Goal: Information Seeking & Learning: Learn about a topic

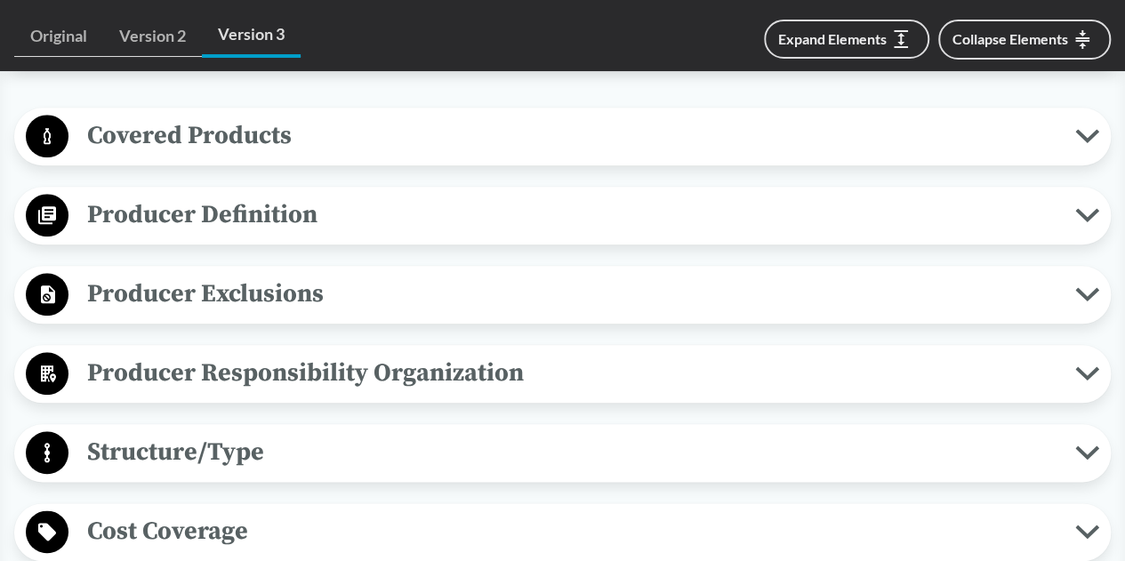
scroll to position [800, 0]
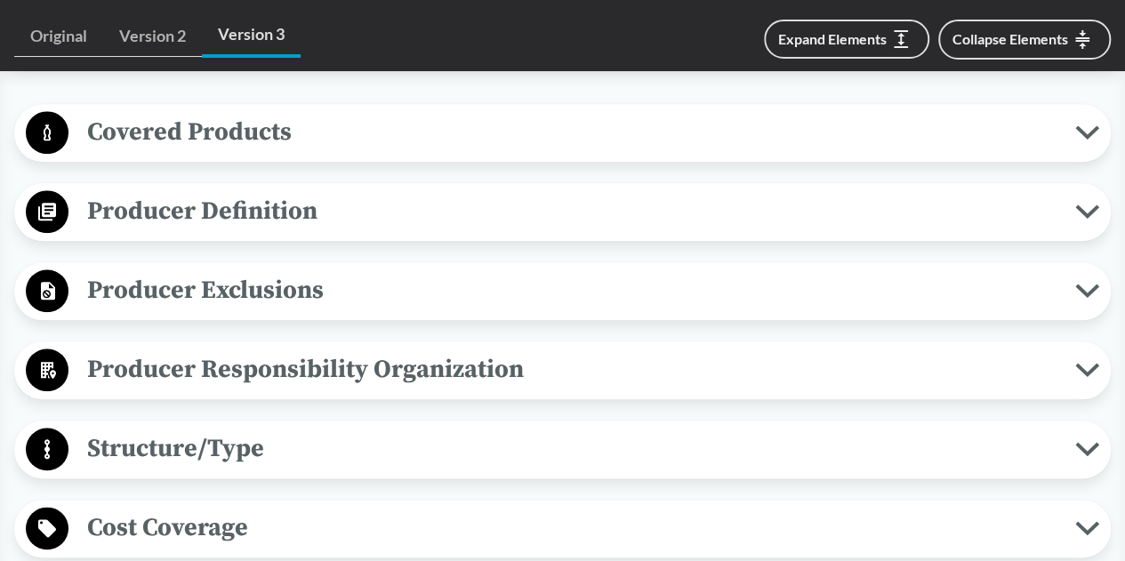
click at [612, 138] on span "Covered Products" at bounding box center [571, 132] width 1006 height 40
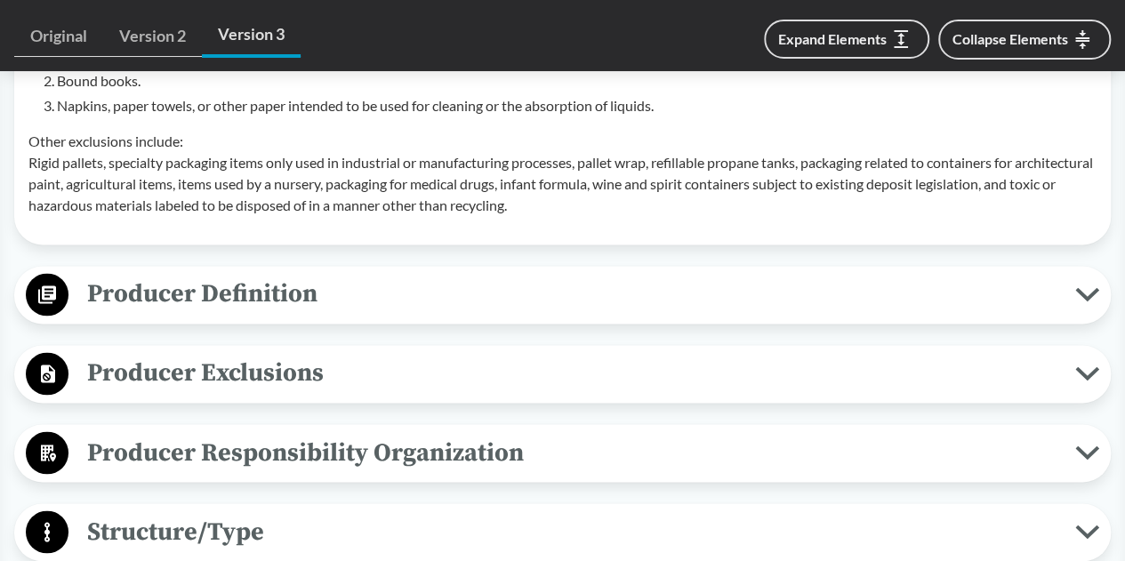
scroll to position [1333, 0]
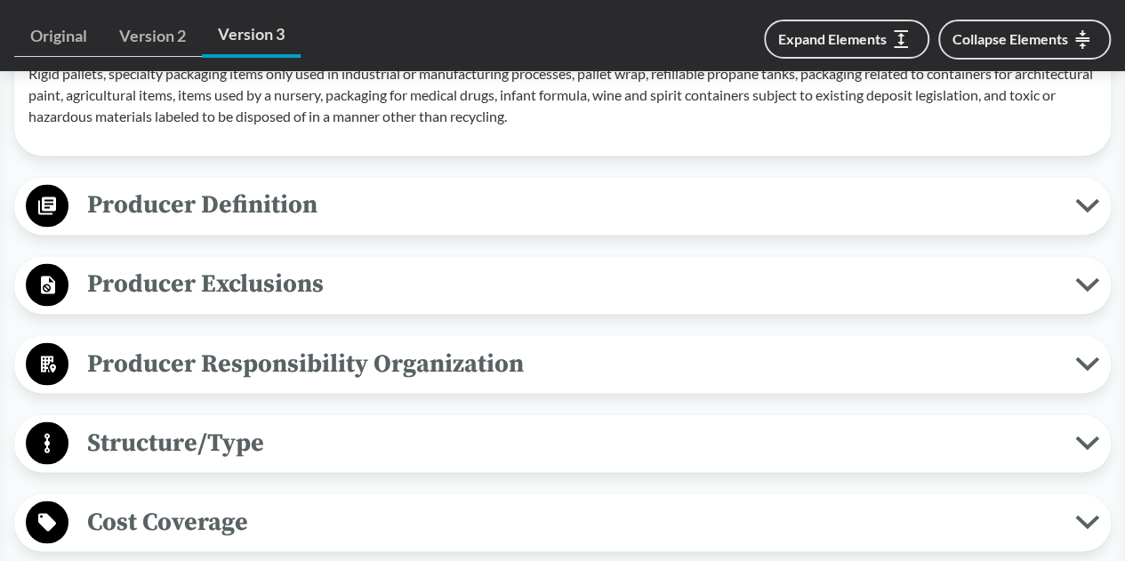
click at [424, 225] on span "Producer Definition" at bounding box center [571, 205] width 1006 height 40
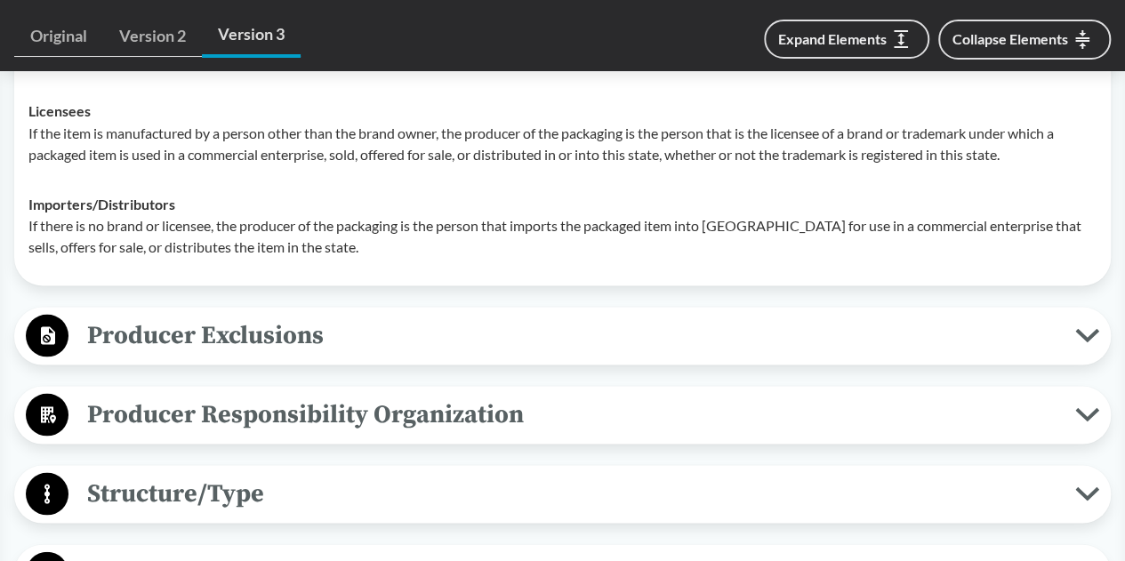
scroll to position [1600, 0]
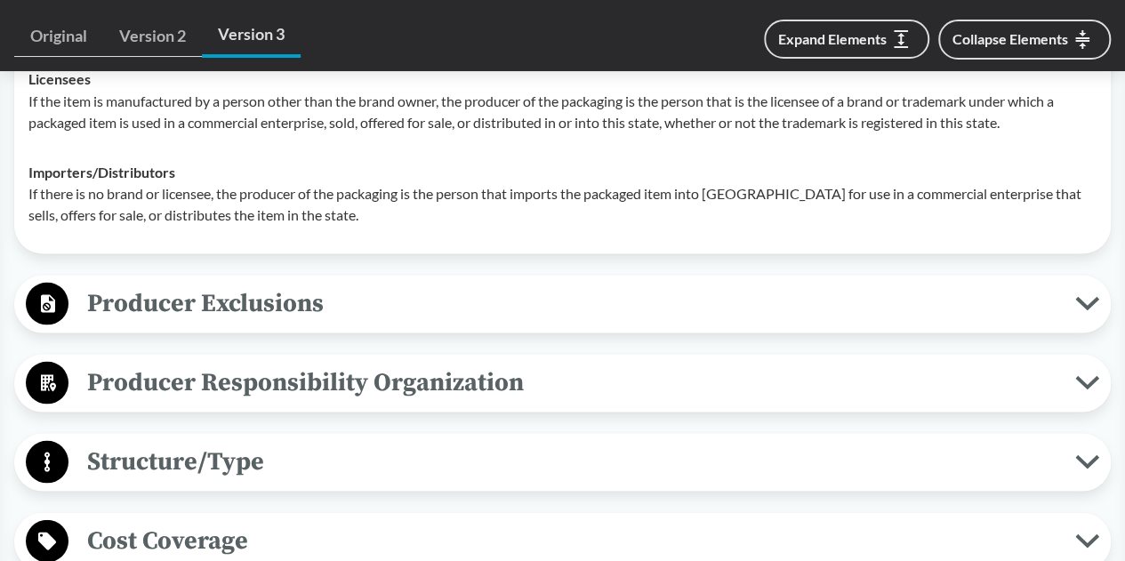
click at [215, 314] on span "Producer Exclusions" at bounding box center [571, 303] width 1006 height 40
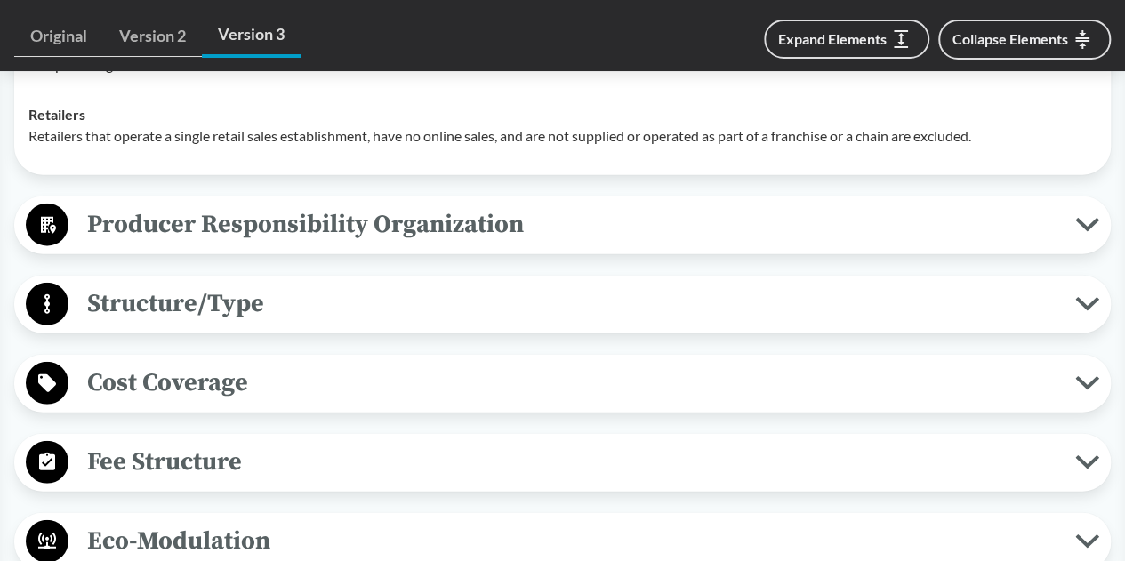
scroll to position [2133, 0]
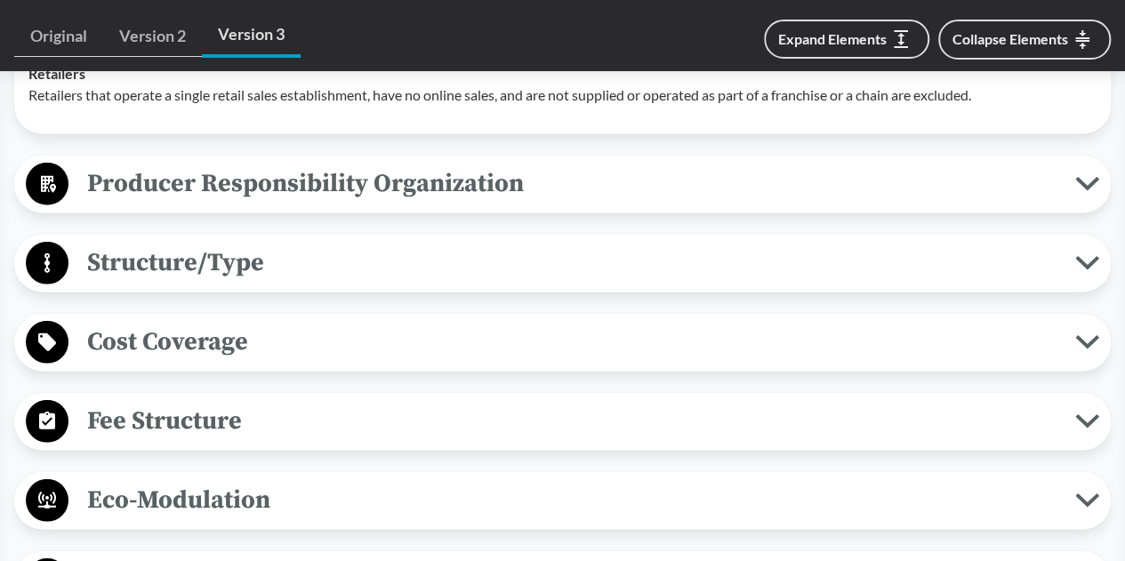
click at [299, 283] on span "Structure/Type" at bounding box center [571, 263] width 1006 height 40
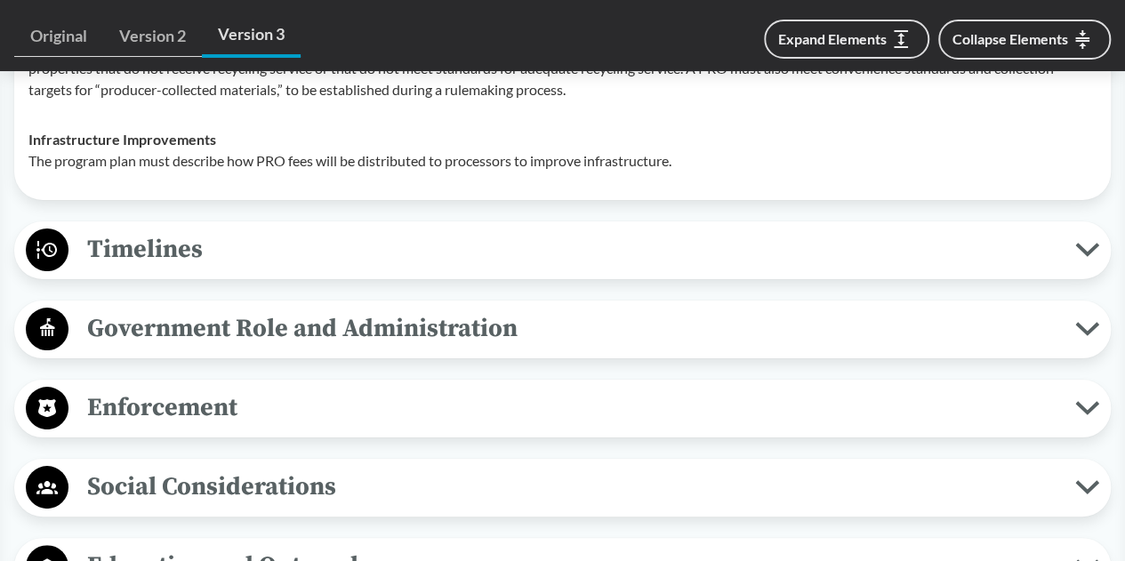
scroll to position [3378, 0]
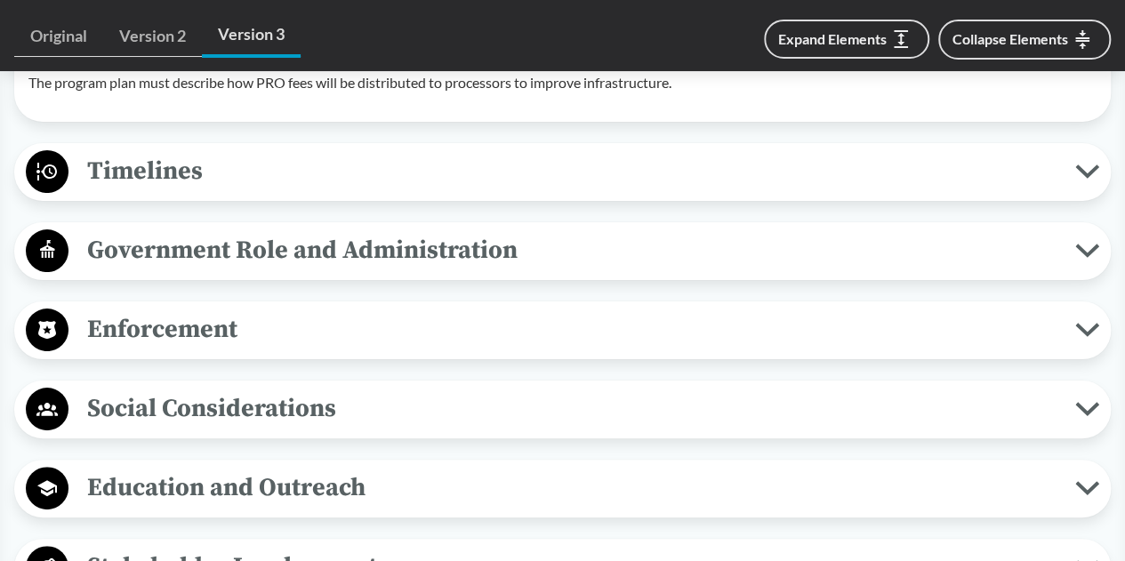
click at [286, 191] on span "Timelines" at bounding box center [571, 171] width 1006 height 40
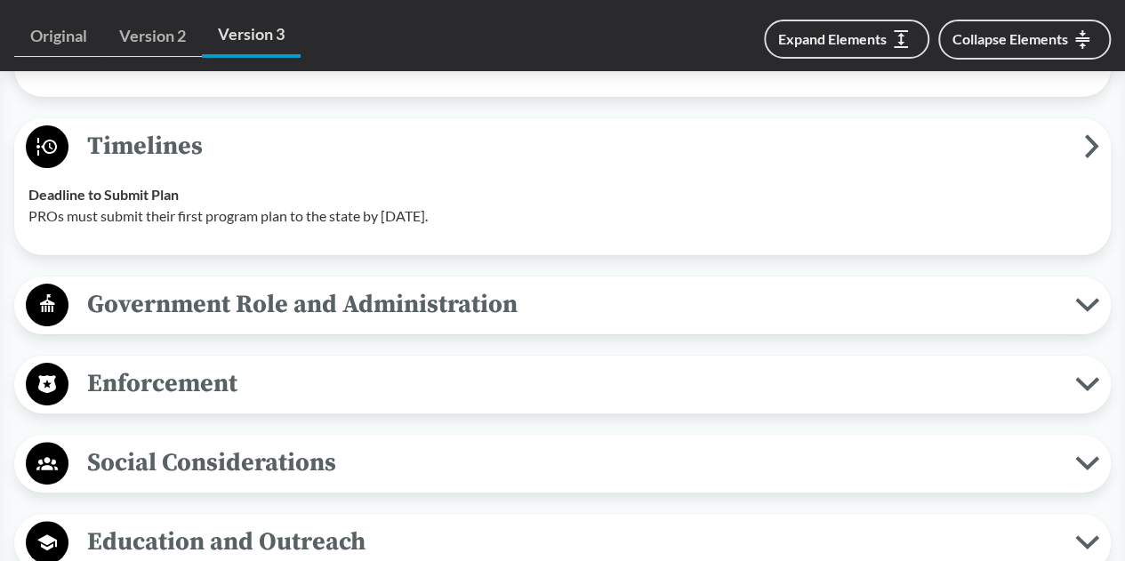
scroll to position [3200, 0]
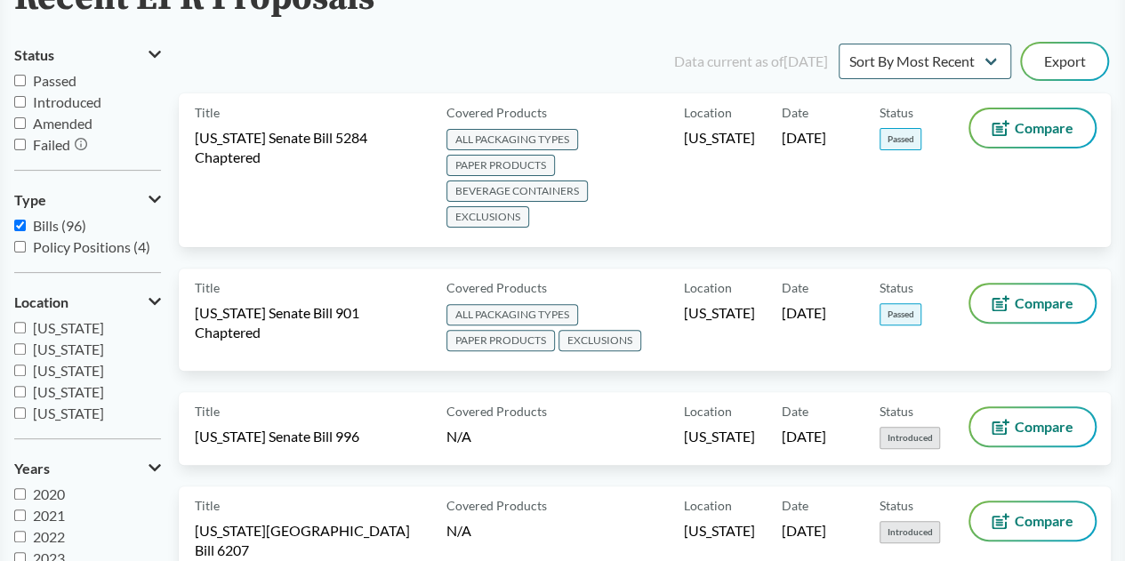
scroll to position [178, 0]
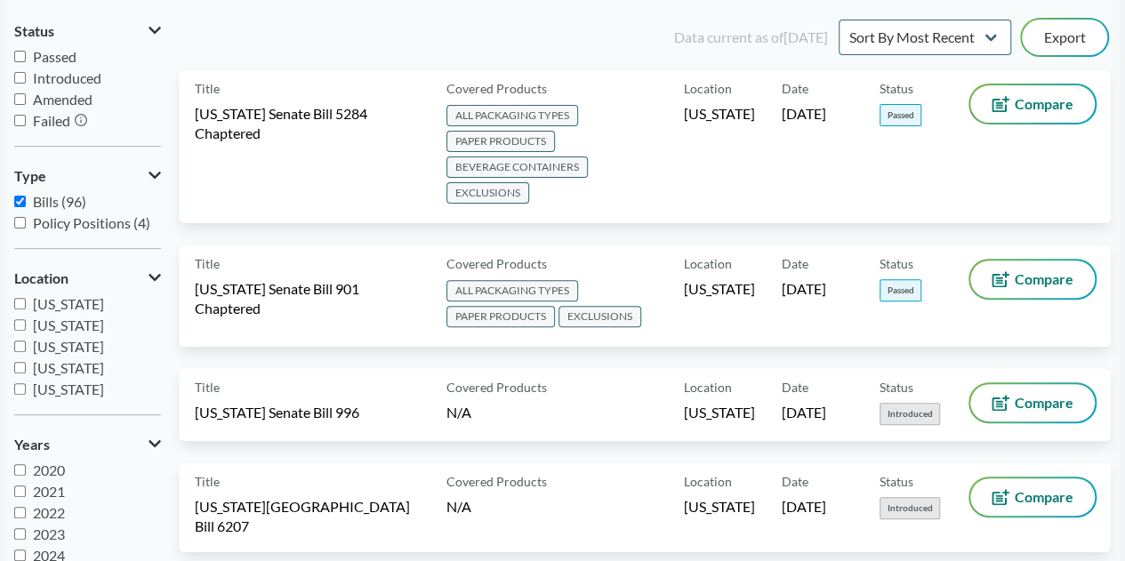
click at [97, 305] on span "[US_STATE]" at bounding box center [68, 303] width 71 height 17
click at [26, 305] on input "[US_STATE]" at bounding box center [20, 304] width 12 height 12
checkbox input "true"
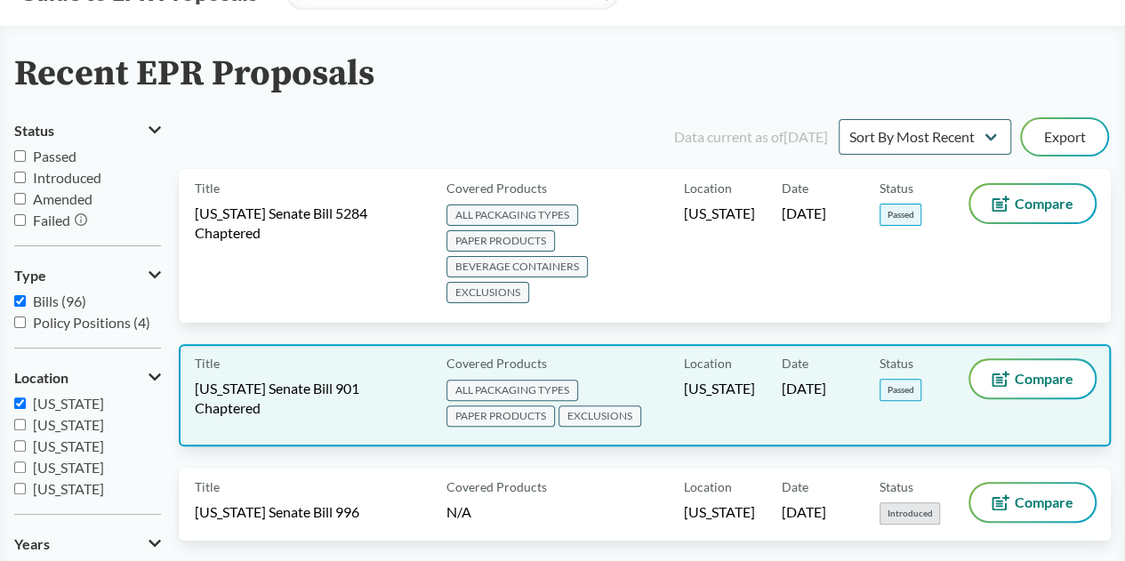
scroll to position [0, 0]
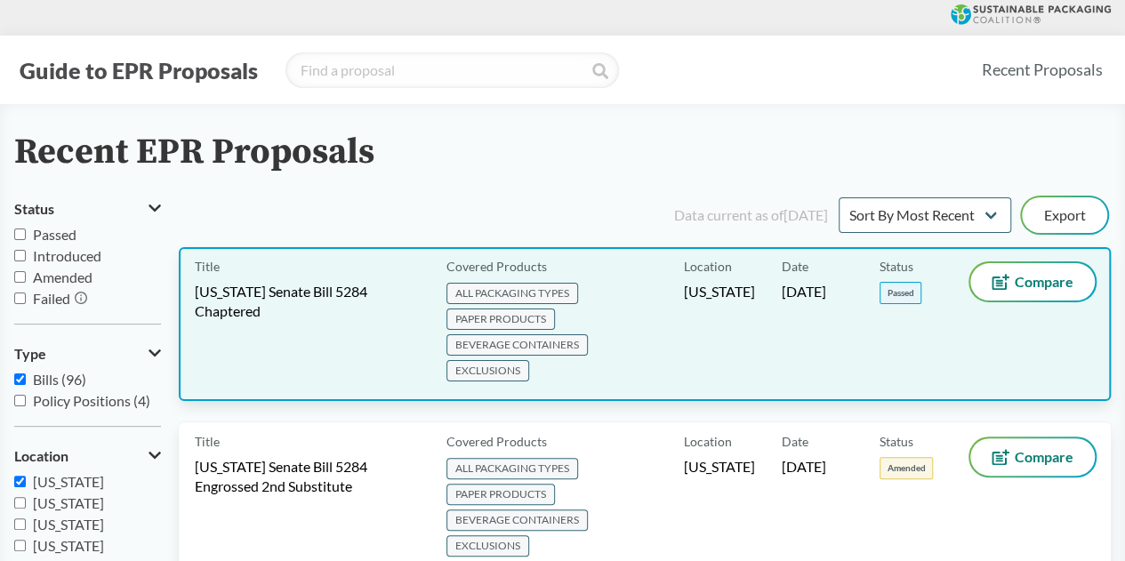
click at [397, 339] on div "Title Washington Senate Bill 5284 Chaptered" at bounding box center [317, 324] width 244 height 122
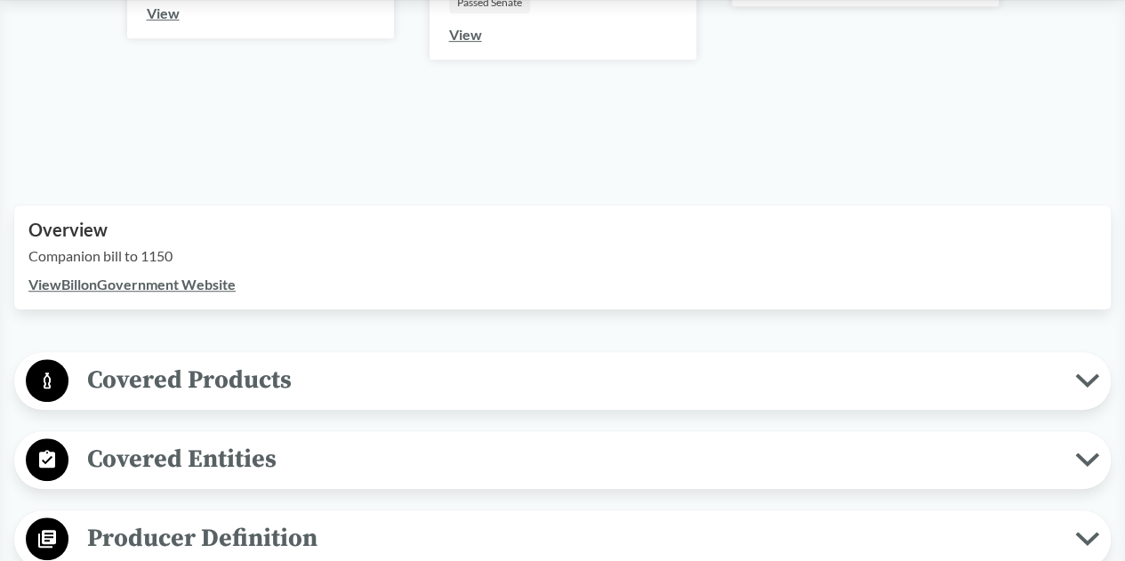
scroll to position [622, 0]
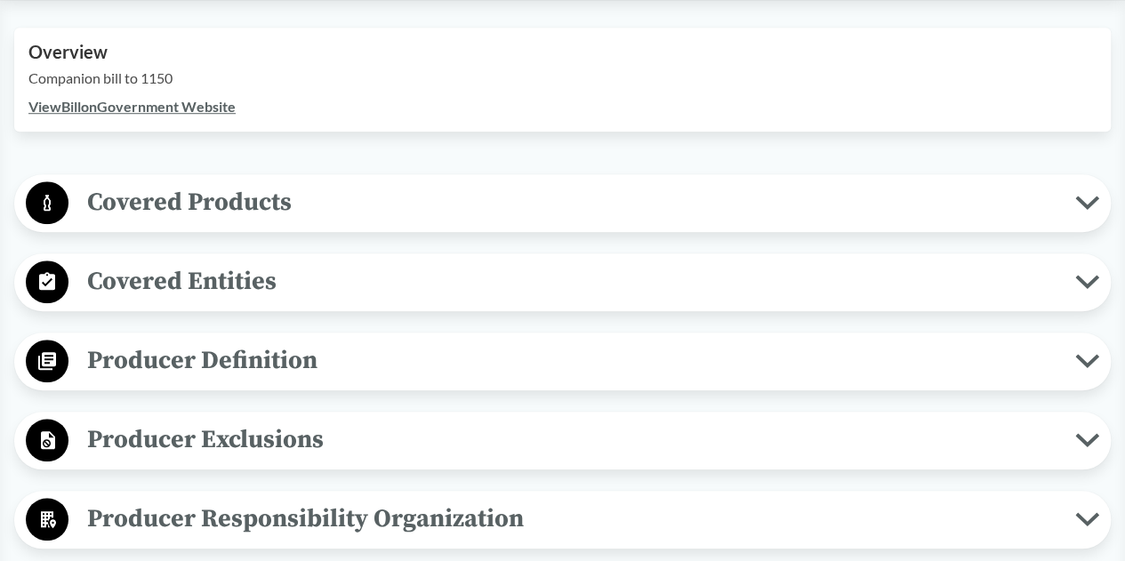
click at [476, 200] on span "Covered Products" at bounding box center [571, 202] width 1006 height 40
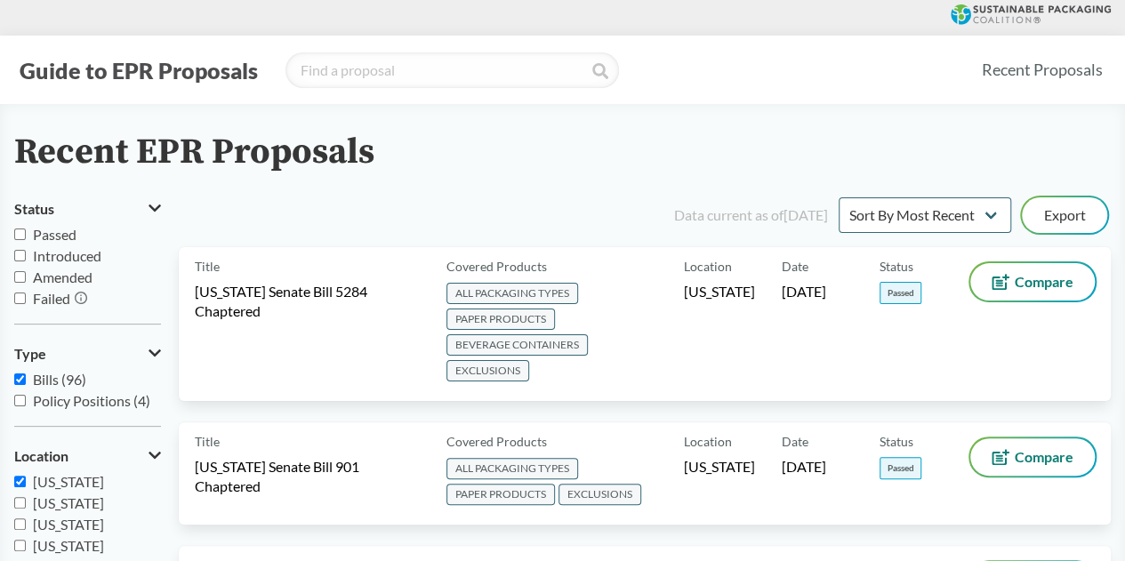
scroll to position [89, 0]
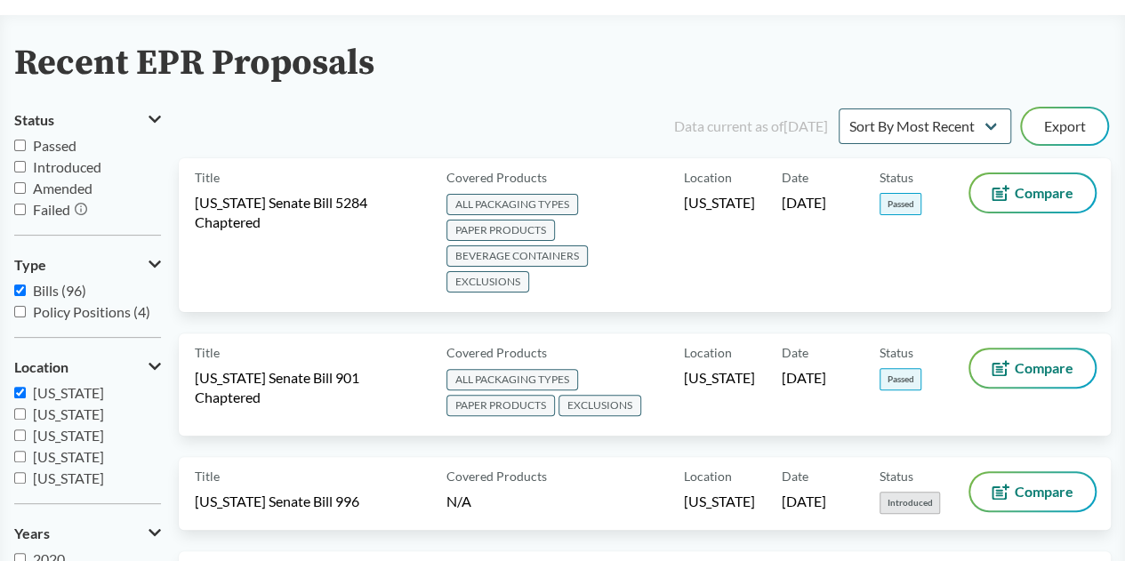
click at [90, 395] on span "[US_STATE]" at bounding box center [68, 392] width 71 height 17
click at [26, 395] on input "[US_STATE]" at bounding box center [20, 393] width 12 height 12
checkbox input "false"
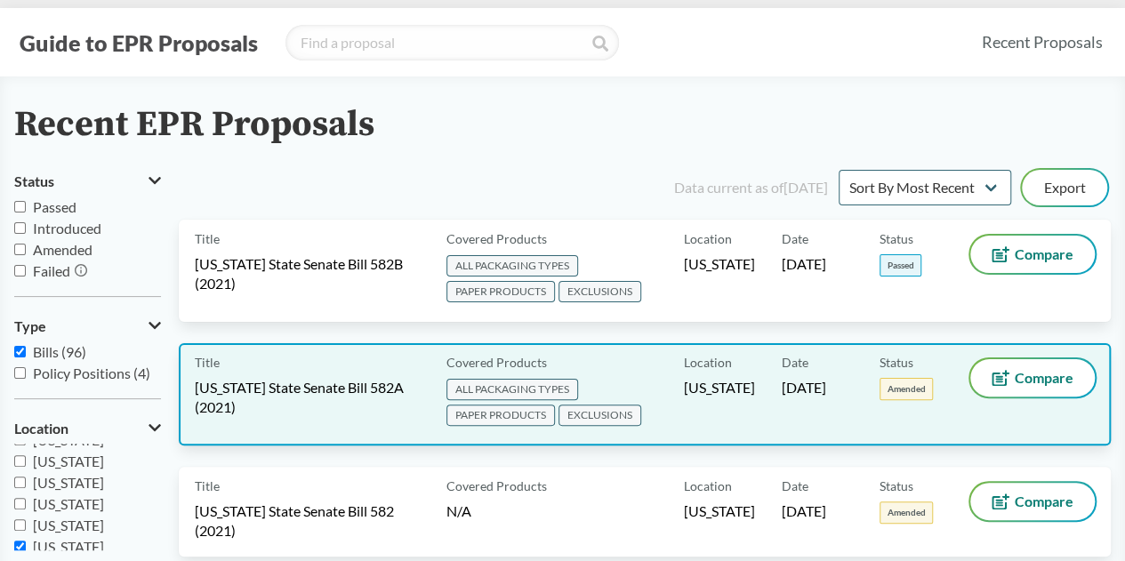
scroll to position [0, 0]
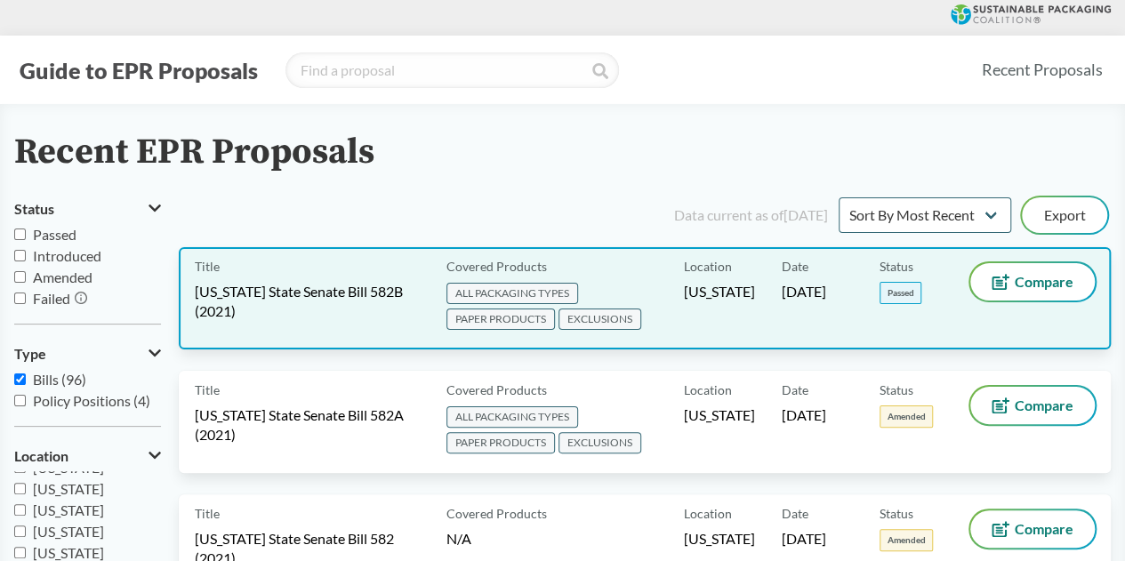
click at [338, 303] on span "[US_STATE] State Senate Bill 582B (2021)" at bounding box center [310, 301] width 230 height 39
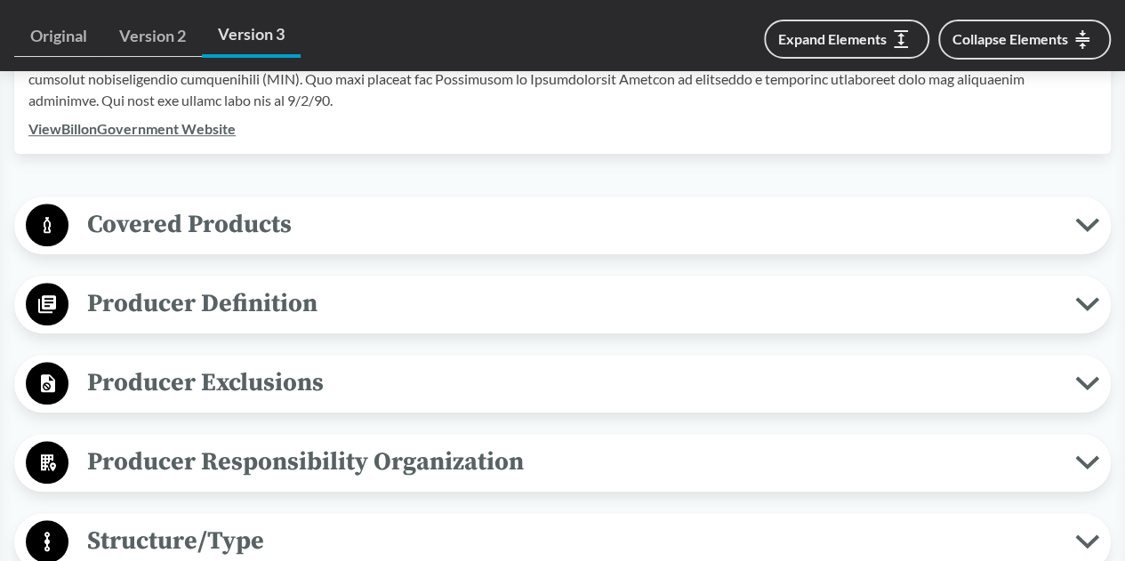
scroll to position [711, 0]
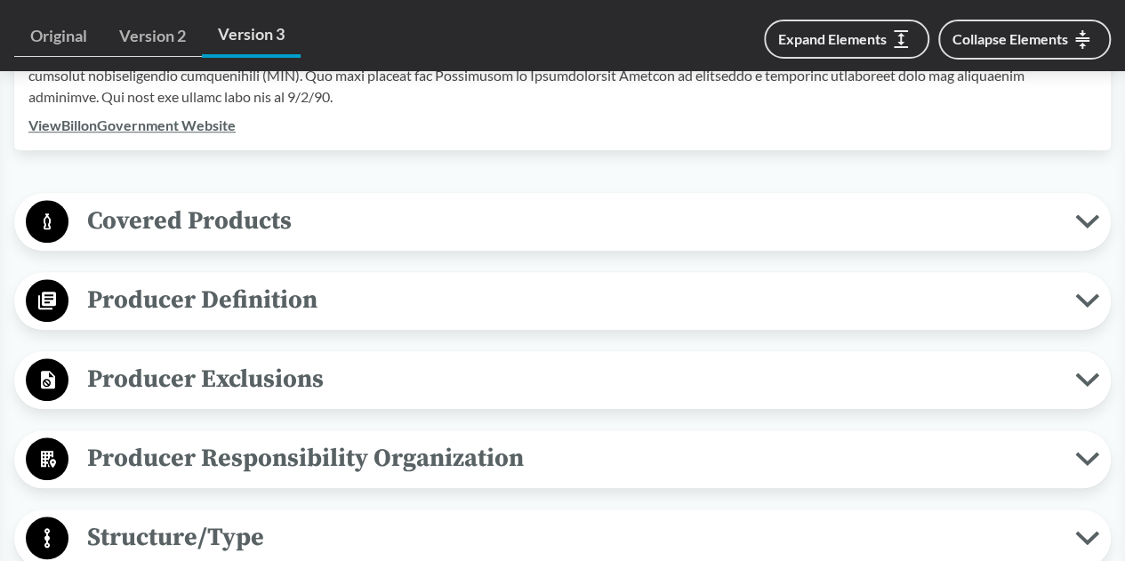
click at [560, 212] on span "Covered Products" at bounding box center [571, 221] width 1006 height 40
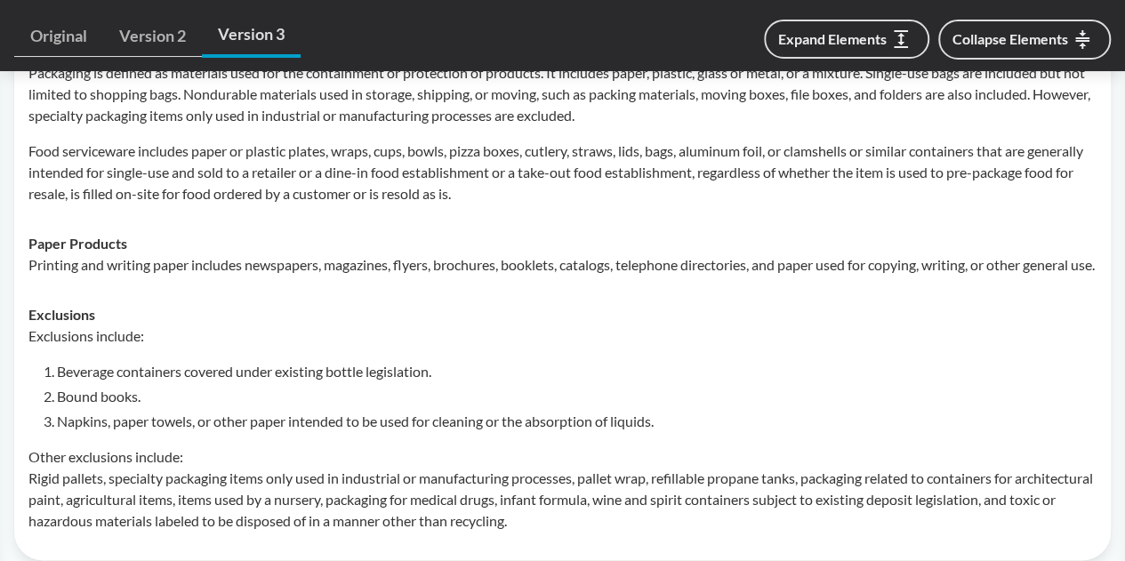
scroll to position [978, 0]
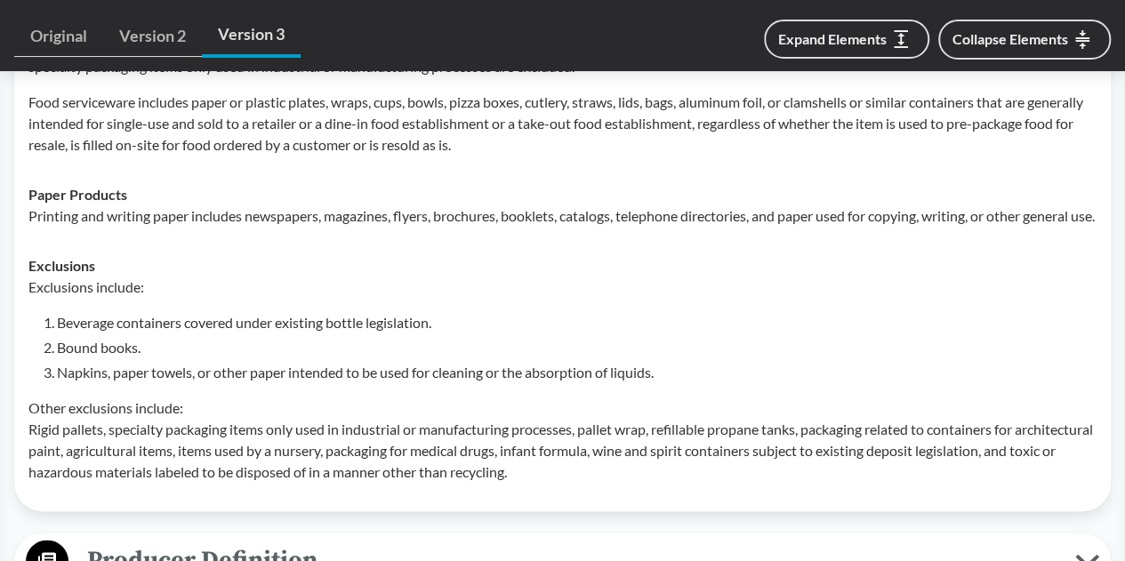
click at [229, 479] on p "Other exclusions include: Rigid pallets, specialty packaging items only used in…" at bounding box center [562, 439] width 1068 height 85
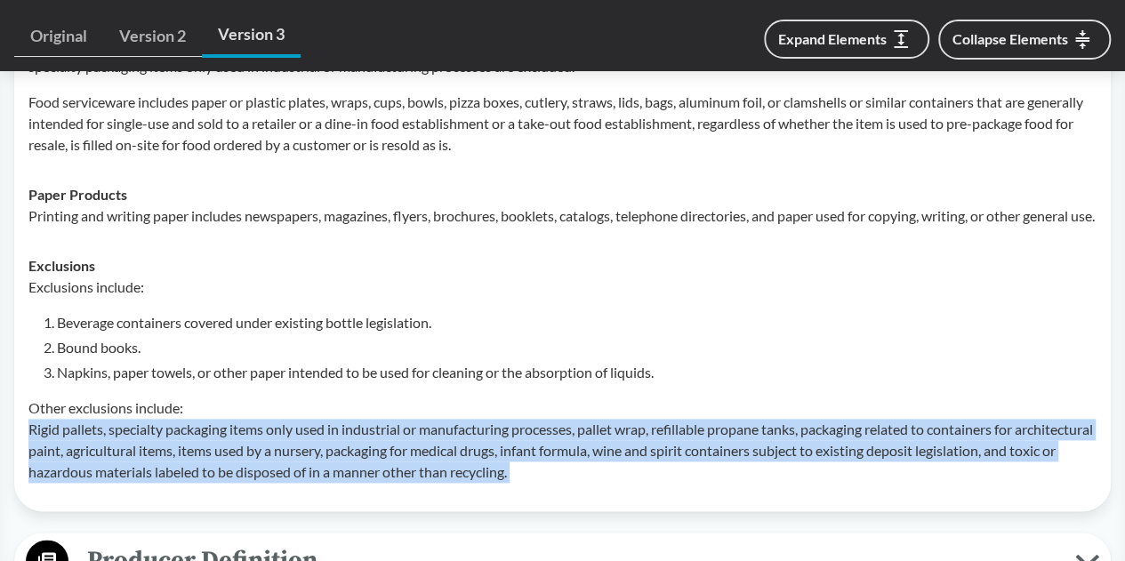
click at [229, 479] on p "Other exclusions include: Rigid pallets, specialty packaging items only used in…" at bounding box center [562, 439] width 1068 height 85
copy div "Rigid pallets, specialty packaging items only used in industrial or manufacturi…"
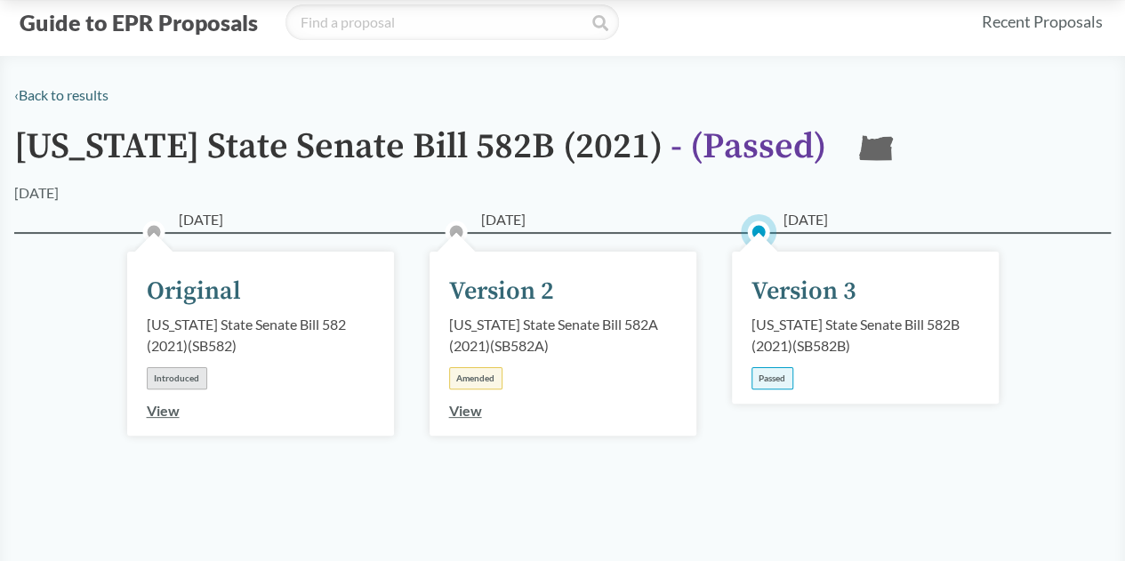
scroll to position [0, 0]
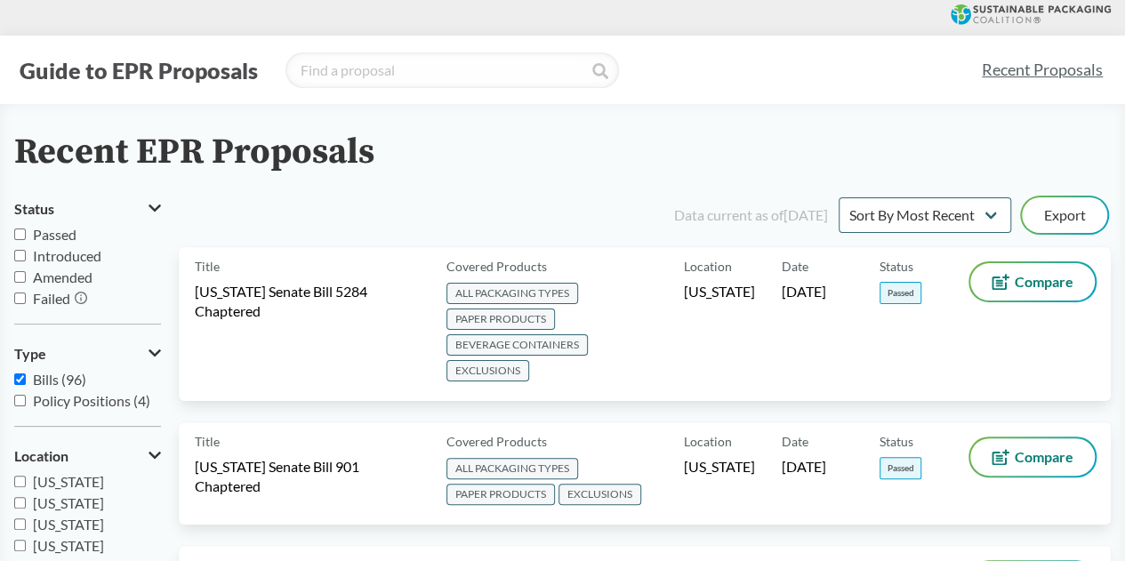
click at [90, 483] on span "[US_STATE]" at bounding box center [68, 481] width 71 height 17
click at [26, 483] on input "[US_STATE]" at bounding box center [20, 482] width 12 height 12
checkbox input "true"
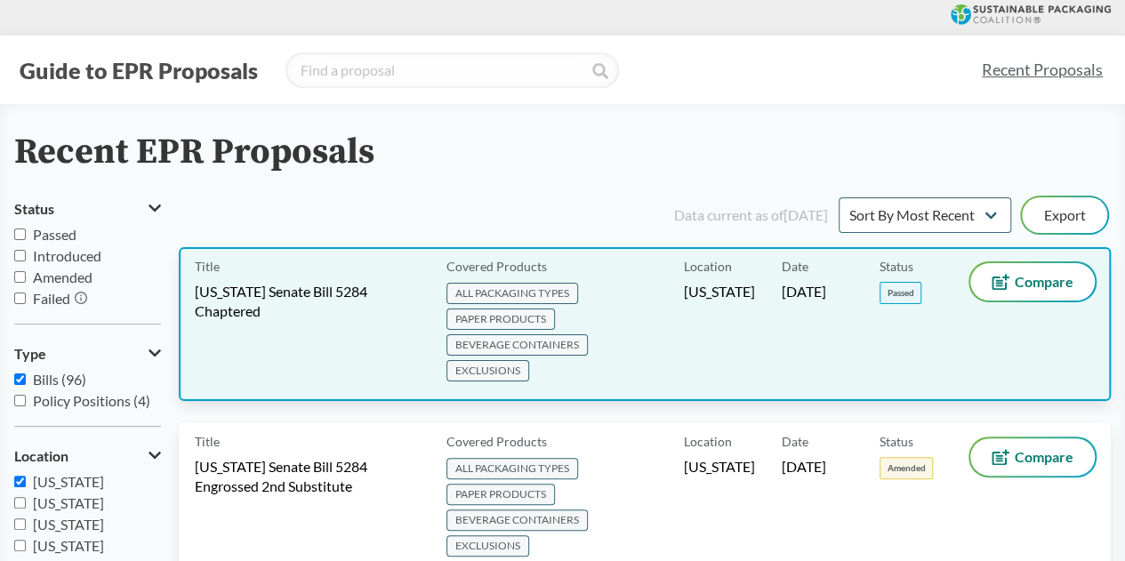
click at [320, 292] on span "[US_STATE] Senate Bill 5284 Chaptered" at bounding box center [310, 301] width 230 height 39
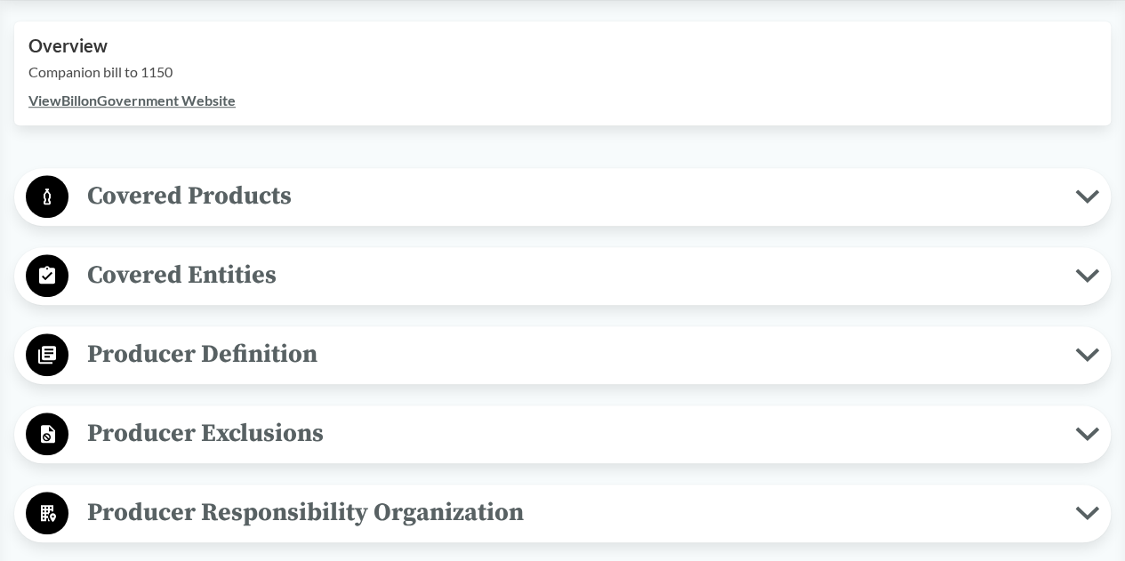
scroll to position [622, 0]
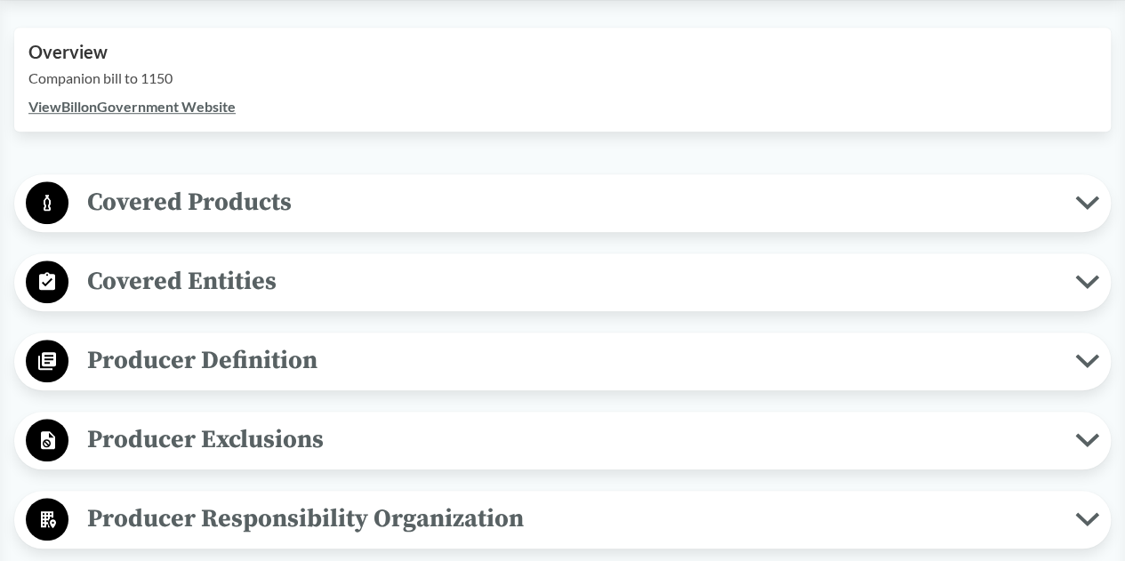
click at [259, 207] on span "Covered Products" at bounding box center [571, 202] width 1006 height 40
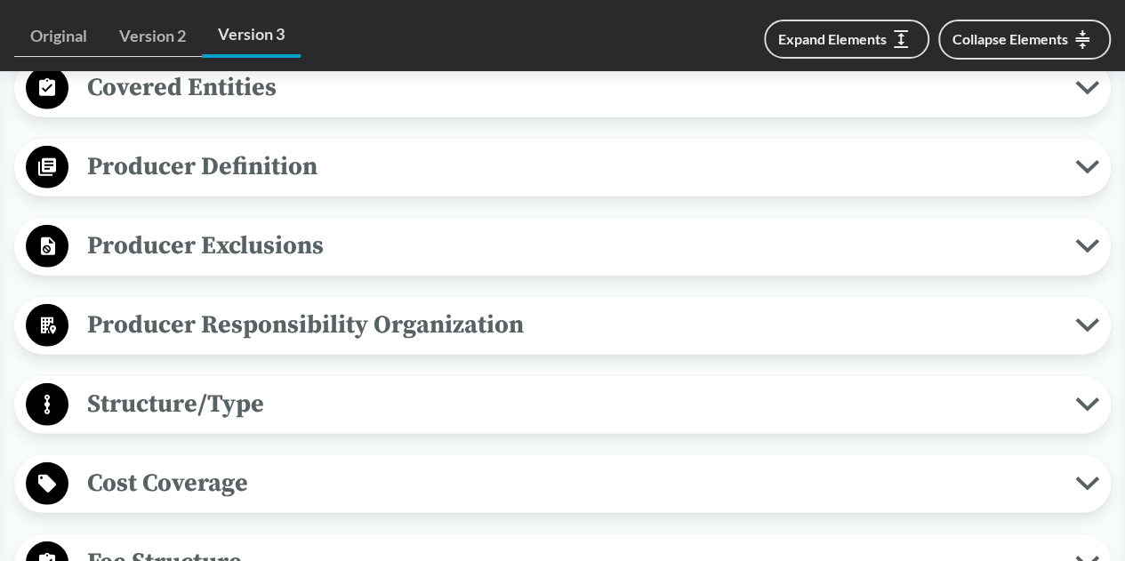
scroll to position [2281, 0]
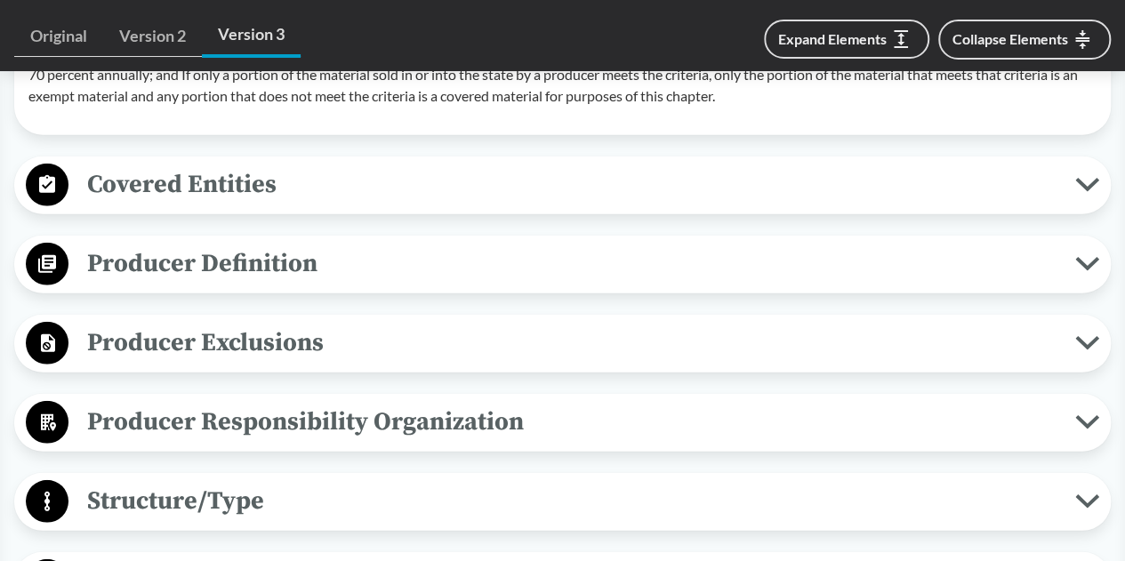
click at [315, 293] on div "Producer Definition Brands Producer means the following person responsible for …" at bounding box center [562, 265] width 1096 height 58
click at [428, 284] on span "Producer Definition" at bounding box center [571, 264] width 1006 height 40
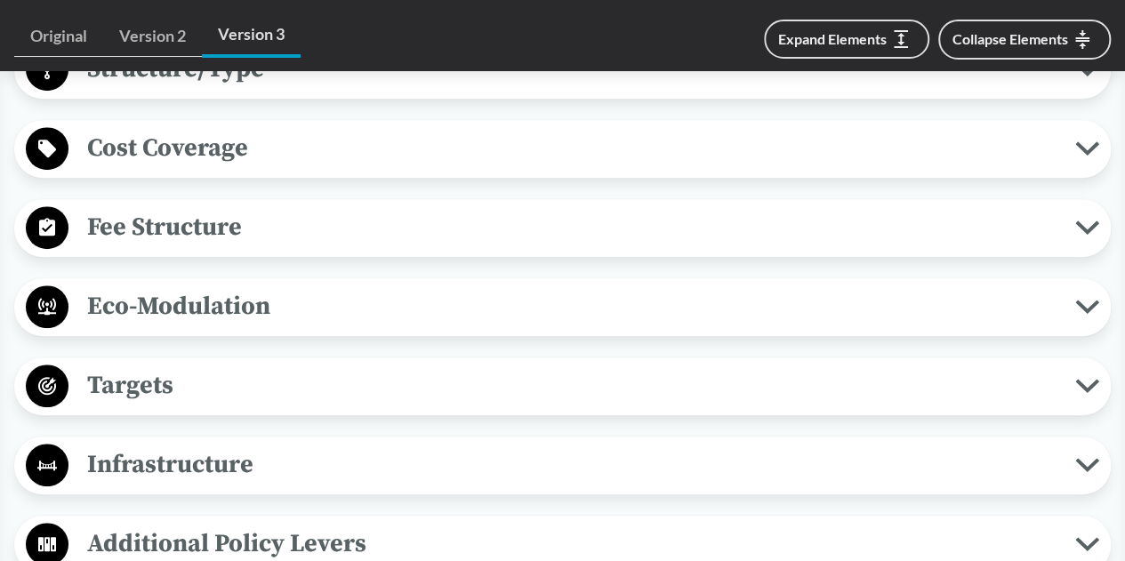
scroll to position [3881, 0]
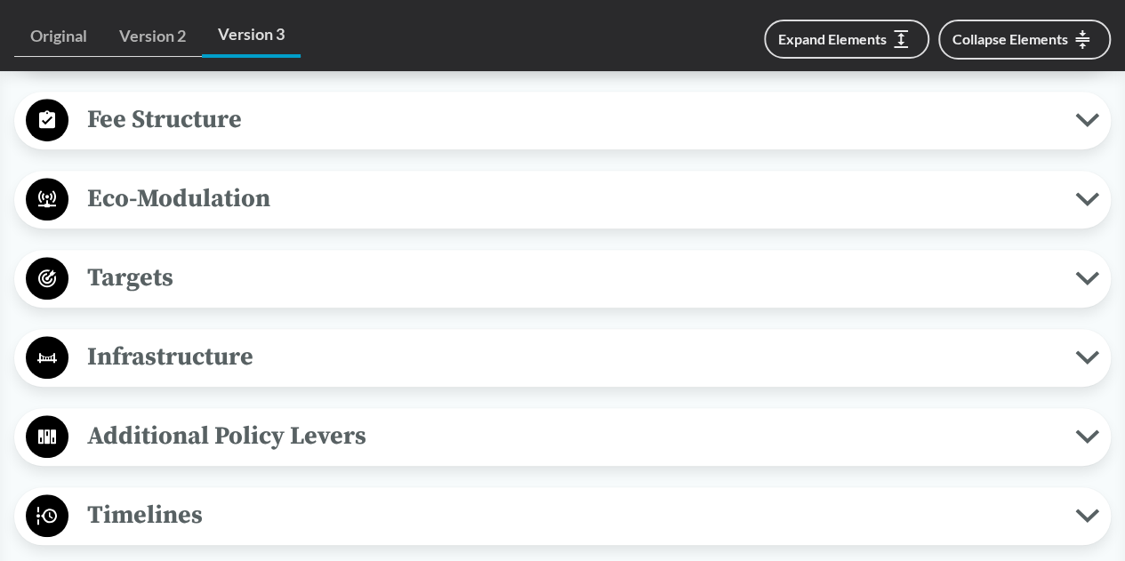
click at [288, 298] on span "Targets" at bounding box center [571, 278] width 1006 height 40
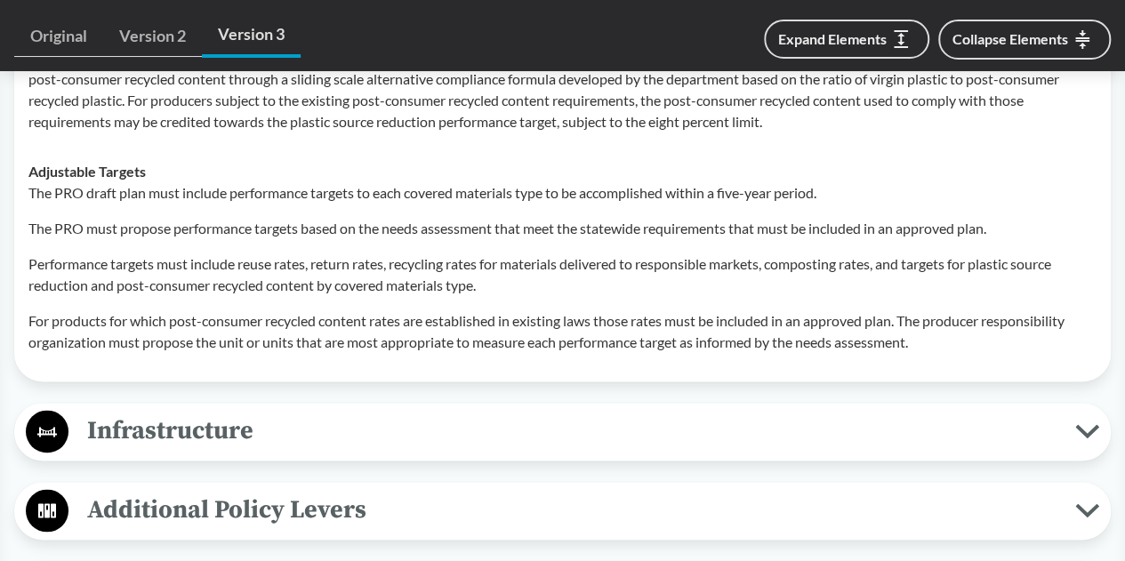
scroll to position [4410, 0]
drag, startPoint x: 207, startPoint y: 490, endPoint x: 220, endPoint y: 460, distance: 31.9
click at [207, 450] on span "Infrastructure" at bounding box center [571, 430] width 1006 height 40
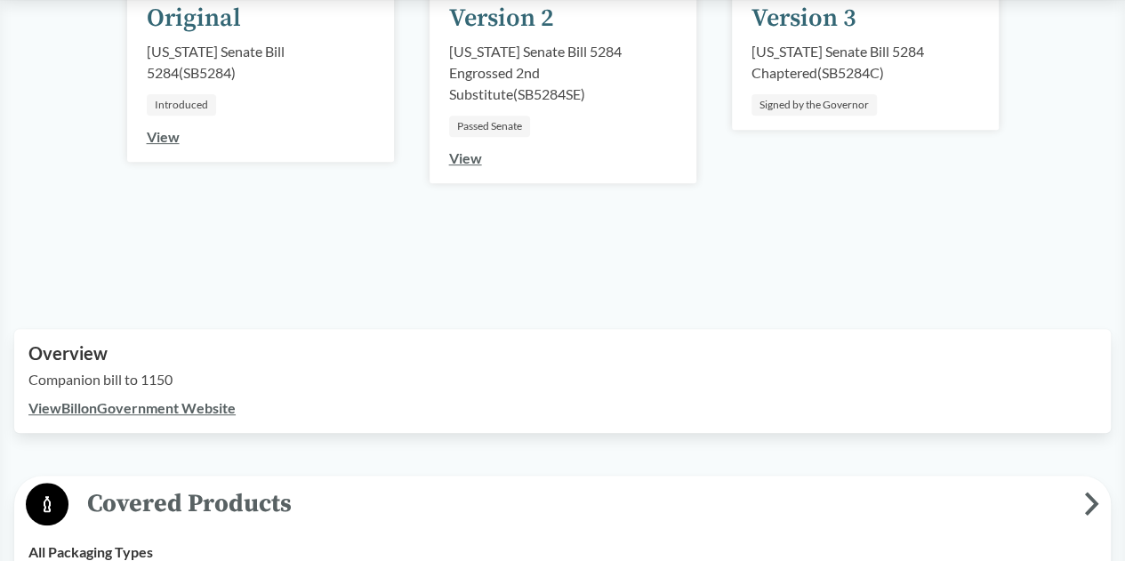
scroll to position [0, 0]
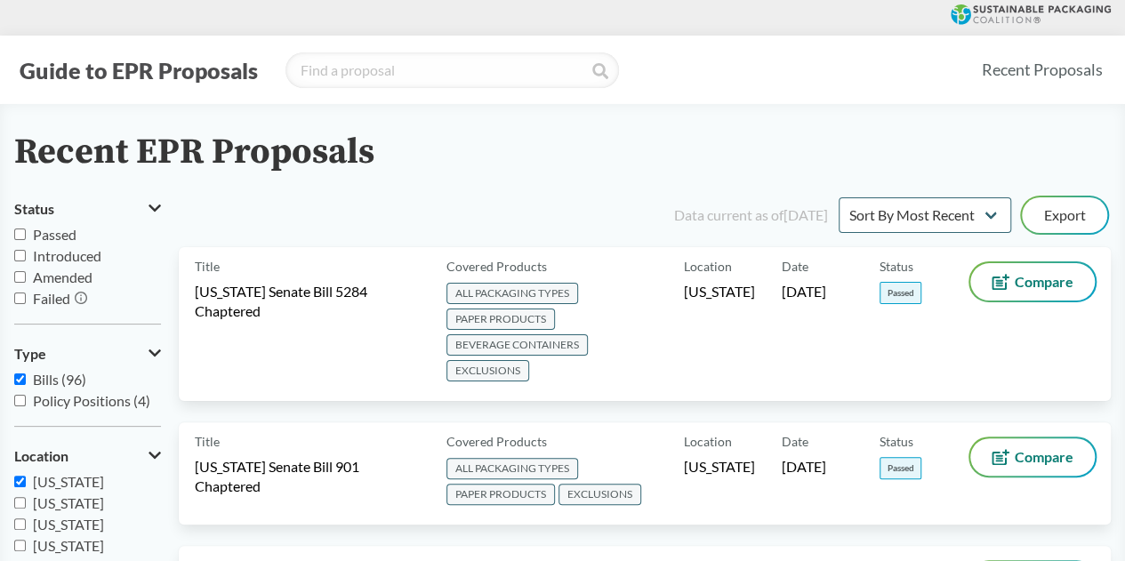
click at [68, 491] on label "[US_STATE]" at bounding box center [87, 481] width 147 height 21
click at [26, 487] on input "[US_STATE]" at bounding box center [20, 482] width 12 height 12
checkbox input "false"
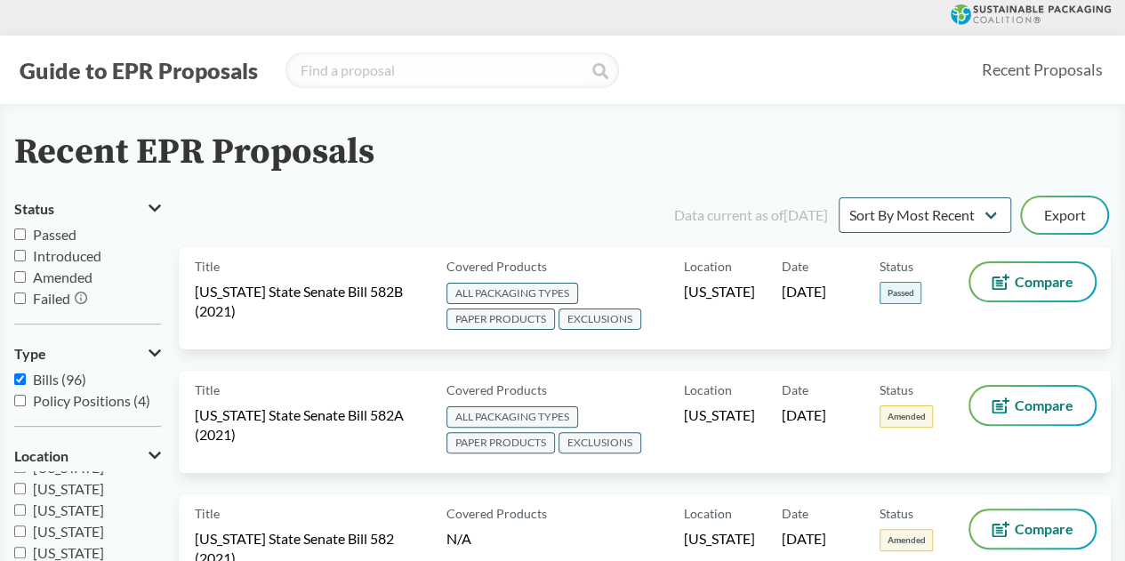
scroll to position [384, 0]
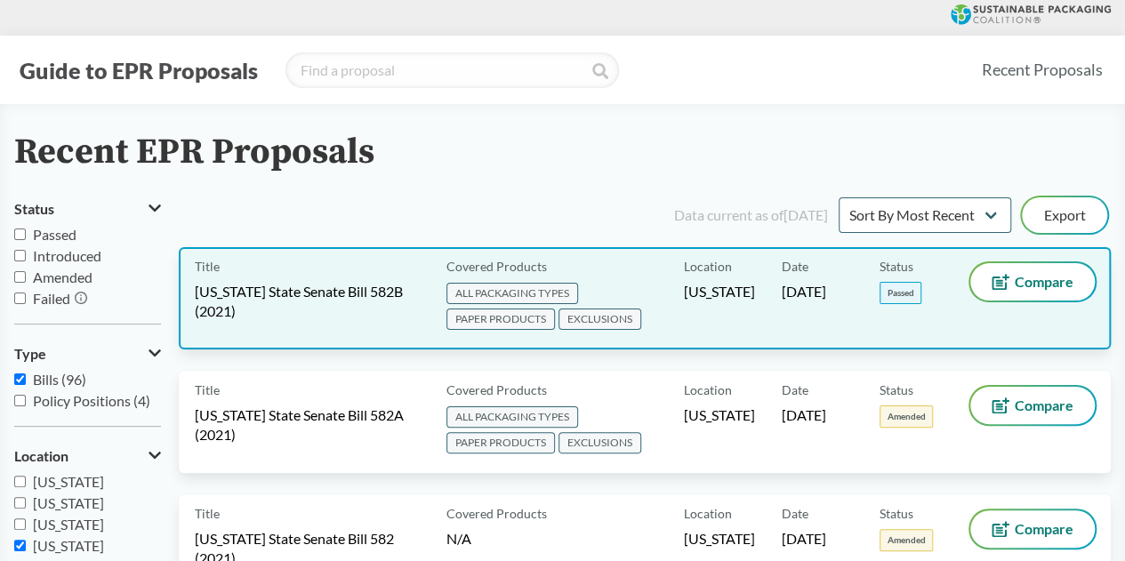
click at [332, 327] on div "Title Oregon State Senate Bill 582B (2021)" at bounding box center [317, 298] width 244 height 70
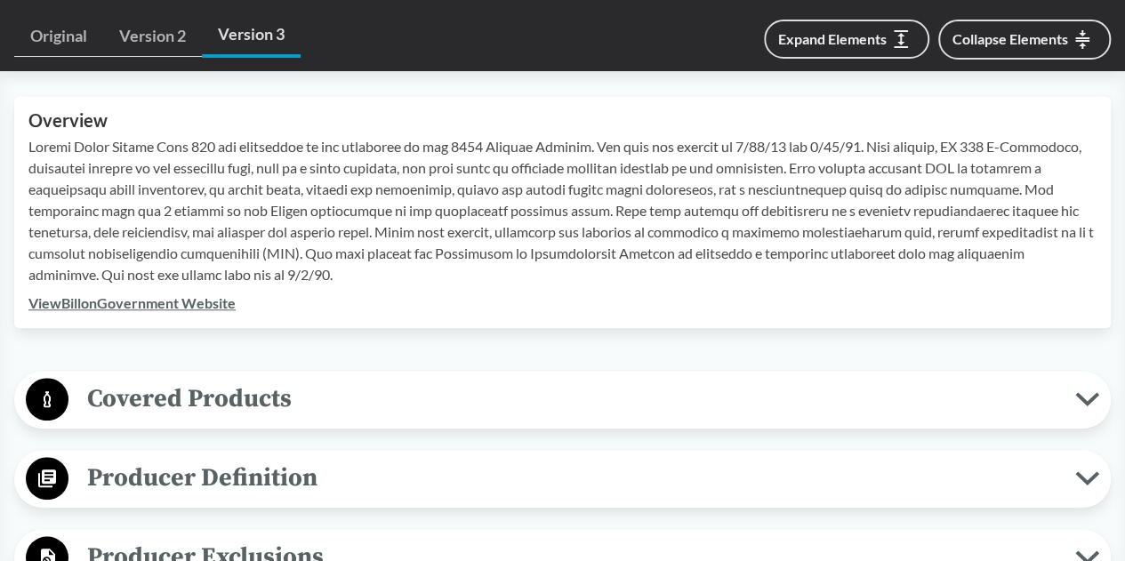
scroll to position [800, 0]
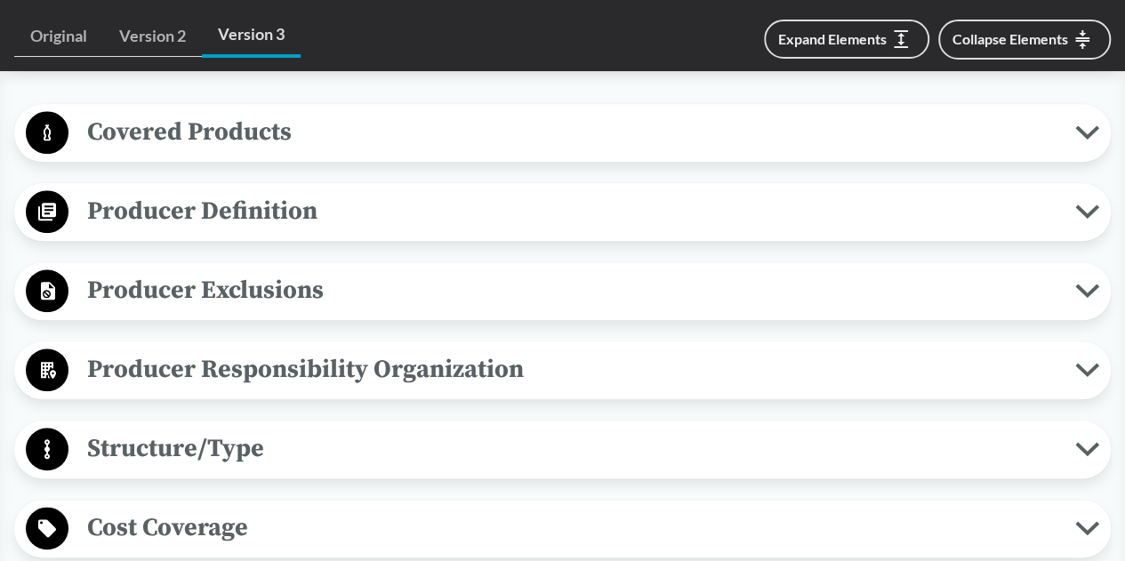
click at [445, 153] on button "Covered Products" at bounding box center [562, 132] width 1084 height 45
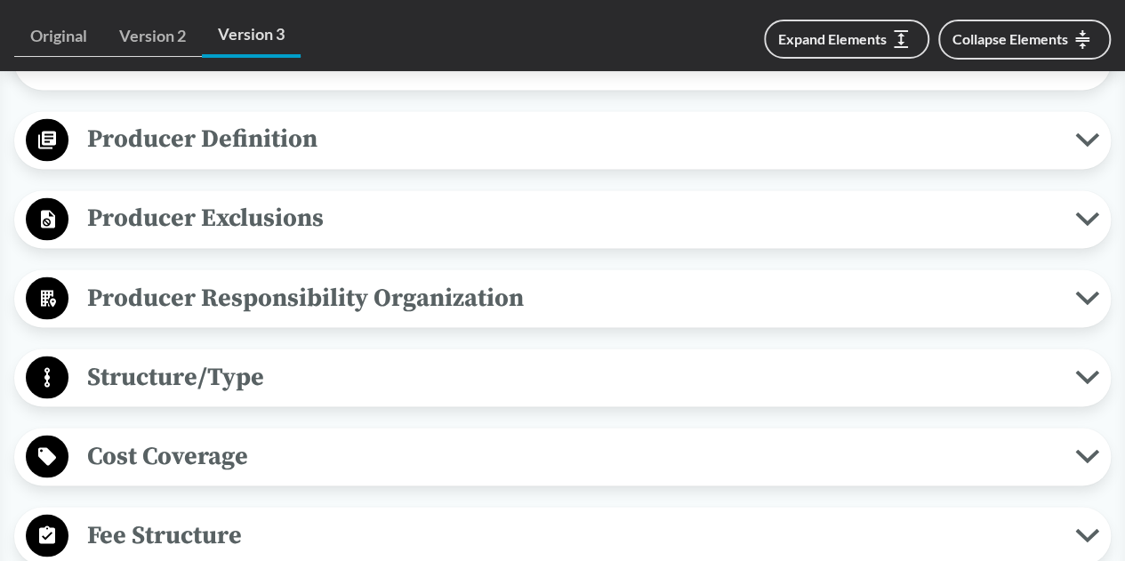
scroll to position [1422, 0]
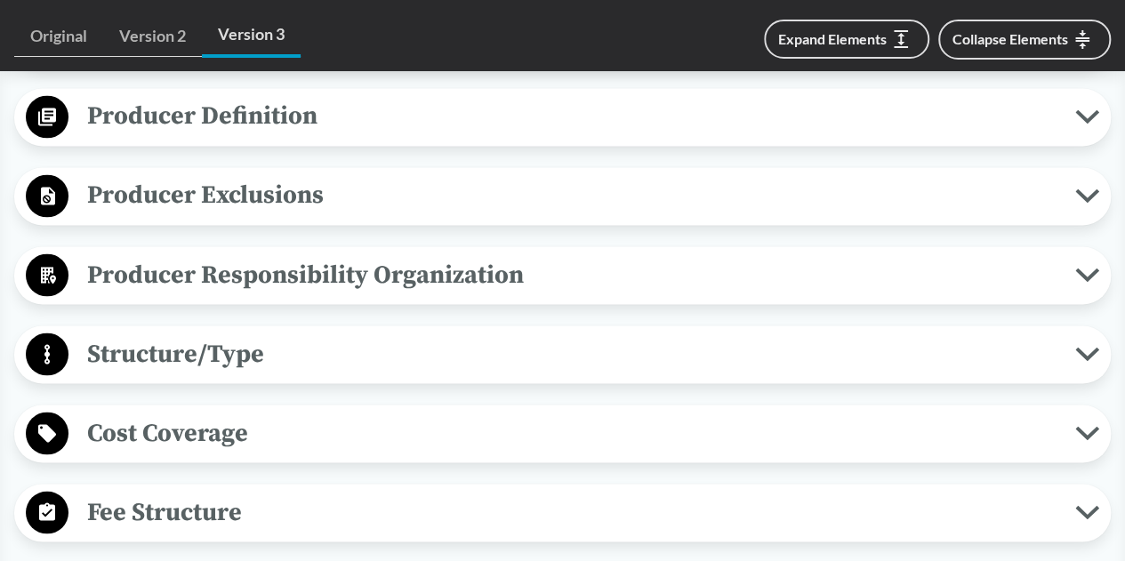
click at [520, 136] on span "Producer Definition" at bounding box center [571, 116] width 1006 height 40
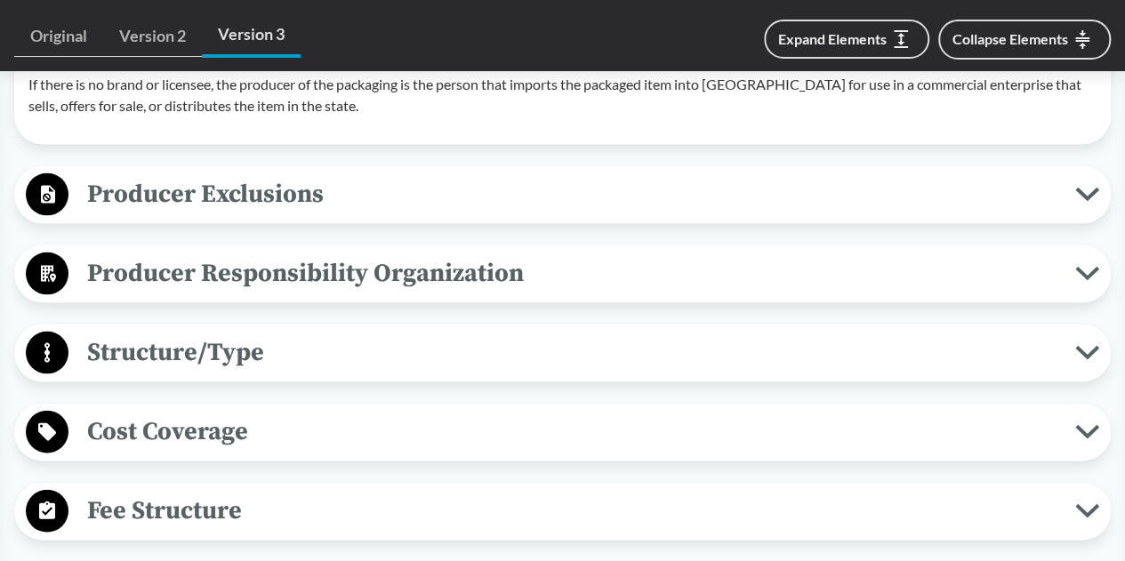
scroll to position [1778, 0]
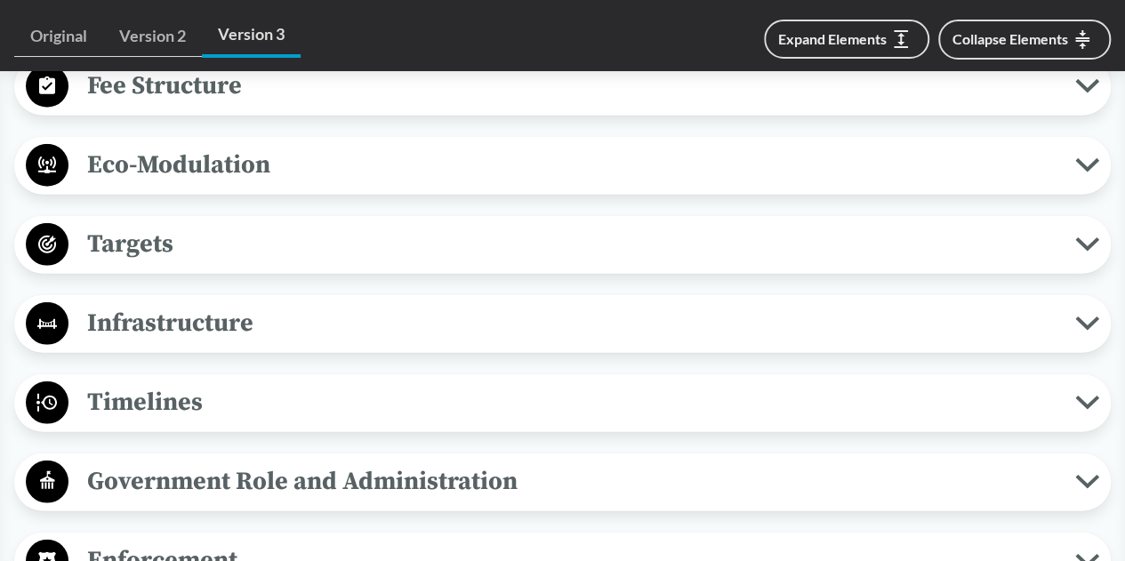
click at [566, 264] on span "Targets" at bounding box center [571, 244] width 1006 height 40
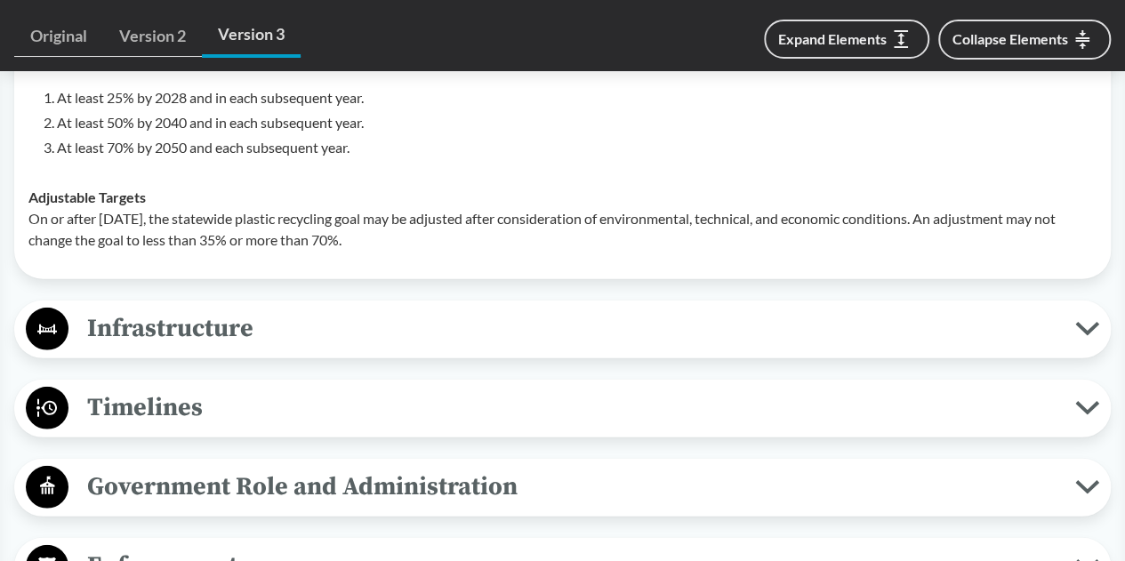
scroll to position [2400, 0]
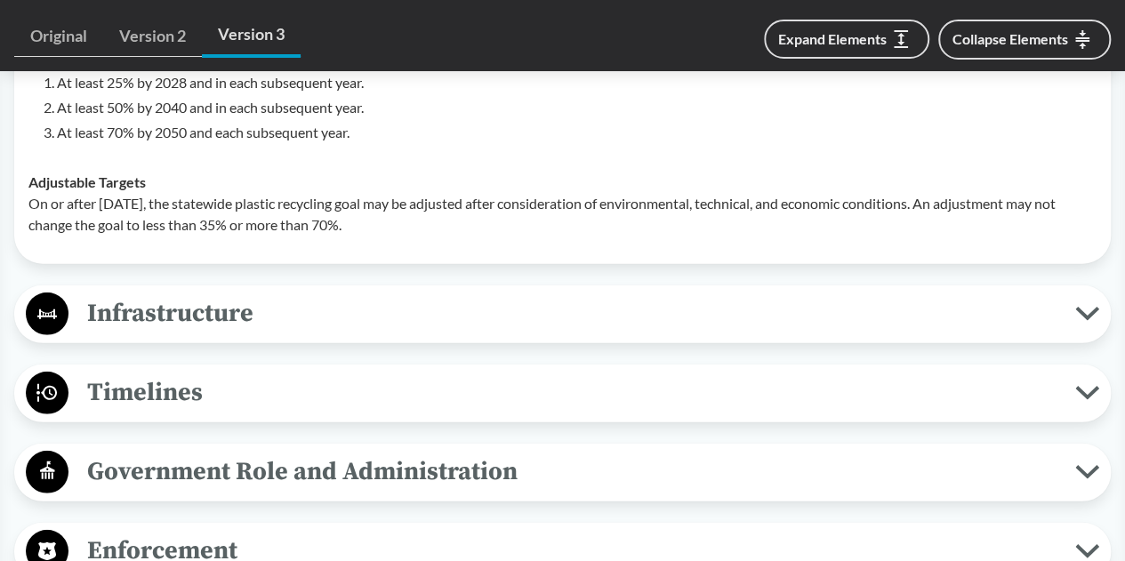
click at [231, 333] on span "Infrastructure" at bounding box center [571, 313] width 1006 height 40
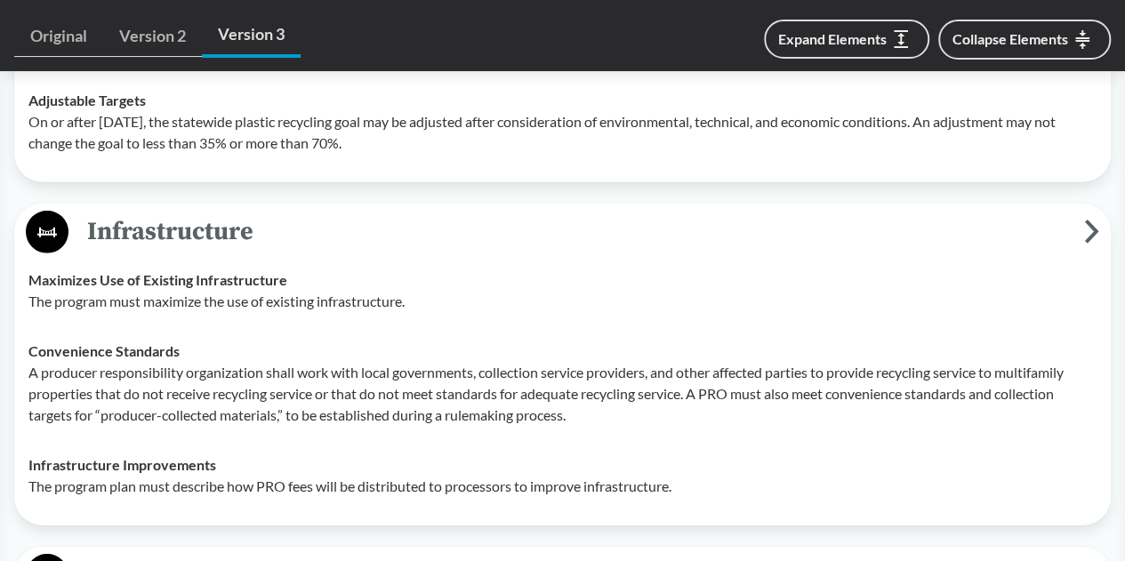
scroll to position [2667, 0]
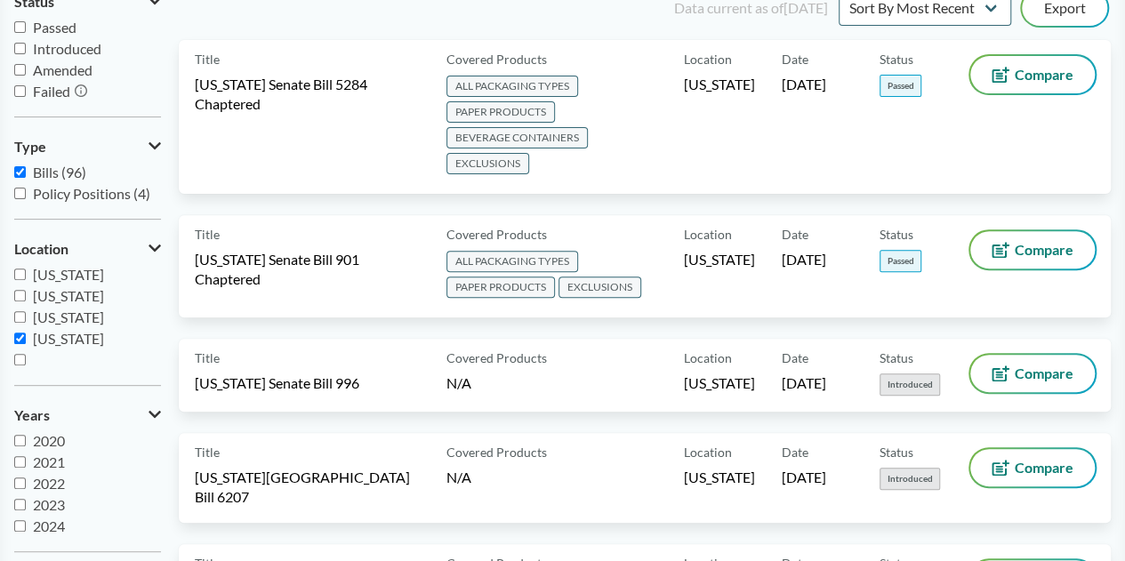
scroll to position [356, 0]
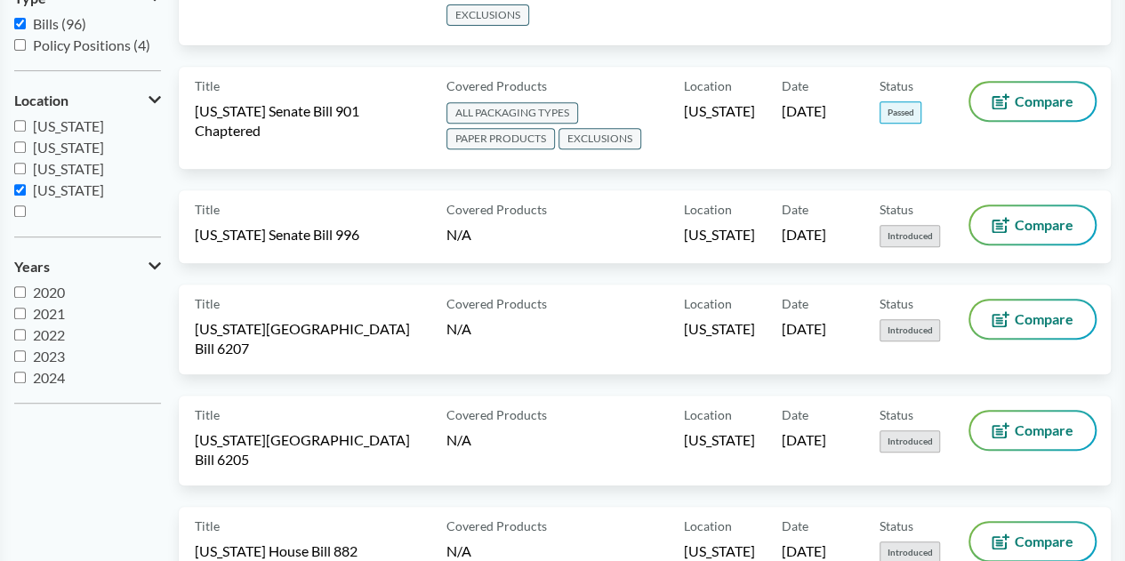
drag, startPoint x: 48, startPoint y: 184, endPoint x: 62, endPoint y: 186, distance: 14.3
click at [48, 184] on span "[US_STATE]" at bounding box center [68, 189] width 71 height 17
click at [26, 184] on input "[US_STATE]" at bounding box center [20, 190] width 12 height 12
checkbox input "false"
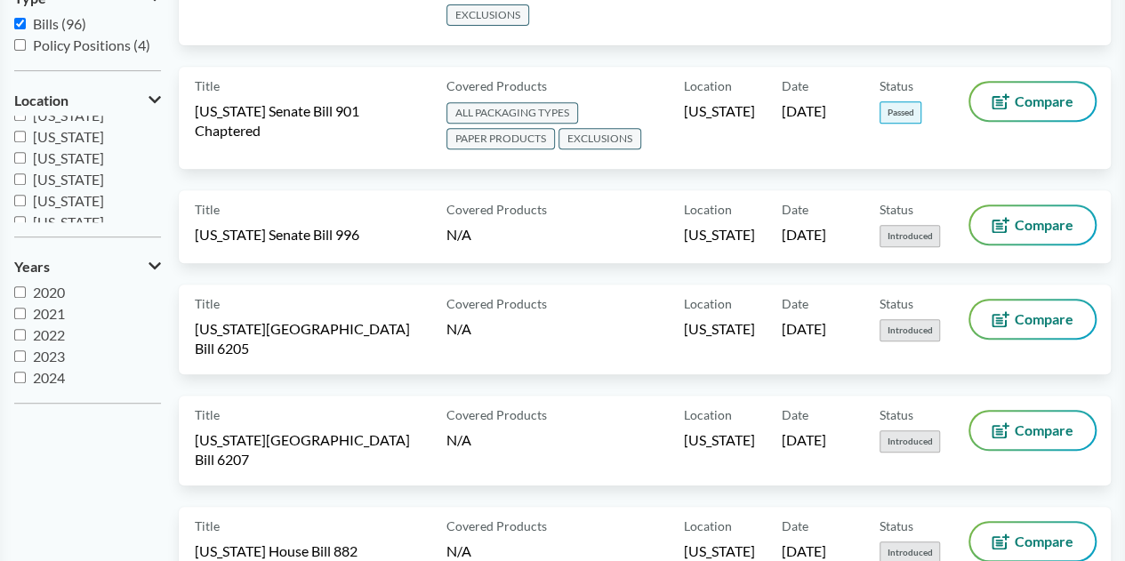
click at [79, 180] on span "[US_STATE]" at bounding box center [68, 179] width 71 height 17
click at [26, 180] on input "[US_STATE]" at bounding box center [20, 179] width 12 height 12
checkbox input "true"
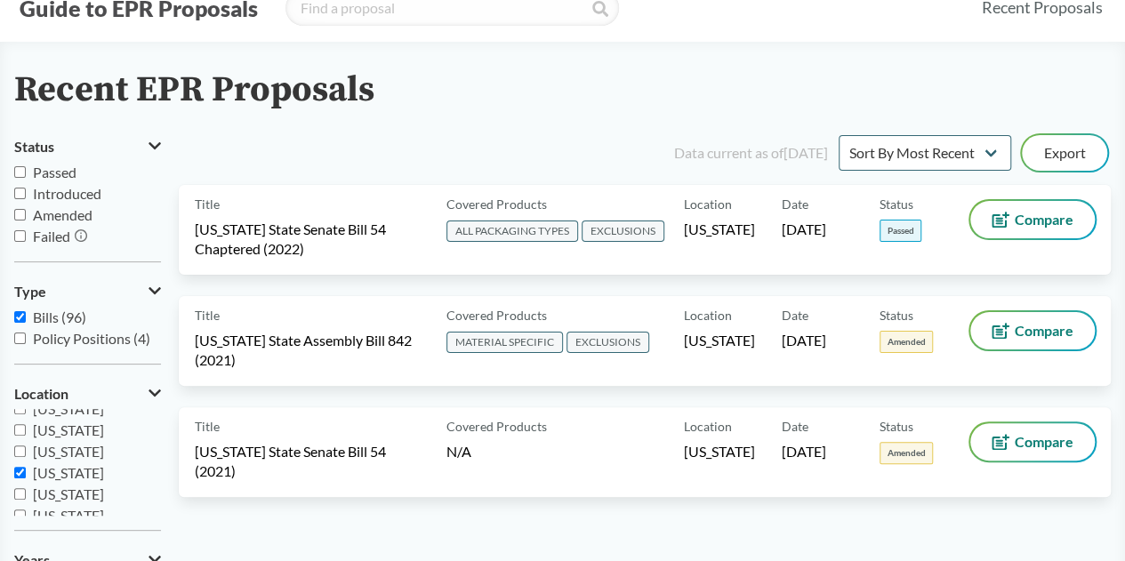
scroll to position [89, 0]
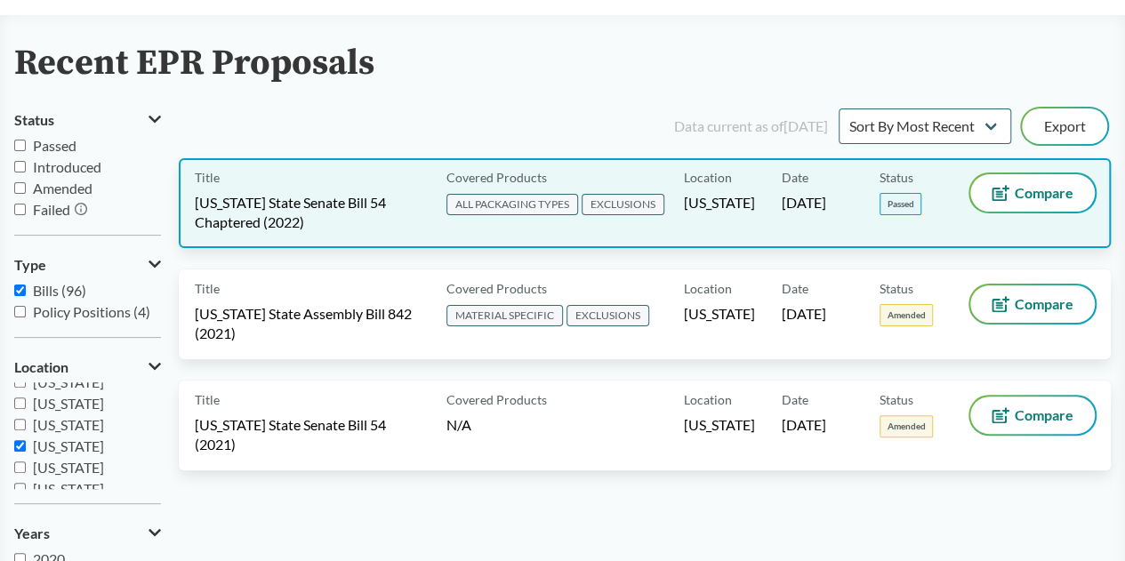
click at [334, 233] on div "Title California State Senate Bill 54 Chaptered (2022) Covered Products ALL PAC…" at bounding box center [645, 203] width 932 height 90
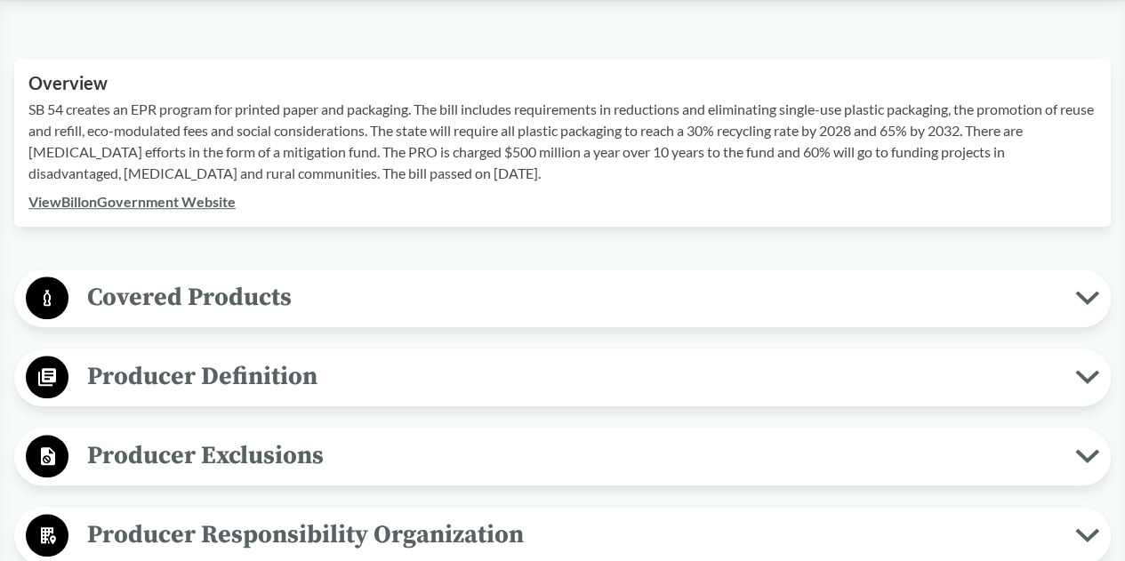
scroll to position [622, 0]
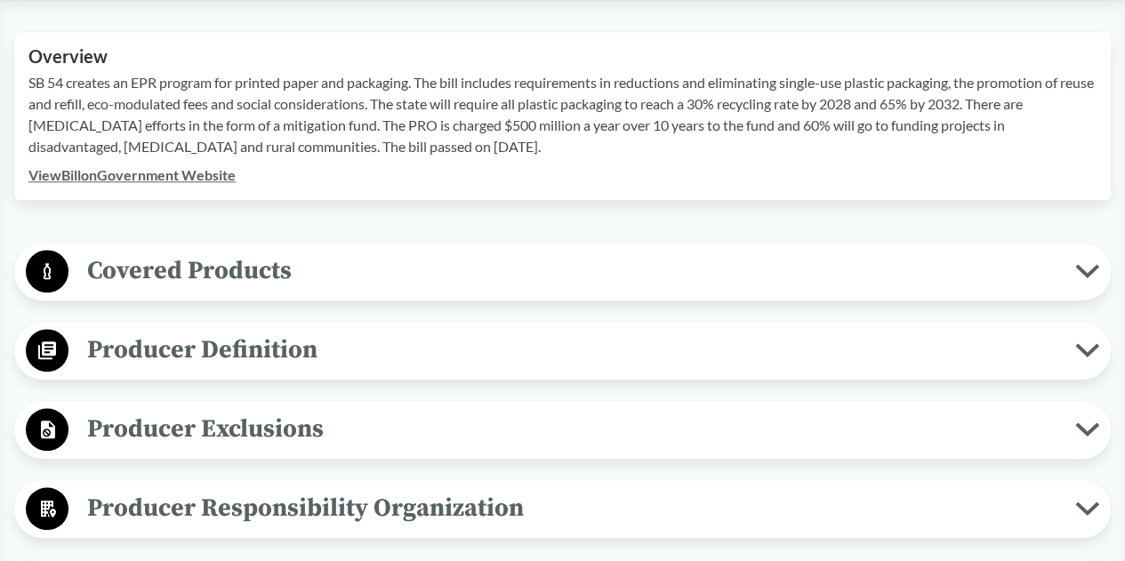
click at [174, 268] on span "Covered Products" at bounding box center [571, 271] width 1006 height 40
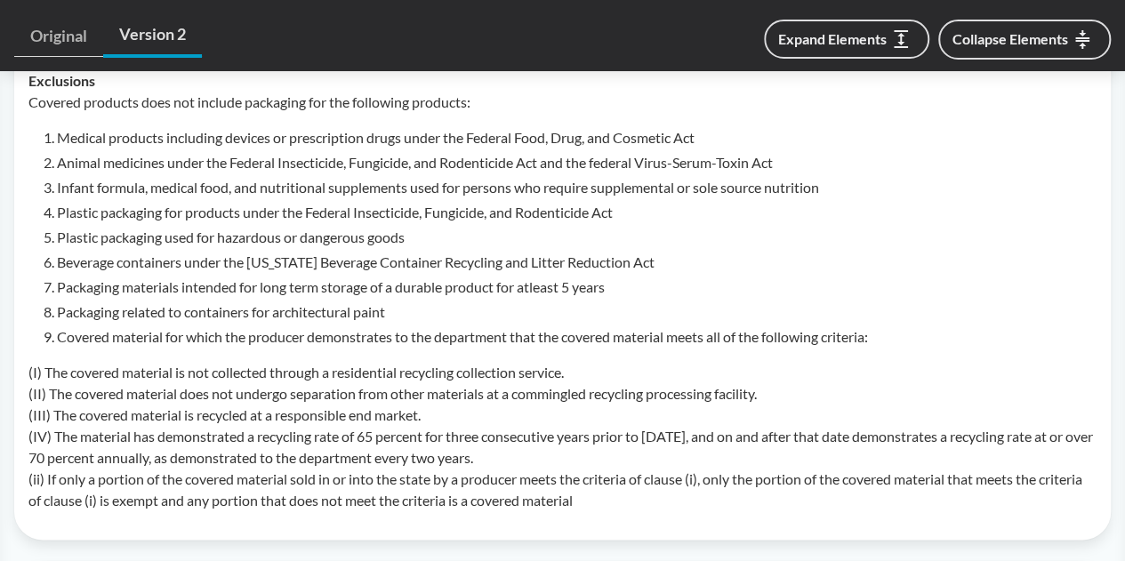
scroll to position [1067, 0]
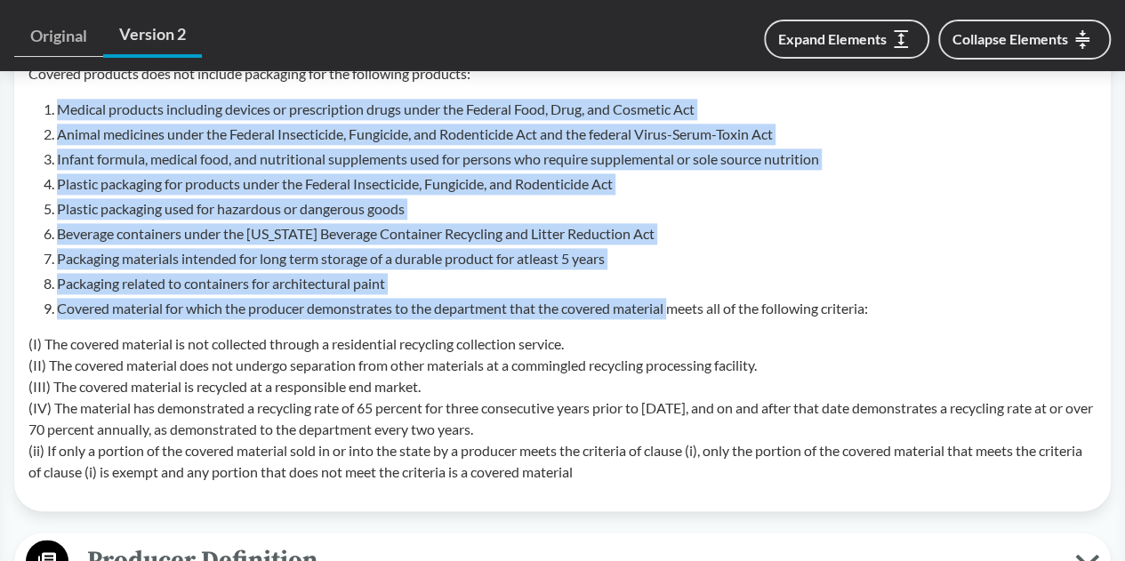
drag, startPoint x: 677, startPoint y: 306, endPoint x: 51, endPoint y: 108, distance: 657.0
click at [57, 108] on ol "Medical products including devices or prescription drugs under the Federal Food…" at bounding box center [576, 209] width 1039 height 220
copy ol "Medical products including devices or prescription drugs under the Federal Food…"
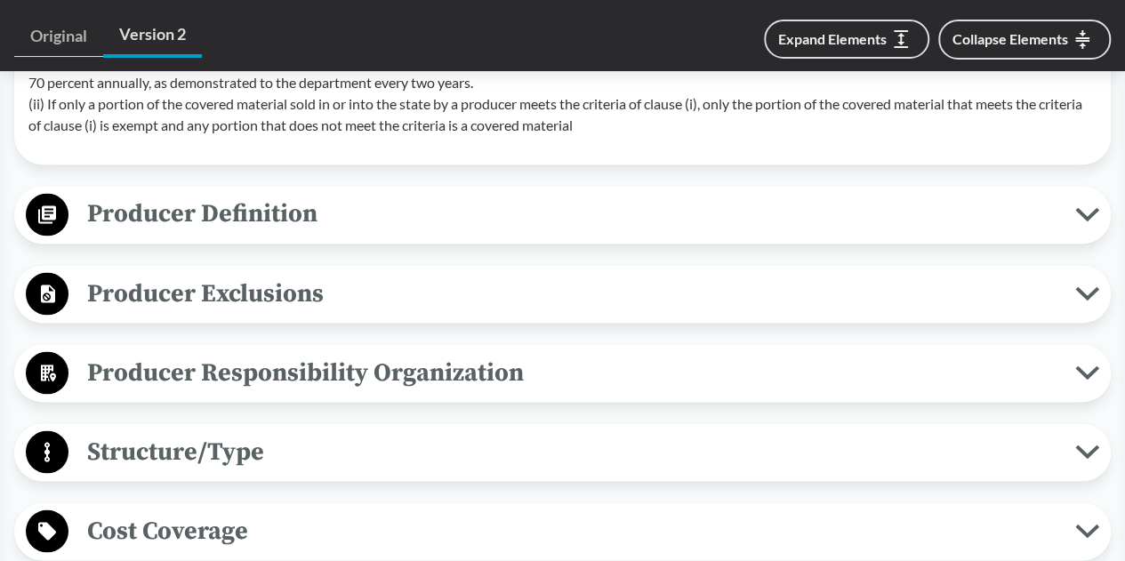
scroll to position [1422, 0]
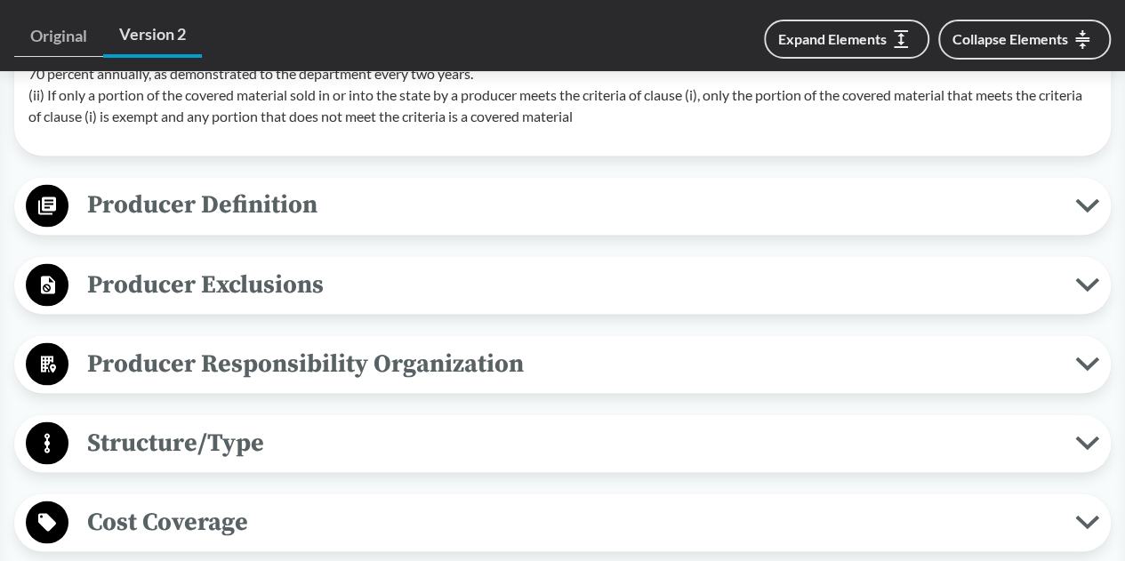
click at [325, 204] on span "Producer Definition" at bounding box center [571, 205] width 1006 height 40
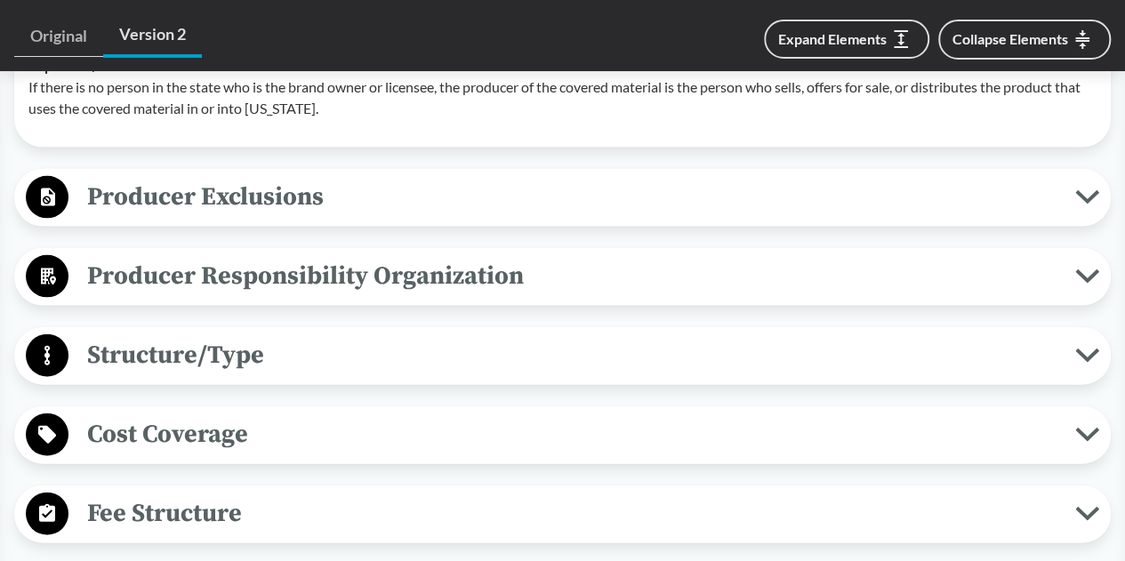
scroll to position [1867, 0]
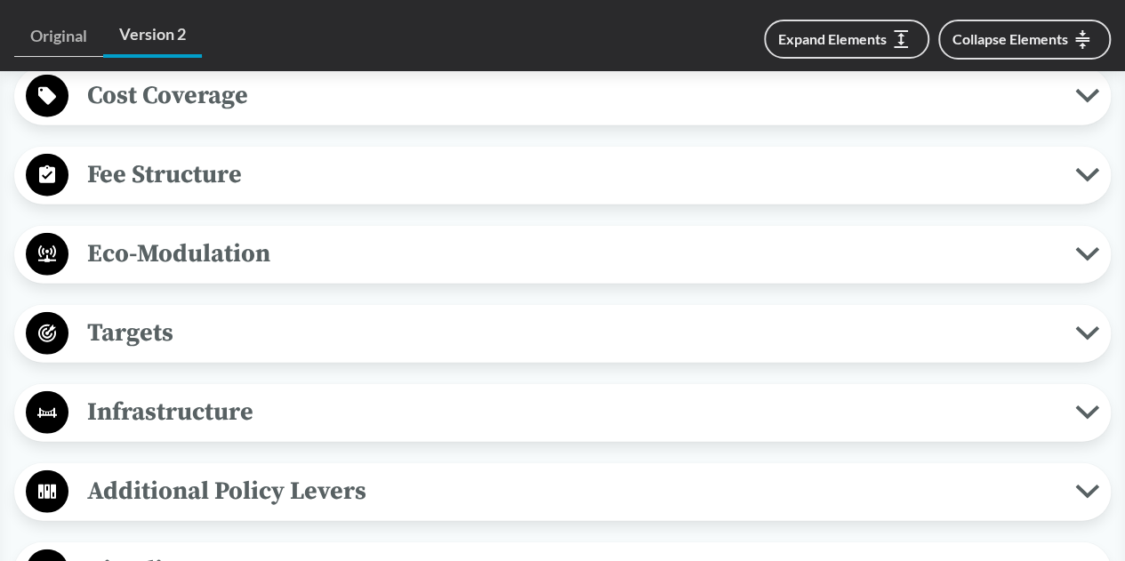
click at [244, 332] on span "Targets" at bounding box center [571, 333] width 1006 height 40
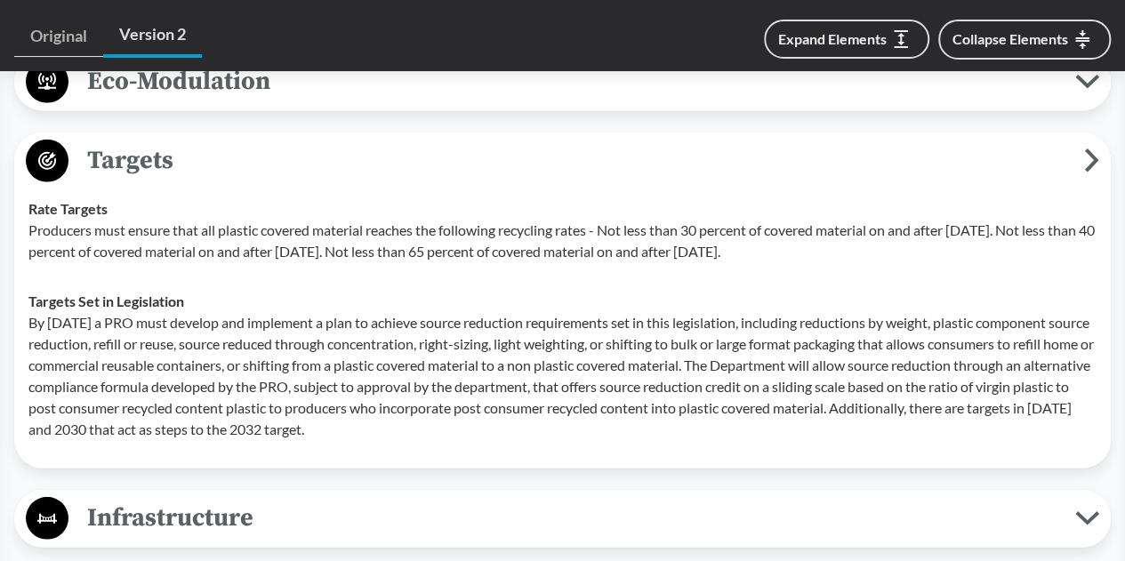
scroll to position [2311, 0]
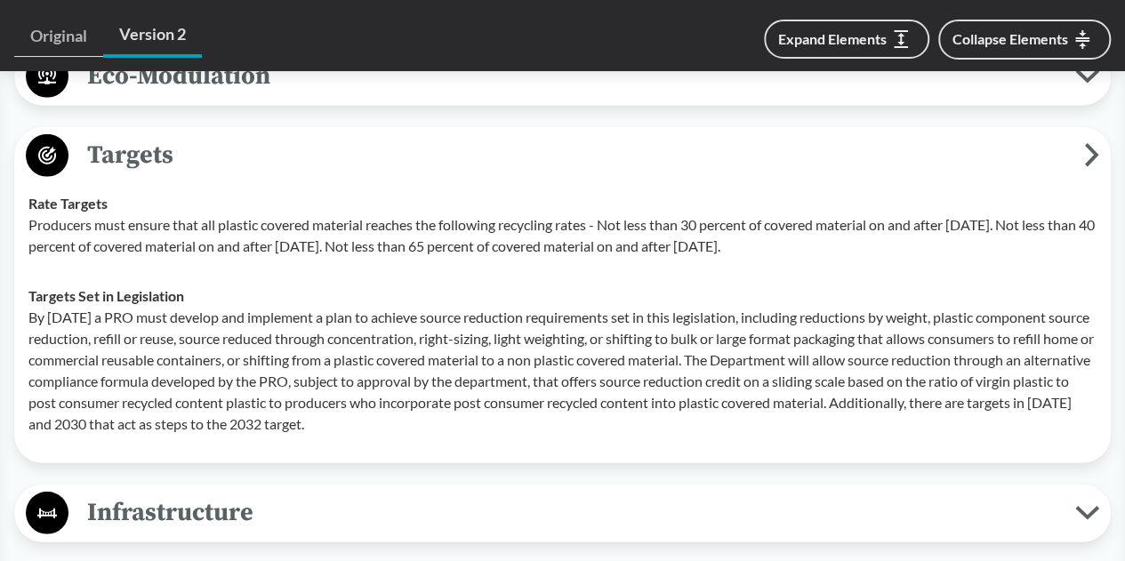
drag, startPoint x: 930, startPoint y: 243, endPoint x: 610, endPoint y: 227, distance: 320.4
click at [610, 227] on p "Producers must ensure that all plastic covered material reaches the following r…" at bounding box center [562, 235] width 1068 height 43
copy p "Not less than 30 percent of covered material on and after January 1, 2028. Not …"
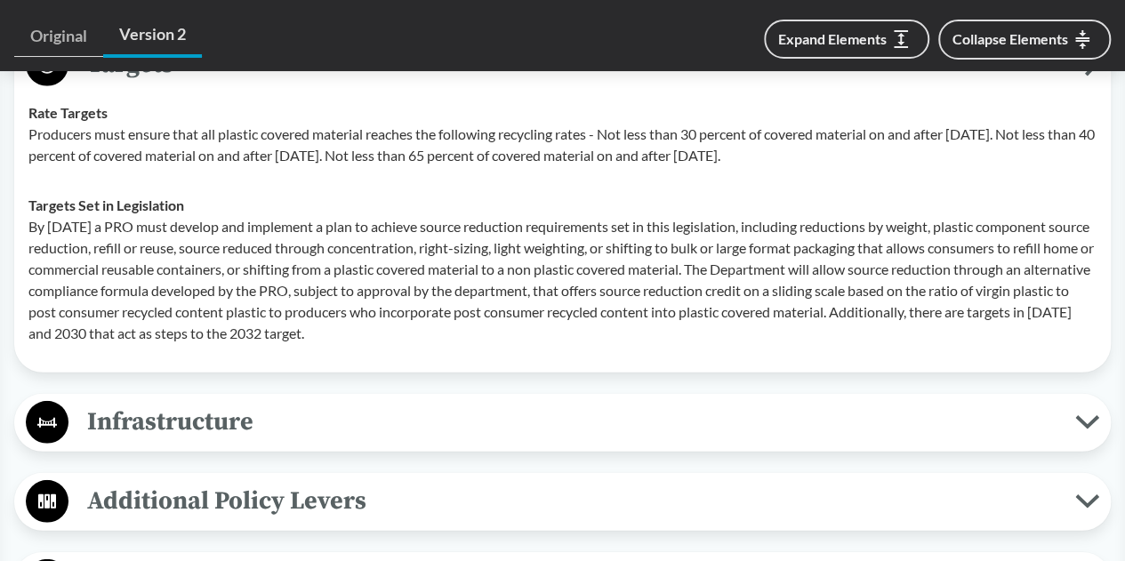
scroll to position [2489, 0]
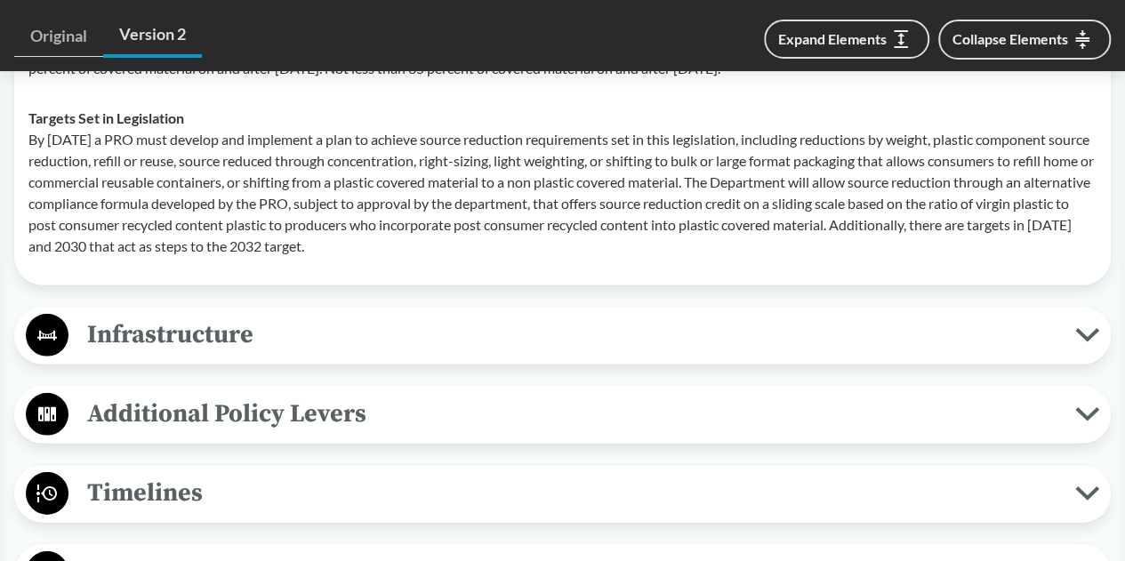
click at [363, 324] on span "Infrastructure" at bounding box center [571, 335] width 1006 height 40
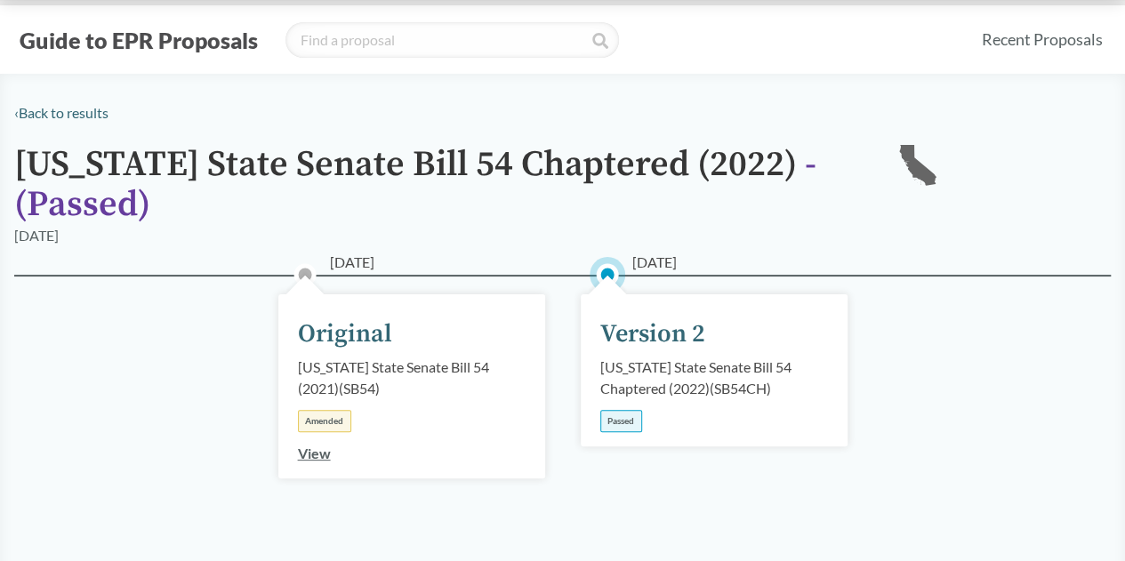
scroll to position [0, 0]
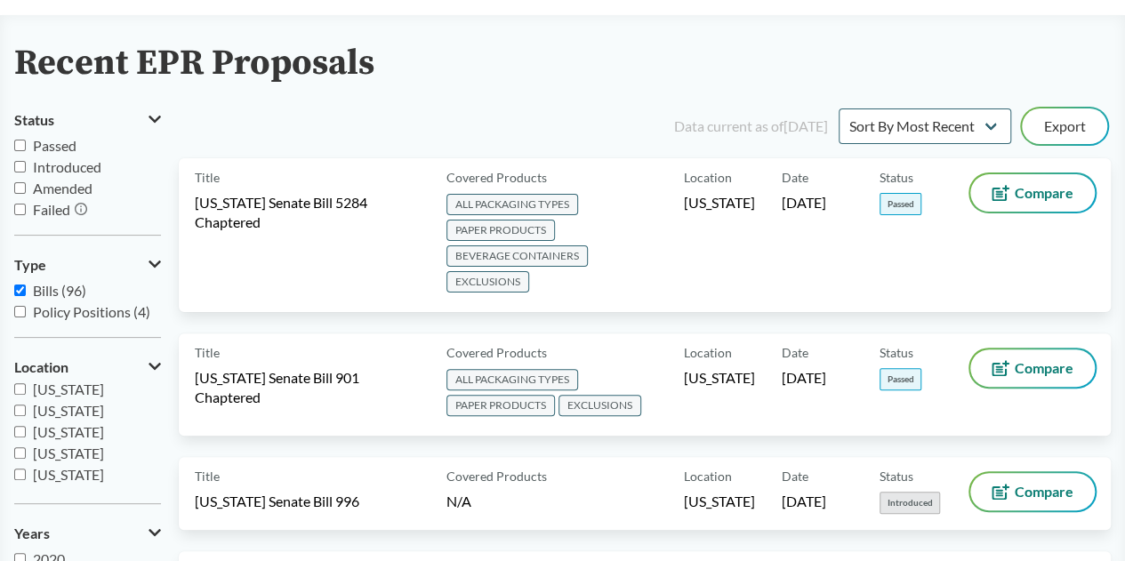
scroll to position [267, 0]
click at [53, 461] on span "[US_STATE]" at bounding box center [68, 467] width 71 height 17
click at [26, 461] on input "[US_STATE]" at bounding box center [20, 467] width 12 height 12
checkbox input "true"
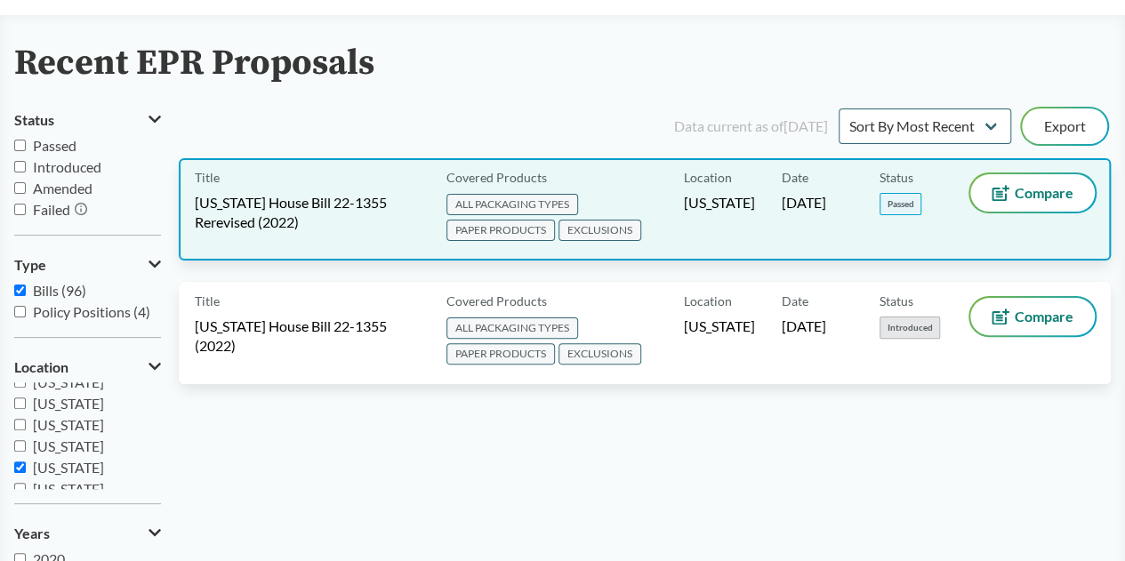
click at [322, 217] on span "[US_STATE] House Bill 22-1355 Rerevised (2022)" at bounding box center [310, 212] width 230 height 39
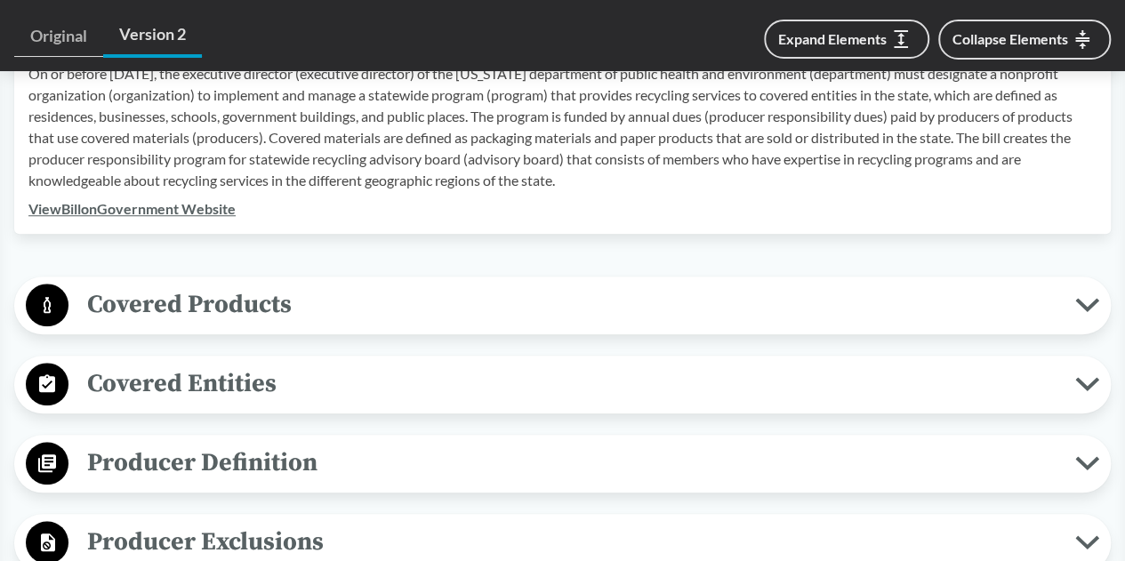
scroll to position [711, 0]
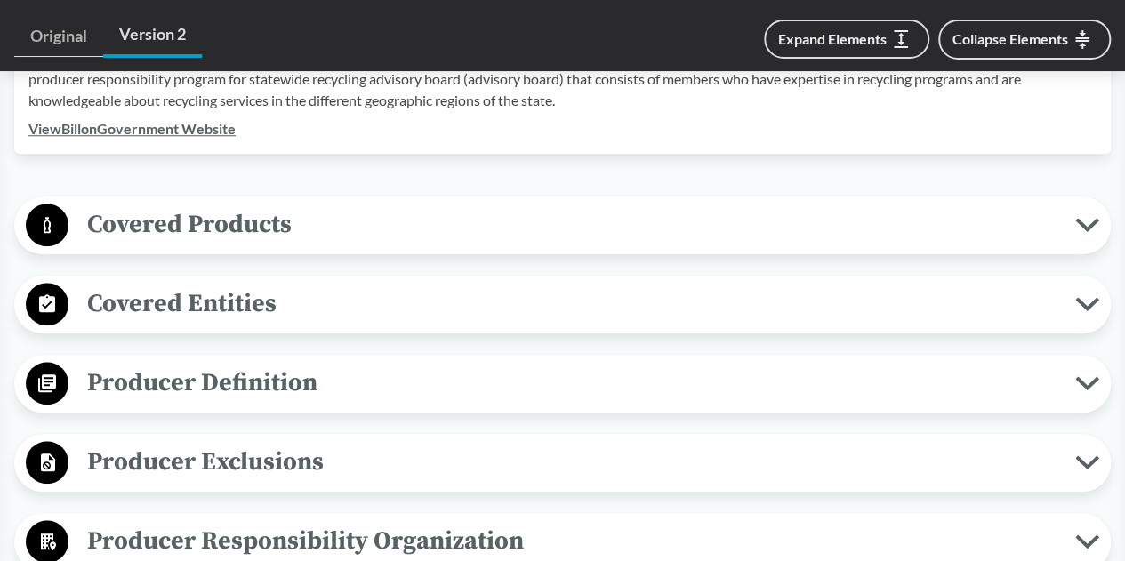
click at [509, 234] on span "Covered Products" at bounding box center [571, 224] width 1006 height 40
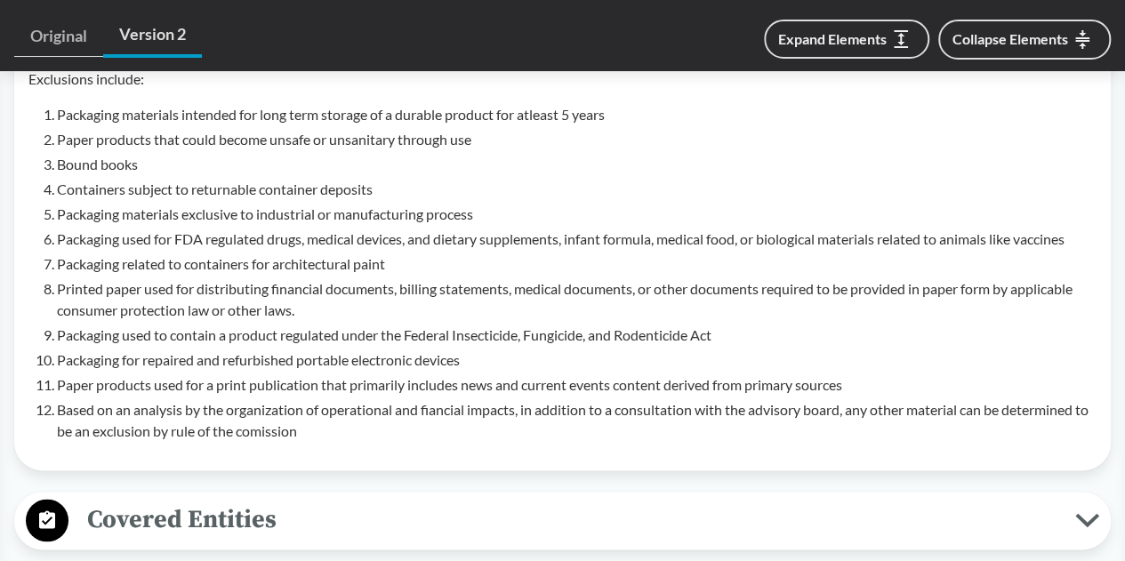
scroll to position [1067, 0]
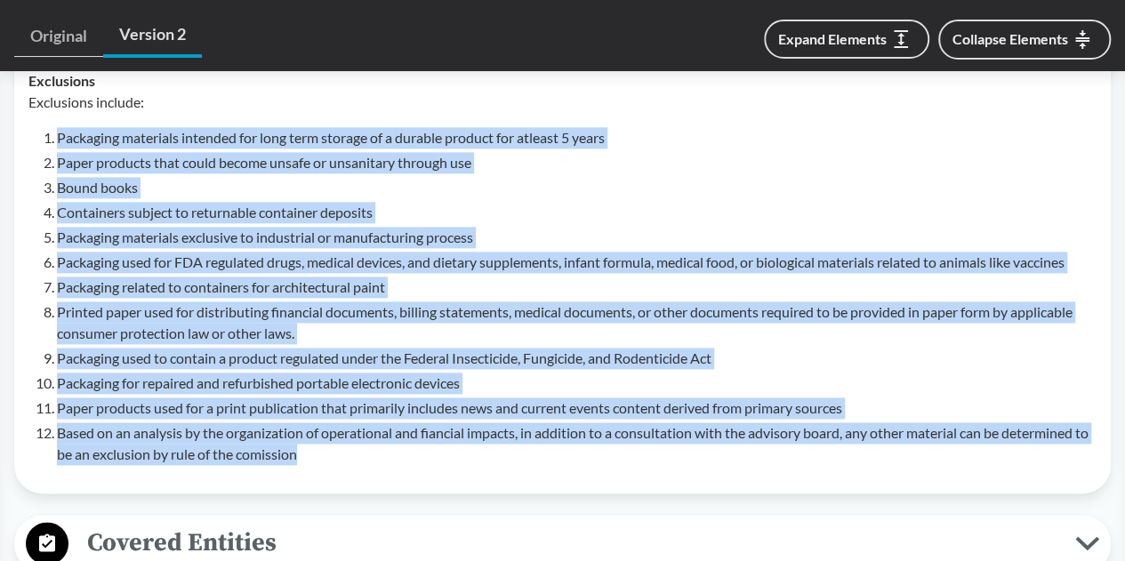
drag, startPoint x: 318, startPoint y: 456, endPoint x: 60, endPoint y: 133, distance: 413.0
click at [60, 133] on ol "Packaging materials intended for long term storage of a durable product for atl…" at bounding box center [576, 296] width 1039 height 338
copy ol "Packaging materials intended for long term storage of a durable product for atl…"
click at [220, 120] on div "Exclusions include: Packaging materials intended for long term storage of a dur…" at bounding box center [562, 278] width 1068 height 373
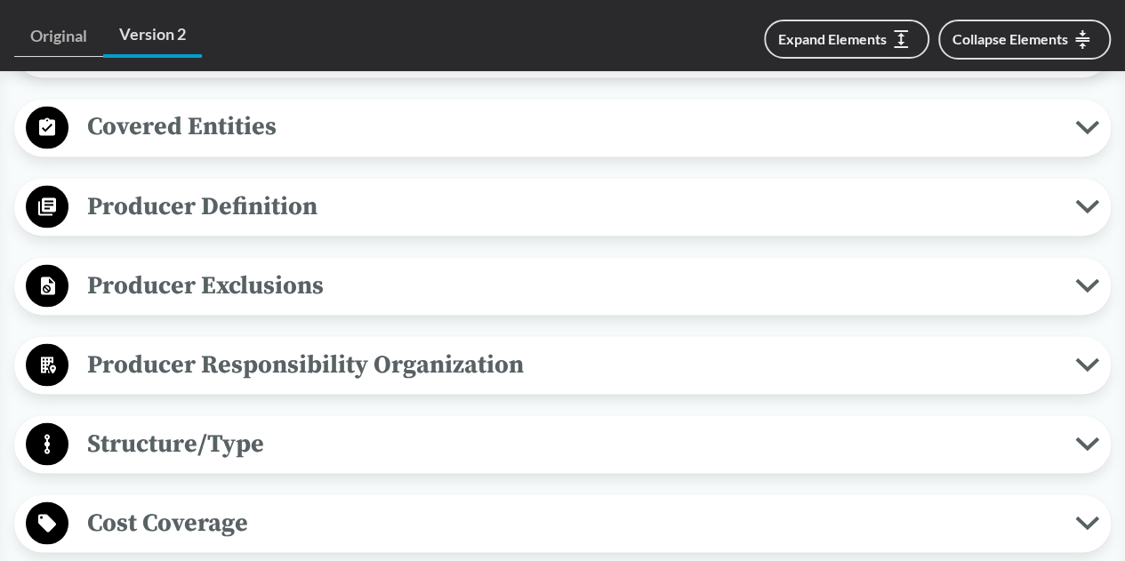
scroll to position [1511, 0]
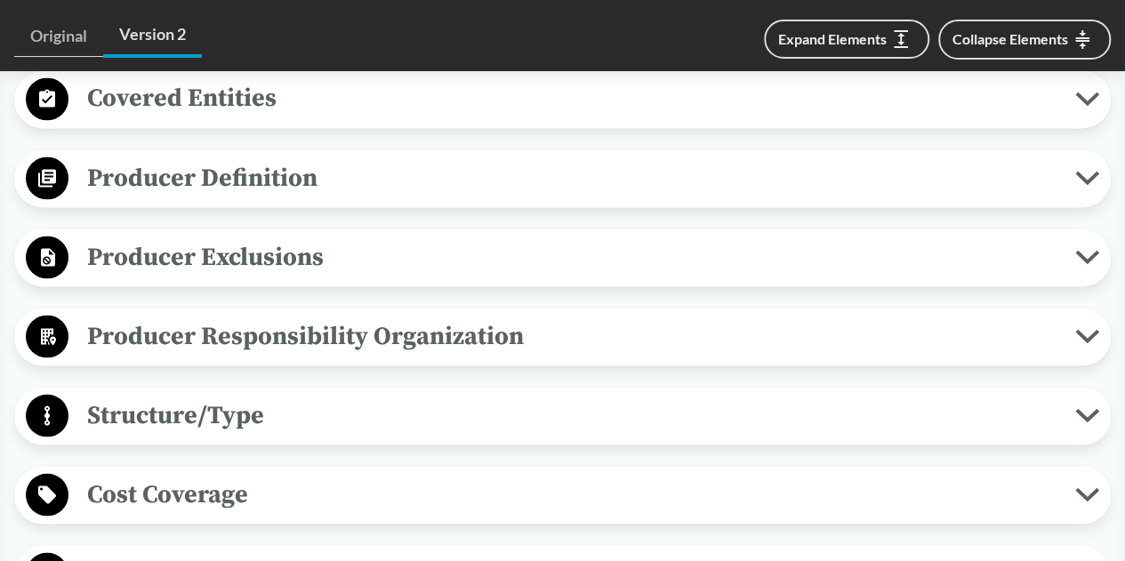
click at [373, 166] on span "Producer Definition" at bounding box center [571, 177] width 1006 height 40
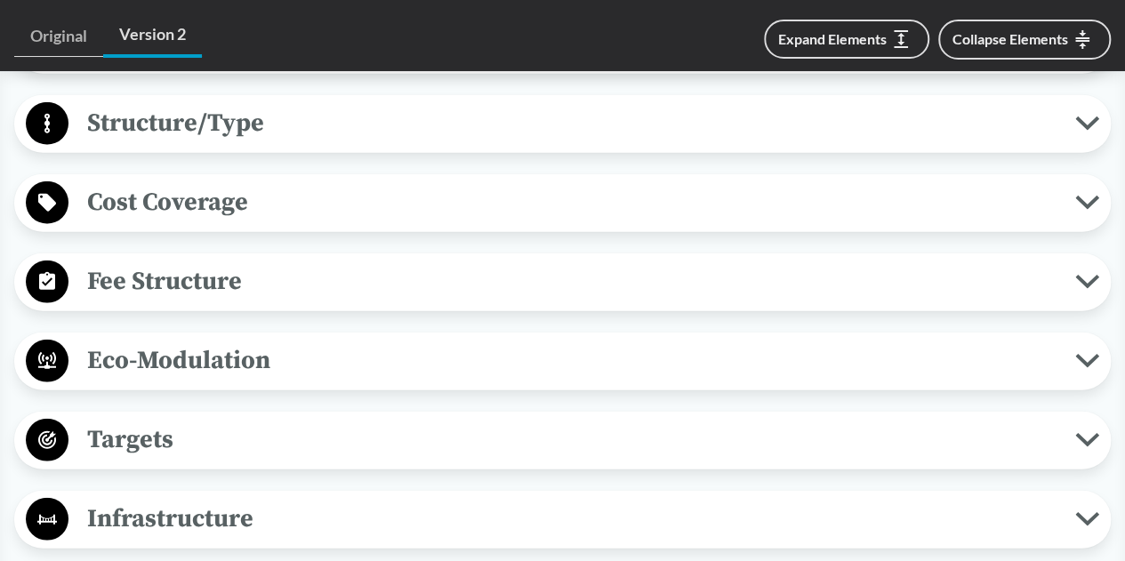
scroll to position [2222, 0]
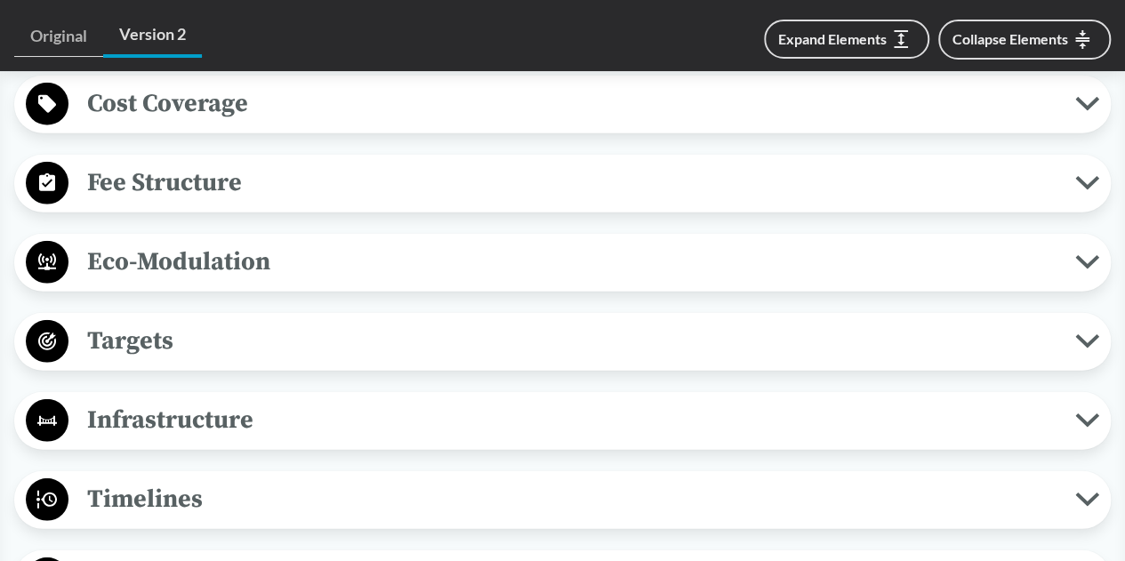
click at [226, 342] on span "Targets" at bounding box center [571, 341] width 1006 height 40
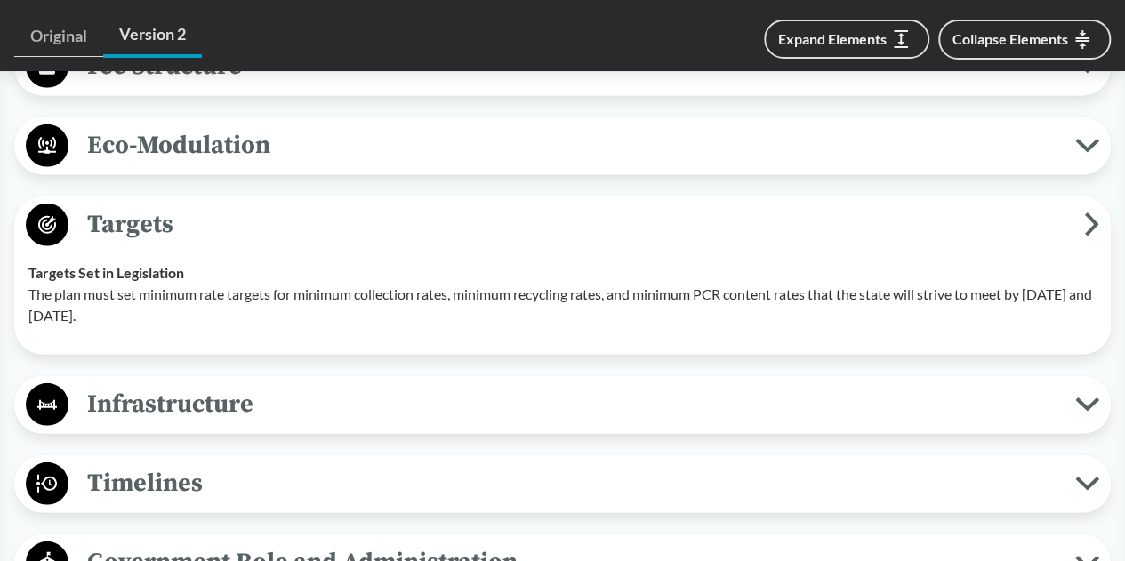
scroll to position [2311, 0]
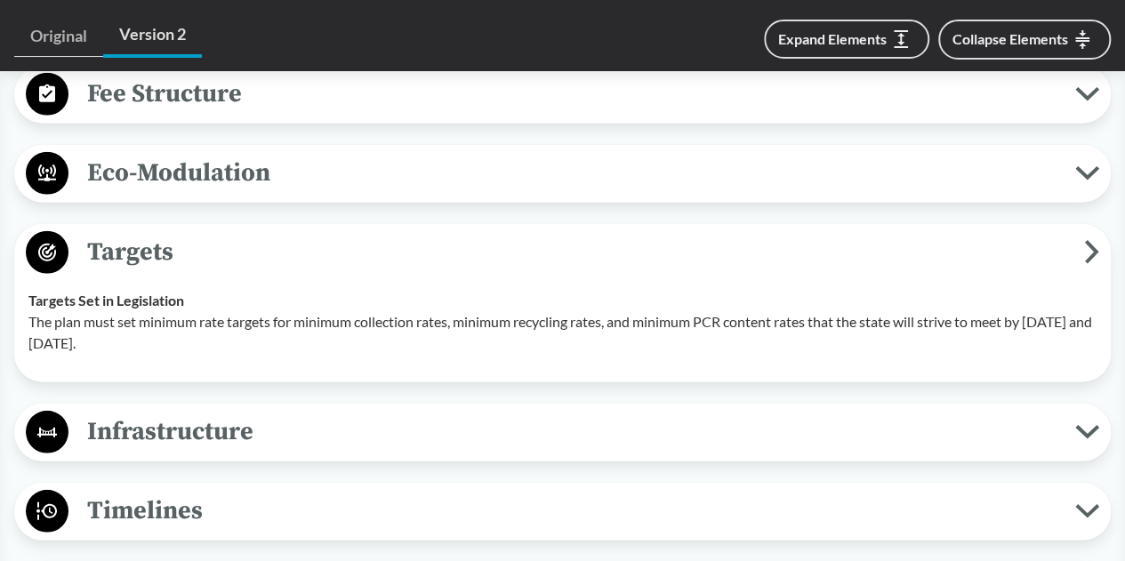
click at [341, 426] on span "Infrastructure" at bounding box center [571, 432] width 1006 height 40
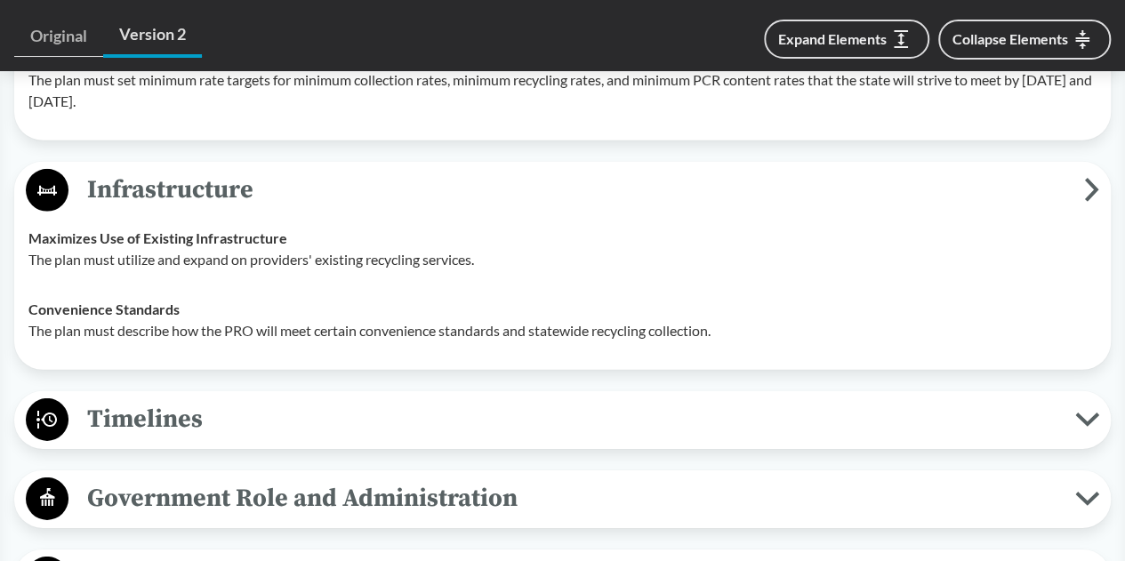
scroll to position [2578, 0]
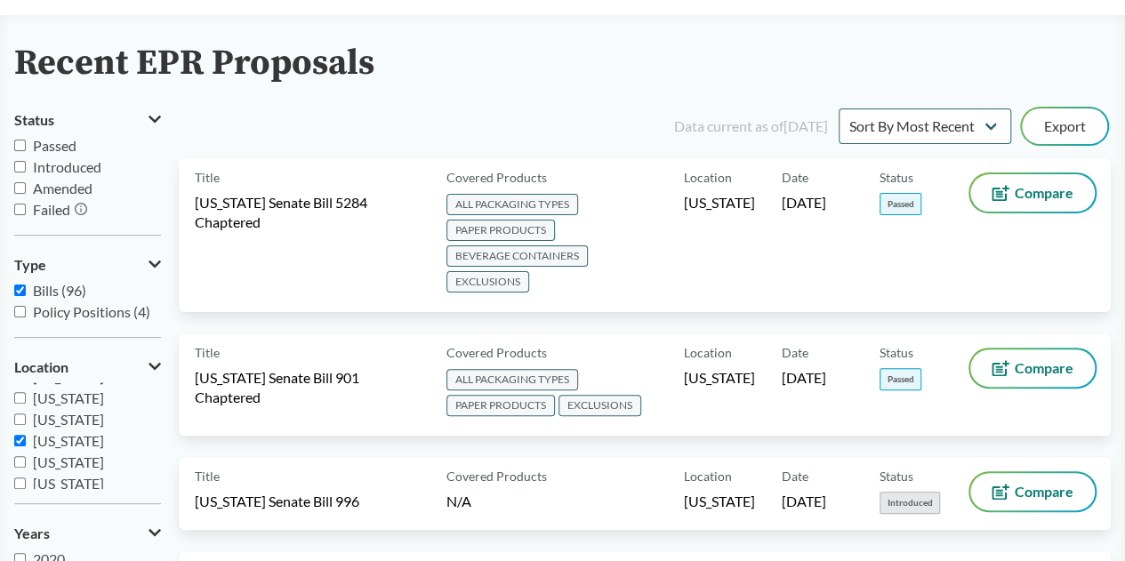
scroll to position [267, 0]
click at [71, 466] on span "[US_STATE]" at bounding box center [68, 467] width 71 height 17
click at [26, 466] on input "[US_STATE]" at bounding box center [20, 467] width 12 height 12
checkbox input "false"
click at [71, 396] on span "[US_STATE]" at bounding box center [68, 403] width 71 height 17
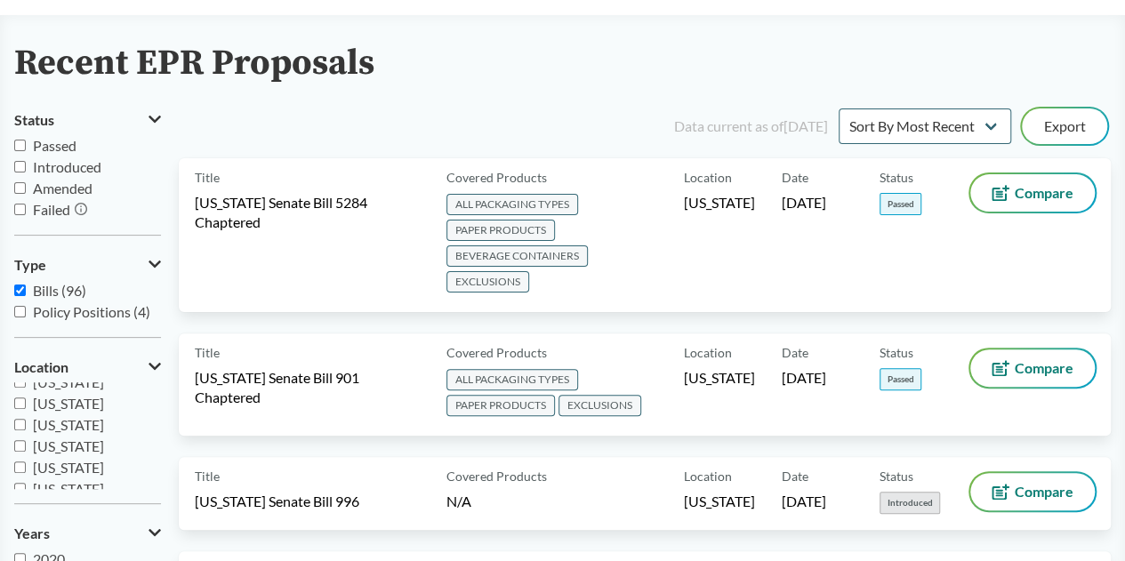
click at [26, 397] on input "[US_STATE]" at bounding box center [20, 403] width 12 height 12
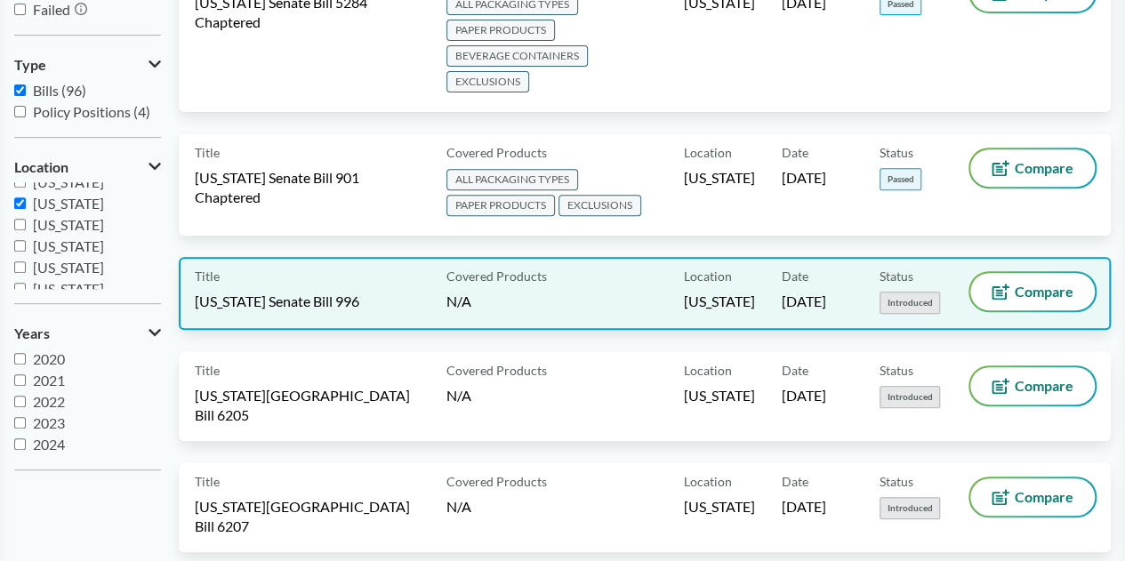
scroll to position [178, 0]
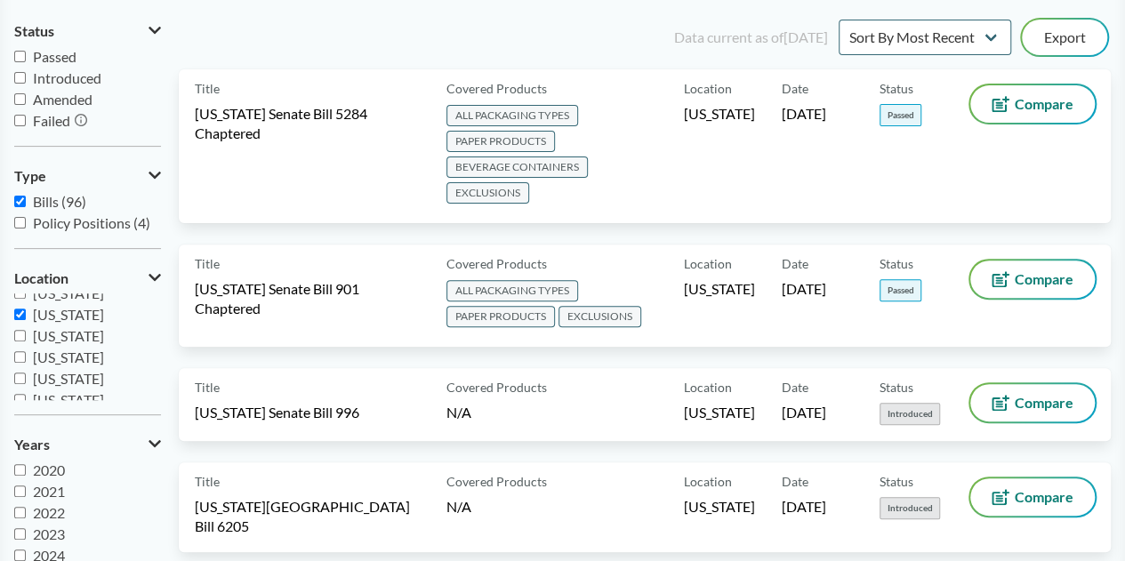
click at [60, 321] on span "[US_STATE]" at bounding box center [68, 314] width 71 height 17
click at [26, 320] on input "[US_STATE]" at bounding box center [20, 314] width 12 height 12
click at [60, 316] on span "[US_STATE]" at bounding box center [68, 314] width 71 height 17
click at [26, 316] on input "[US_STATE]" at bounding box center [20, 314] width 12 height 12
checkbox input "true"
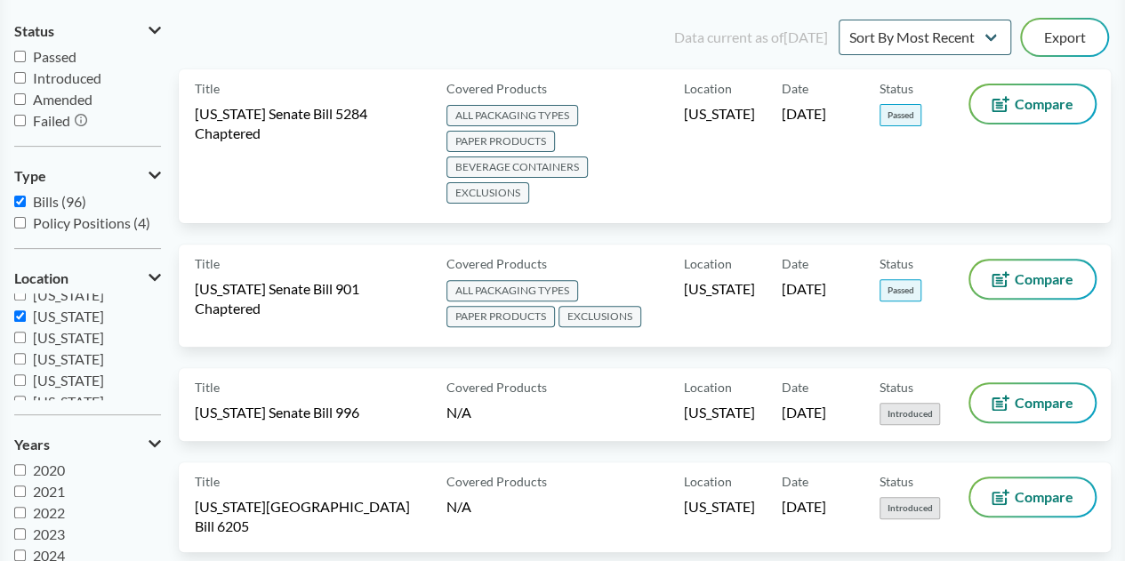
scroll to position [267, 0]
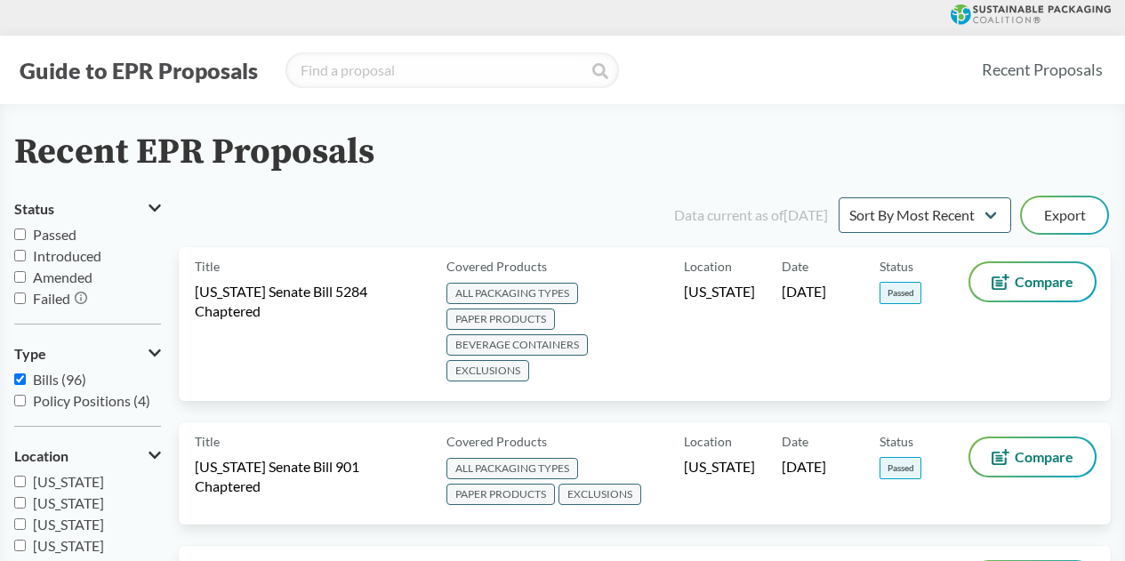
scroll to position [178, 0]
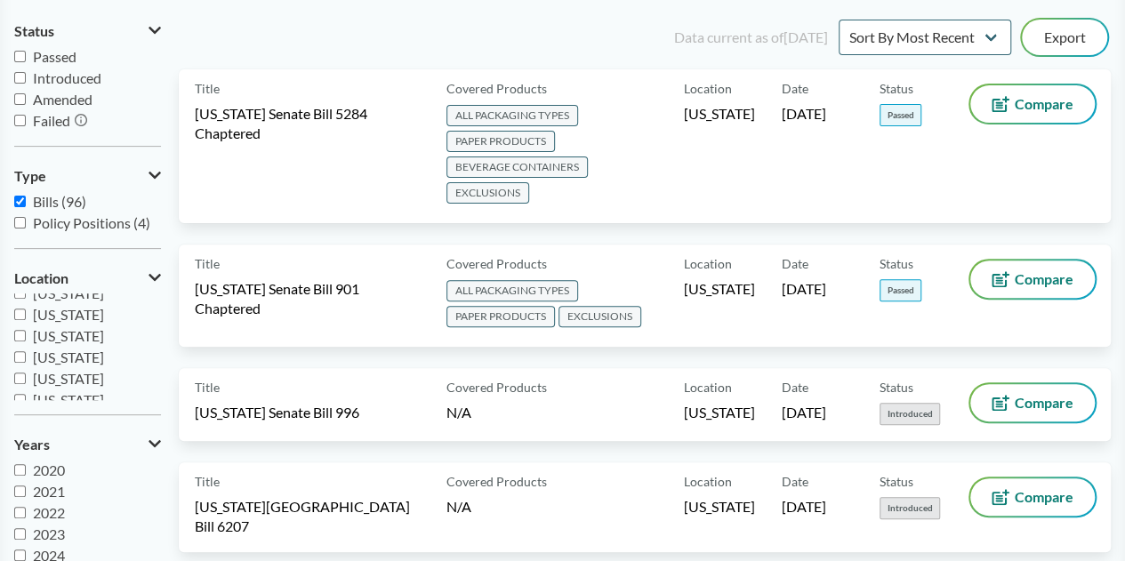
scroll to position [267, 0]
click at [76, 303] on label "[US_STATE]" at bounding box center [87, 293] width 147 height 21
click at [26, 299] on input "[US_STATE]" at bounding box center [20, 293] width 12 height 12
checkbox input "true"
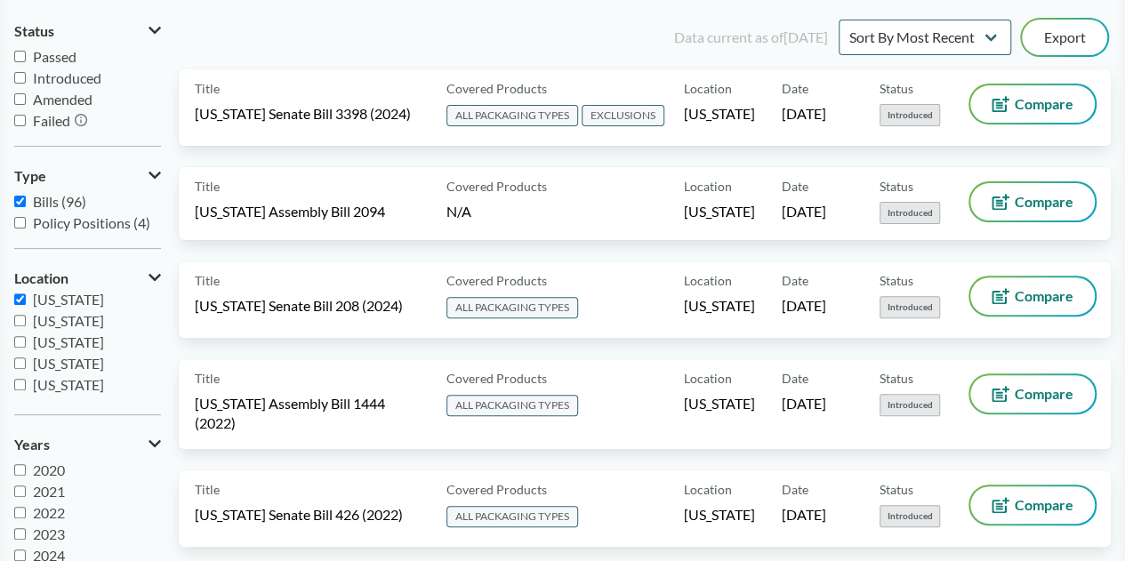
click at [84, 312] on span "[US_STATE]" at bounding box center [68, 320] width 71 height 17
click at [26, 315] on input "[US_STATE]" at bounding box center [20, 321] width 12 height 12
checkbox input "true"
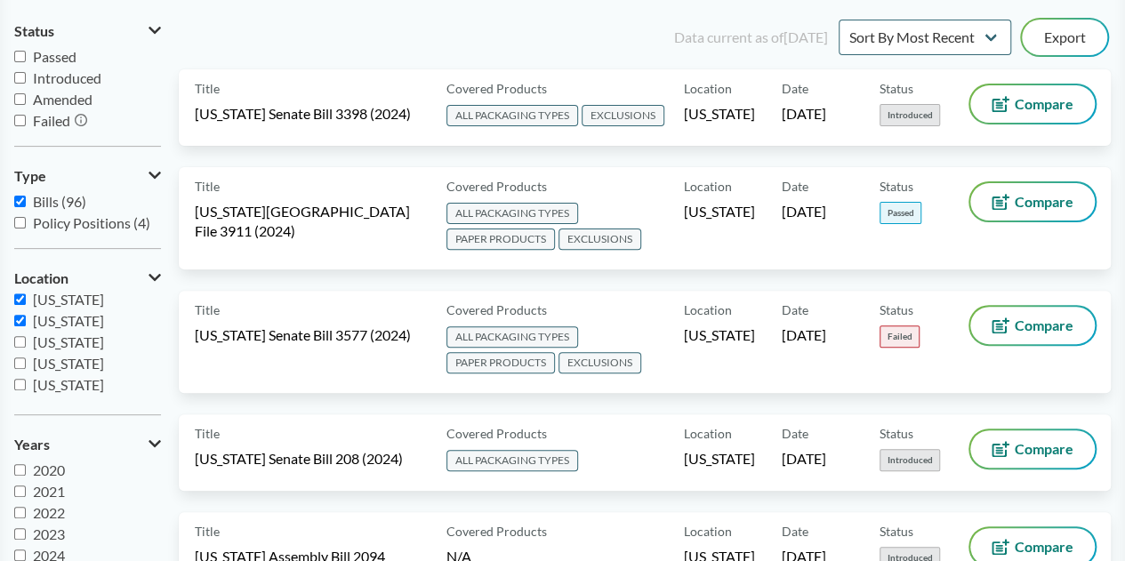
click at [79, 304] on span "[US_STATE]" at bounding box center [68, 299] width 71 height 17
click at [26, 304] on input "[US_STATE]" at bounding box center [20, 299] width 12 height 12
checkbox input "false"
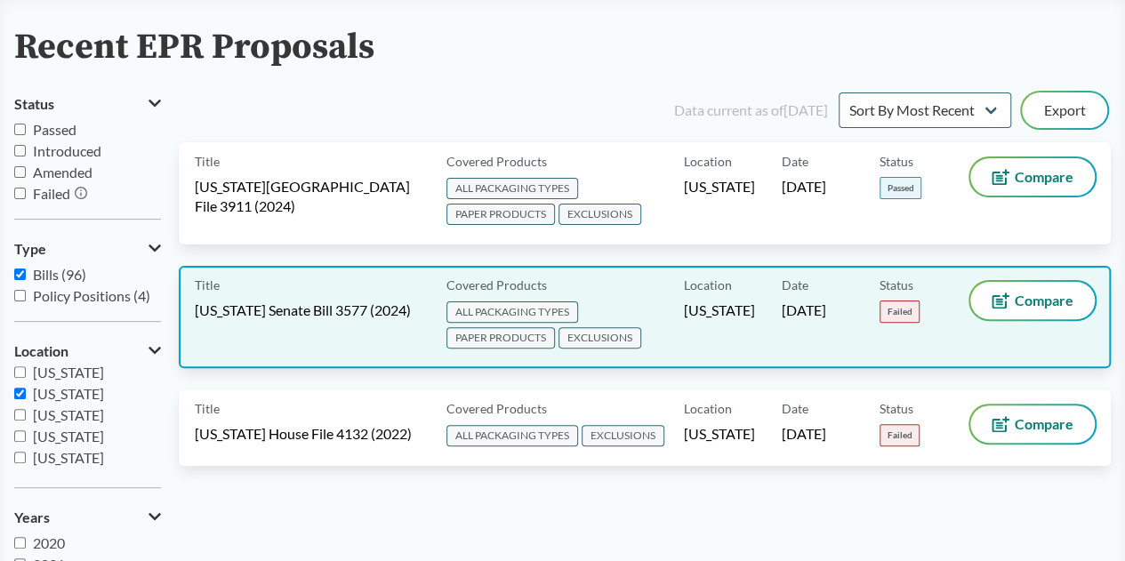
scroll to position [89, 0]
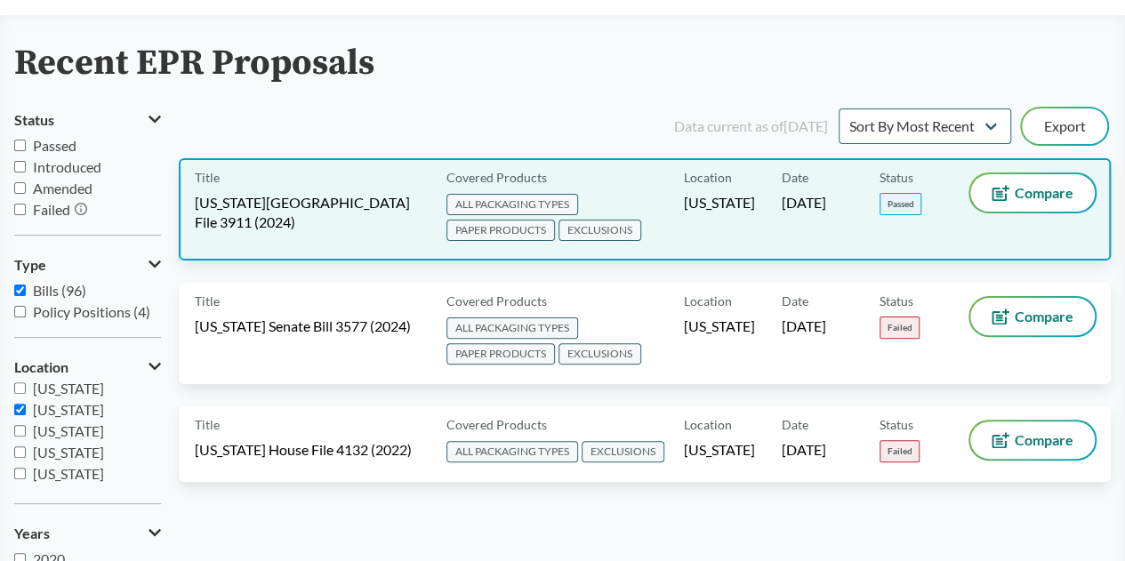
click at [356, 230] on div "Title Minnesota House File 3911 (2024)" at bounding box center [317, 209] width 244 height 70
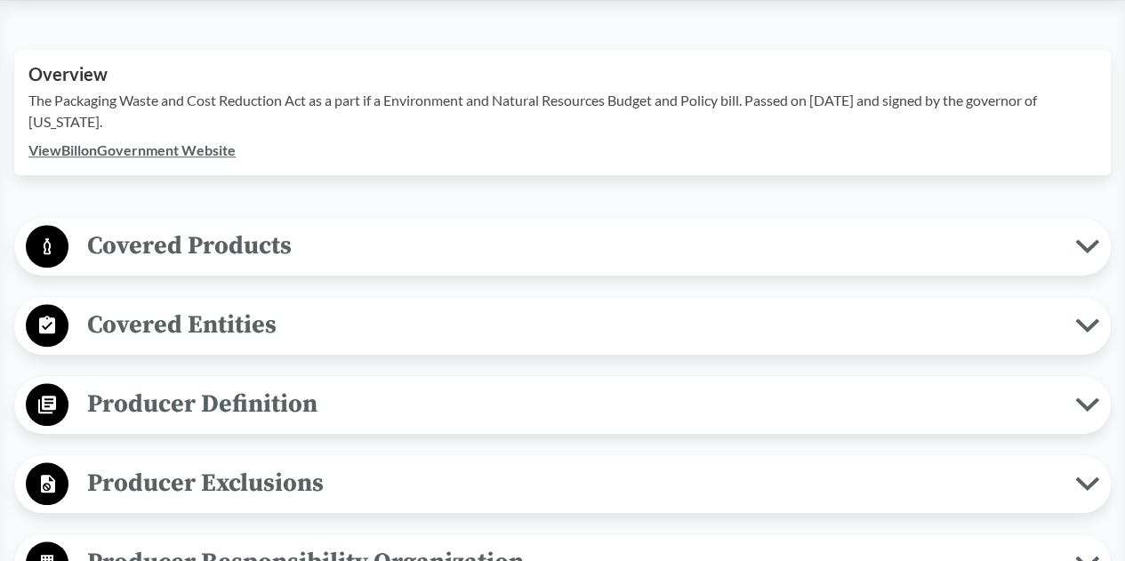
scroll to position [622, 0]
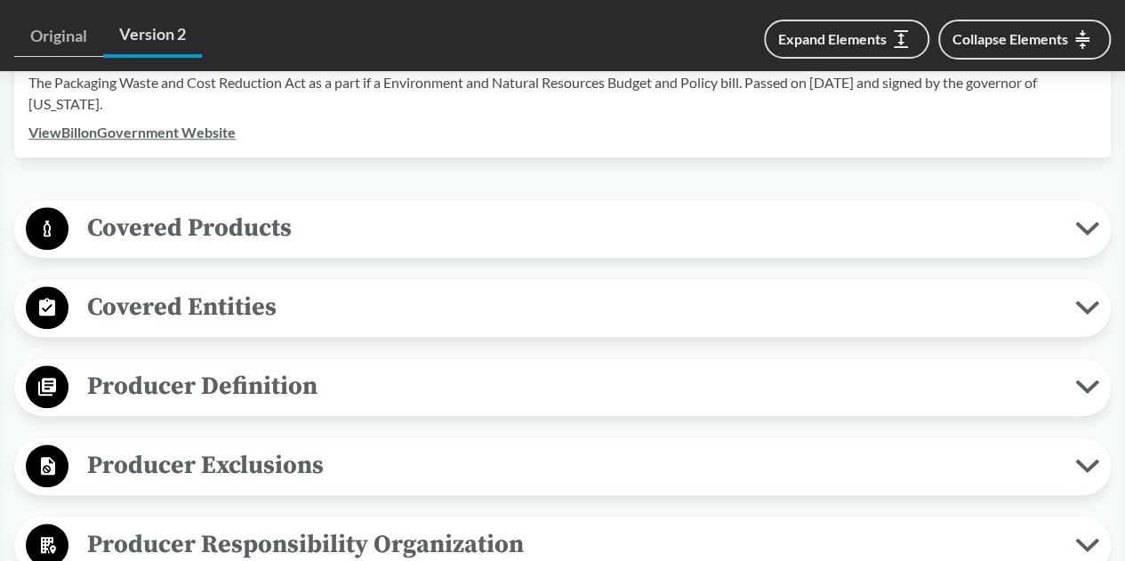
click at [495, 208] on span "Covered Products" at bounding box center [571, 228] width 1006 height 40
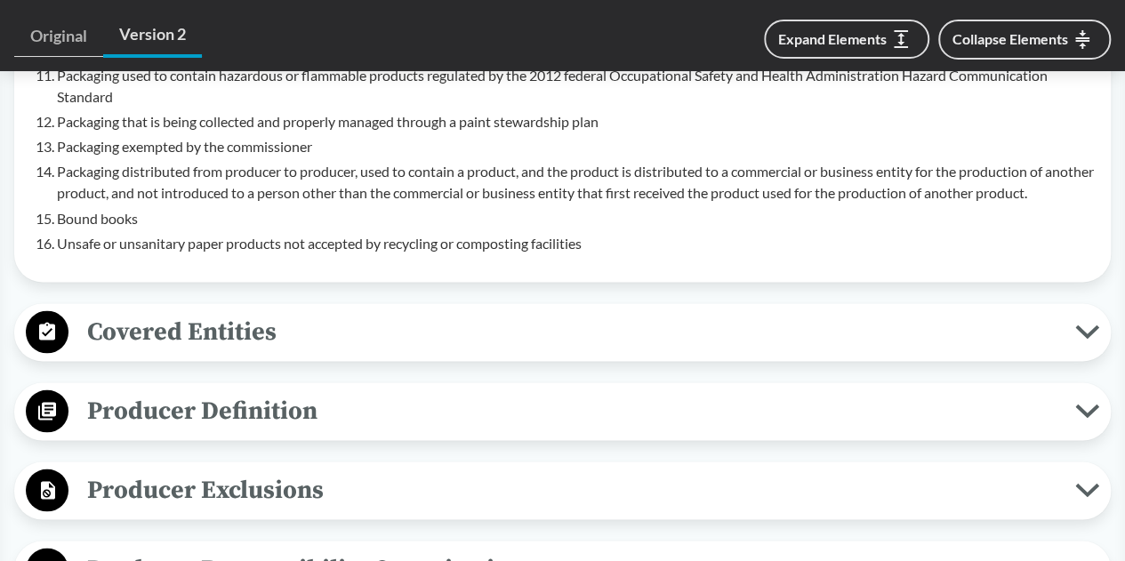
scroll to position [1411, 0]
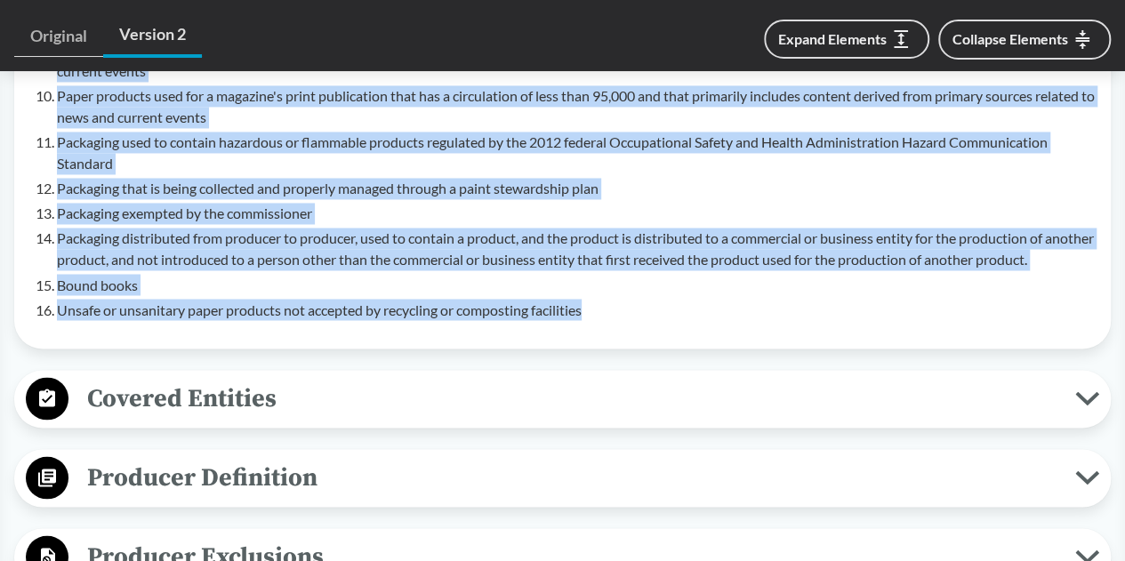
drag, startPoint x: 58, startPoint y: 265, endPoint x: 615, endPoint y: 266, distance: 557.4
click at [615, 287] on ol "Packaging for infant formula Packaging for medical food Packaging for a fortifi…" at bounding box center [576, 37] width 1039 height 565
copy ol "Packaging for infant formula Packaging for medical food Packaging for a fortifi…"
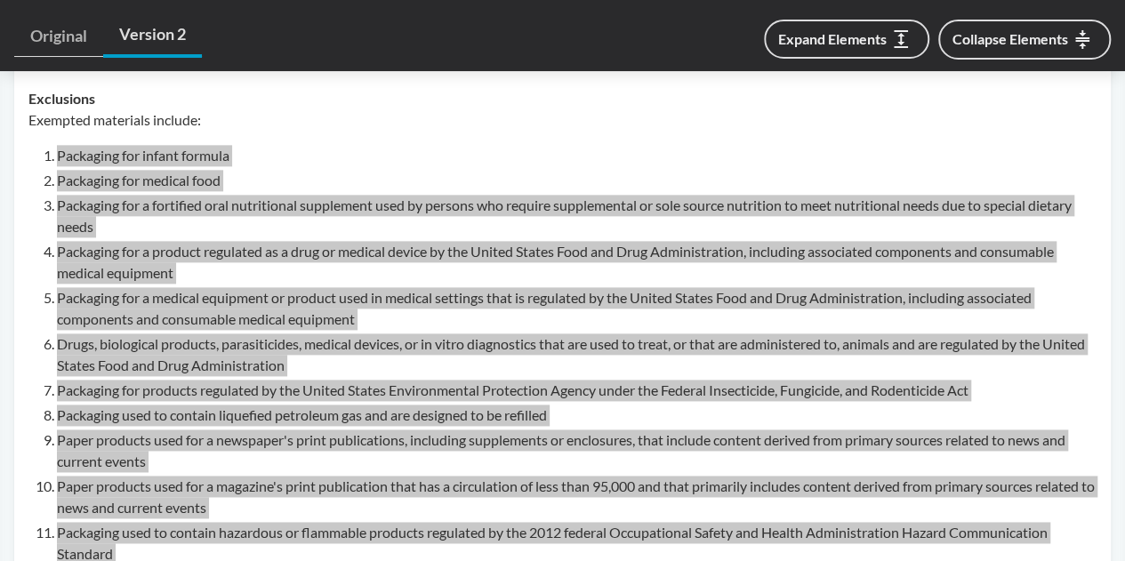
scroll to position [966, 0]
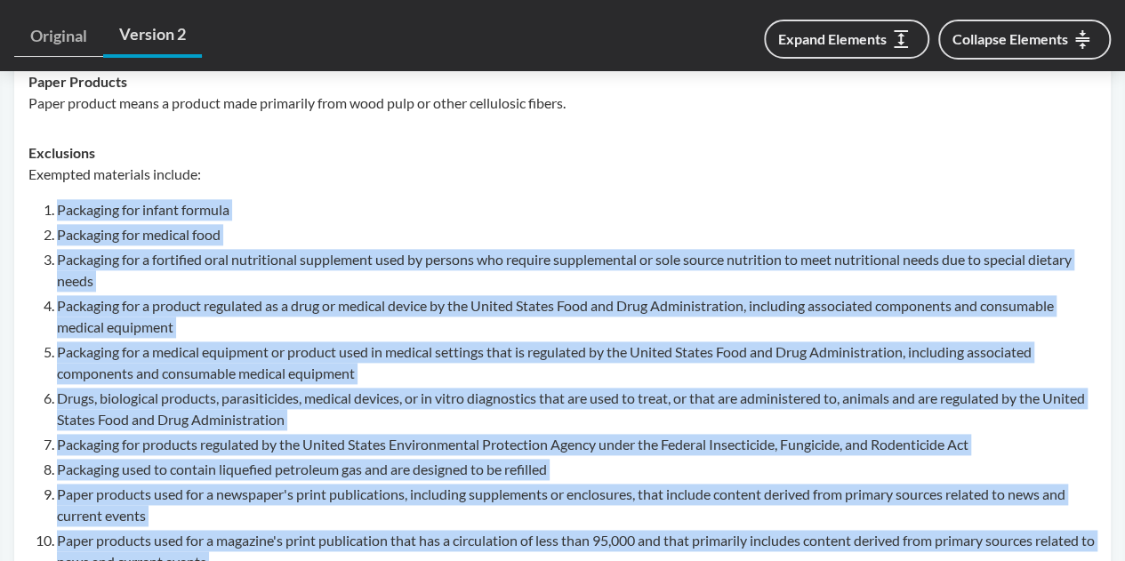
click at [400, 295] on li "Packaging for a product regulated as a drug or medical device by the United Sta…" at bounding box center [576, 316] width 1039 height 43
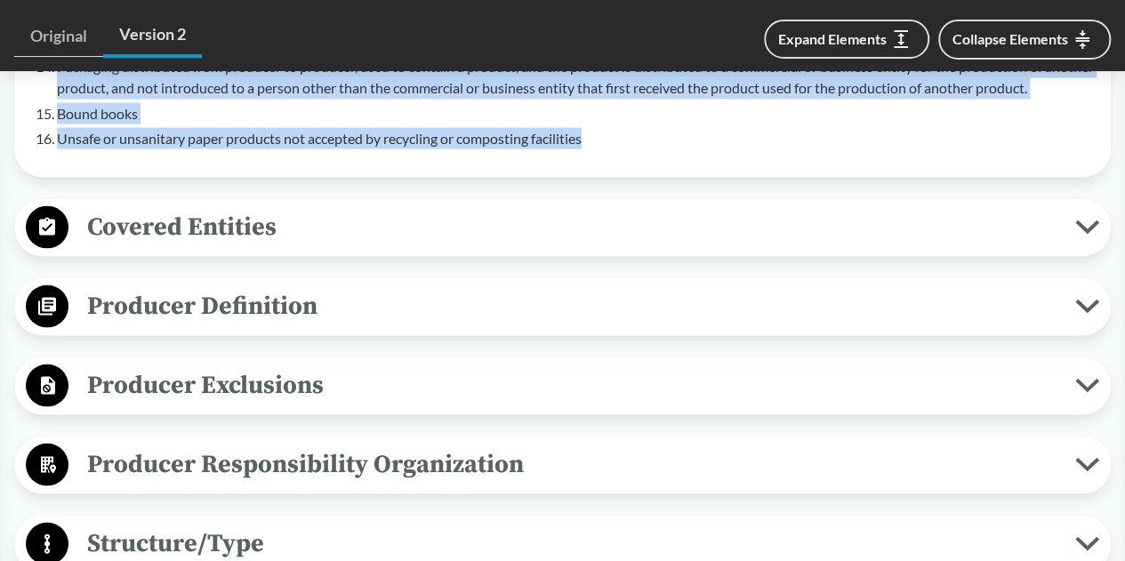
scroll to position [1589, 0]
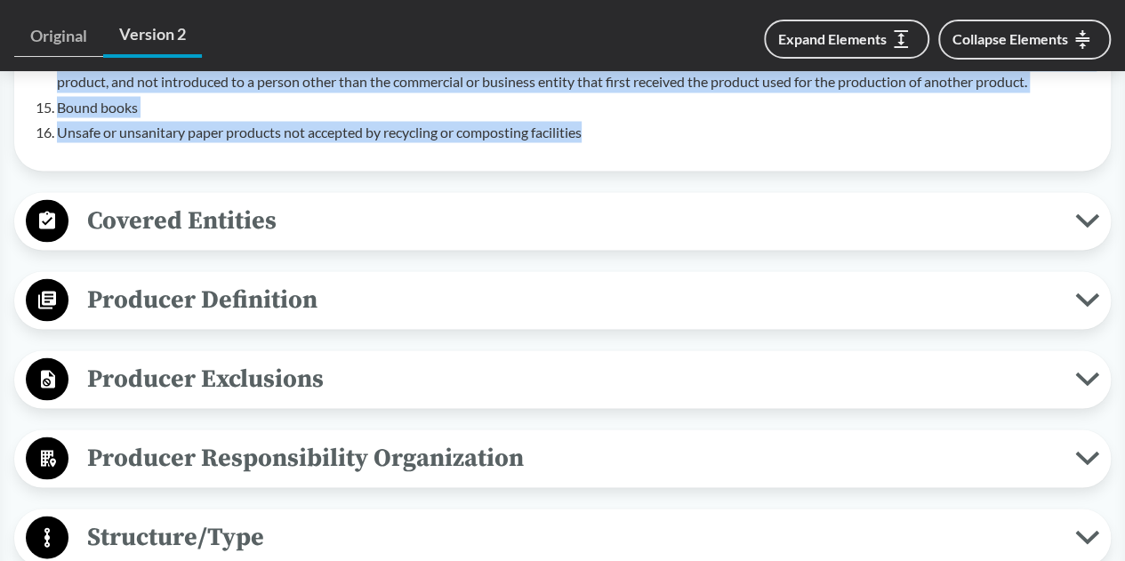
click at [411, 284] on span "Producer Definition" at bounding box center [571, 299] width 1006 height 40
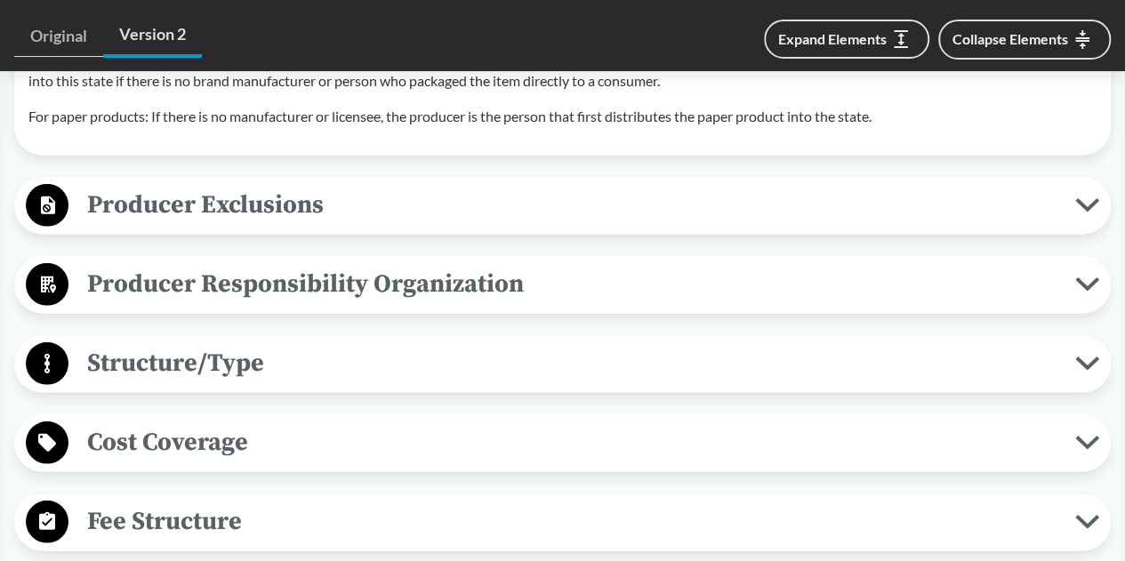
scroll to position [2655, 0]
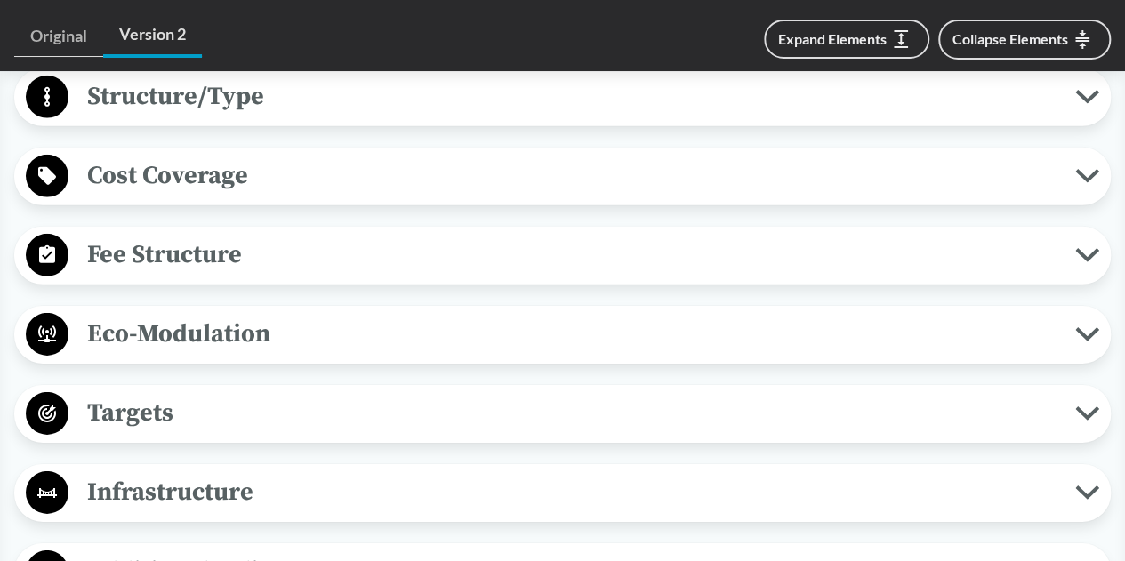
click at [386, 393] on span "Targets" at bounding box center [571, 413] width 1006 height 40
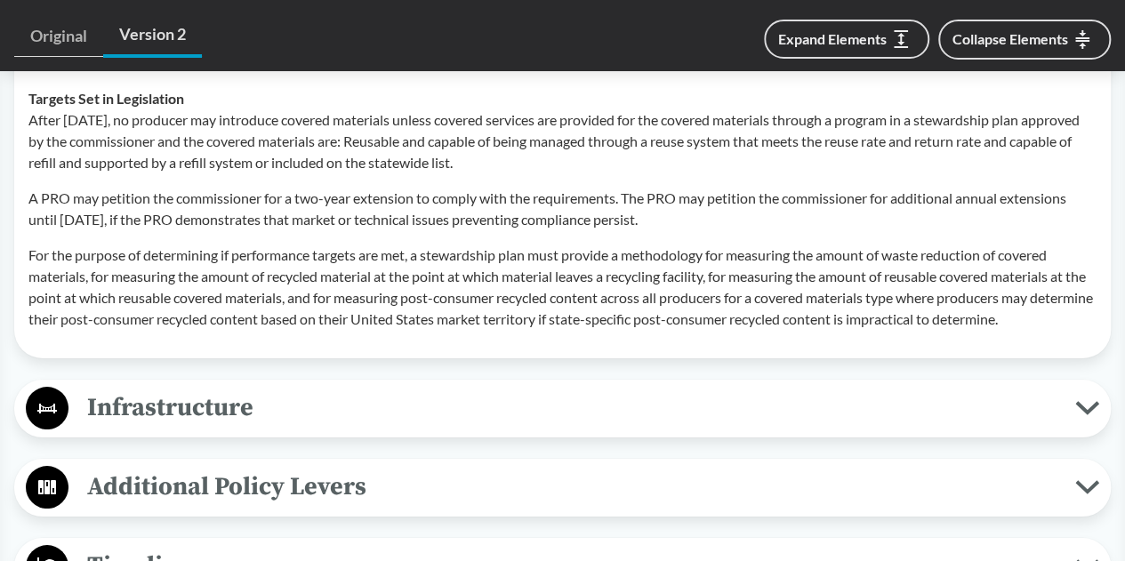
scroll to position [3278, 0]
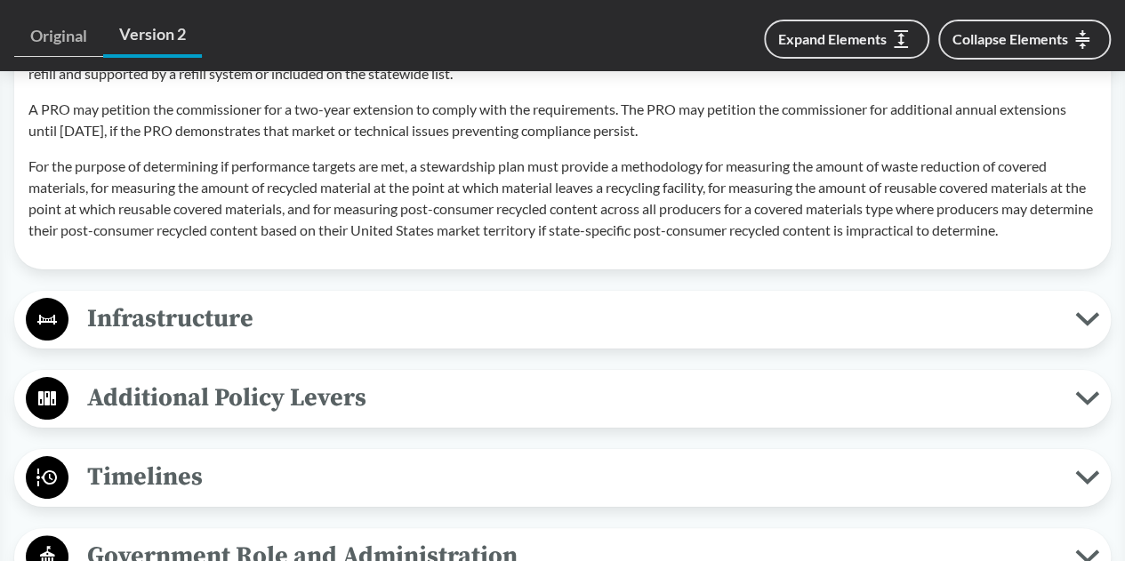
click at [230, 305] on span "Infrastructure" at bounding box center [571, 319] width 1006 height 40
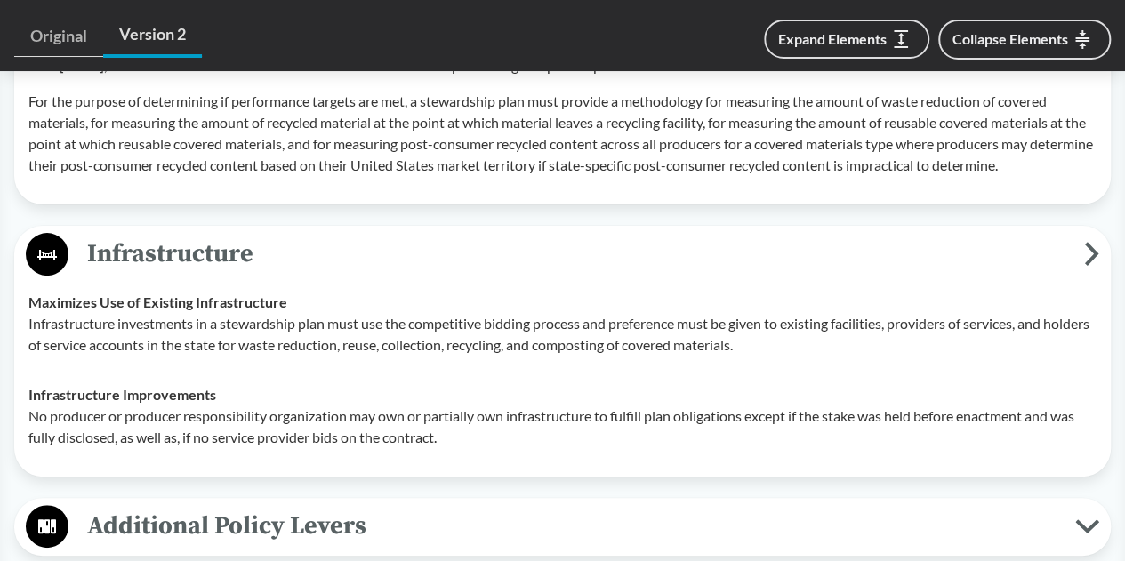
scroll to position [3366, 0]
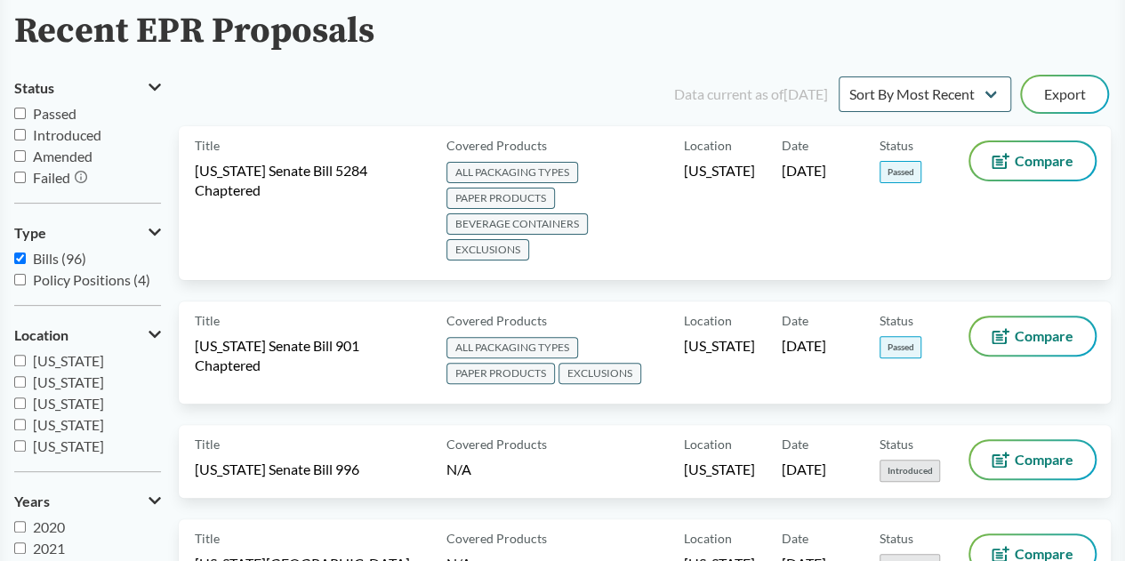
scroll to position [267, 0]
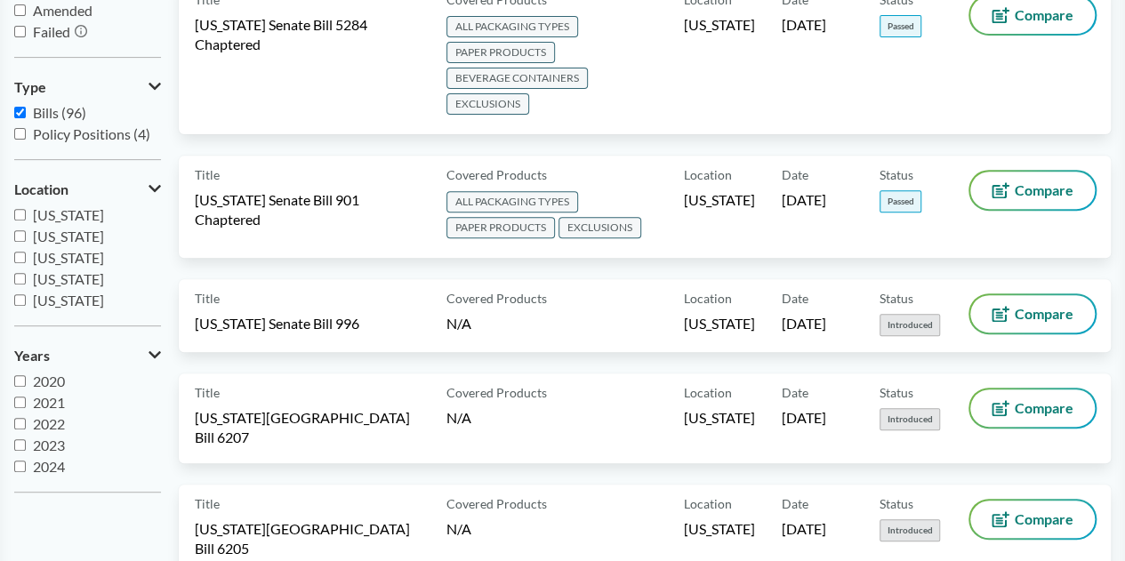
click at [56, 239] on span "[US_STATE]" at bounding box center [68, 236] width 71 height 17
click at [26, 239] on input "[US_STATE]" at bounding box center [20, 236] width 12 height 12
checkbox input "true"
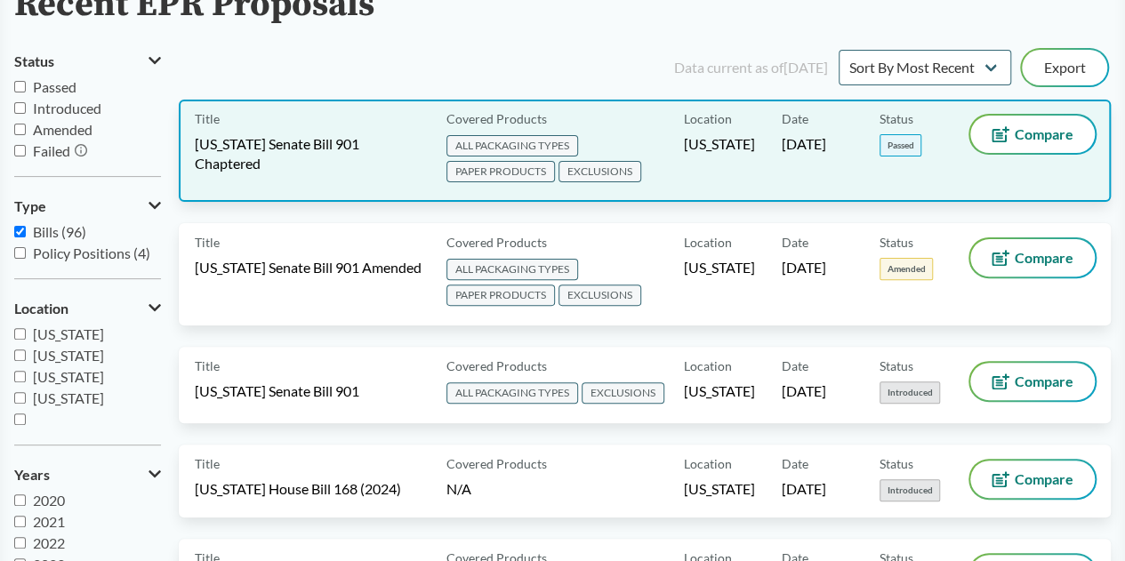
scroll to position [0, 0]
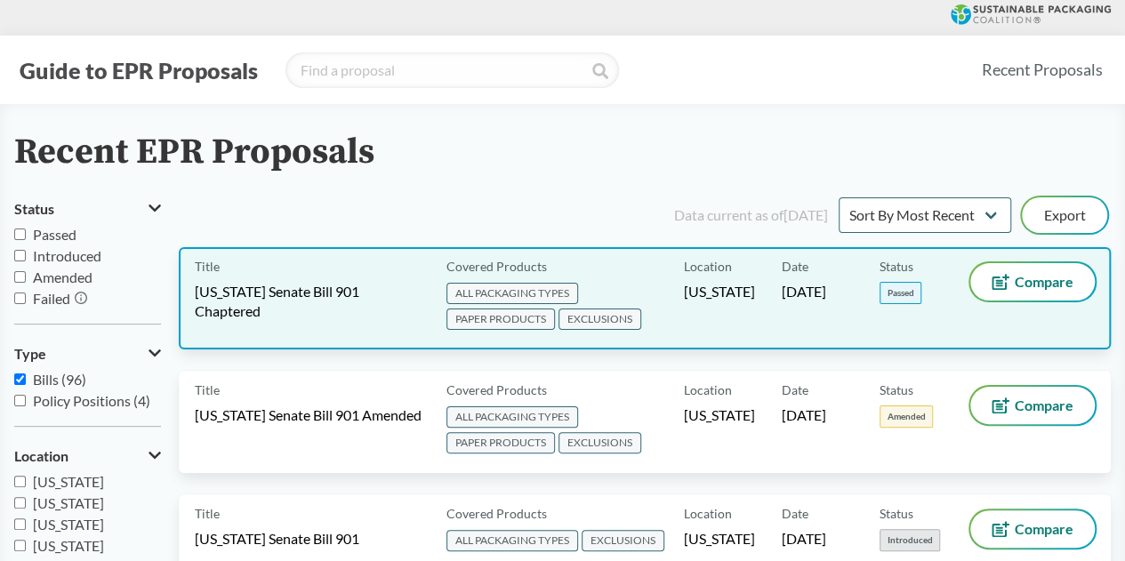
click at [389, 293] on span "[US_STATE] Senate Bill 901 Chaptered" at bounding box center [310, 301] width 230 height 39
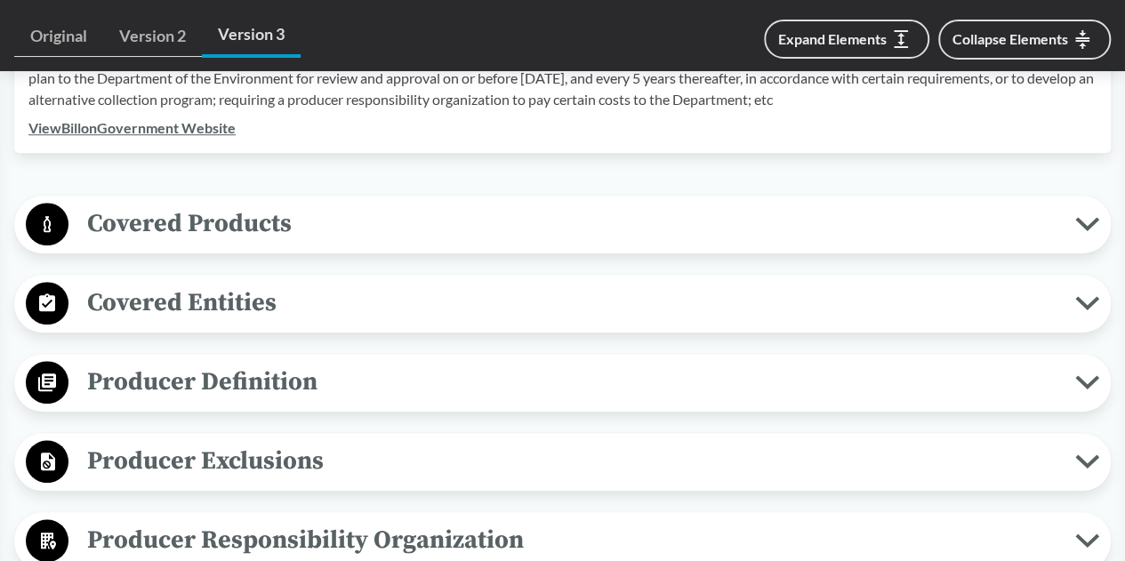
click at [712, 239] on span "Covered Products" at bounding box center [571, 224] width 1006 height 40
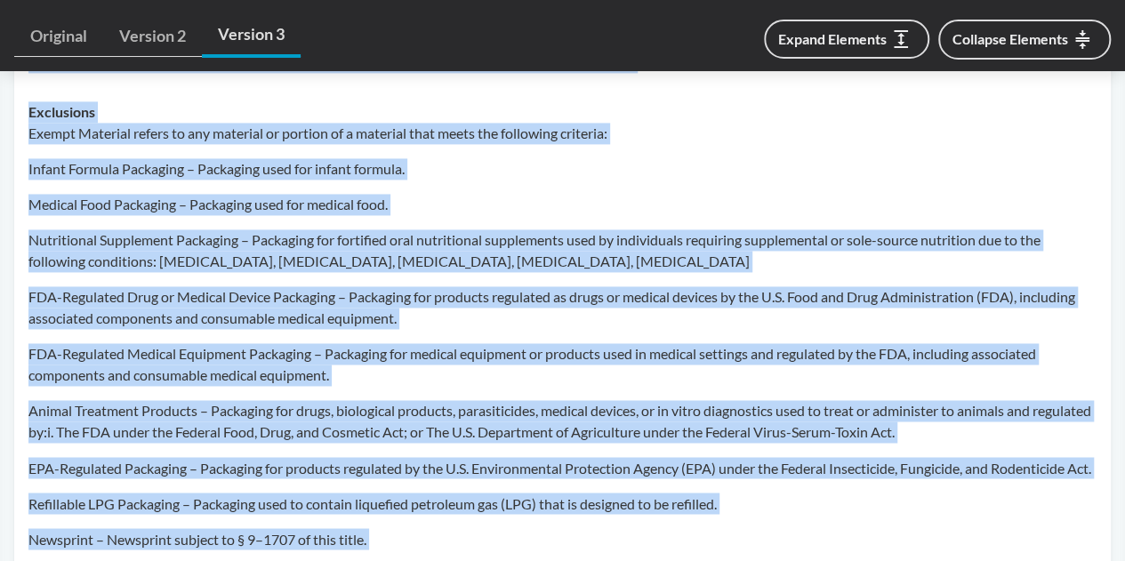
scroll to position [1237, 0]
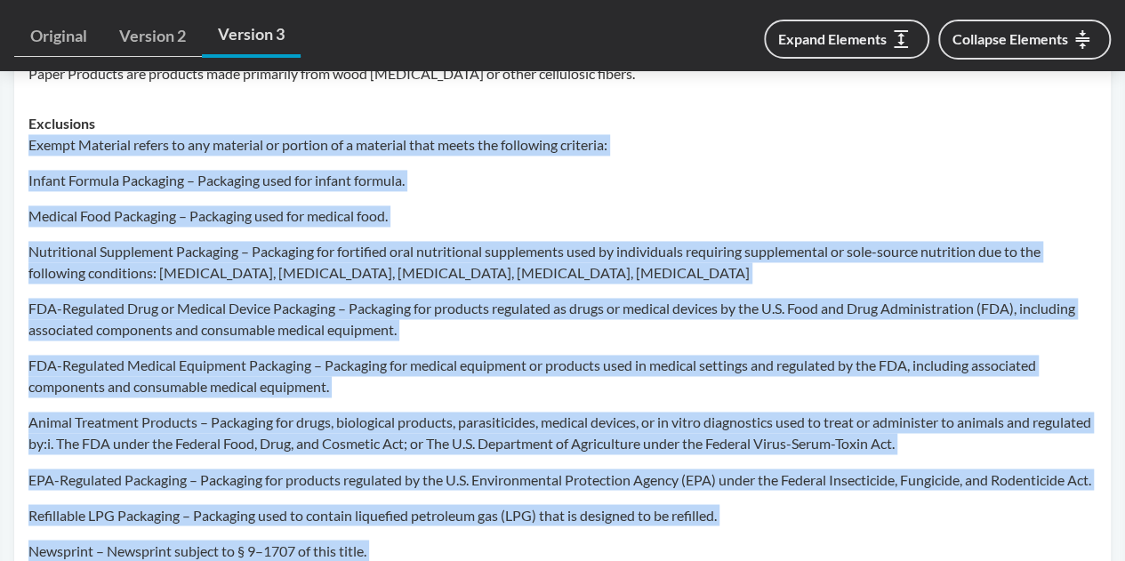
drag, startPoint x: 951, startPoint y: 437, endPoint x: 27, endPoint y: 138, distance: 971.8
click at [27, 138] on td "Exclusions Exempt Material refers to any material or portion of a material that…" at bounding box center [562, 493] width 1084 height 789
copy div "Exempt Material refers to any material or portion of a material that meets the …"
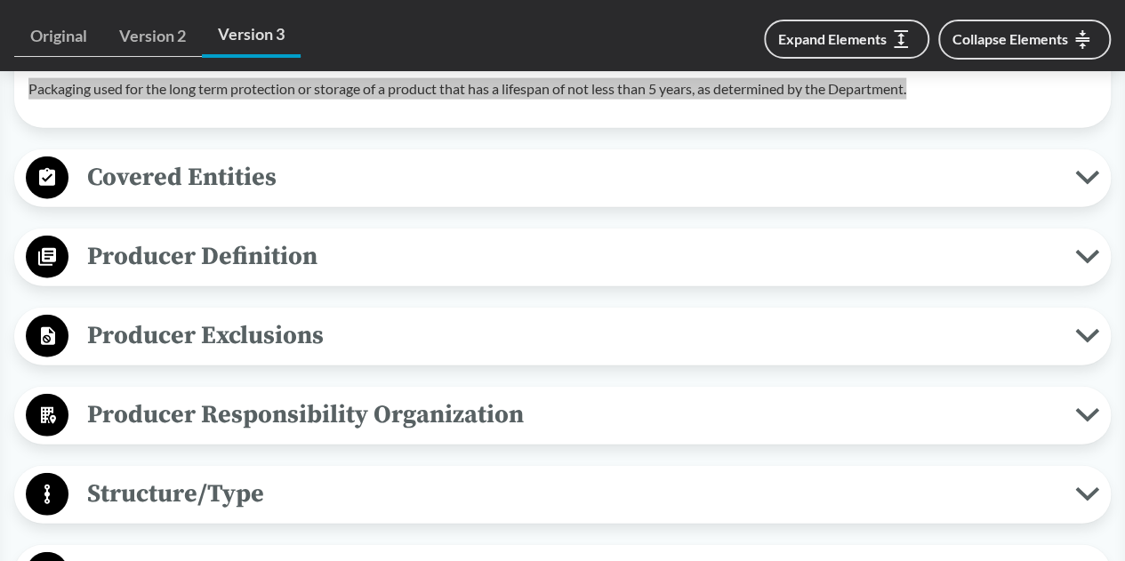
scroll to position [2037, 0]
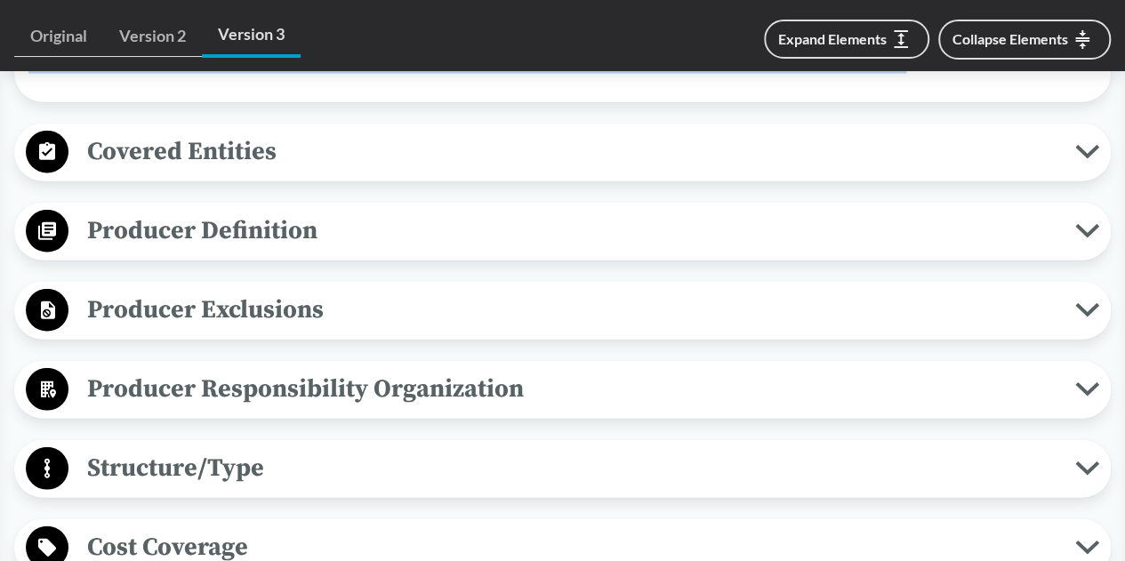
click at [651, 234] on span "Producer Definition" at bounding box center [571, 231] width 1006 height 40
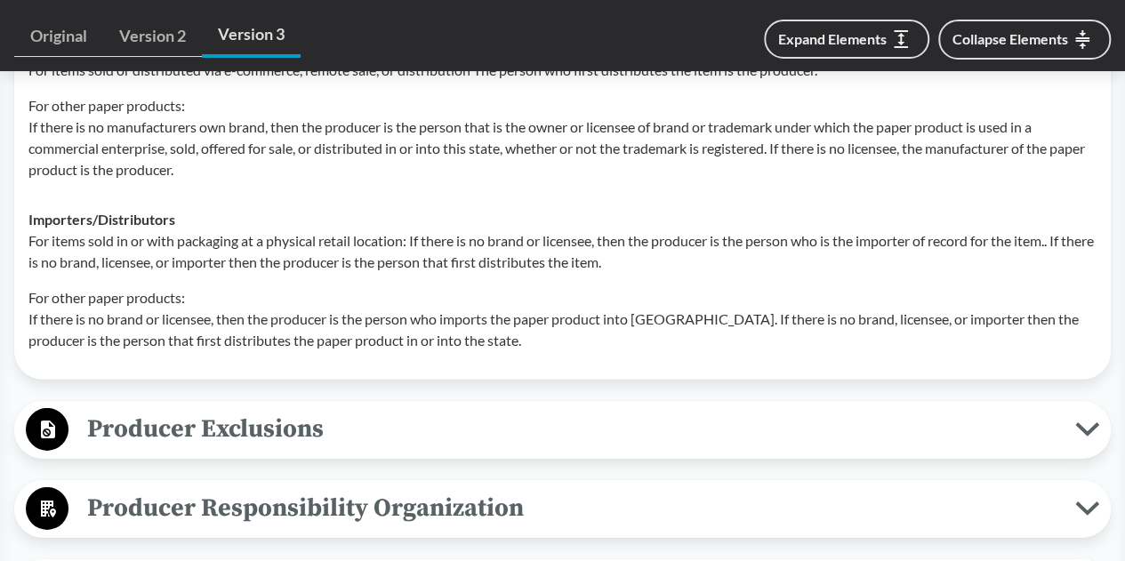
scroll to position [2570, 0]
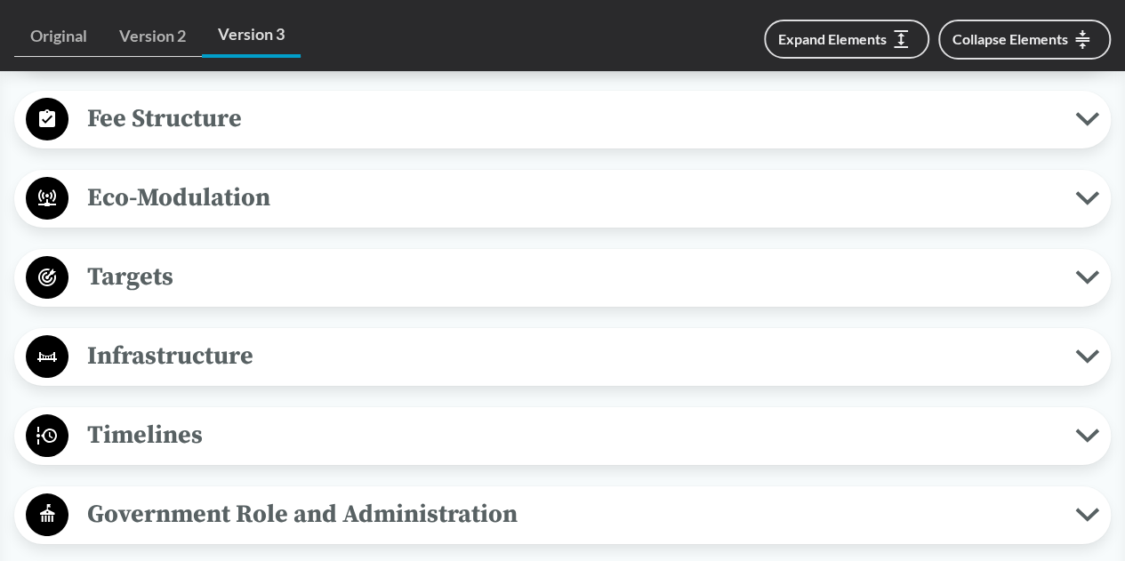
click at [414, 297] on span "Targets" at bounding box center [571, 277] width 1006 height 40
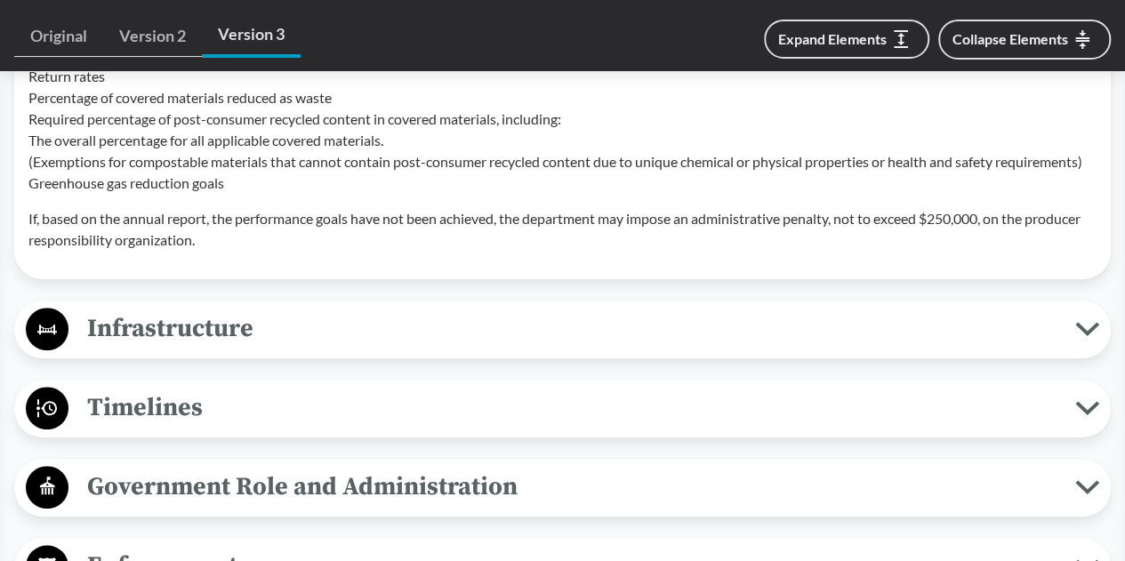
scroll to position [4081, 0]
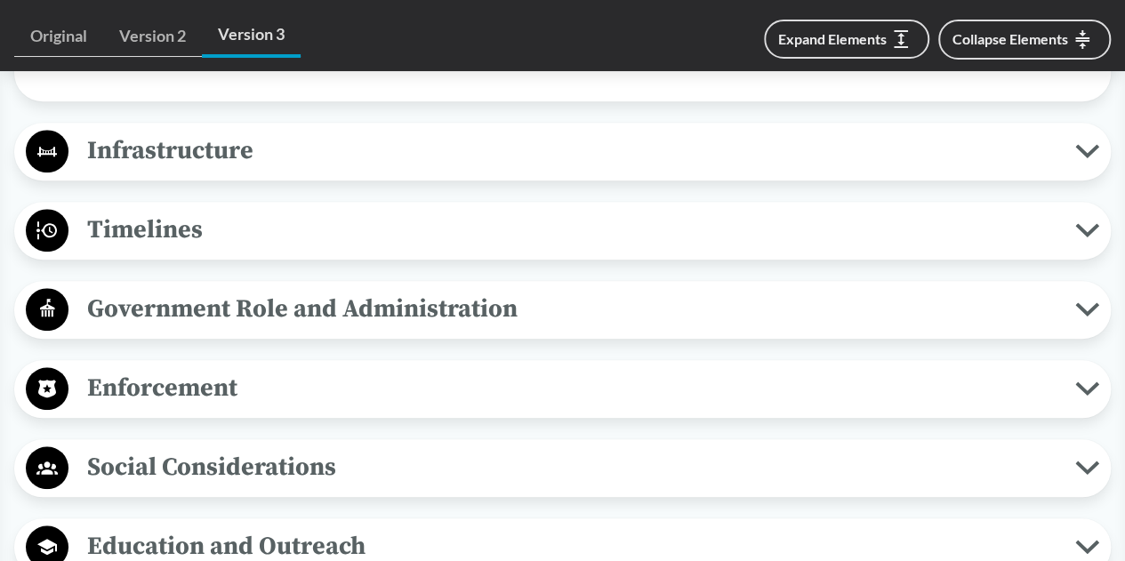
click at [293, 164] on span "Infrastructure" at bounding box center [571, 151] width 1006 height 40
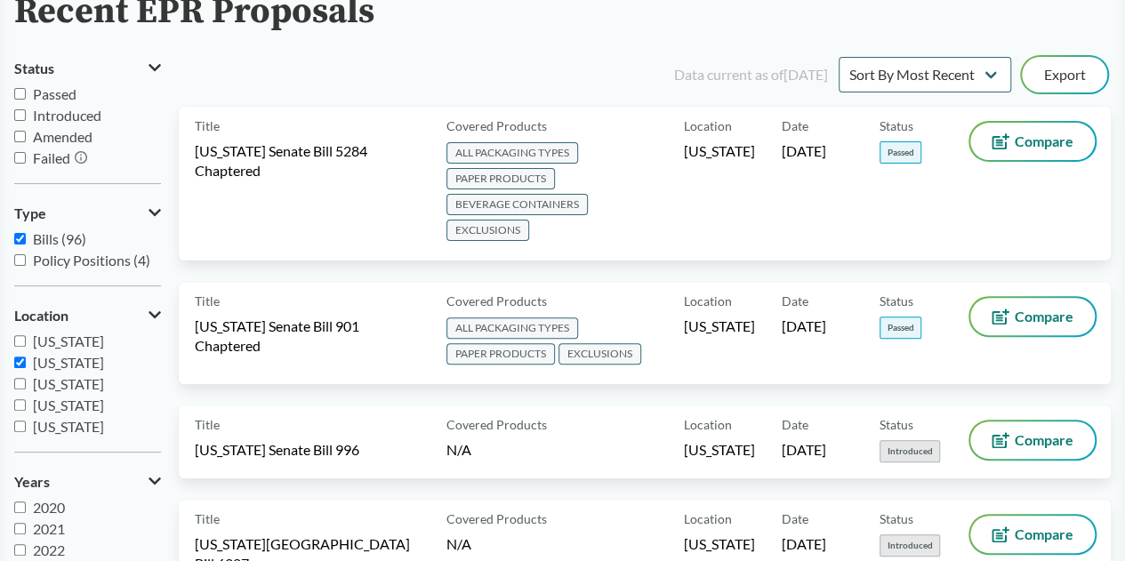
scroll to position [178, 0]
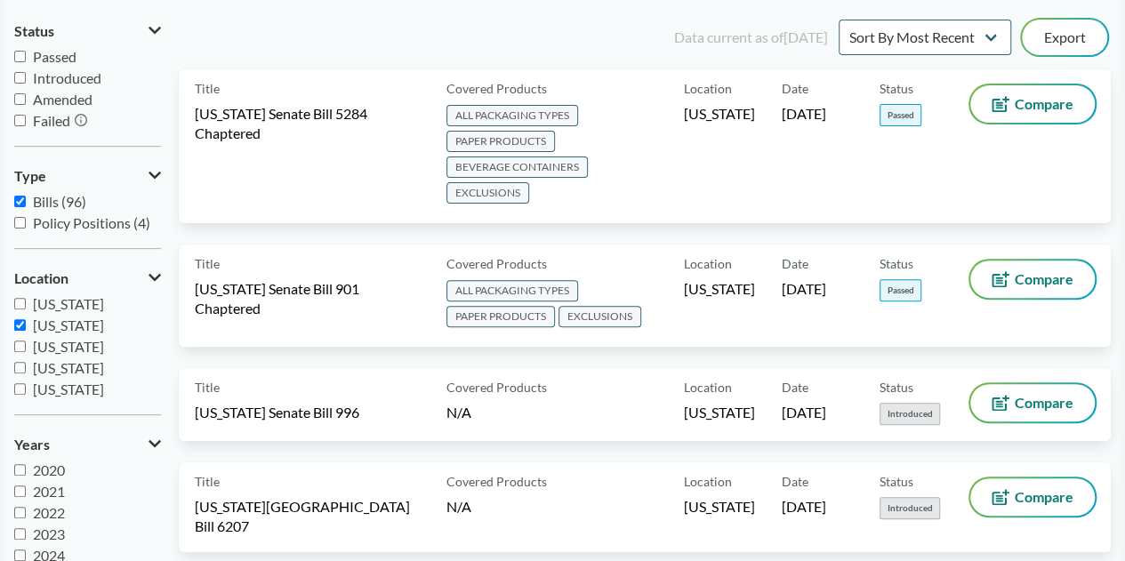
click at [22, 325] on input "[US_STATE]" at bounding box center [20, 325] width 12 height 12
checkbox input "false"
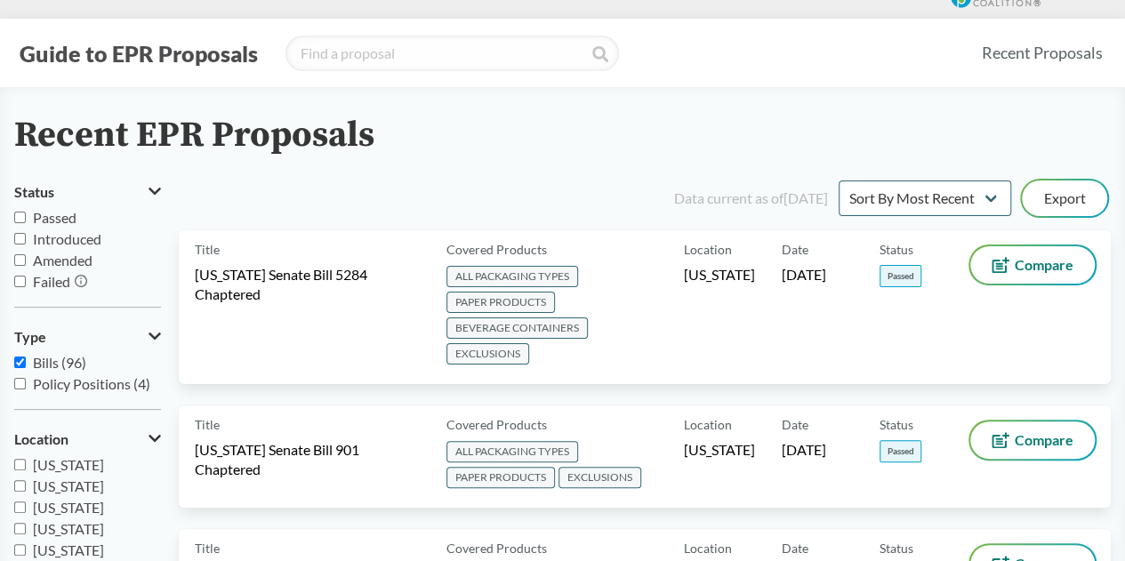
scroll to position [0, 0]
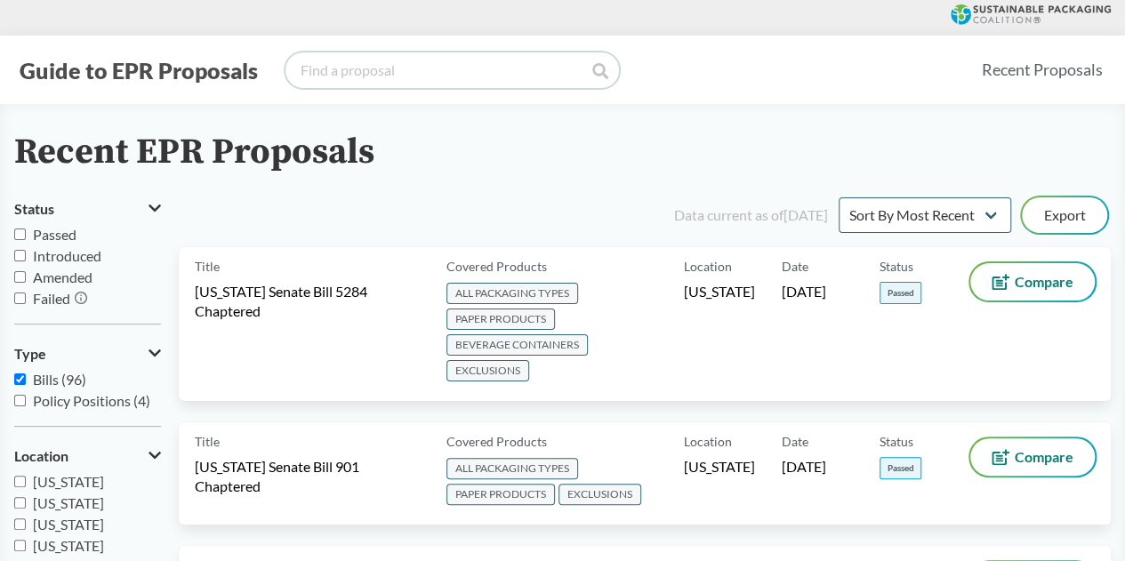
click at [461, 64] on input "search" at bounding box center [451, 70] width 333 height 36
type input "maine"
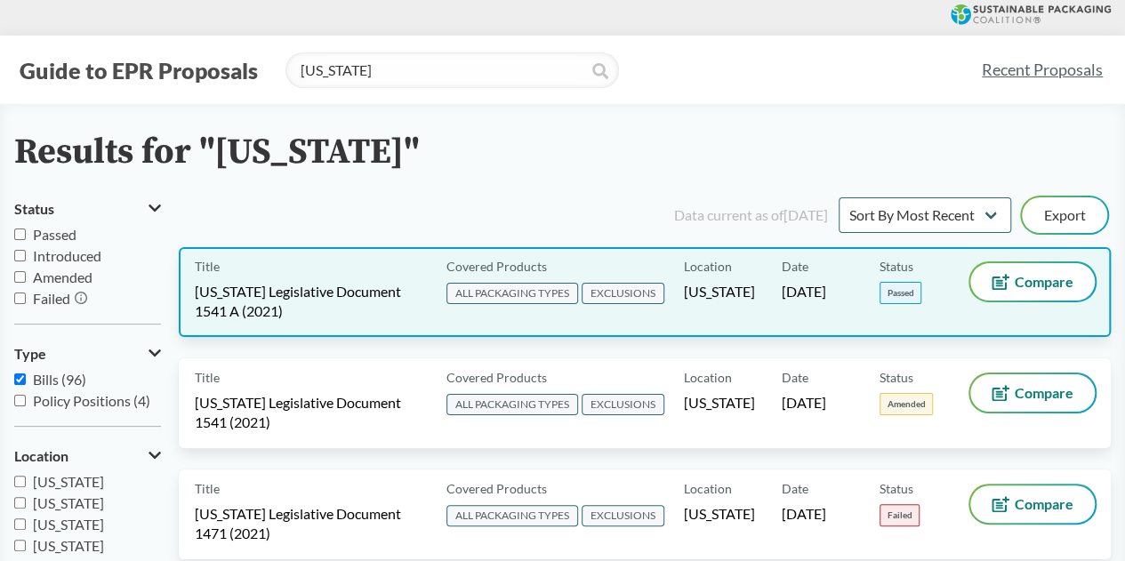
click at [430, 290] on div "Title Maine Legislative Document 1541 A (2021)" at bounding box center [317, 292] width 244 height 58
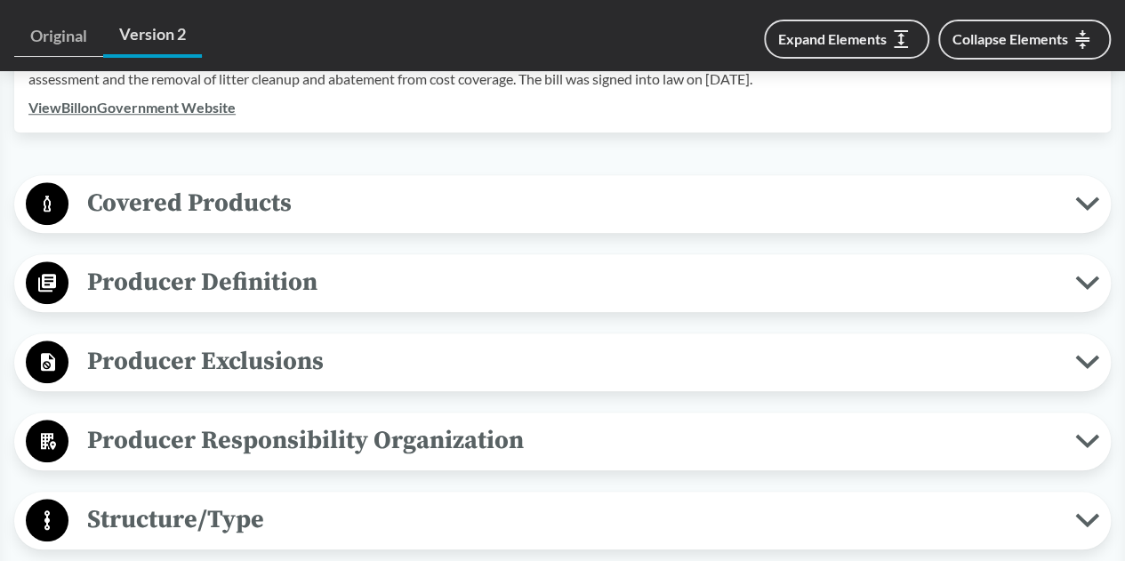
click at [622, 193] on span "Covered Products" at bounding box center [571, 203] width 1006 height 40
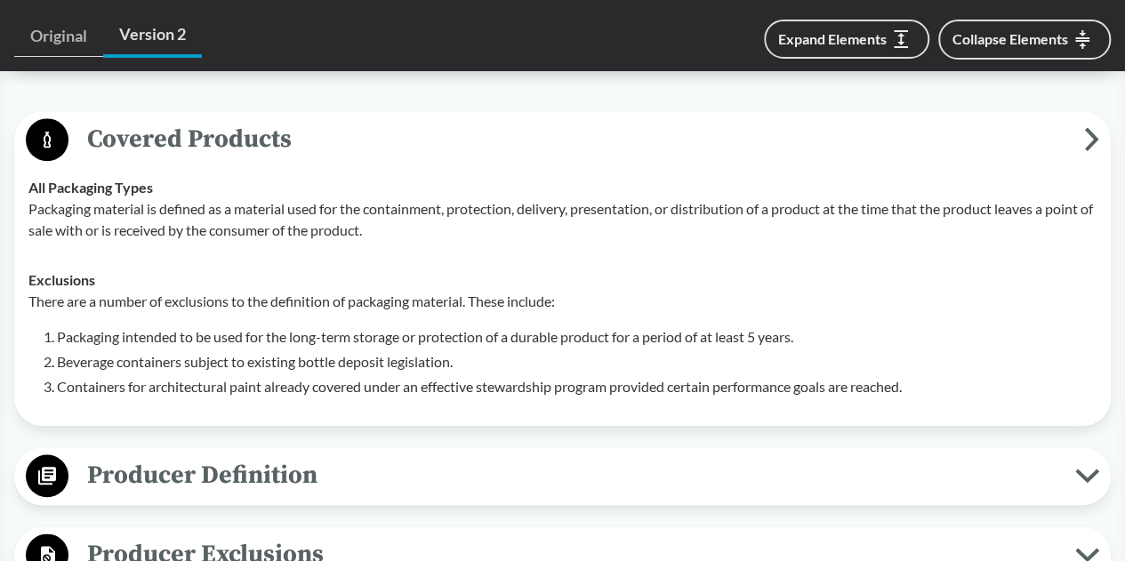
scroll to position [800, 0]
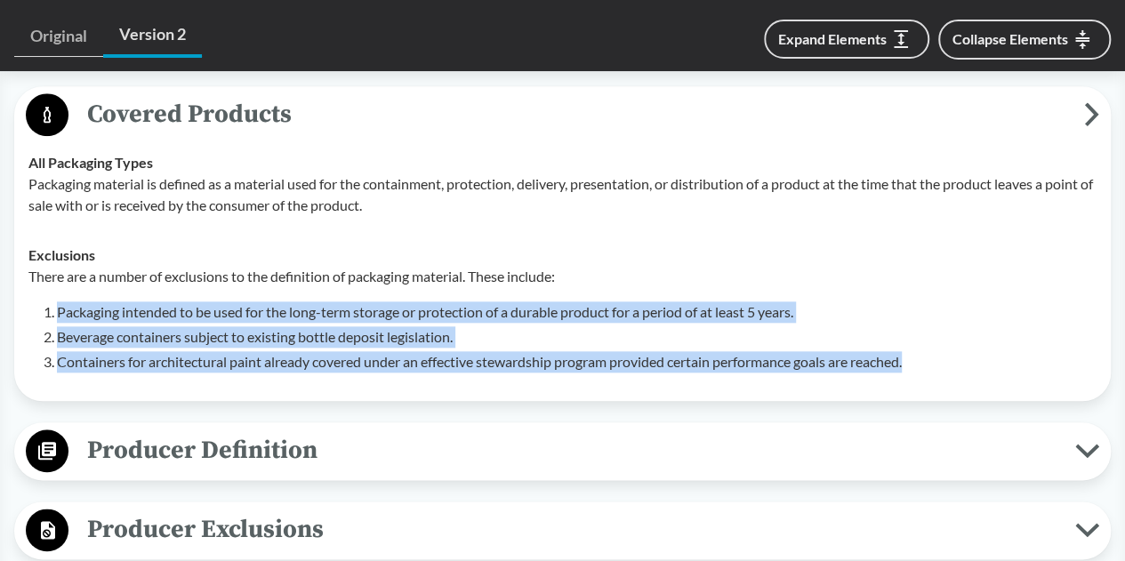
drag, startPoint x: 953, startPoint y: 335, endPoint x: 43, endPoint y: 288, distance: 911.5
click at [57, 301] on ol "Packaging intended to be used for the long-term storage or protection of a dura…" at bounding box center [576, 336] width 1039 height 71
copy ol "Packaging intended to be used for the long-term storage or protection of a dura…"
drag, startPoint x: 315, startPoint y: 430, endPoint x: 356, endPoint y: 365, distance: 76.7
click at [315, 430] on span "Producer Definition" at bounding box center [571, 450] width 1006 height 40
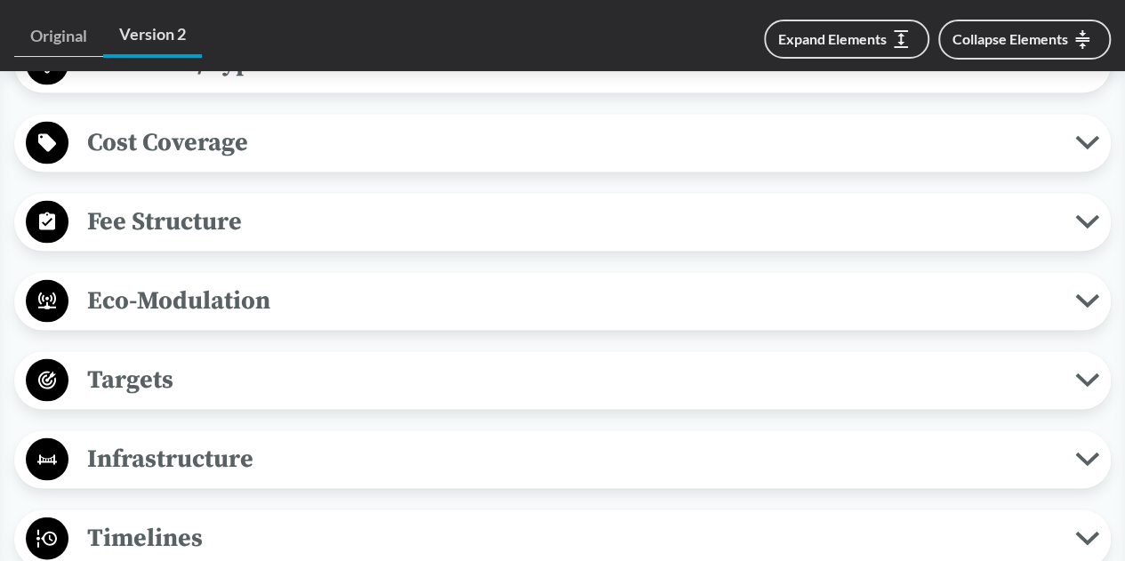
scroll to position [1600, 0]
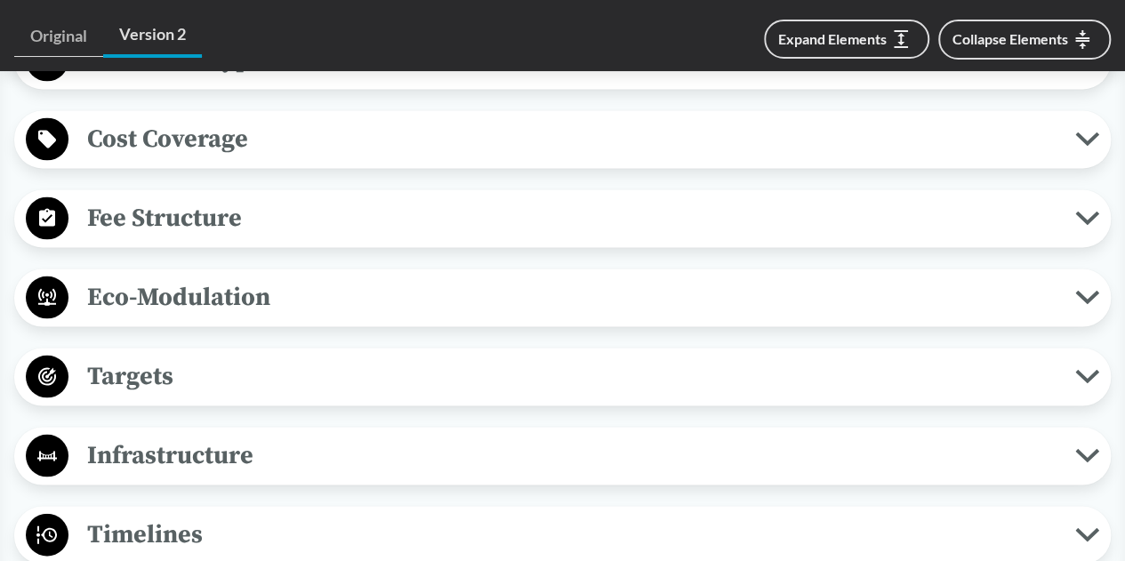
click at [359, 356] on span "Targets" at bounding box center [571, 376] width 1006 height 40
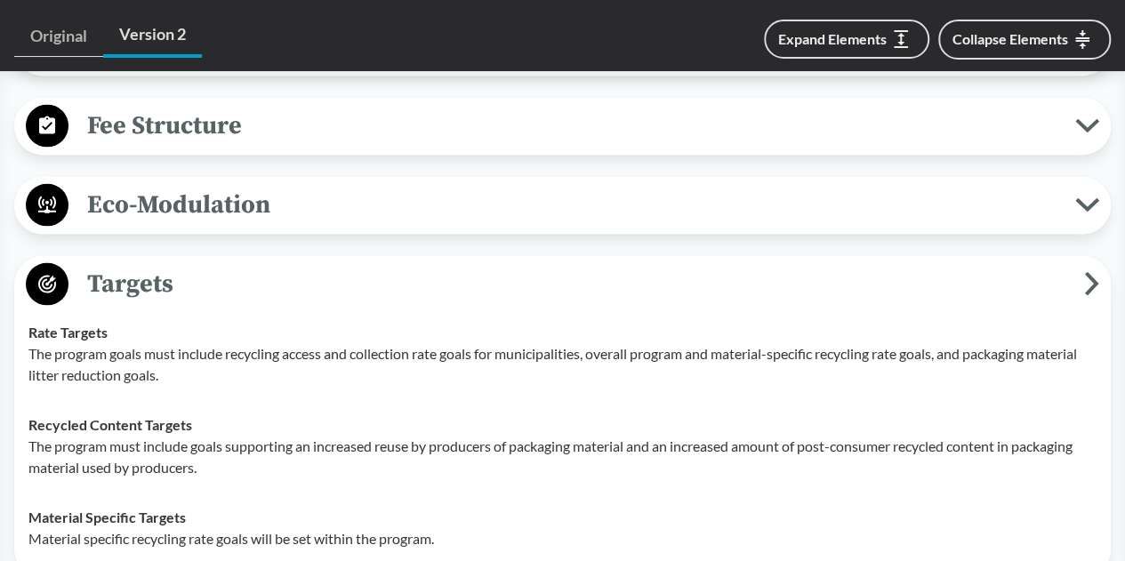
scroll to position [1778, 0]
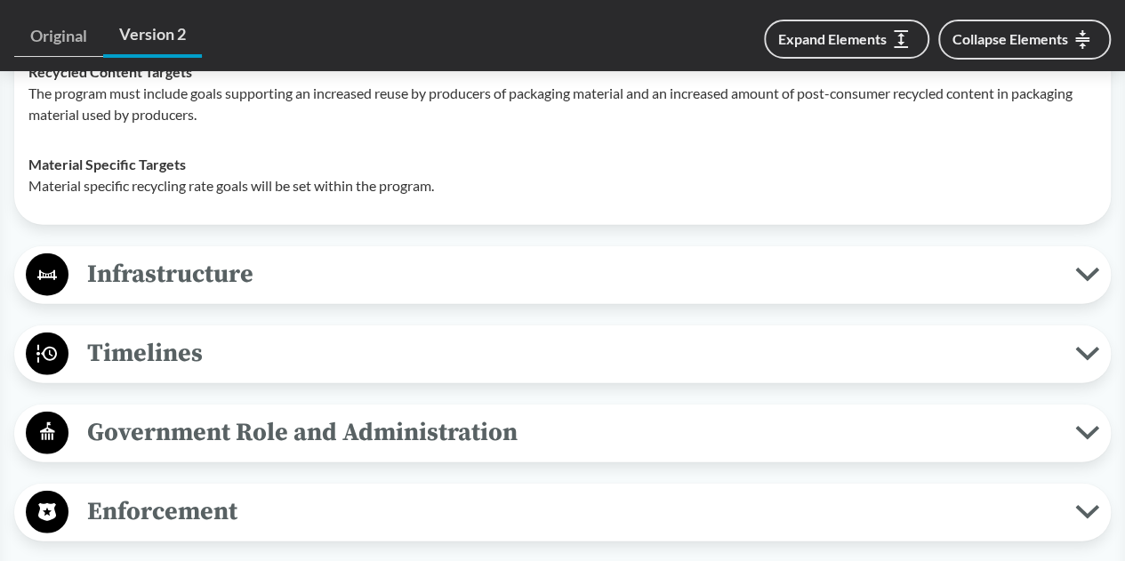
click at [452, 254] on span "Infrastructure" at bounding box center [571, 274] width 1006 height 40
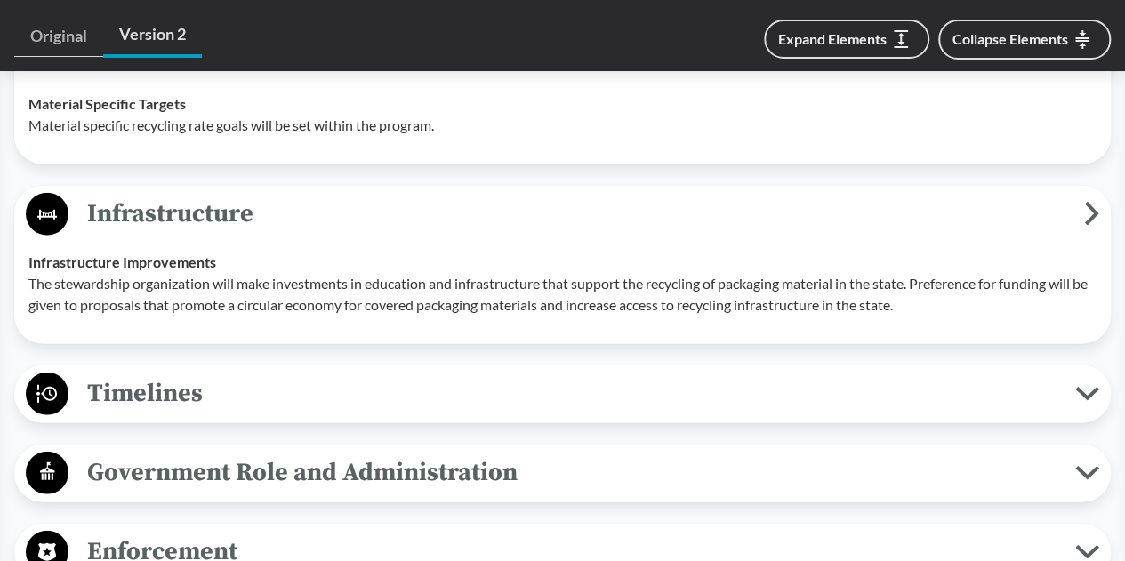
scroll to position [2133, 0]
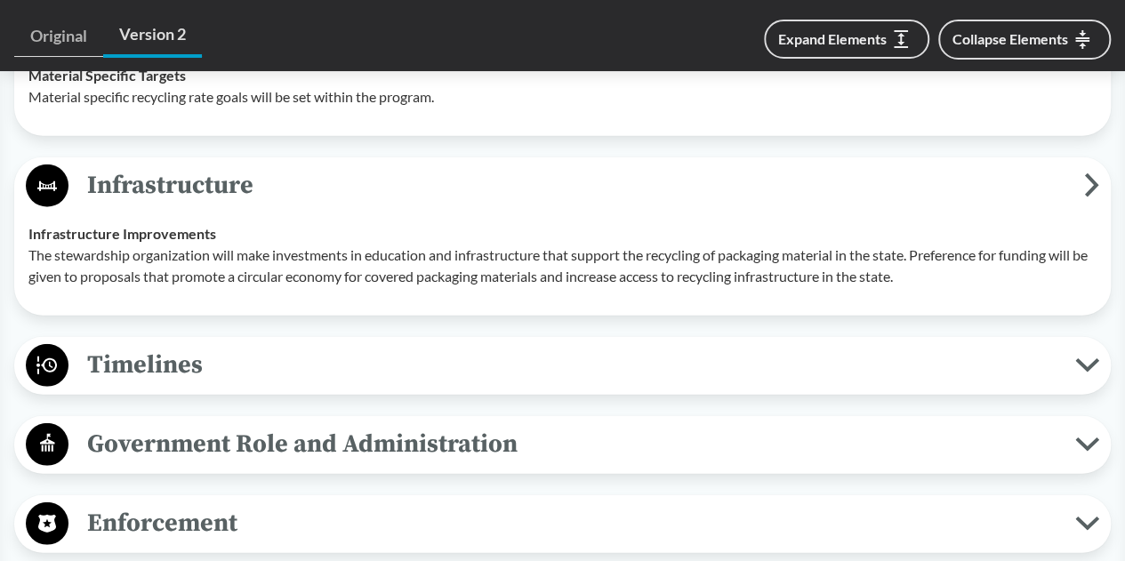
type input "maine"
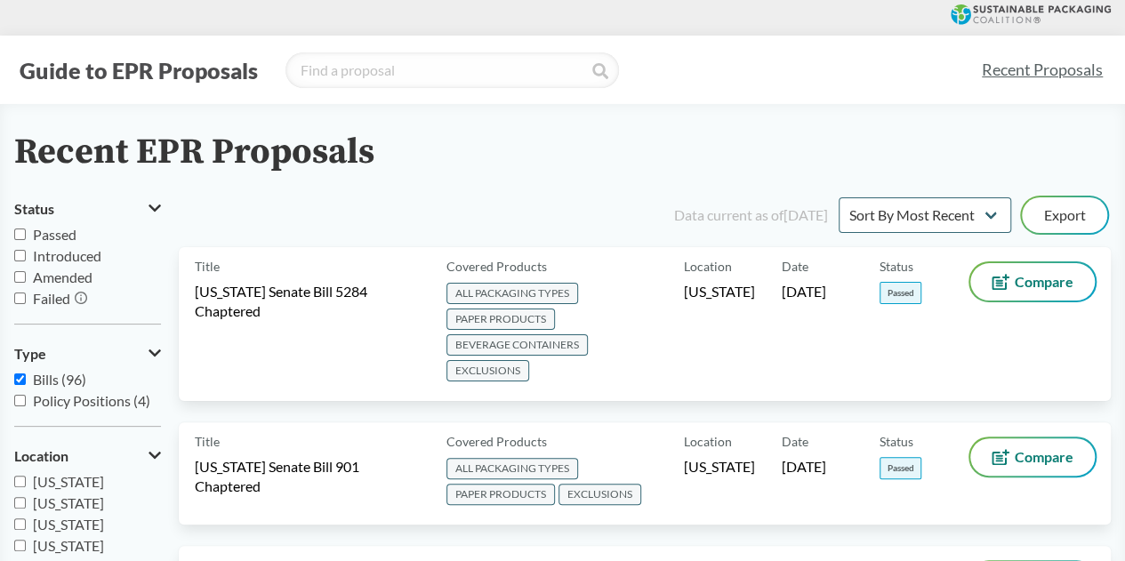
click at [462, 155] on div "Recent EPR Proposals" at bounding box center [562, 152] width 1096 height 40
click at [510, 76] on input "search" at bounding box center [451, 70] width 333 height 36
type input "washington"
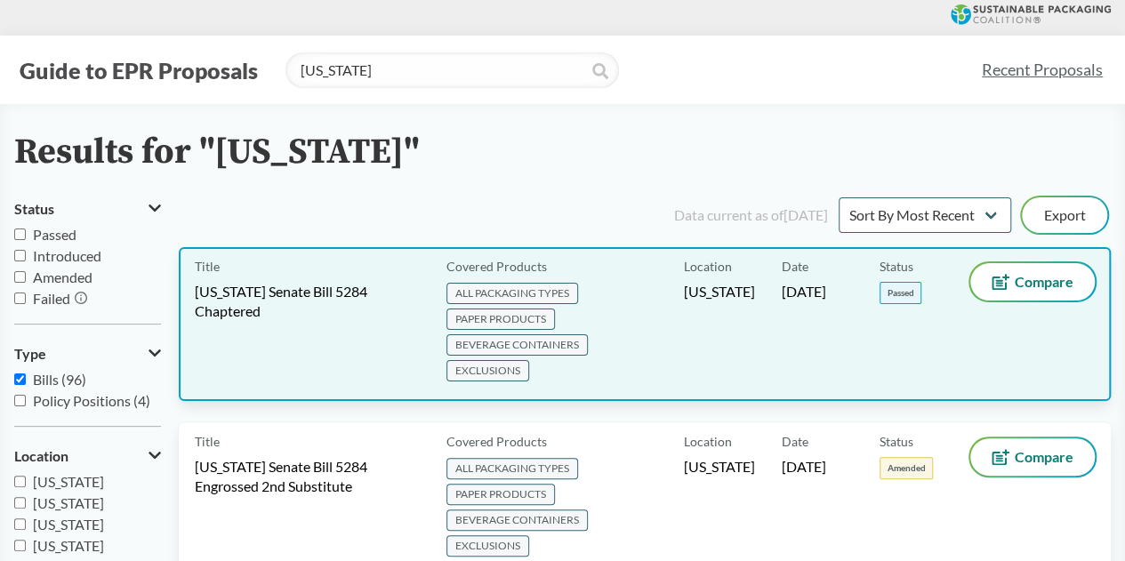
click at [382, 298] on span "[US_STATE] Senate Bill 5284 Chaptered" at bounding box center [310, 301] width 230 height 39
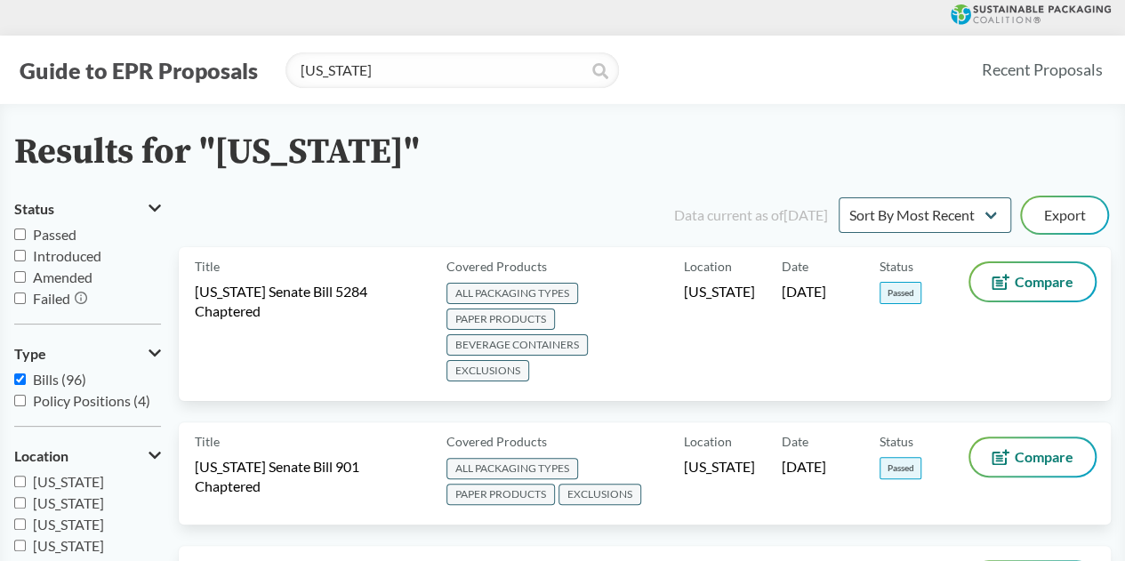
click at [444, 90] on div "Guide to EPR Proposals washington Recent Proposals" at bounding box center [562, 70] width 1125 height 68
click at [444, 63] on input "washington" at bounding box center [451, 70] width 333 height 36
type input "minnesota"
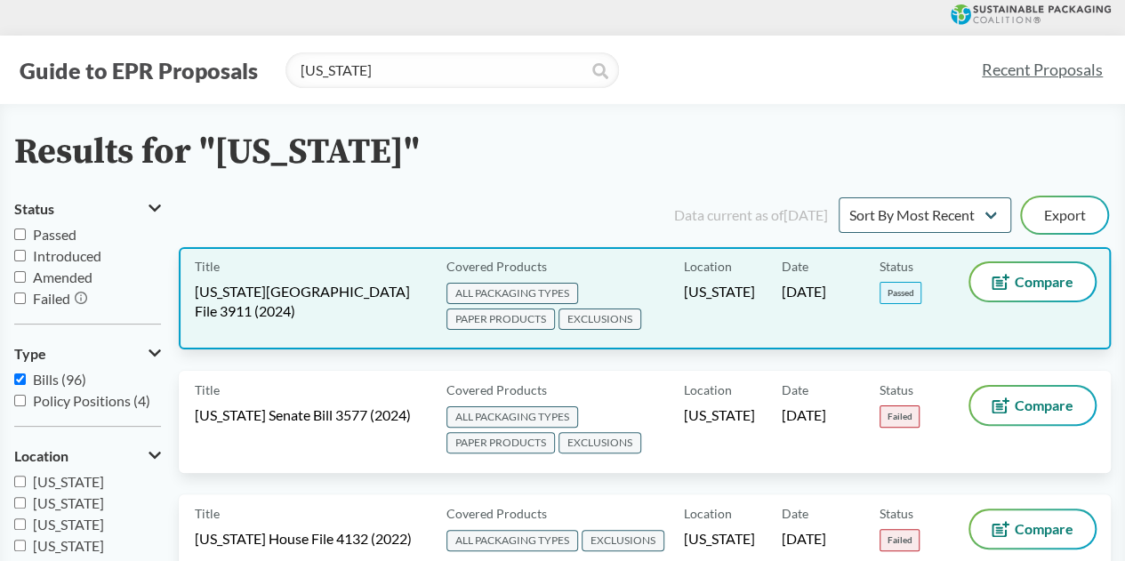
click at [352, 301] on div "Title Minnesota House File 3911 (2024)" at bounding box center [317, 298] width 244 height 70
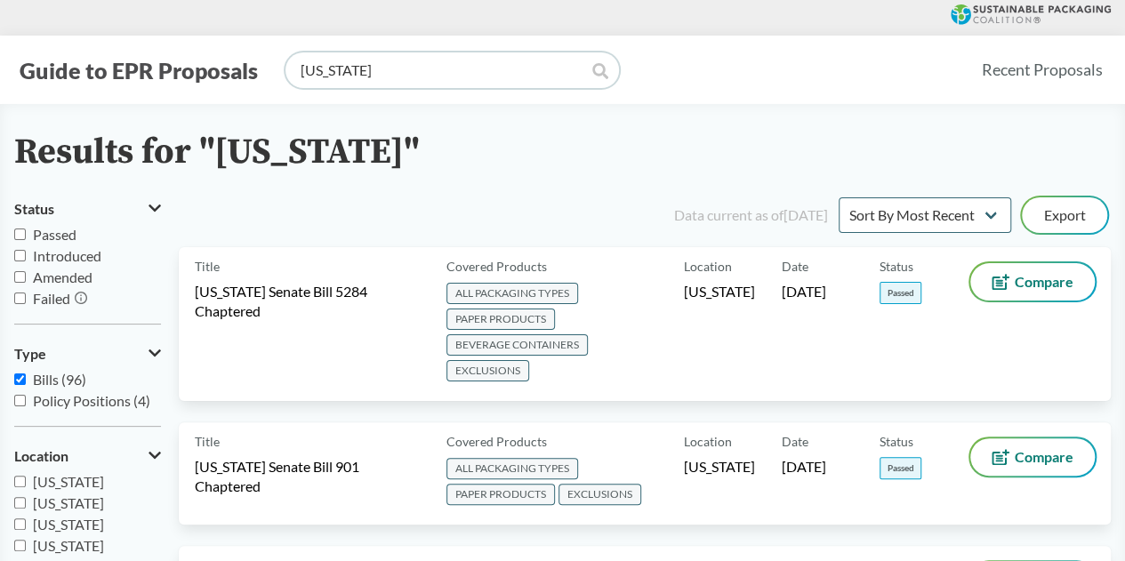
click at [368, 74] on input "minnesota" at bounding box center [451, 70] width 333 height 36
type input "oregon"
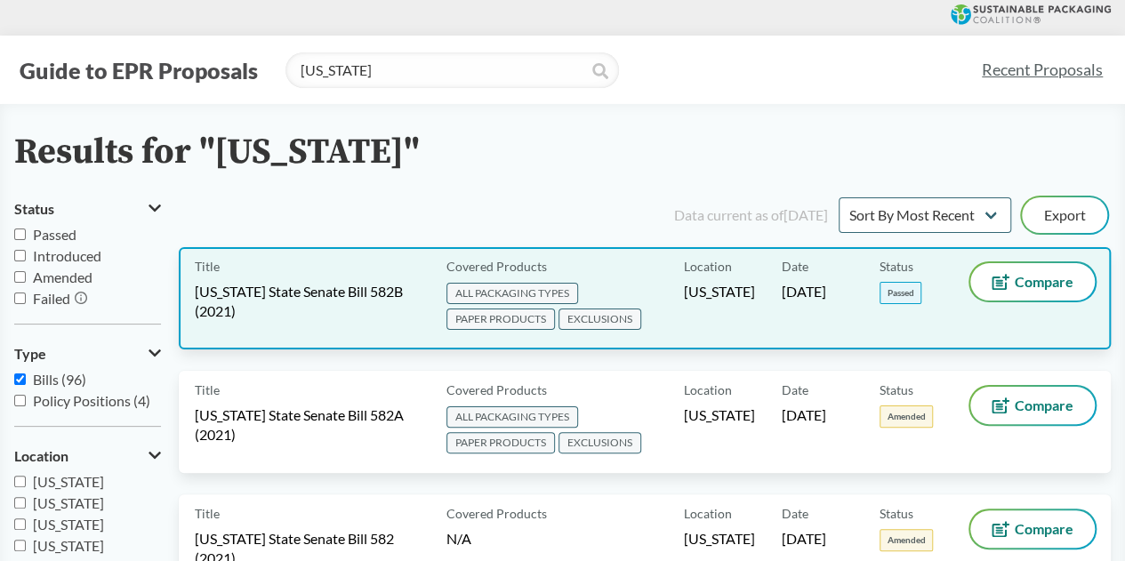
click at [327, 296] on span "[US_STATE] State Senate Bill 582B (2021)" at bounding box center [310, 301] width 230 height 39
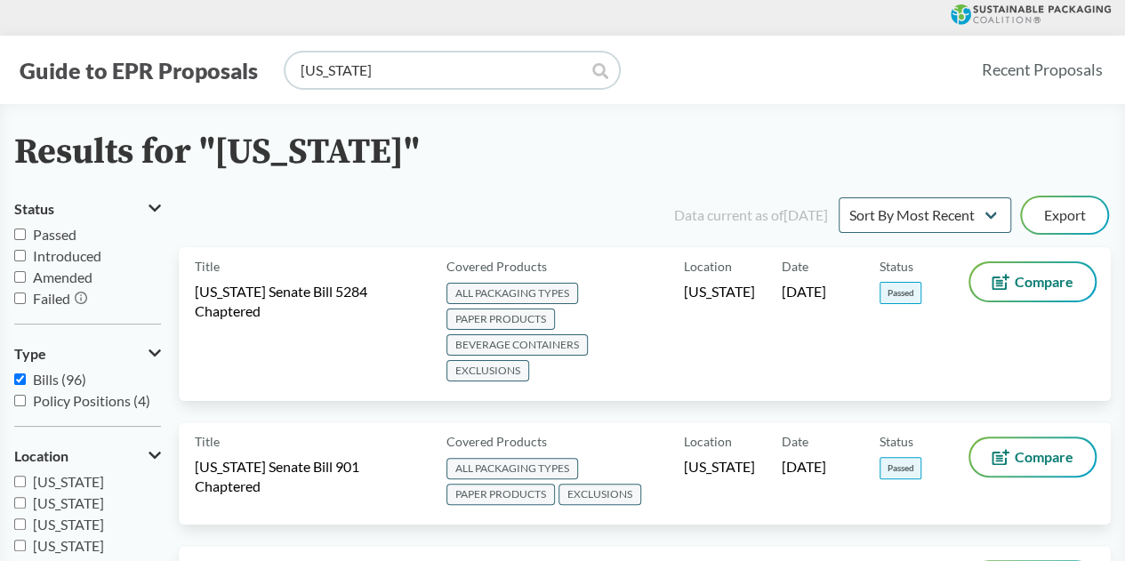
click at [395, 73] on input "oregon" at bounding box center [451, 70] width 333 height 36
type input "maryland"
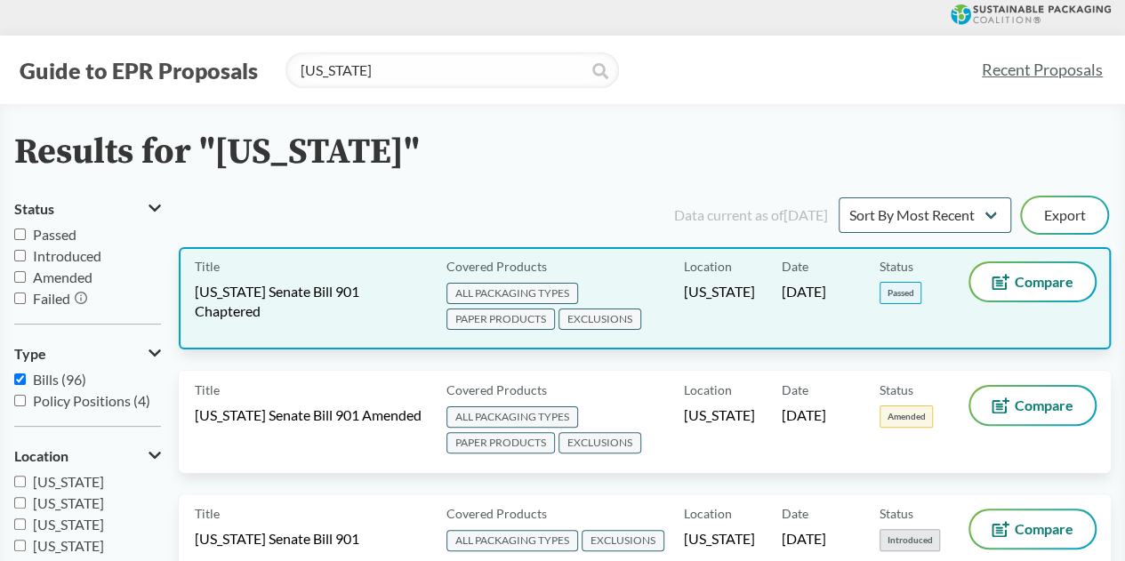
click at [323, 314] on div "Title Maryland Senate Bill 901 Chaptered" at bounding box center [317, 298] width 244 height 70
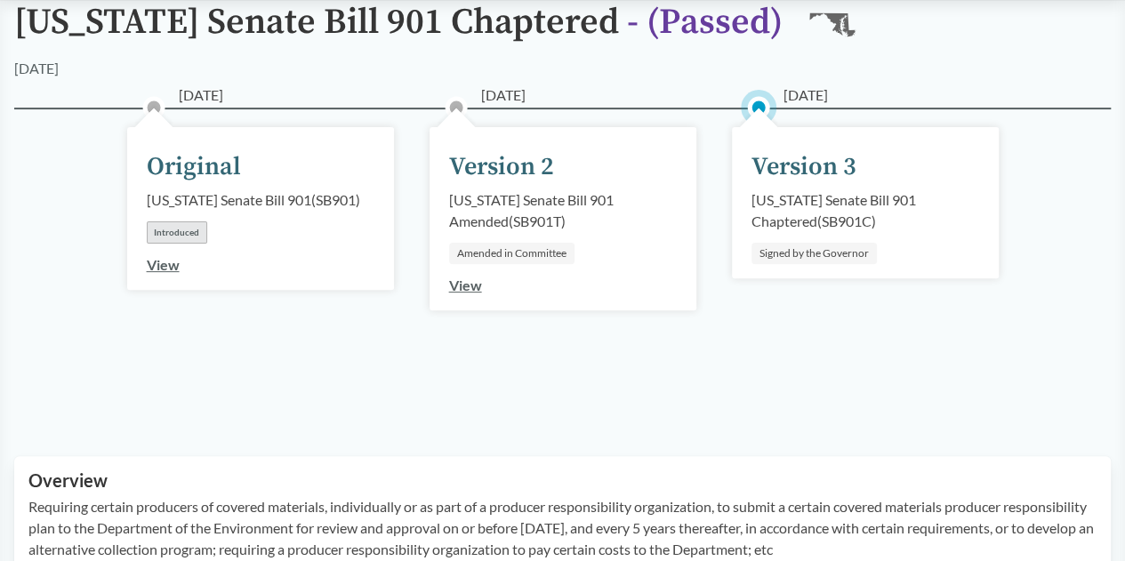
scroll to position [178, 0]
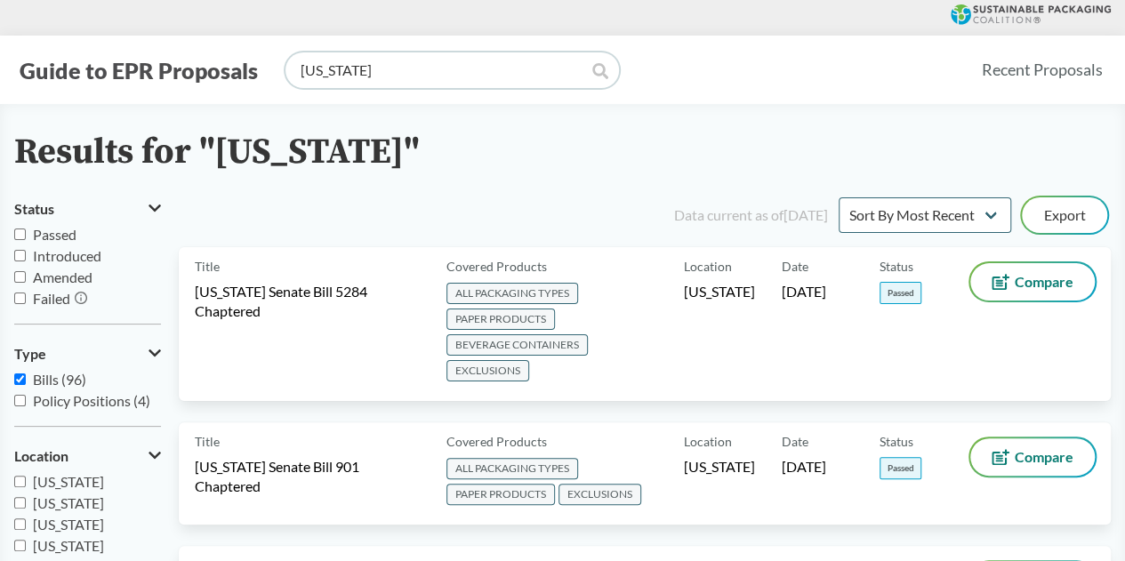
click at [428, 79] on input "maryland" at bounding box center [451, 70] width 333 height 36
type input "california"
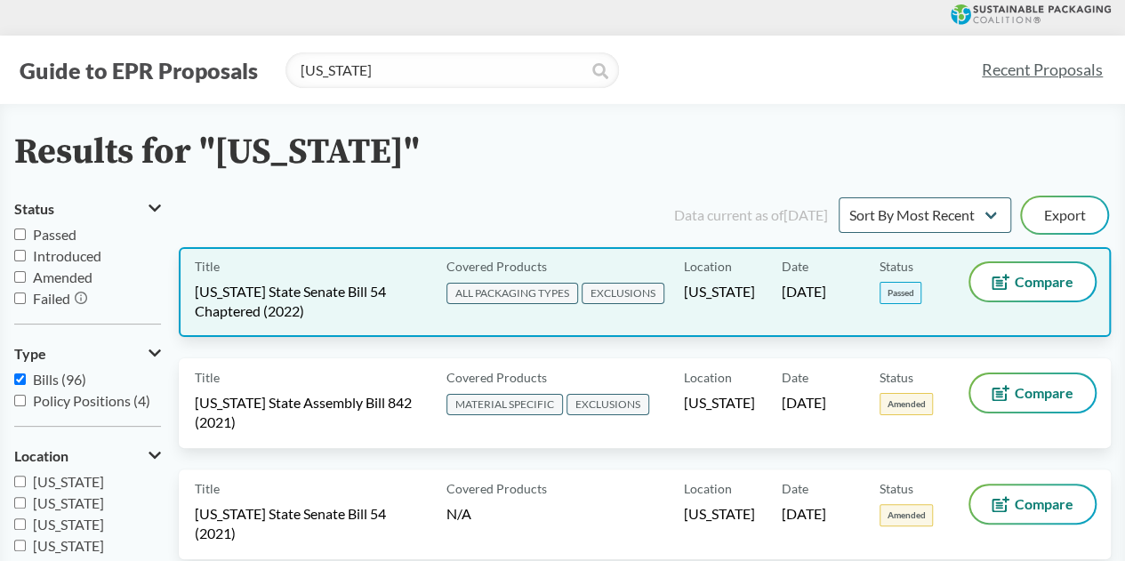
click at [334, 288] on span "[US_STATE] State Senate Bill 54 Chaptered (2022)" at bounding box center [310, 301] width 230 height 39
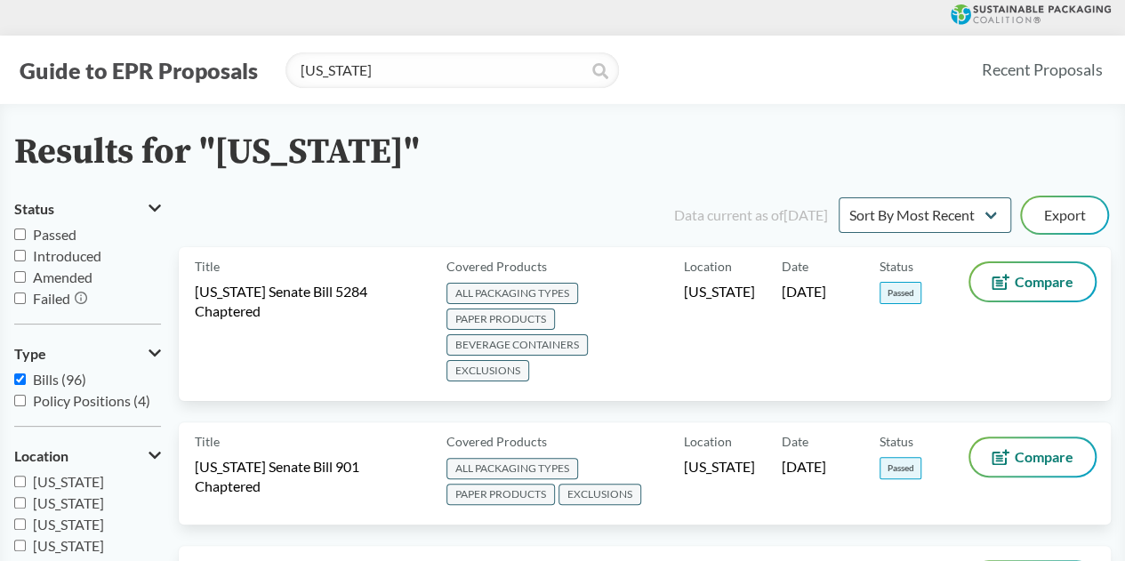
click at [482, 95] on div "Guide to EPR Proposals california Recent Proposals" at bounding box center [562, 70] width 1125 height 68
click at [483, 74] on input "california" at bounding box center [451, 70] width 333 height 36
type input "colorado"
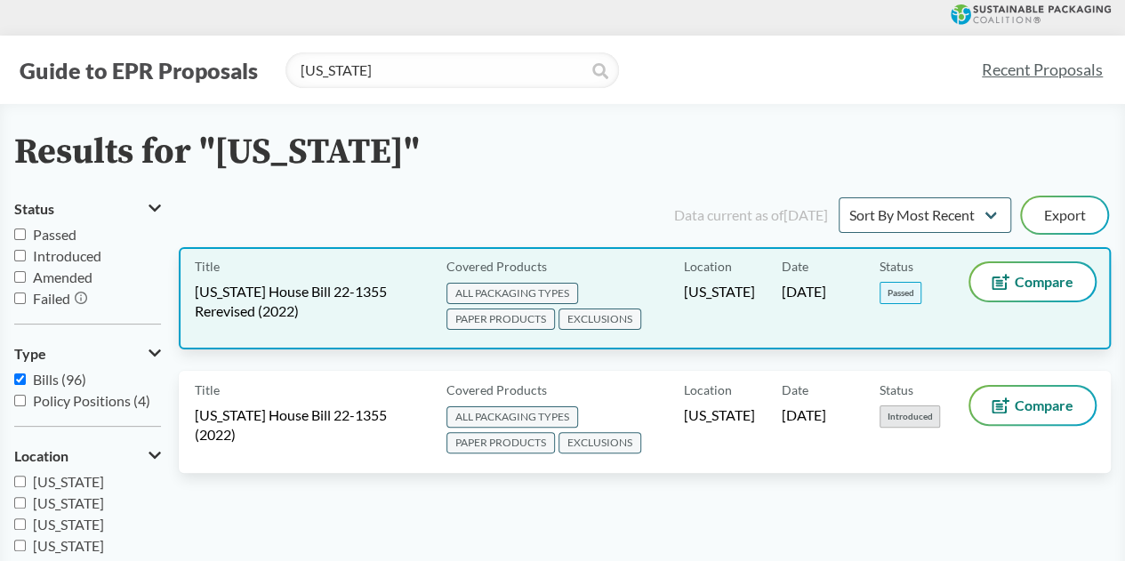
click at [351, 335] on div "Title Colorado House Bill 22-1355 Rerevised (2022) Covered Products ALL PACKAGI…" at bounding box center [645, 298] width 932 height 102
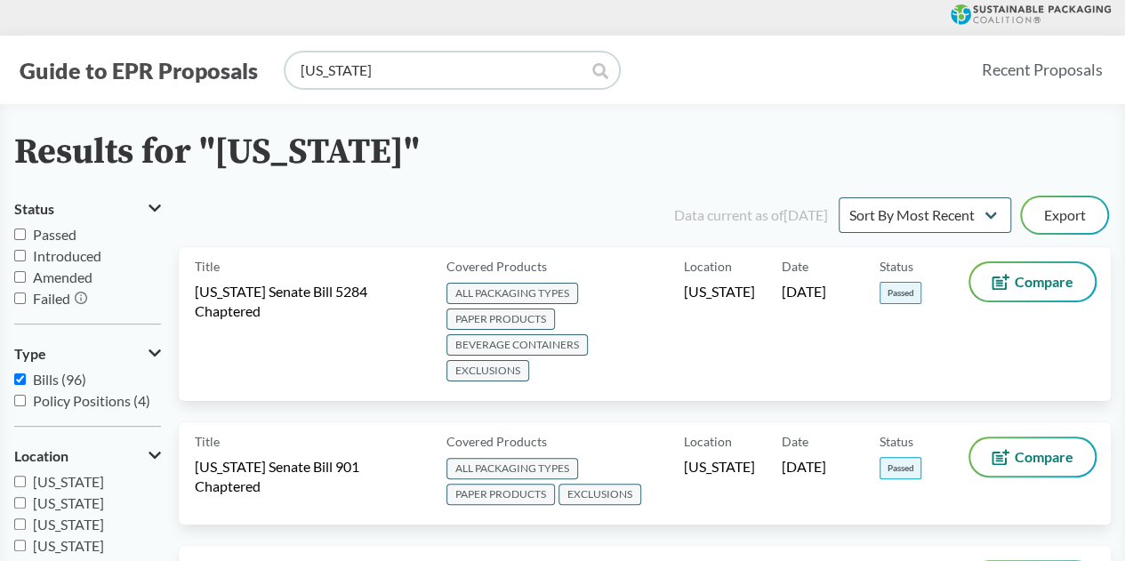
click at [462, 67] on input "colorado" at bounding box center [451, 70] width 333 height 36
type input "hawaii"
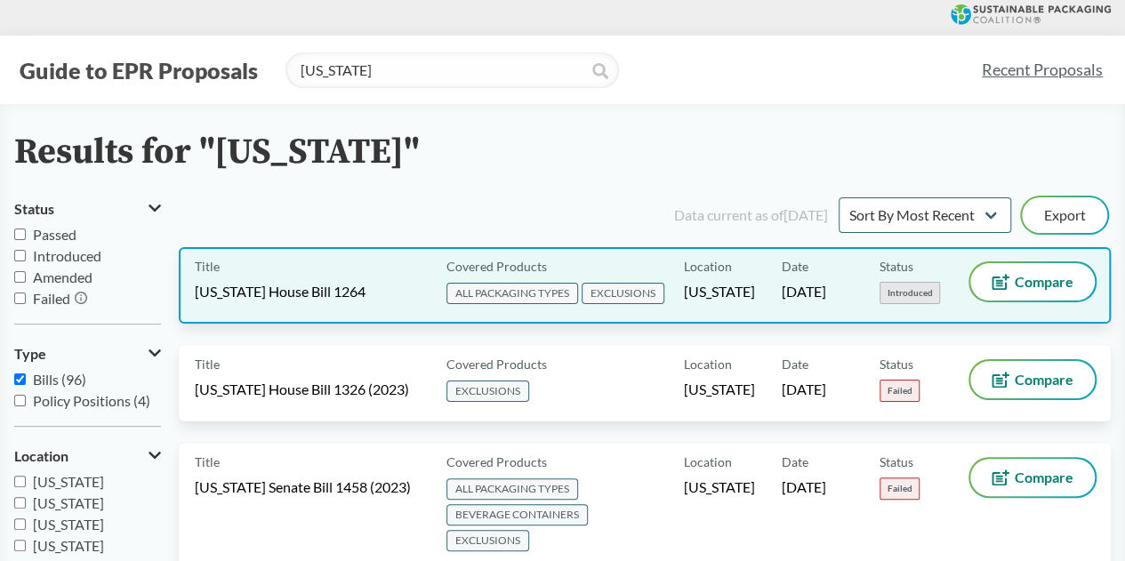
click at [393, 282] on div "Title Hawaii House Bill 1264" at bounding box center [317, 285] width 244 height 44
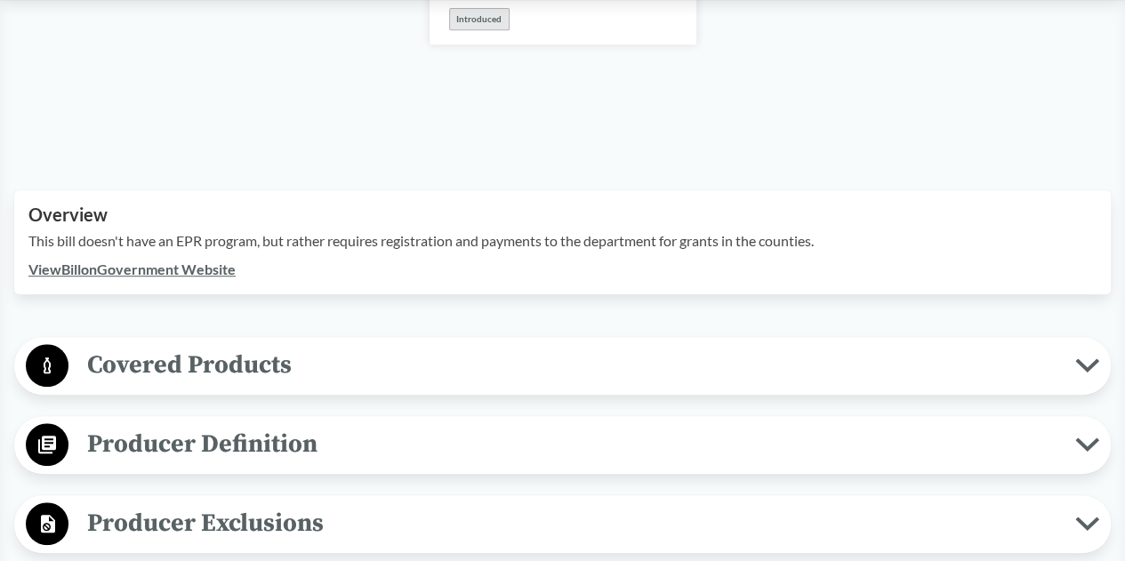
scroll to position [444, 0]
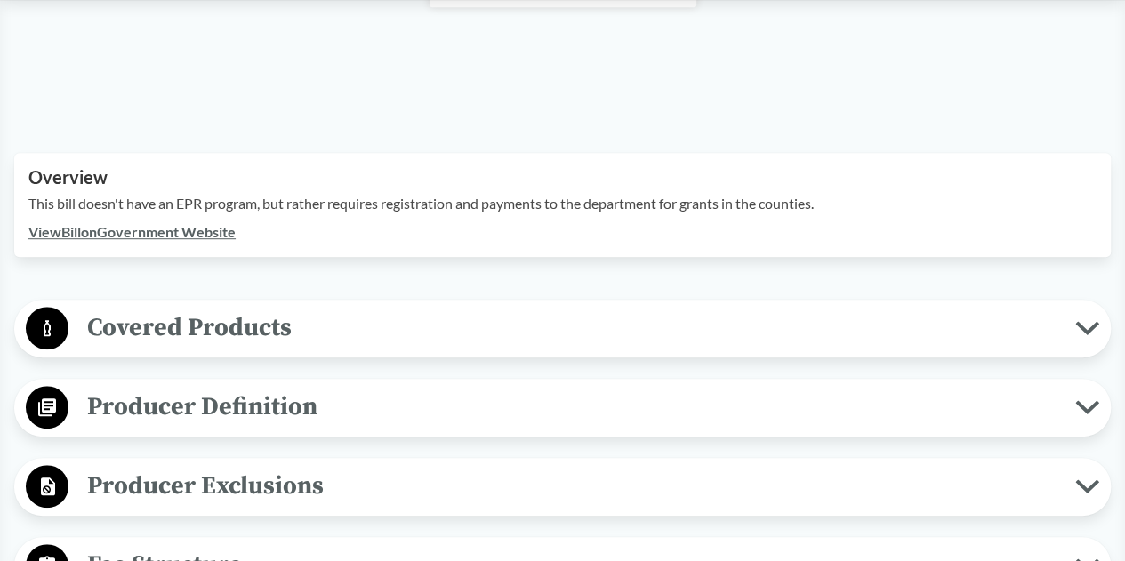
click at [597, 308] on span "Covered Products" at bounding box center [571, 328] width 1006 height 40
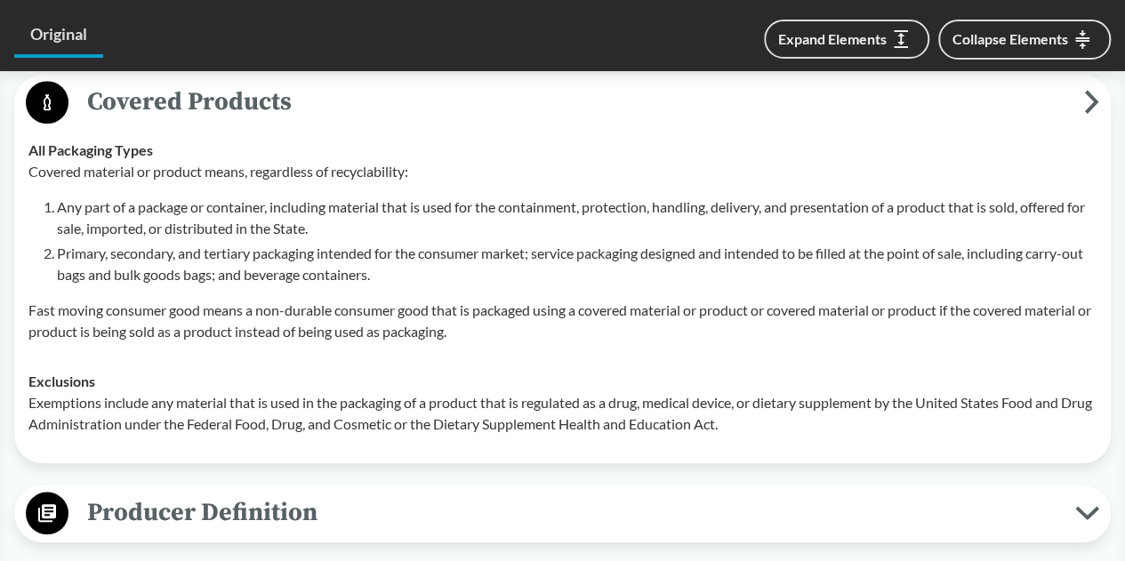
scroll to position [711, 0]
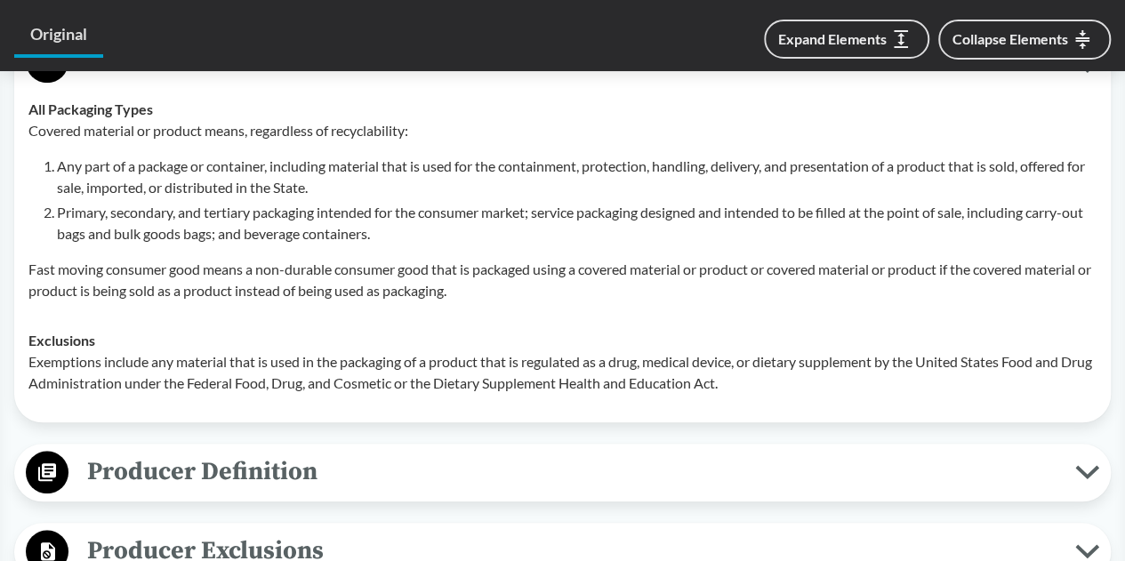
click at [238, 351] on p "Exemptions include any material that is used in the packaging of a product that…" at bounding box center [562, 372] width 1068 height 43
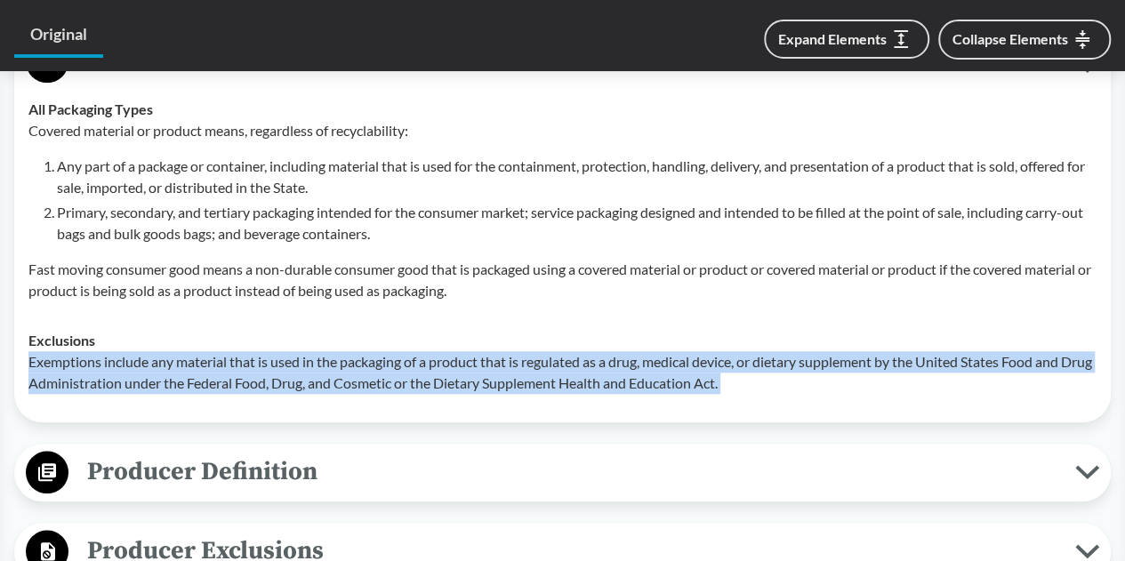
click at [238, 351] on p "Exemptions include any material that is used in the packaging of a product that…" at bounding box center [562, 372] width 1068 height 43
copy div "Exemptions include any material that is used in the packaging of a product that…"
click at [333, 458] on span "Producer Definition" at bounding box center [571, 472] width 1006 height 40
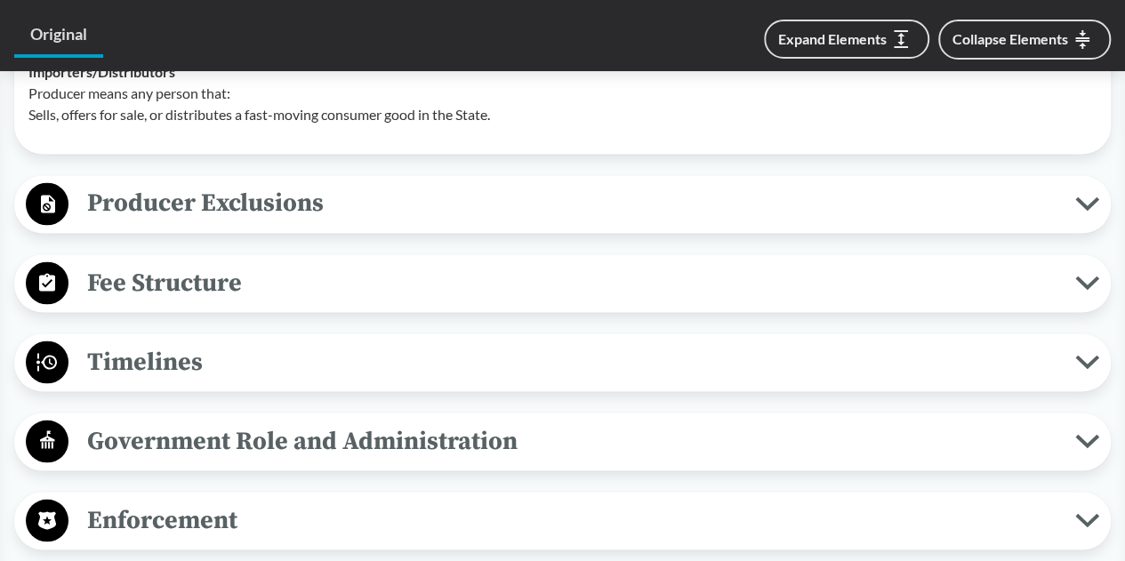
scroll to position [1422, 0]
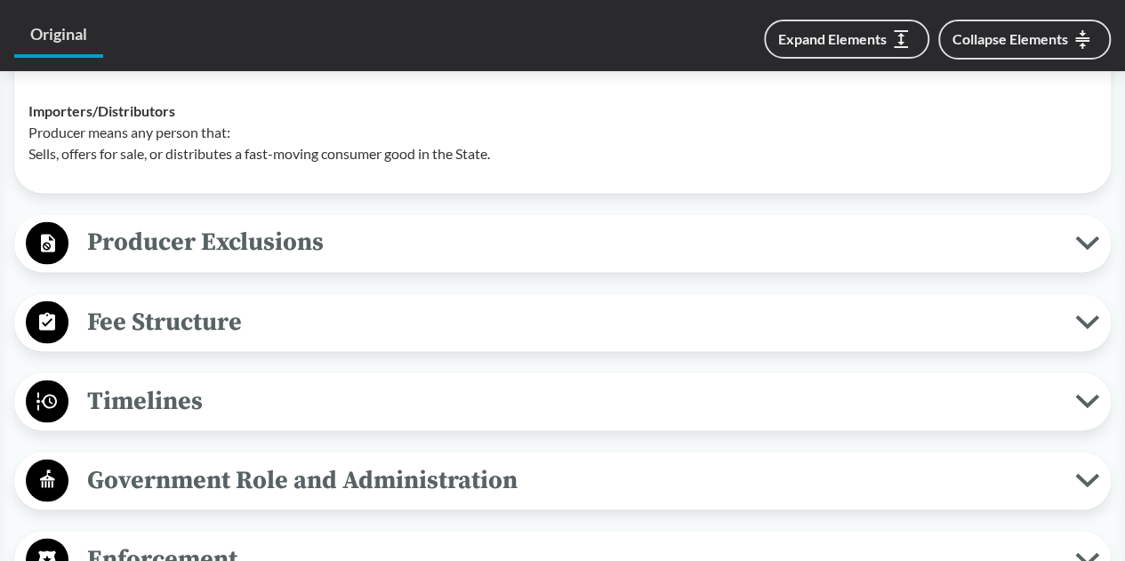
click at [336, 302] on span "Fee Structure" at bounding box center [571, 321] width 1006 height 40
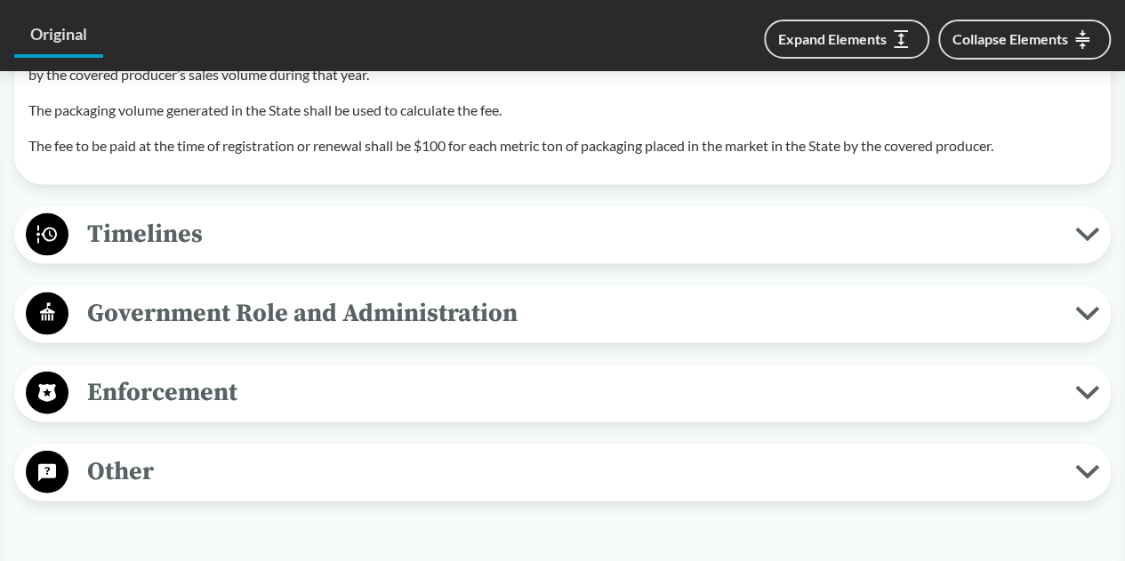
scroll to position [1778, 0]
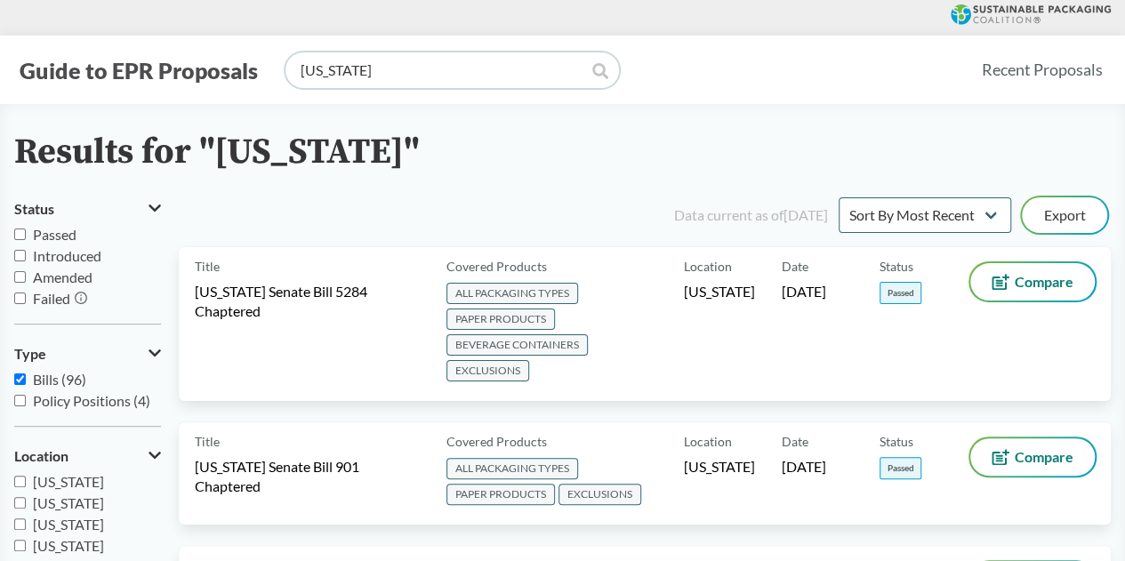
click at [472, 63] on input "hawaii" at bounding box center [451, 70] width 333 height 36
type input "massachusetts"
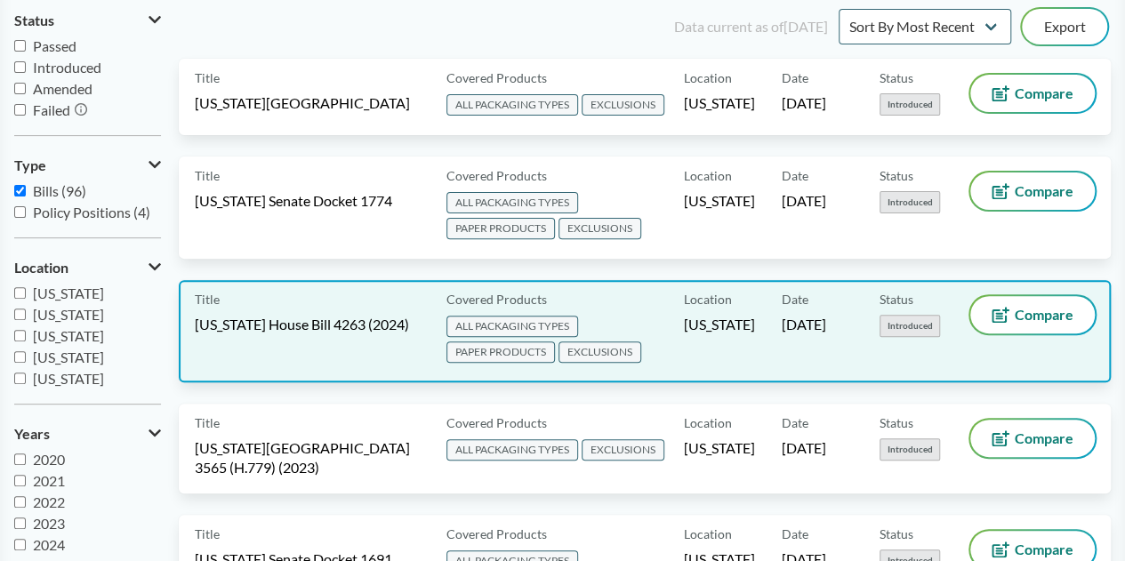
scroll to position [178, 0]
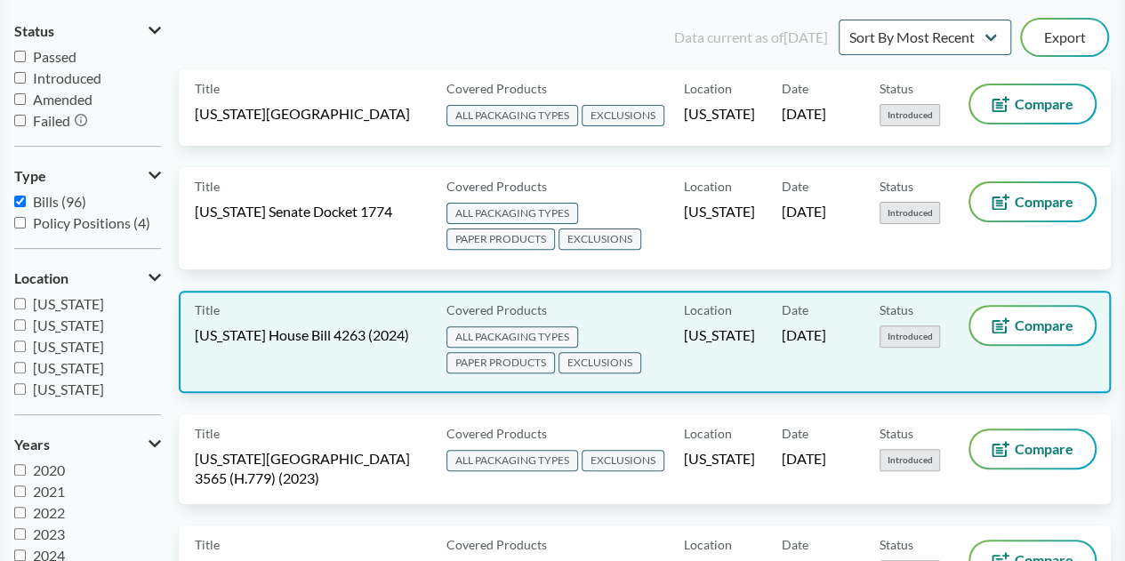
click at [405, 365] on div "Title Massachusetts House Bill 4263 (2024)" at bounding box center [317, 342] width 244 height 70
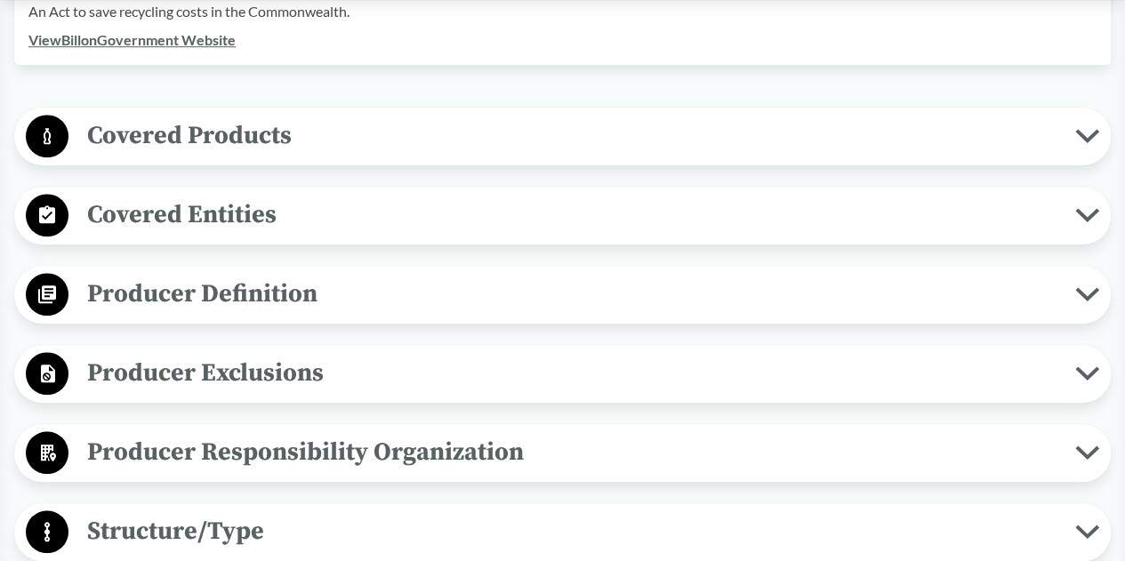
scroll to position [533, 0]
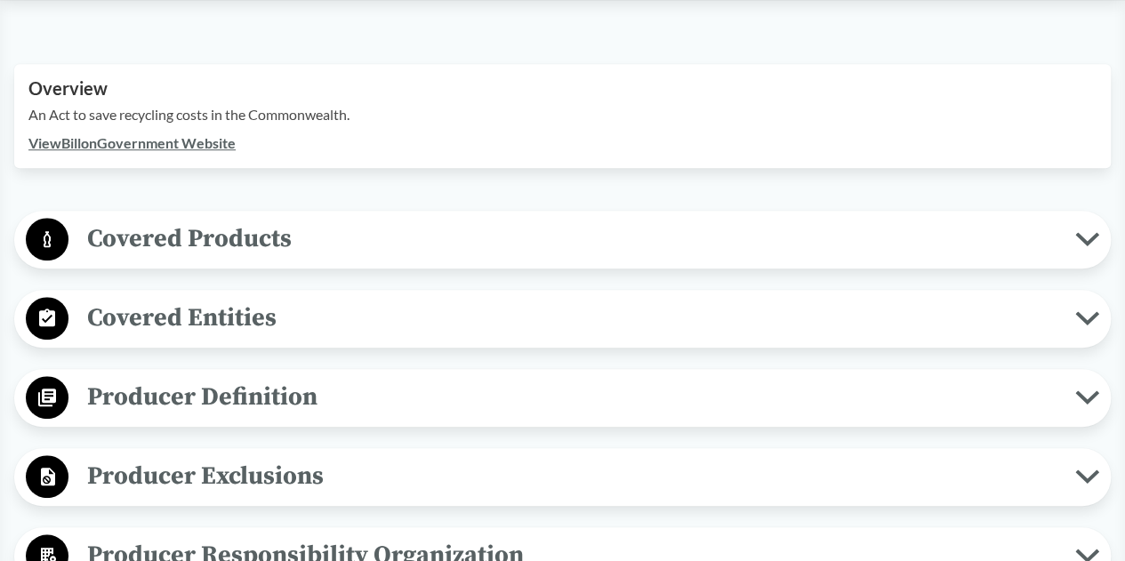
click at [614, 247] on span "Covered Products" at bounding box center [571, 239] width 1006 height 40
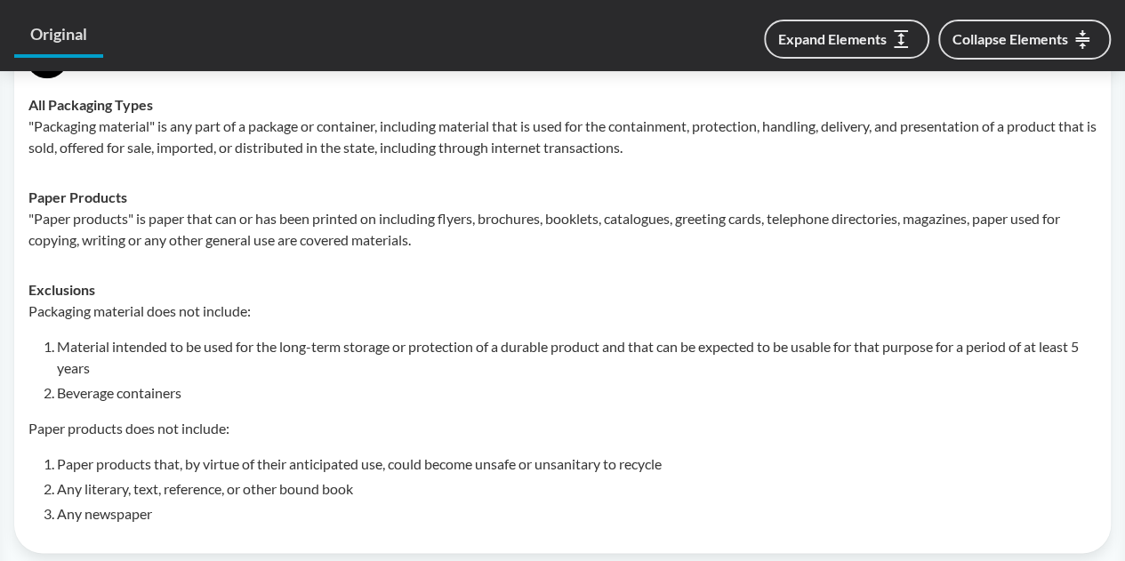
scroll to position [711, 0]
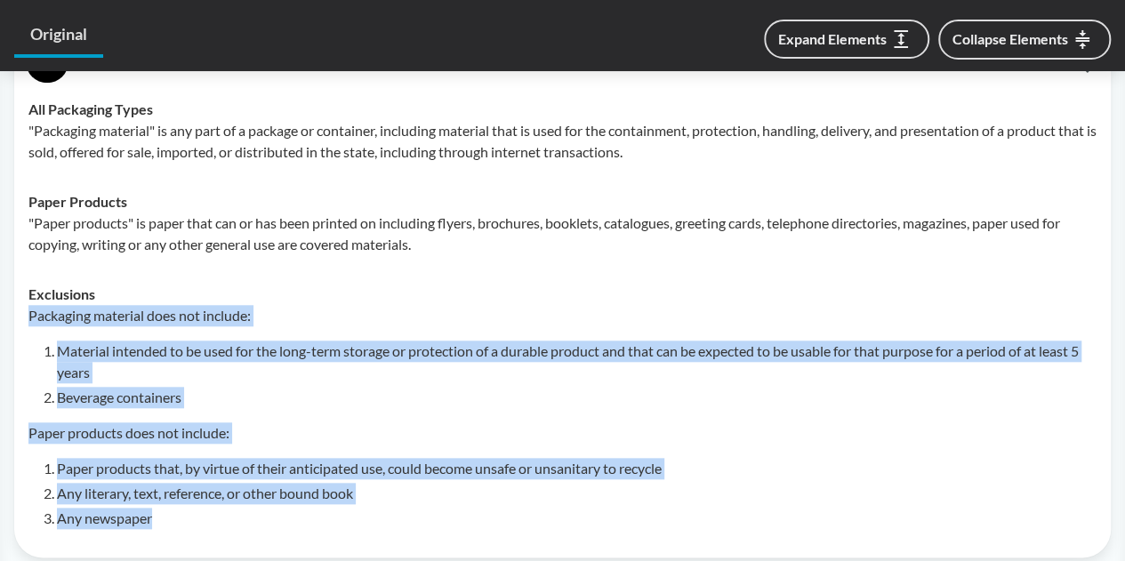
drag, startPoint x: 168, startPoint y: 517, endPoint x: 22, endPoint y: 311, distance: 252.6
click at [22, 311] on td "Exclusions Packaging material does not include: Material intended to be used fo…" at bounding box center [562, 406] width 1084 height 274
copy div "Packaging material does not include: Material intended to be used for the long-…"
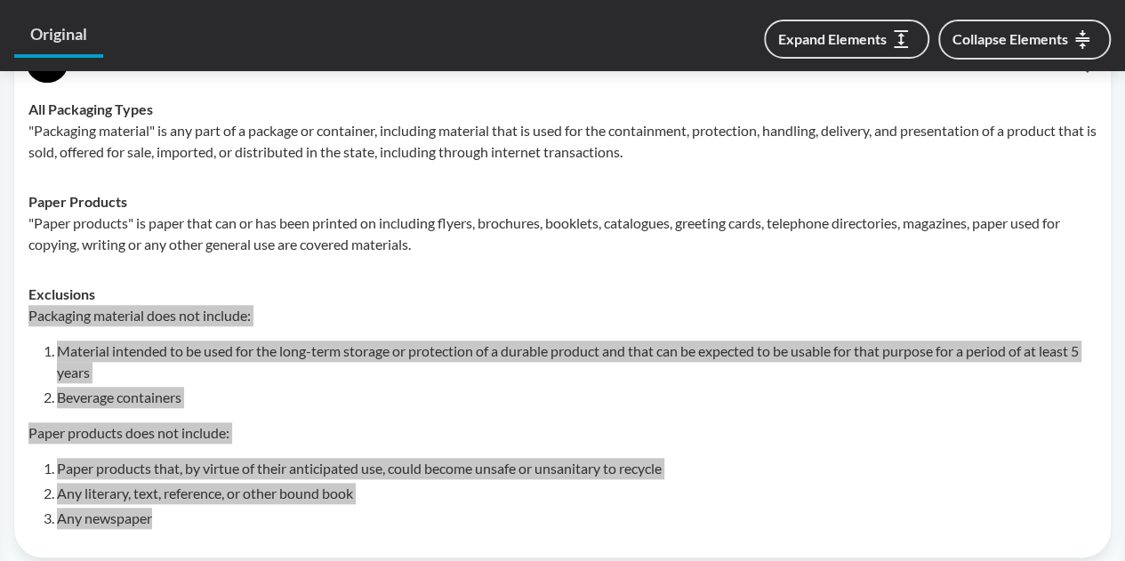
scroll to position [1067, 0]
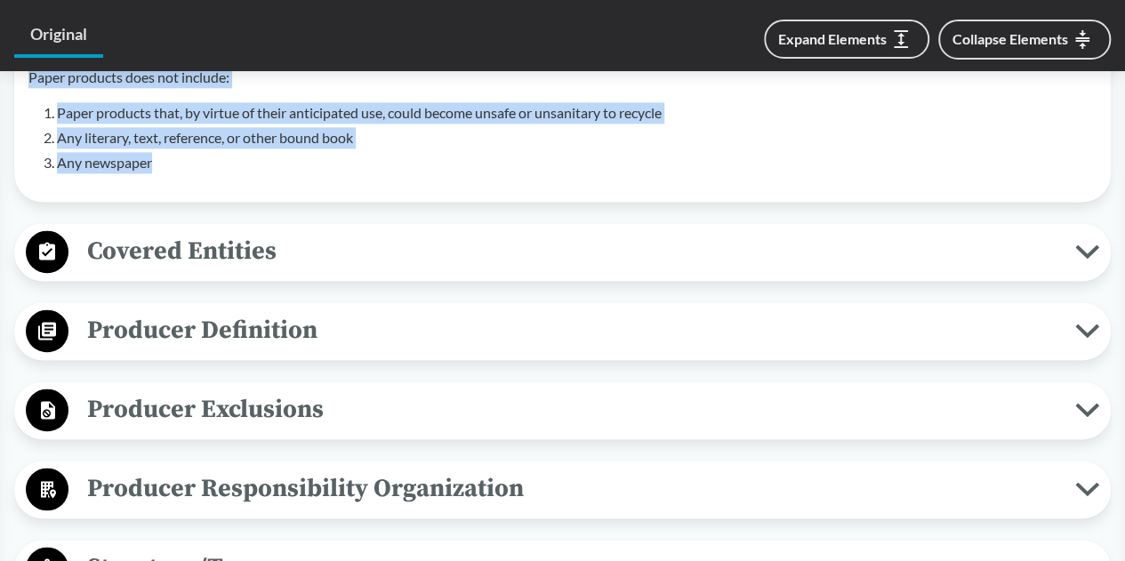
click at [471, 335] on span "Producer Definition" at bounding box center [571, 330] width 1006 height 40
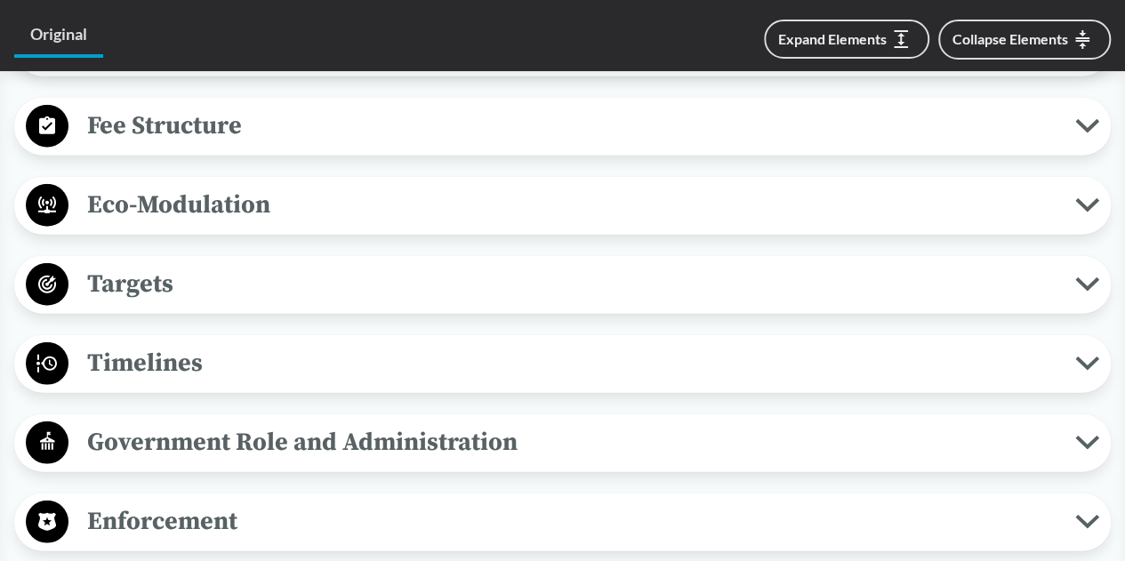
scroll to position [2133, 0]
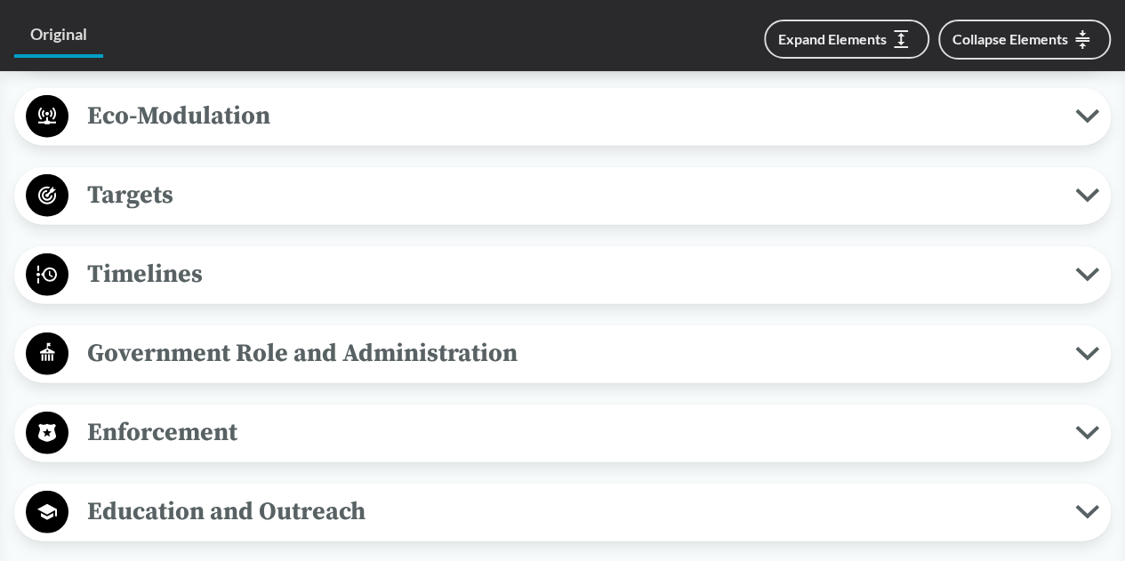
click at [294, 196] on span "Targets" at bounding box center [571, 195] width 1006 height 40
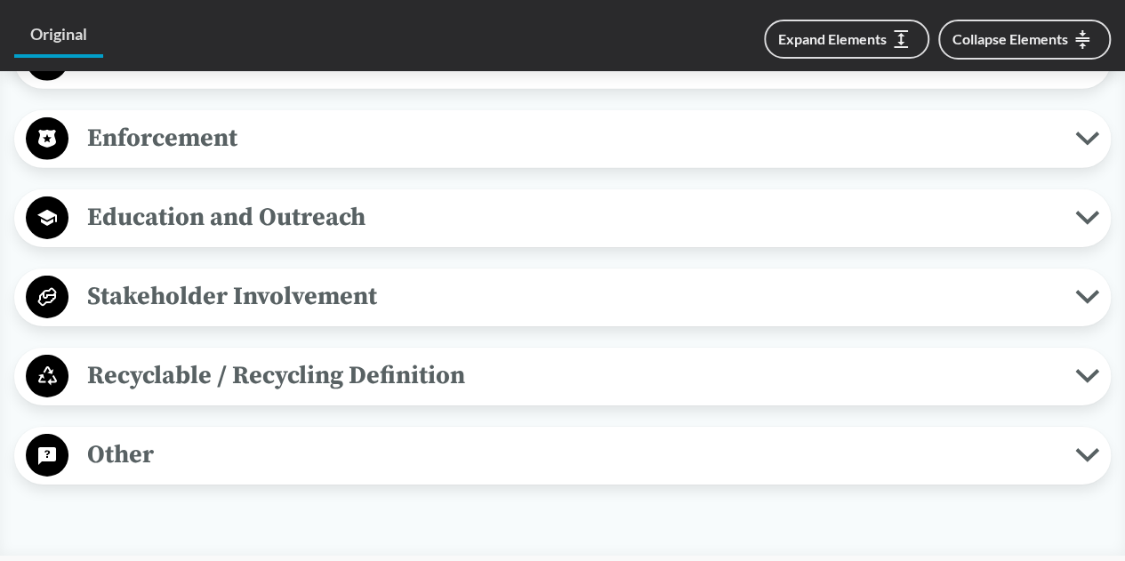
scroll to position [2756, 0]
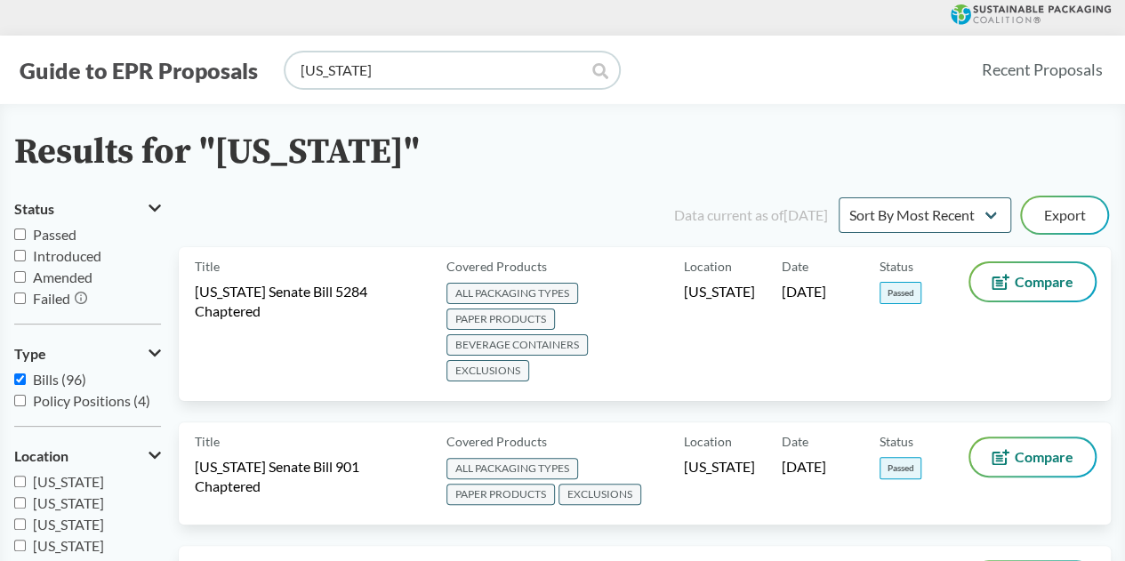
click at [407, 83] on input "massachusetts" at bounding box center [451, 70] width 333 height 36
type input "rhode island"
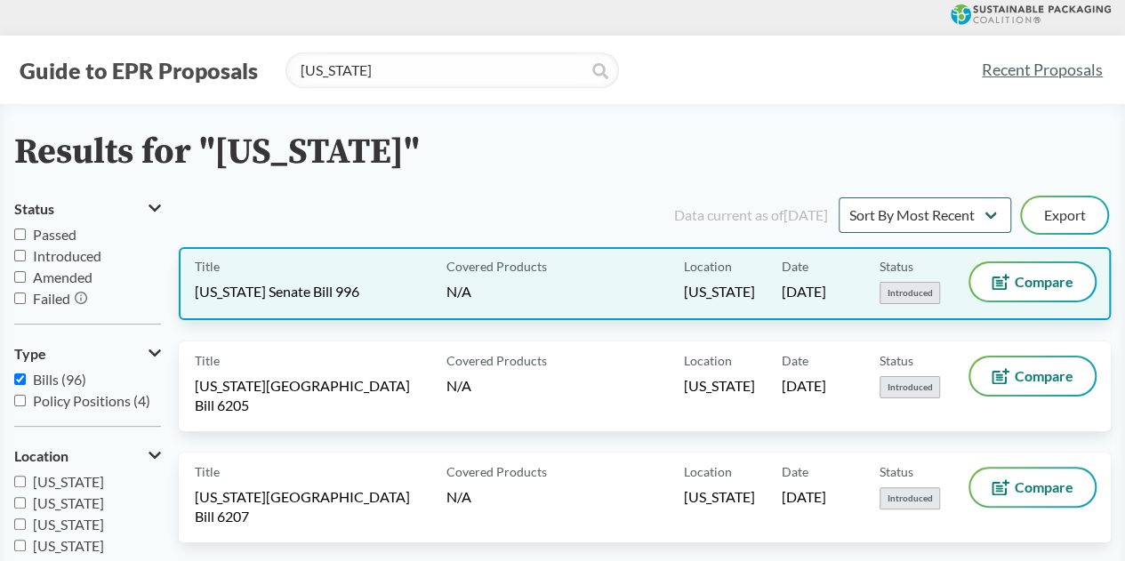
click at [402, 297] on div "Title Rhode Island Senate Bill 996" at bounding box center [317, 283] width 244 height 41
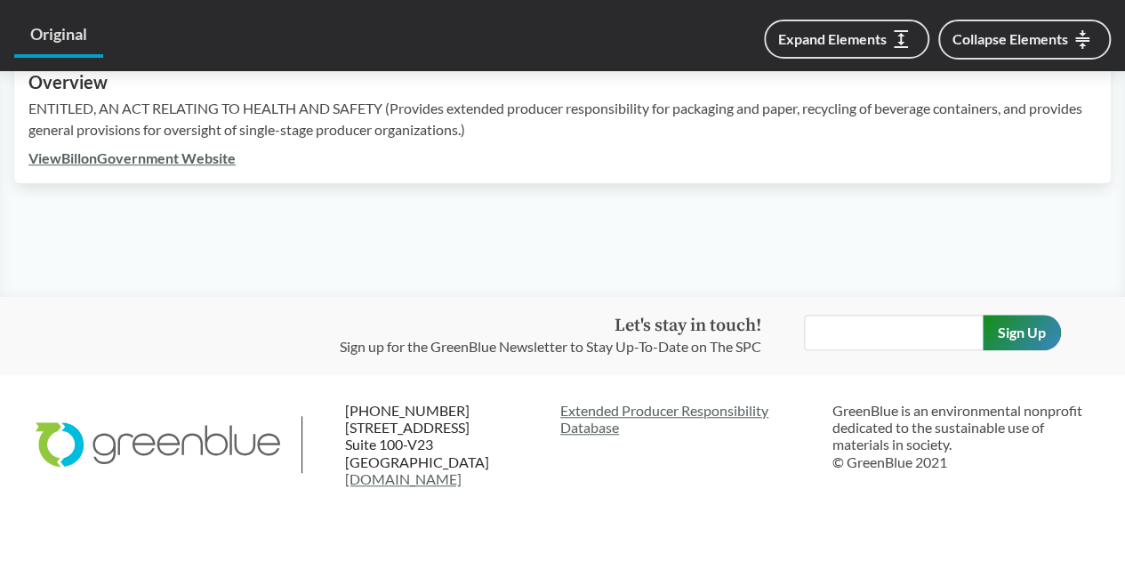
scroll to position [406, 0]
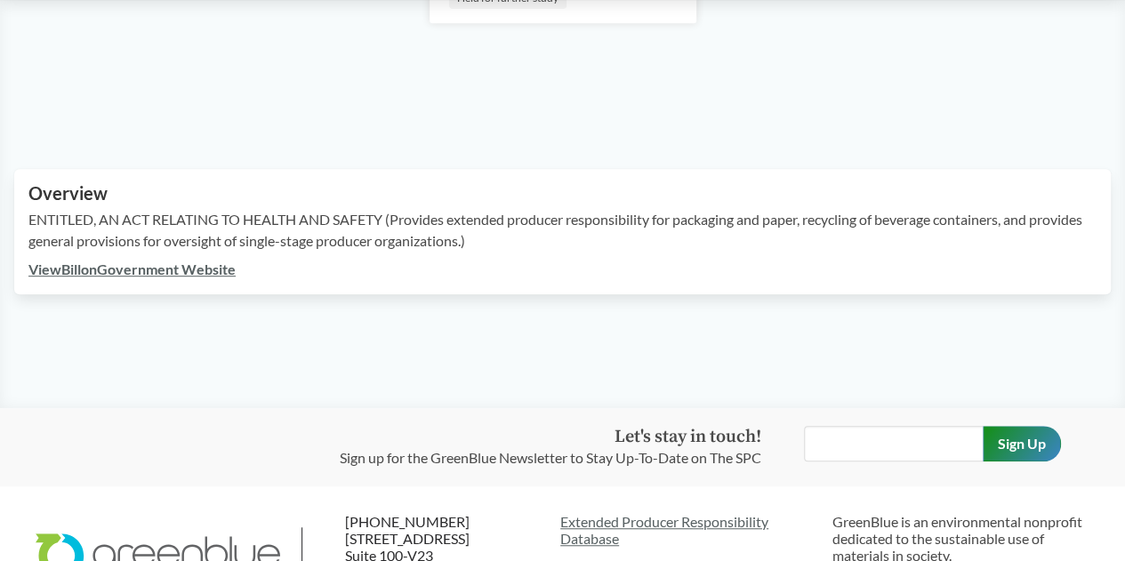
click at [112, 277] on link "View Bill on Government Website" at bounding box center [131, 268] width 207 height 17
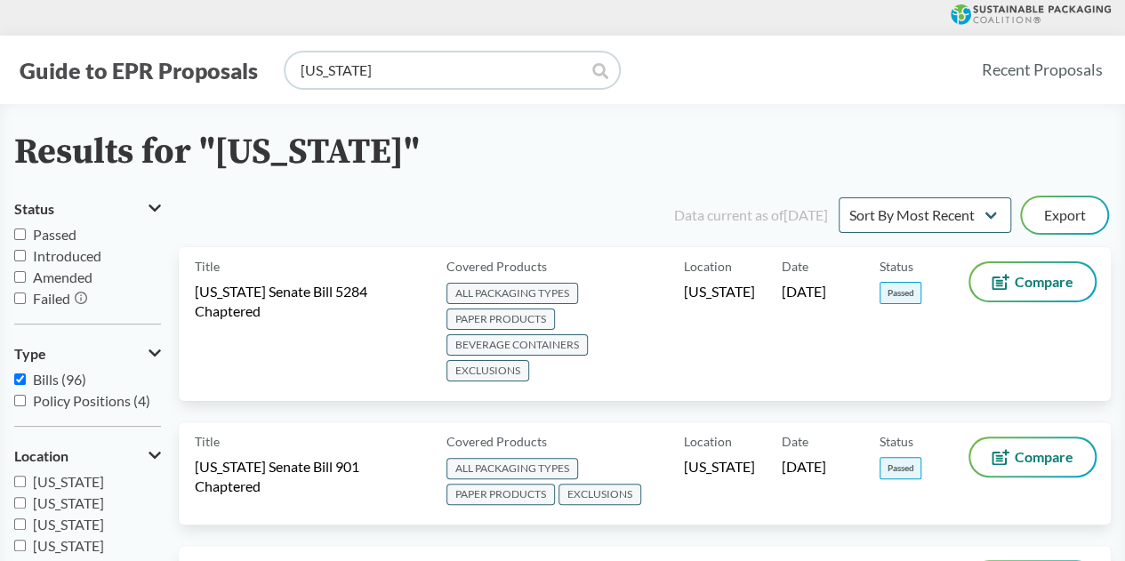
click at [494, 73] on input "rhode island" at bounding box center [451, 70] width 333 height 36
click at [494, 74] on input "rhode island" at bounding box center [451, 70] width 333 height 36
click at [496, 72] on input "rhode island" at bounding box center [451, 70] width 333 height 36
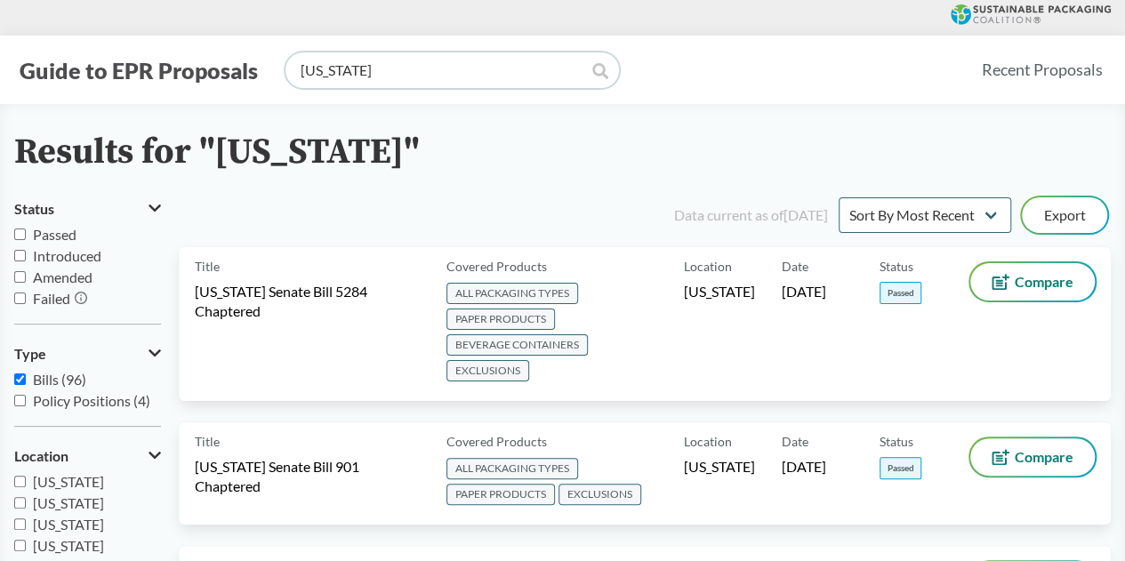
type input "[US_STATE]"
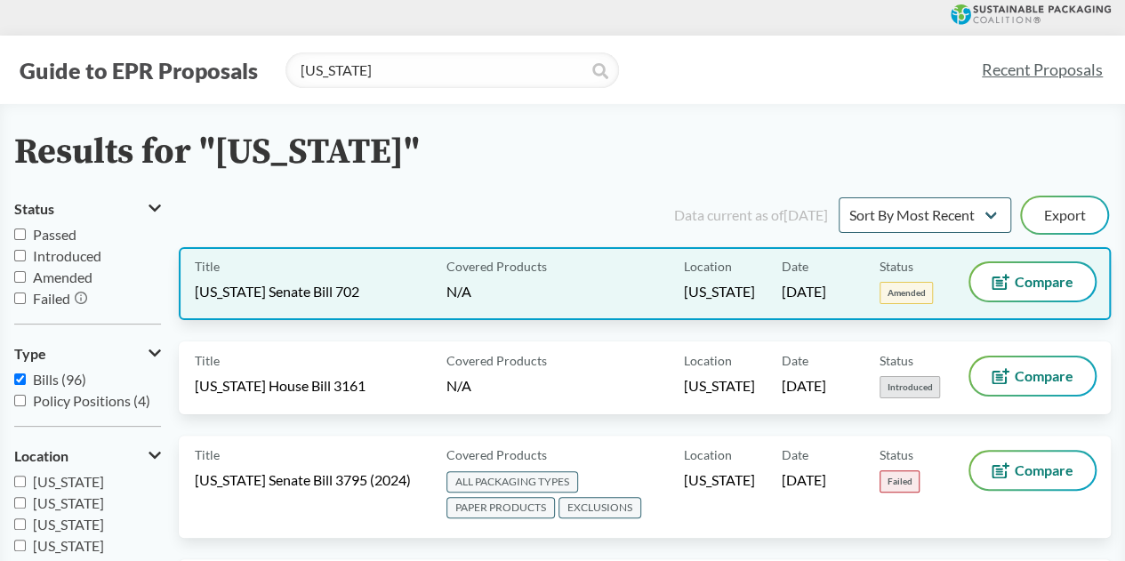
click at [382, 270] on div "Title Illinois Senate Bill 702" at bounding box center [317, 283] width 244 height 41
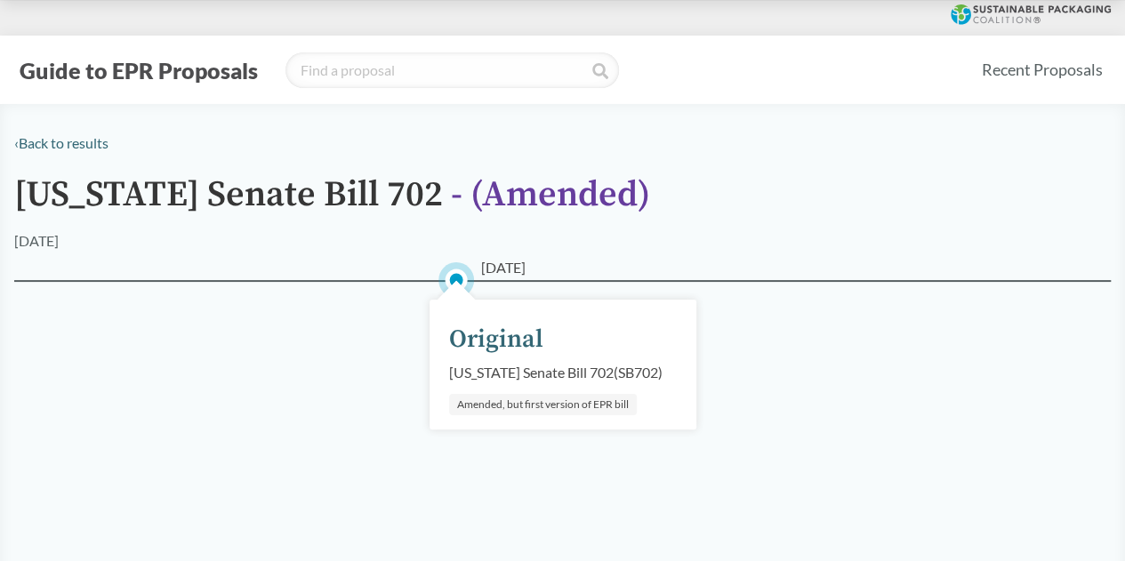
type input "[US_STATE]"
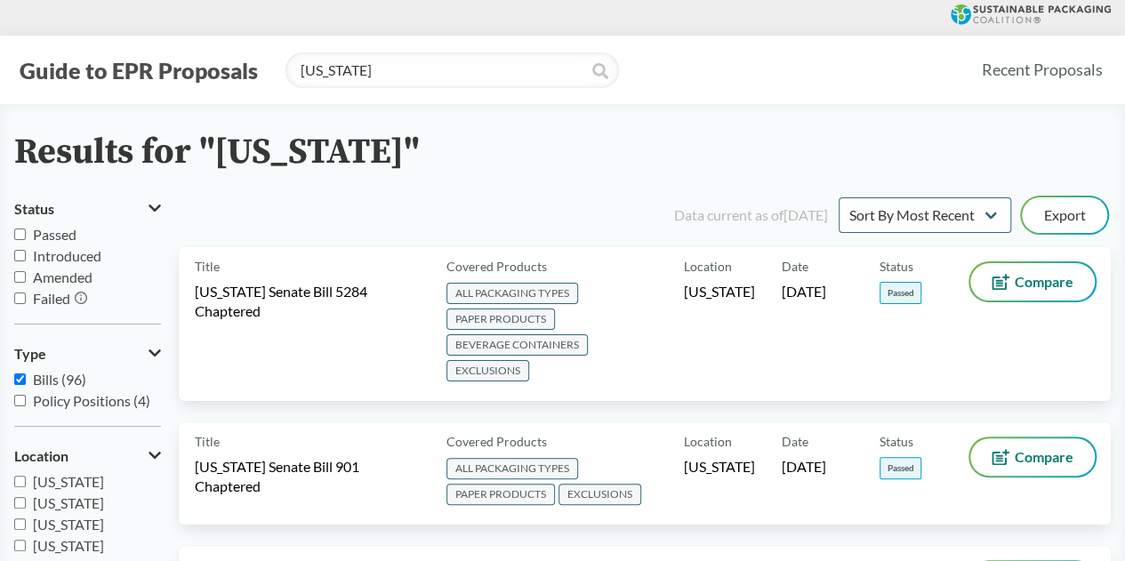
click at [593, 79] on span at bounding box center [600, 73] width 16 height 20
click at [488, 76] on input "[US_STATE]" at bounding box center [451, 70] width 333 height 36
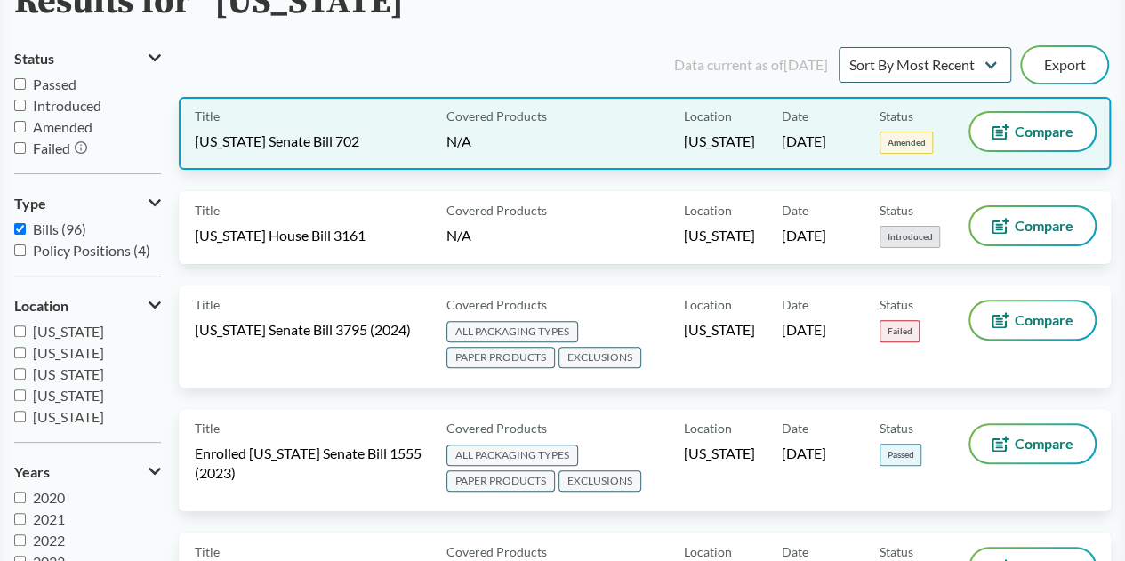
scroll to position [178, 0]
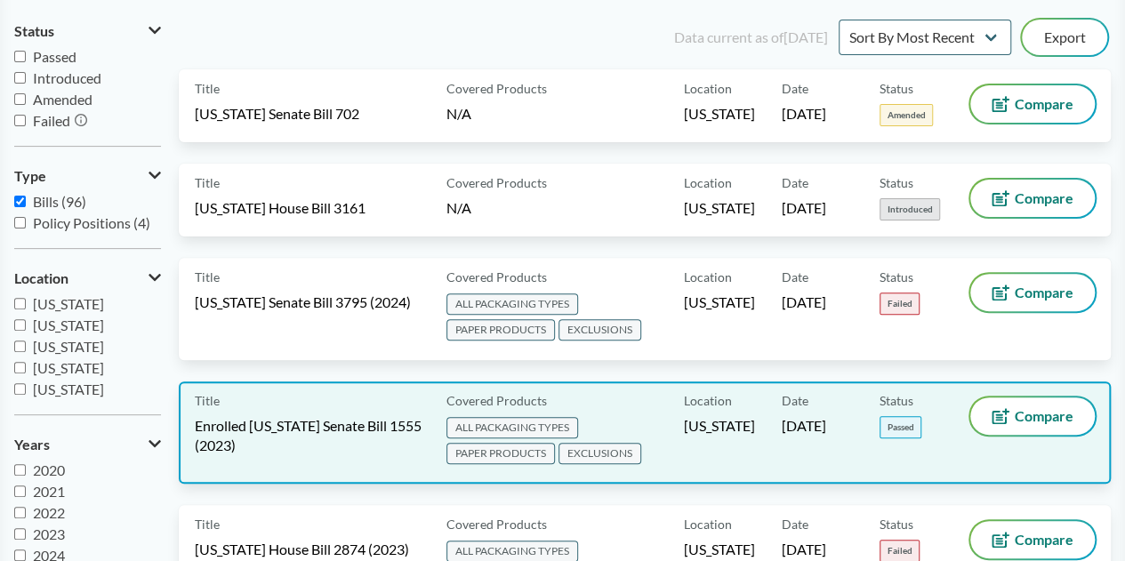
click at [364, 433] on span "Enrolled [US_STATE] Senate Bill 1555 (2023)" at bounding box center [310, 435] width 230 height 39
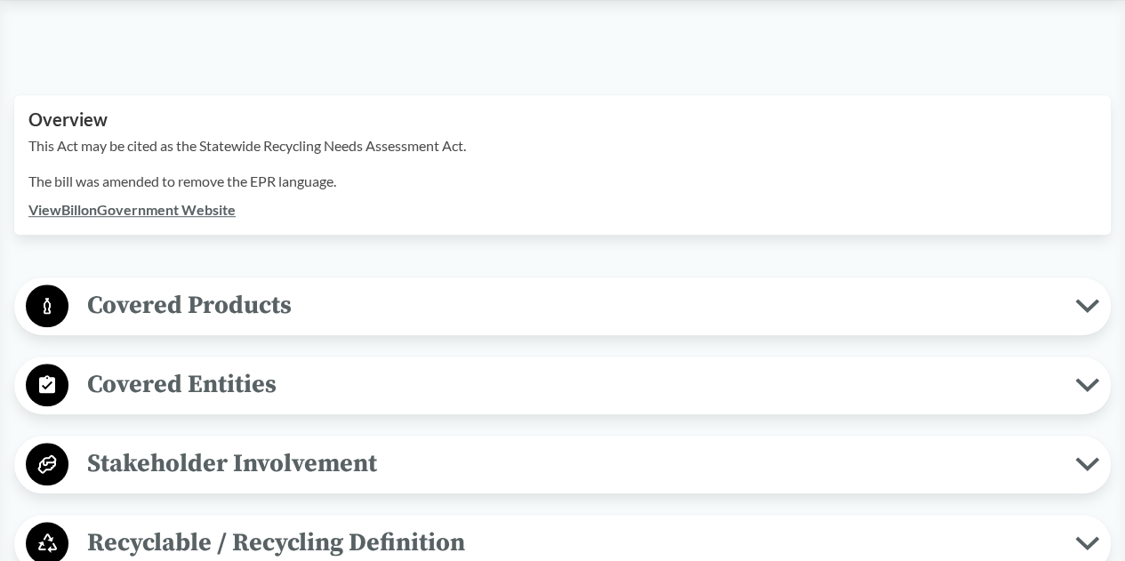
scroll to position [470, 0]
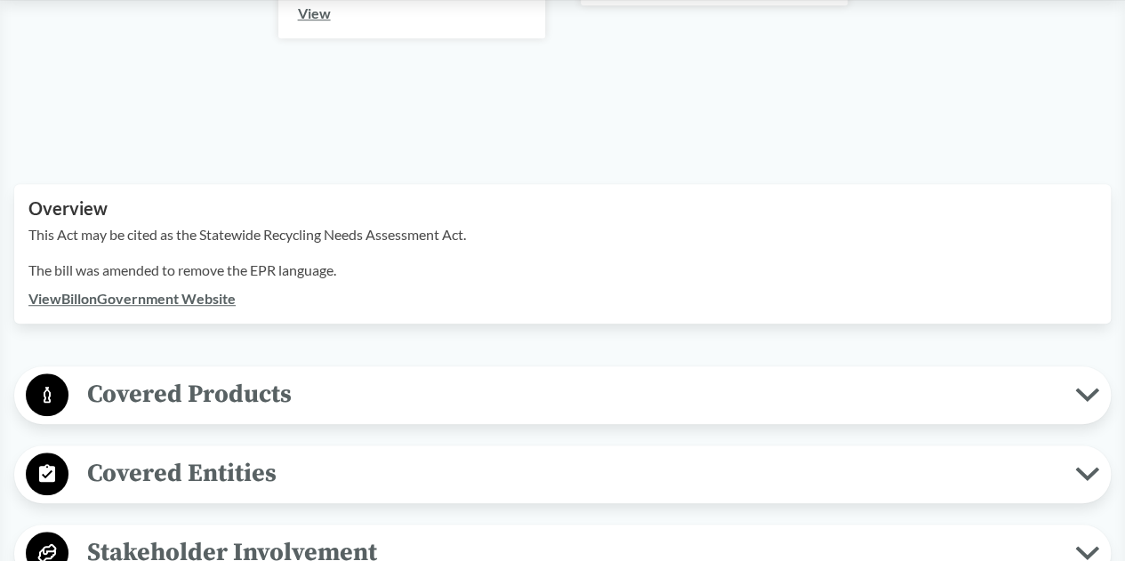
scroll to position [178, 0]
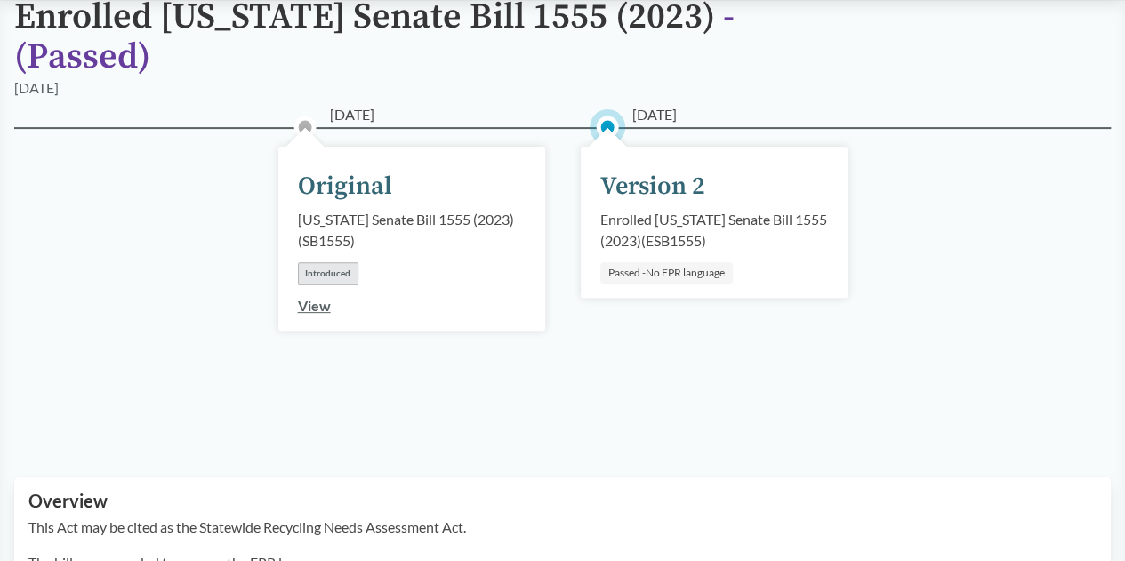
type input "illinois"
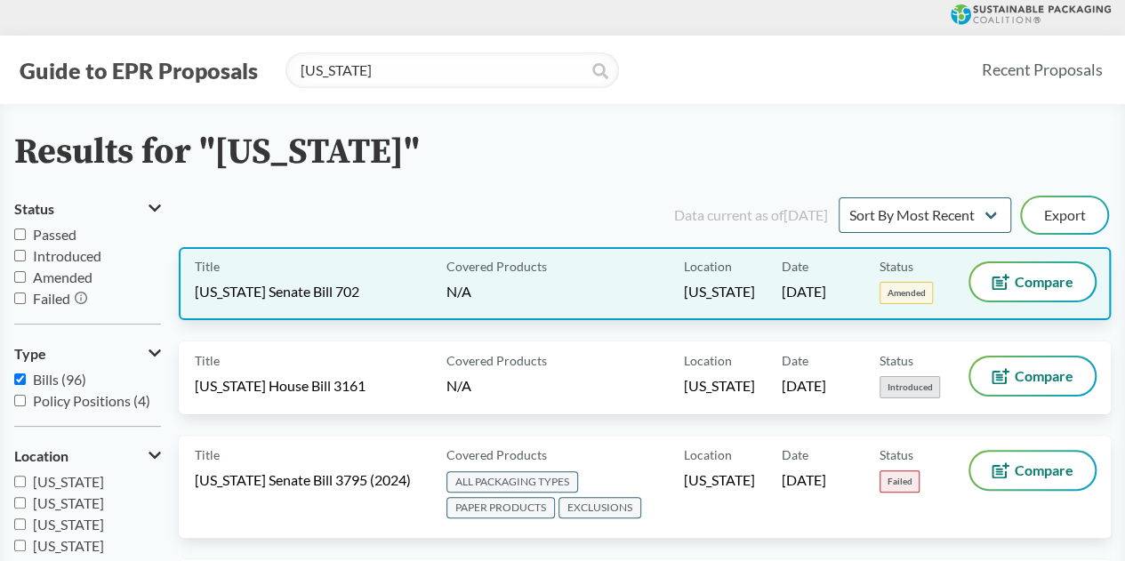
click at [377, 268] on div "Title [US_STATE] Senate Bill 702" at bounding box center [317, 283] width 244 height 41
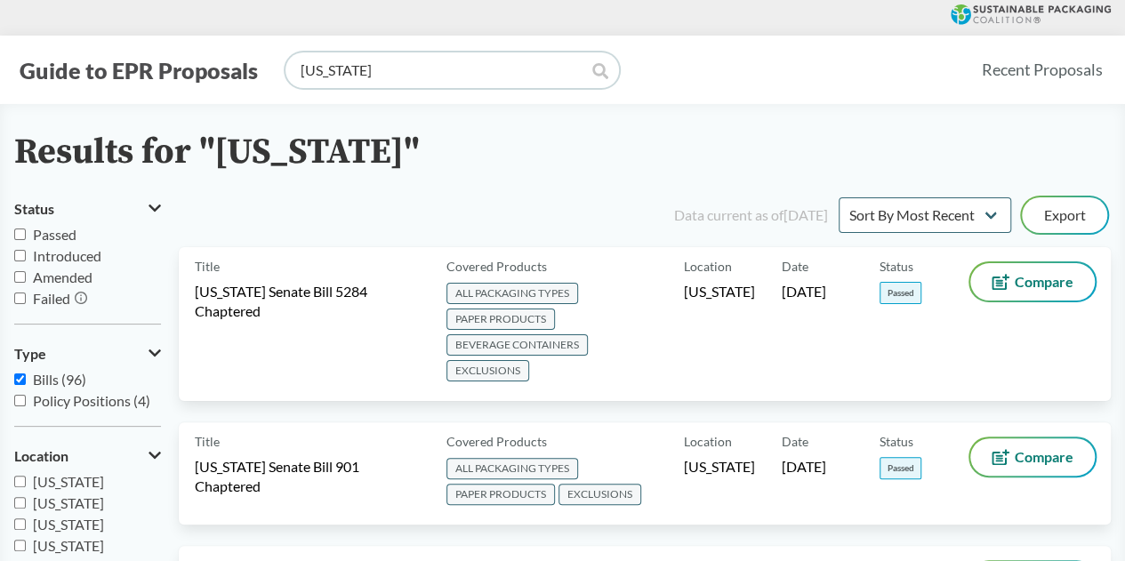
click at [392, 73] on input "[US_STATE]" at bounding box center [451, 70] width 333 height 36
click at [392, 72] on input "[US_STATE]" at bounding box center [451, 70] width 333 height 36
type input "[US_STATE]"
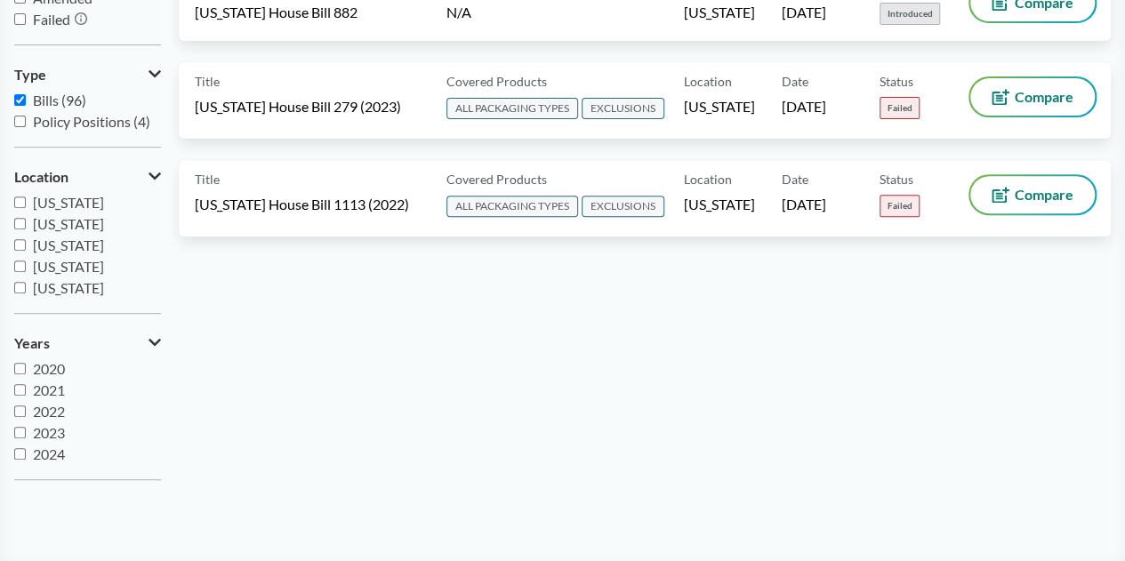
scroll to position [178, 0]
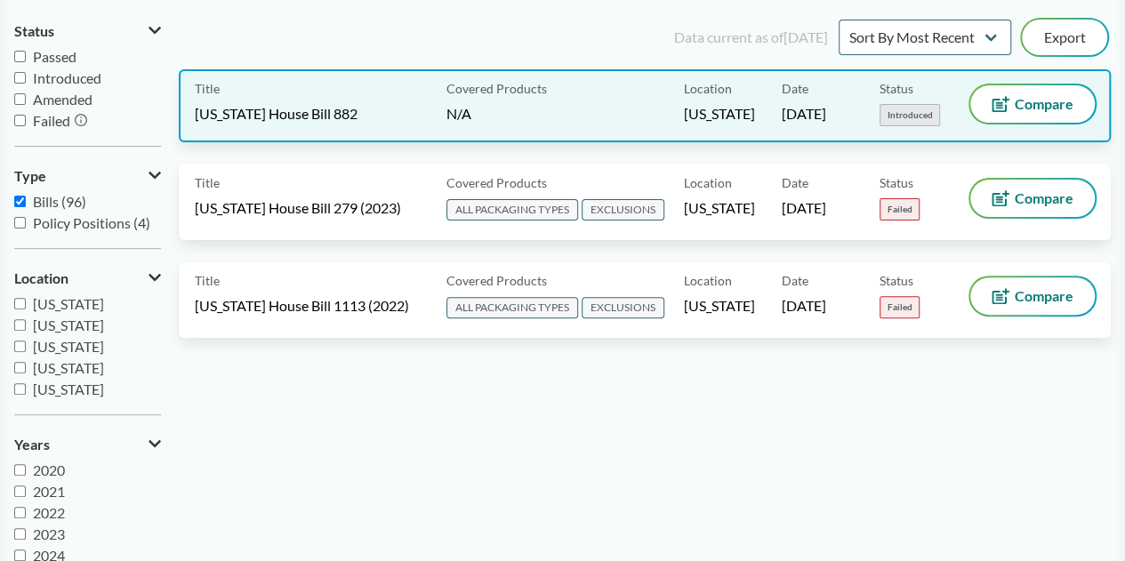
click at [325, 127] on div "Title North Carolina House Bill 882 Covered Products N/A Location North Carolin…" at bounding box center [645, 105] width 932 height 73
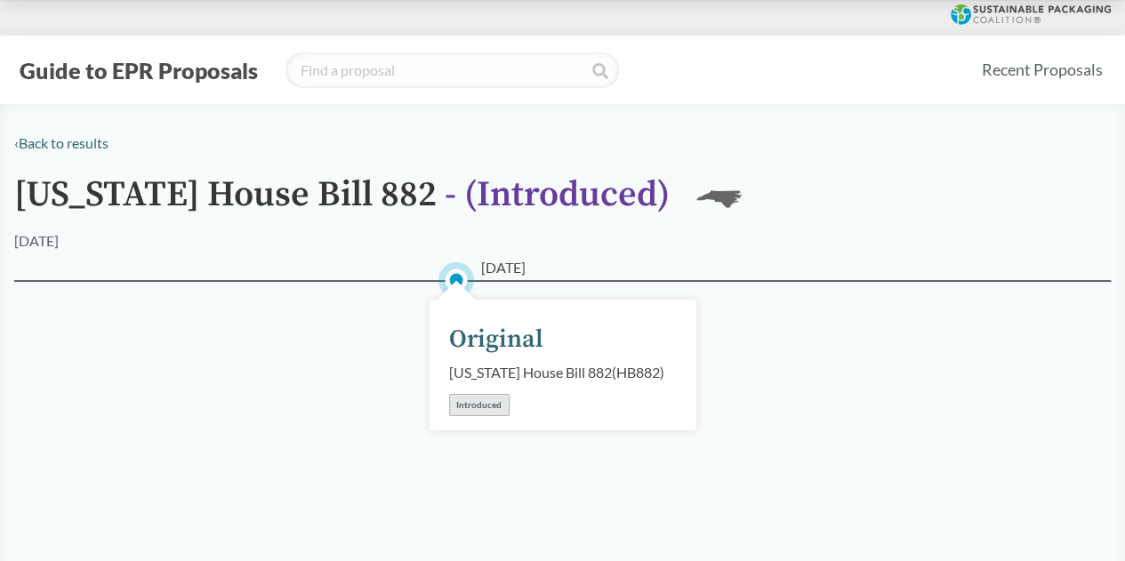
type input "[US_STATE]"
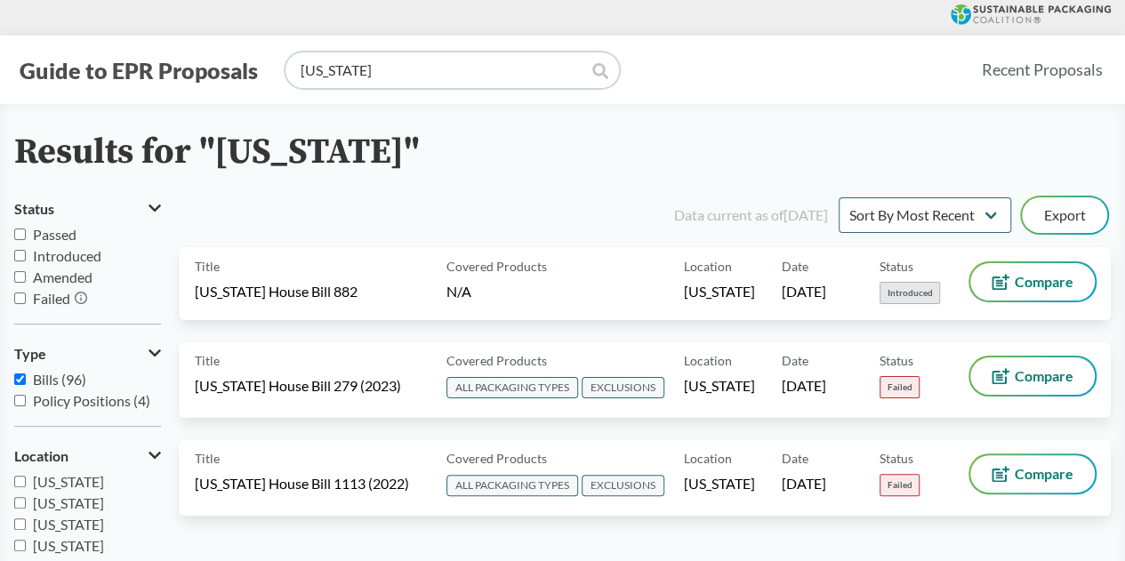
click at [441, 71] on input "[US_STATE]" at bounding box center [451, 70] width 333 height 36
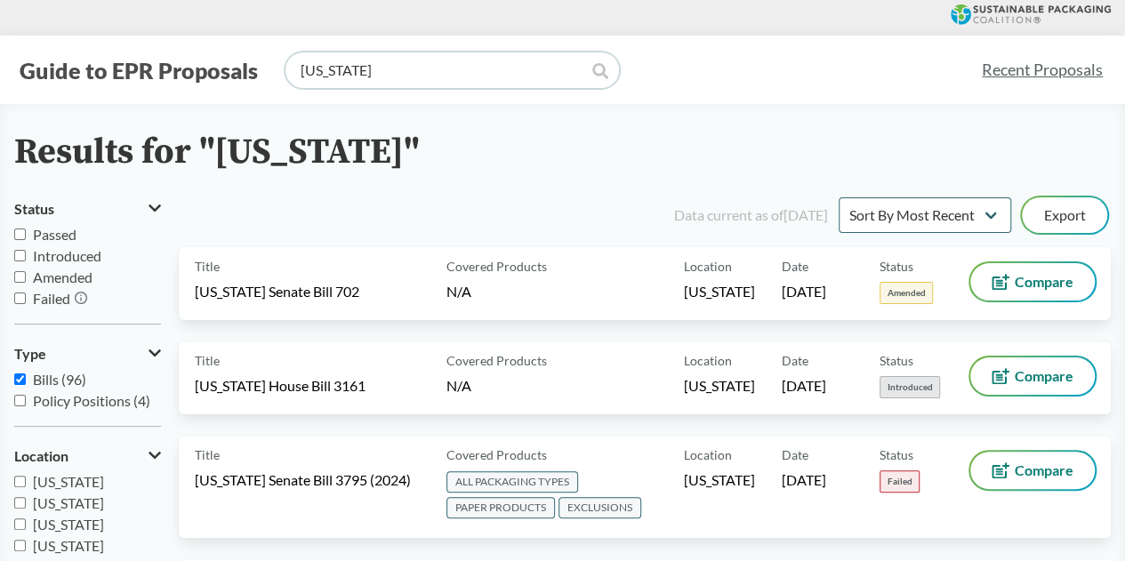
click at [426, 74] on input "[US_STATE]" at bounding box center [451, 70] width 333 height 36
type input "[US_STATE]"
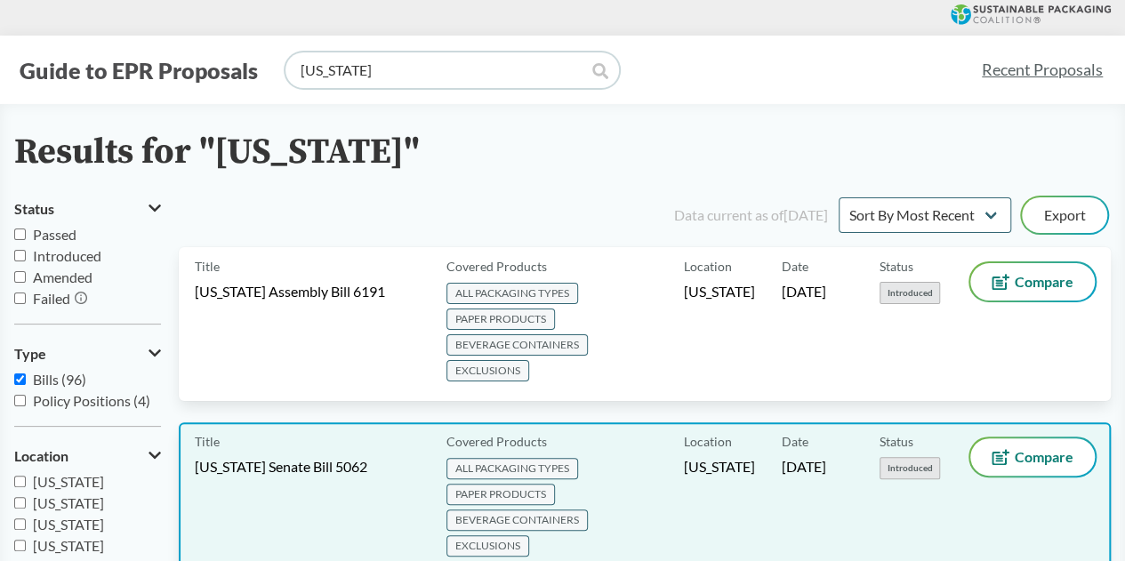
scroll to position [89, 0]
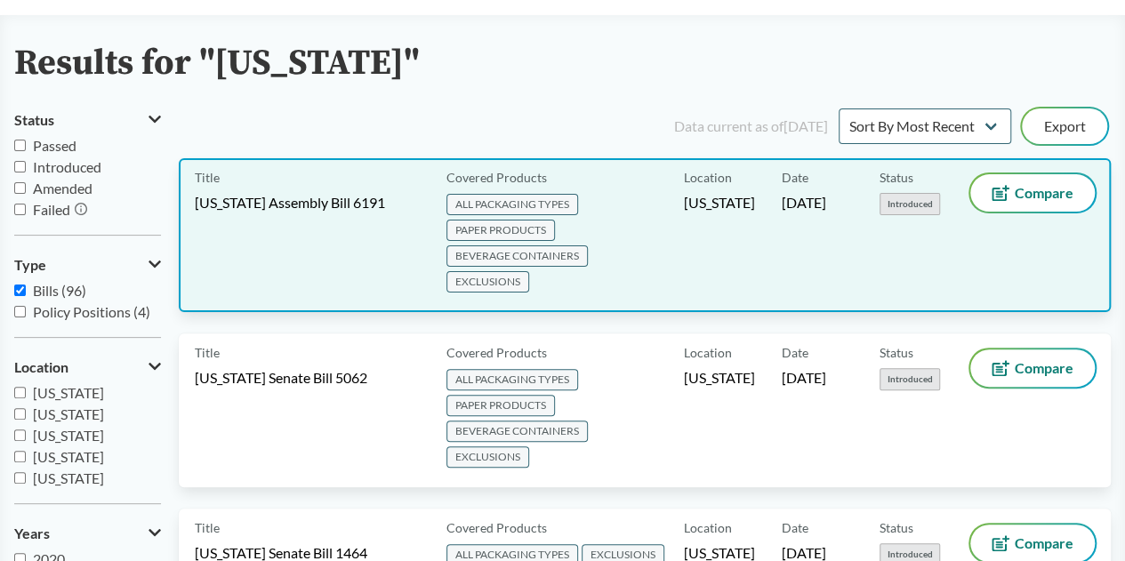
click at [394, 238] on div "Title [US_STATE] Assembly Bill 6191" at bounding box center [317, 235] width 244 height 122
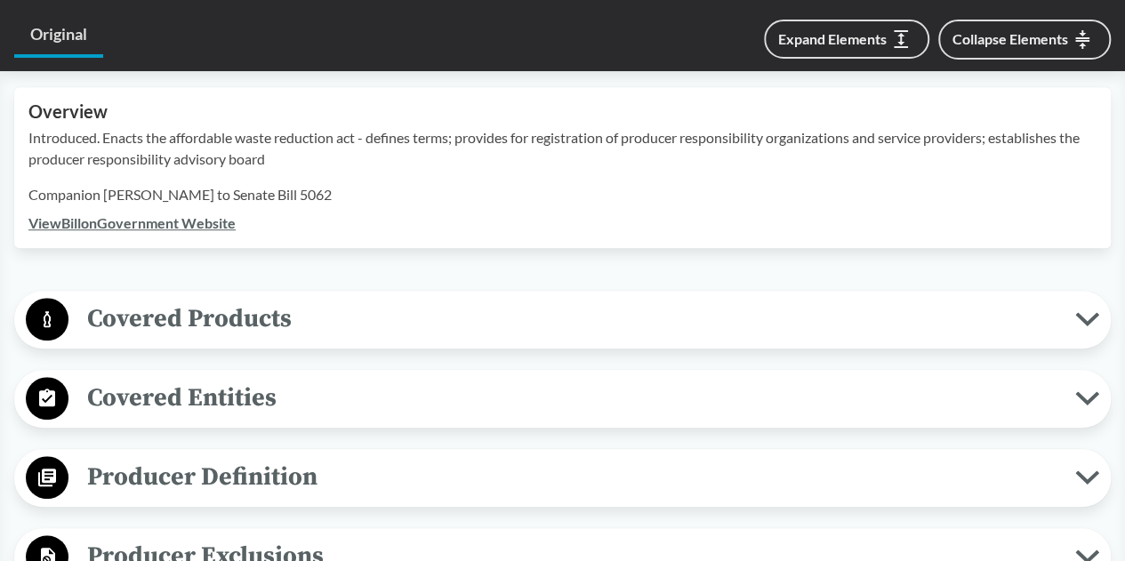
scroll to position [444, 0]
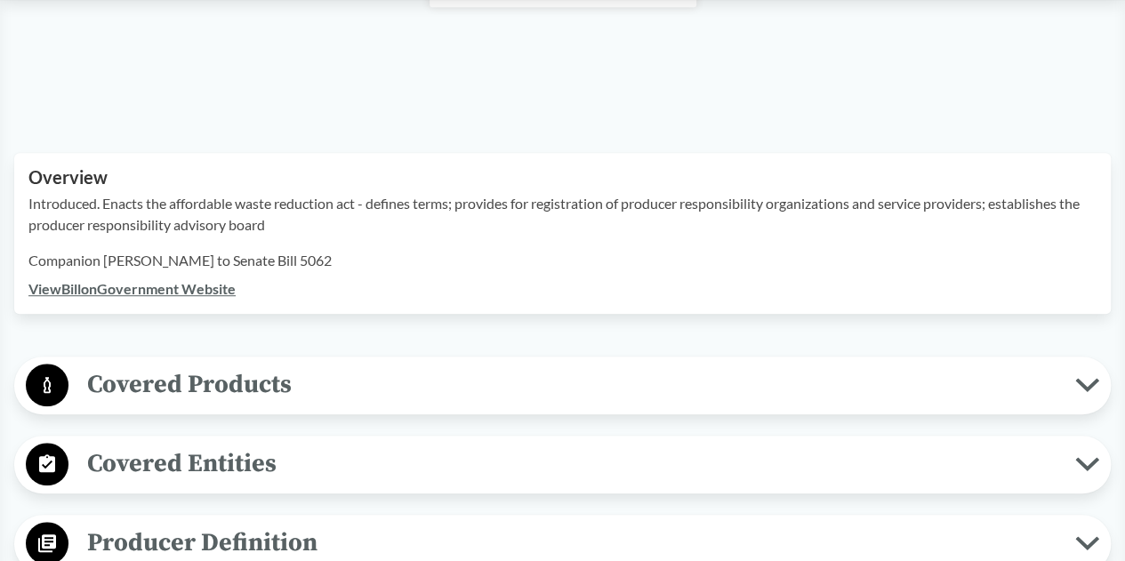
click at [270, 369] on span "Covered Products" at bounding box center [571, 384] width 1006 height 40
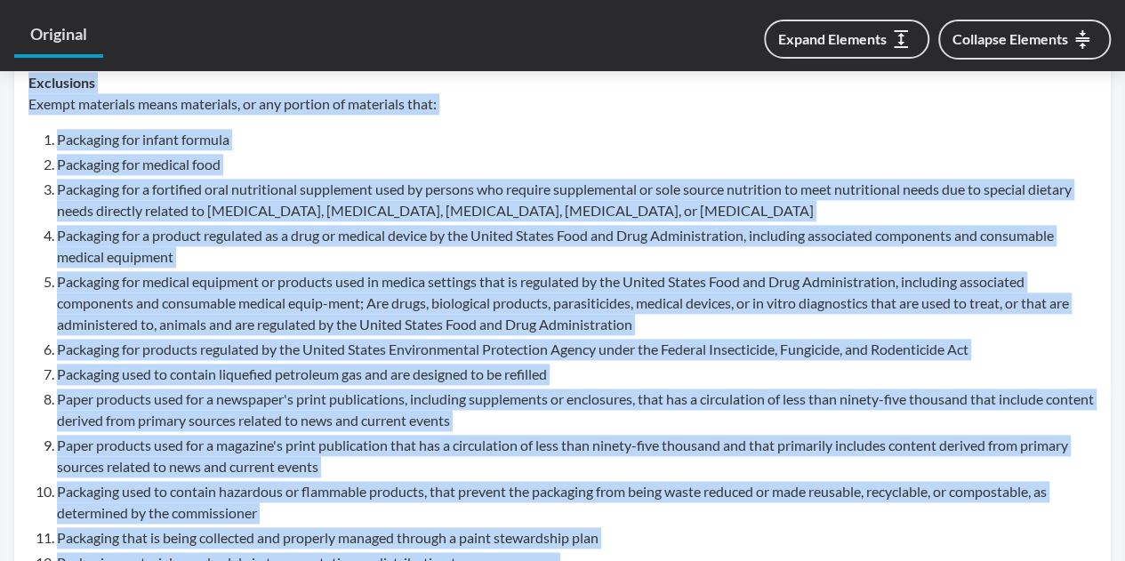
scroll to position [1034, 0]
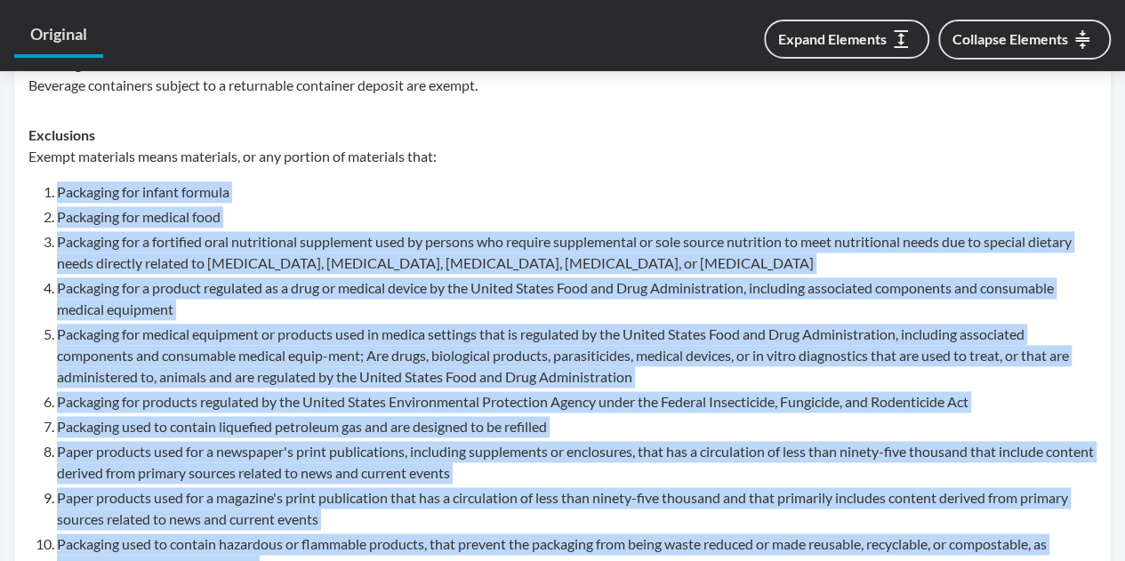
drag, startPoint x: 994, startPoint y: 325, endPoint x: 60, endPoint y: 175, distance: 945.4
click at [60, 175] on div "Exempt materials means materials, or any portion of materials that: Packaging f…" at bounding box center [562, 436] width 1068 height 580
copy ol "Packaging for infant formula Packaging for medical food Packaging for a fortifi…"
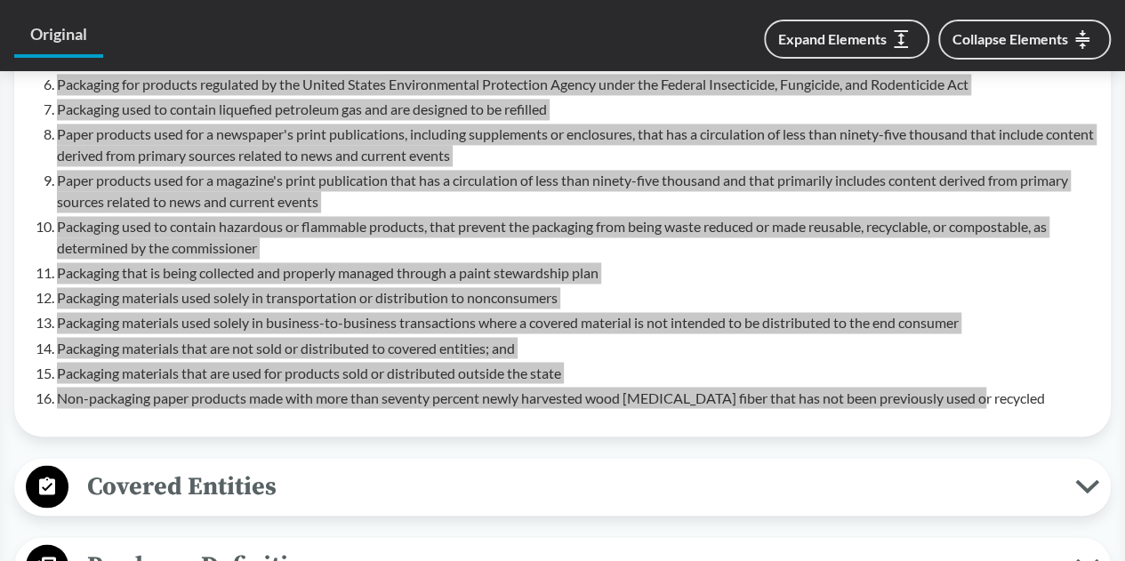
scroll to position [1701, 0]
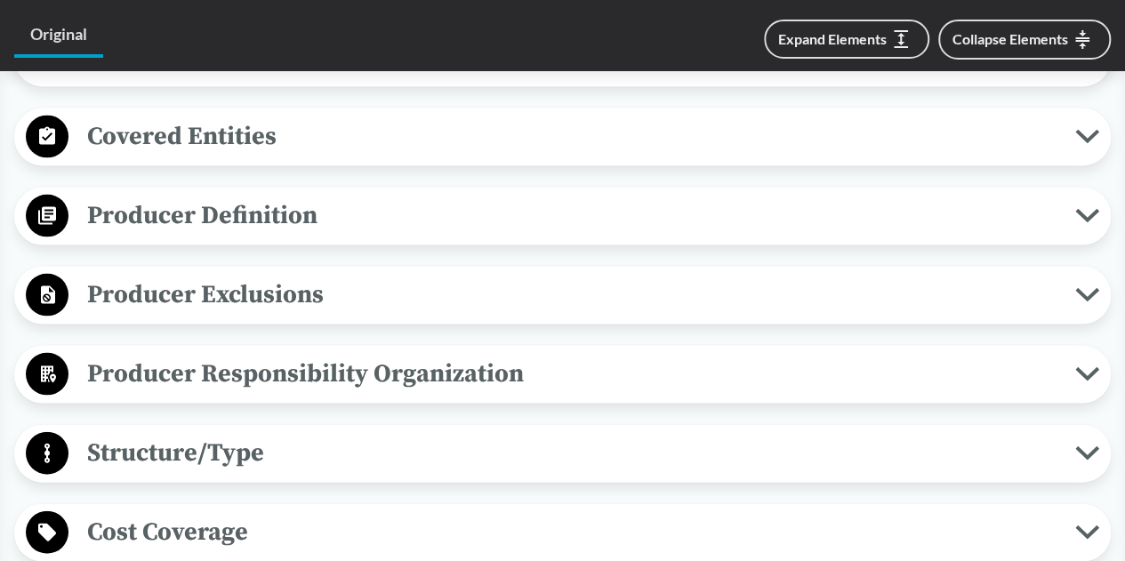
click at [395, 229] on span "Producer Definition" at bounding box center [571, 216] width 1006 height 40
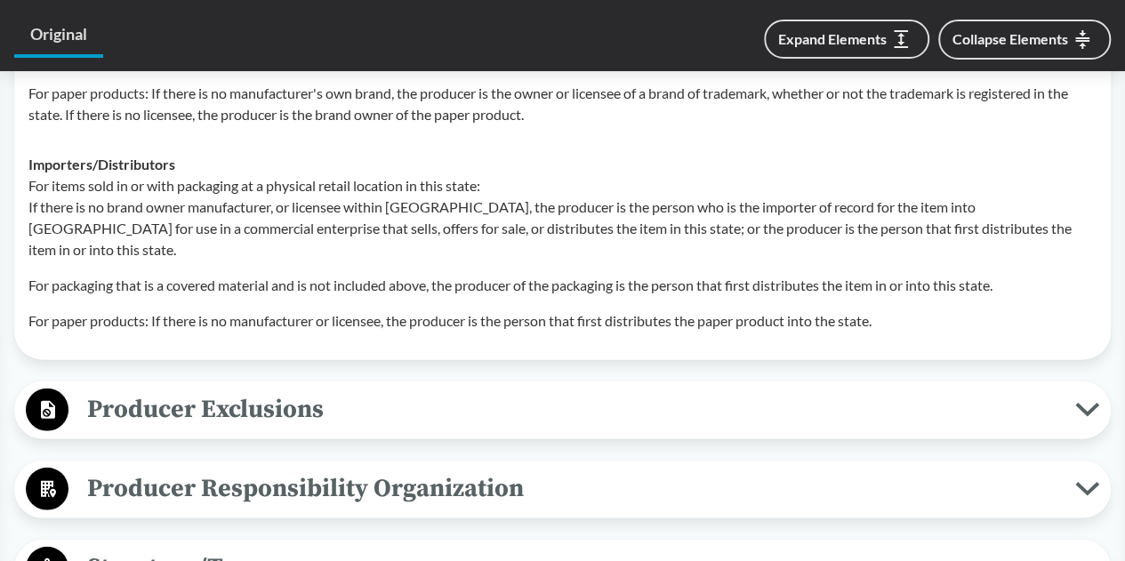
scroll to position [2323, 0]
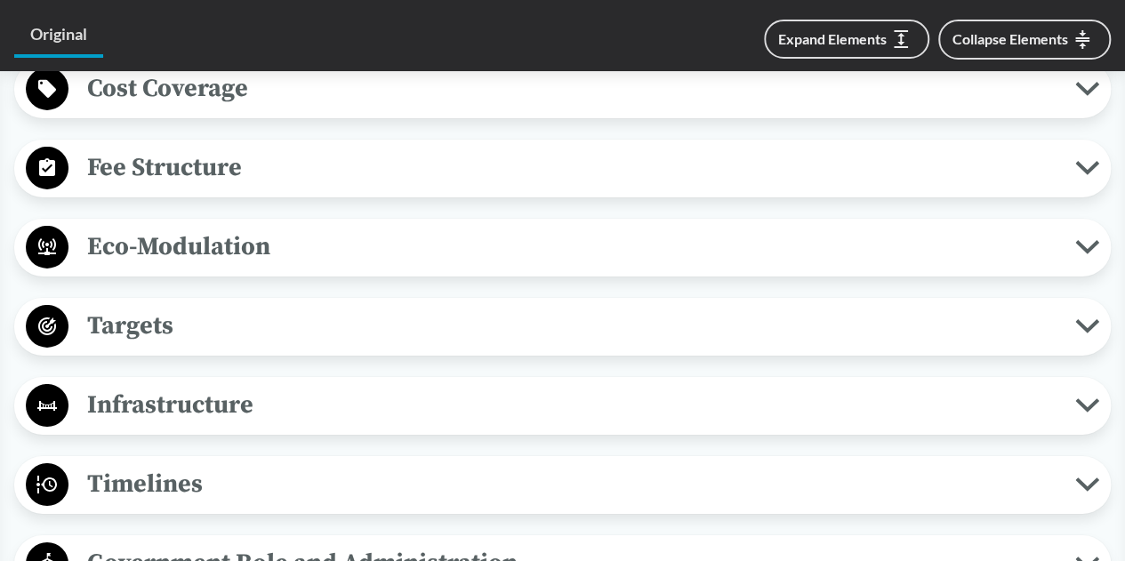
click at [426, 306] on span "Targets" at bounding box center [571, 326] width 1006 height 40
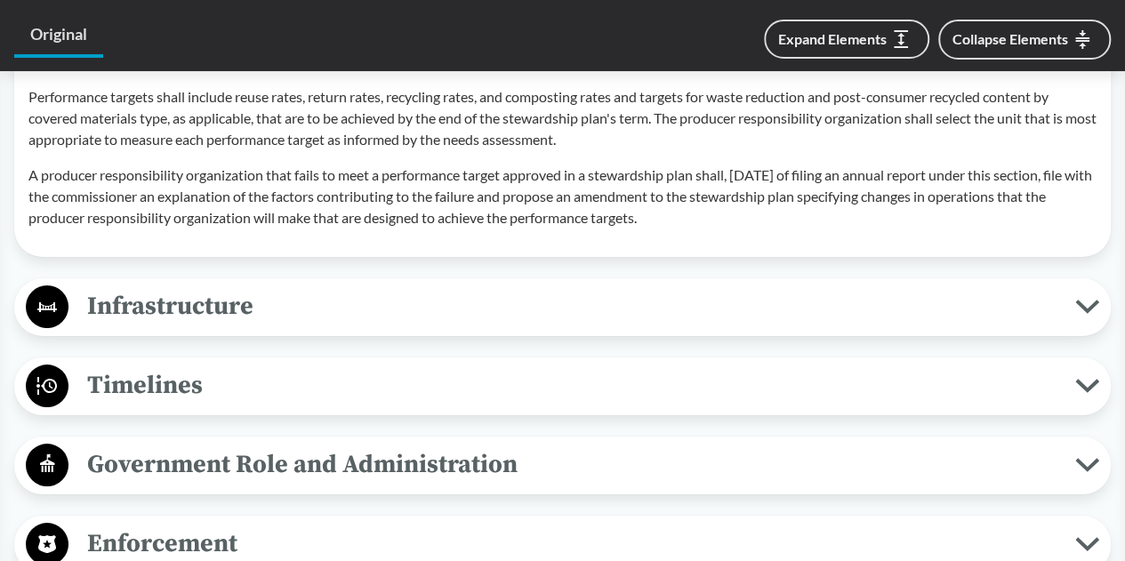
scroll to position [3034, 0]
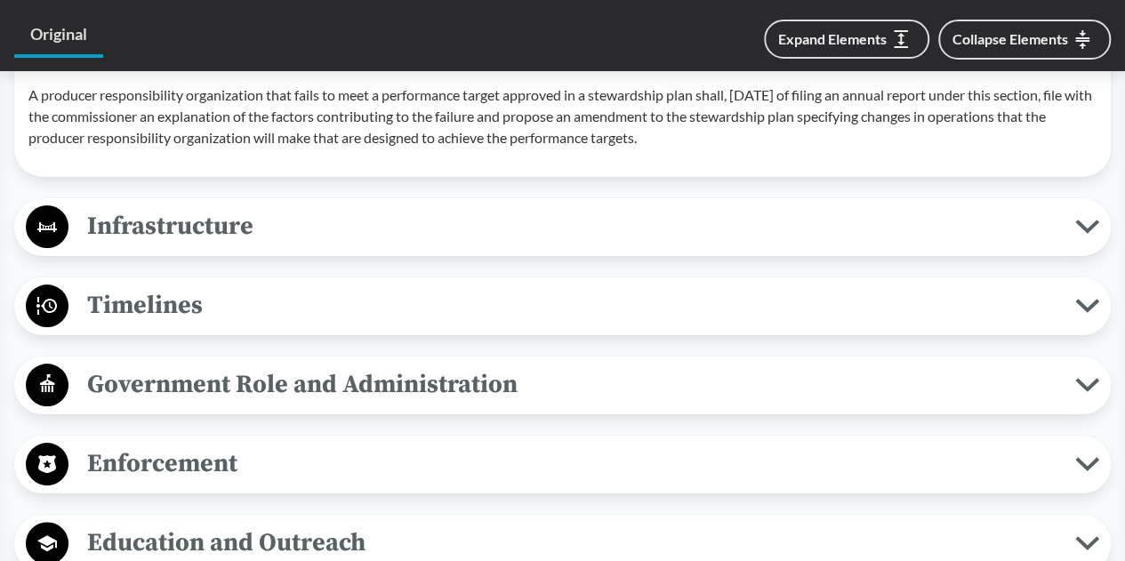
scroll to position [3301, 0]
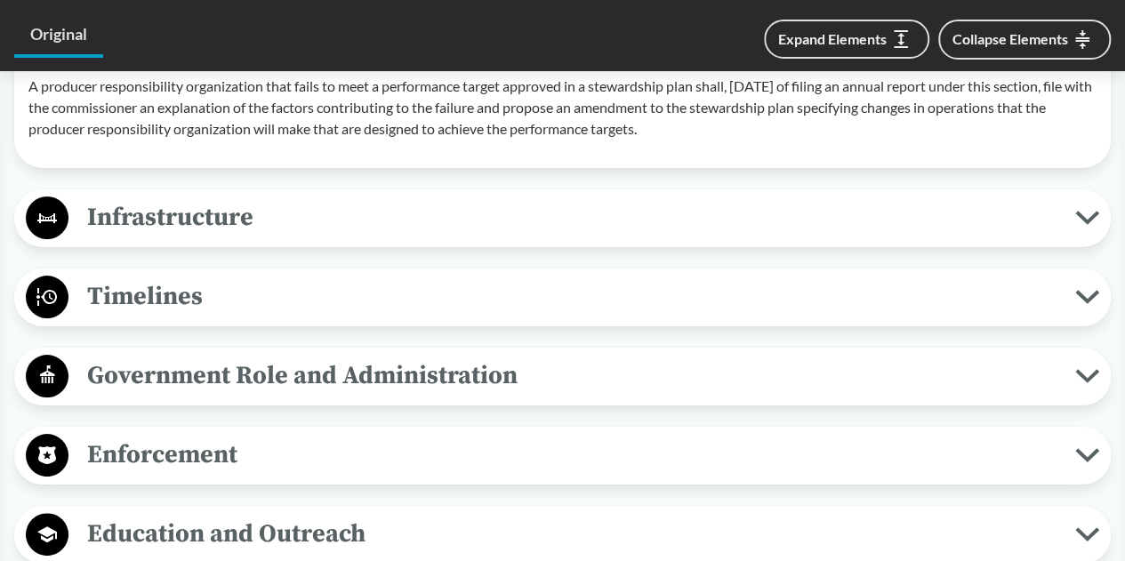
click at [388, 189] on div "Infrastructure Maximizes Use of Existing Infrastructure For infrastructure inve…" at bounding box center [562, 218] width 1096 height 58
click at [396, 197] on span "Infrastructure" at bounding box center [571, 217] width 1006 height 40
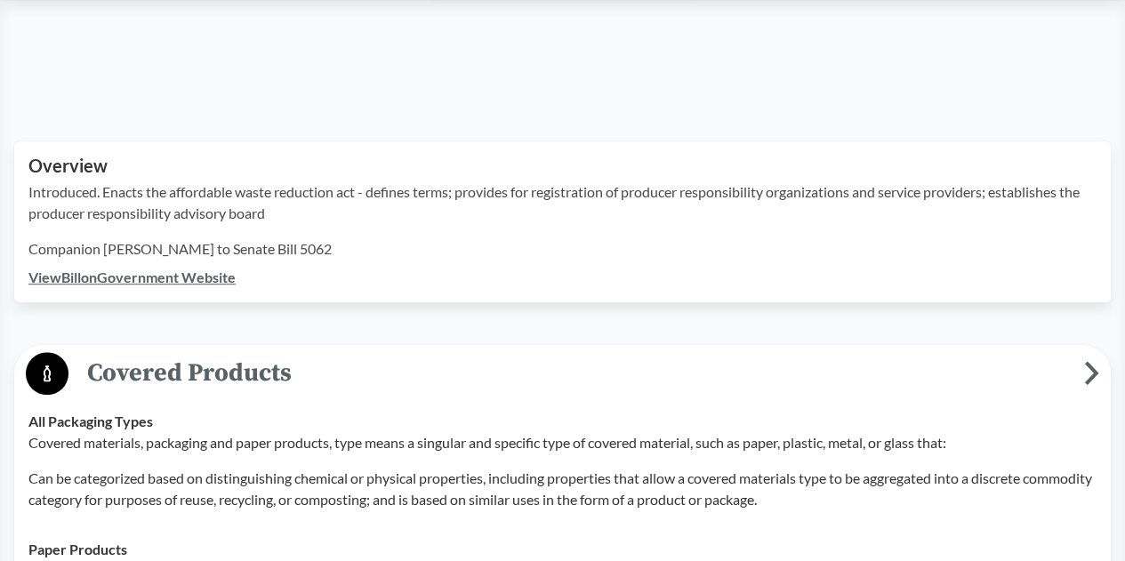
scroll to position [0, 0]
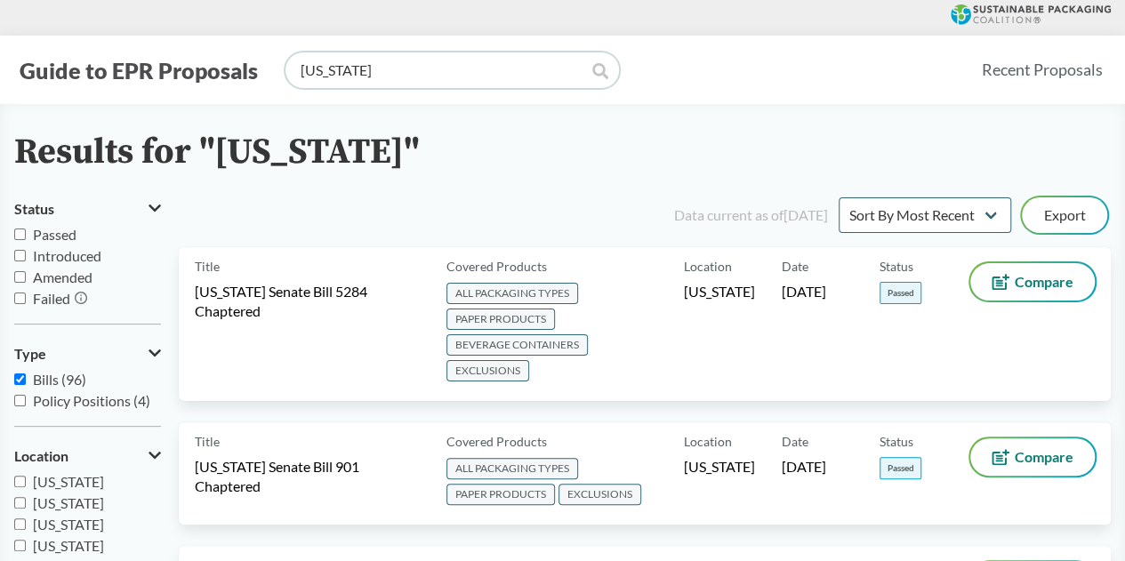
click at [495, 75] on input "[US_STATE]" at bounding box center [451, 70] width 333 height 36
type input "[US_STATE]"
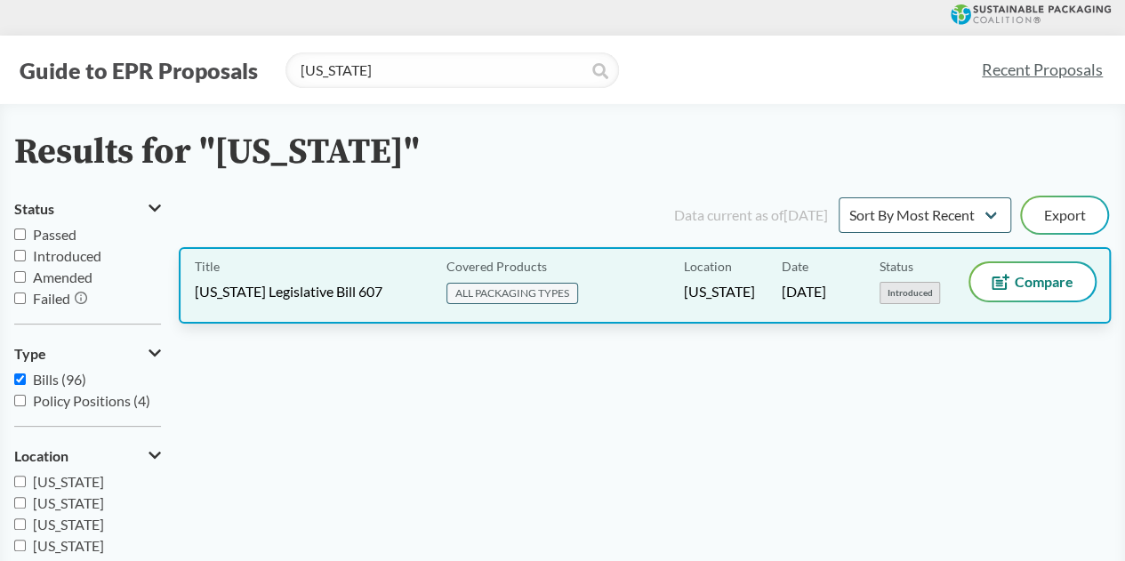
click at [316, 287] on span "[US_STATE] Legislative Bill 607" at bounding box center [289, 292] width 188 height 20
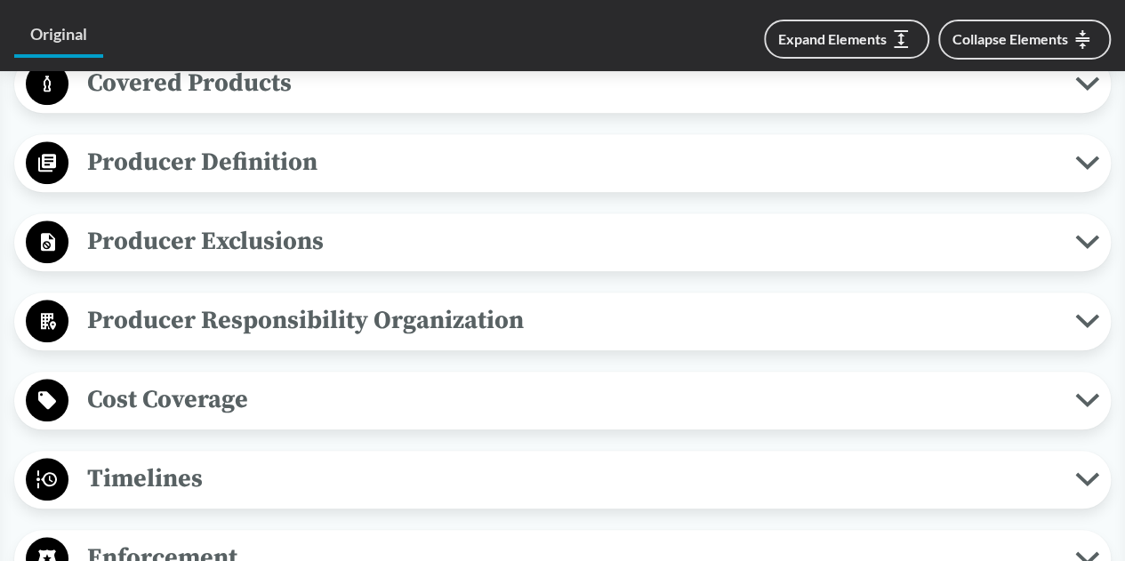
scroll to position [711, 0]
click at [311, 76] on span "Covered Products" at bounding box center [571, 82] width 1006 height 40
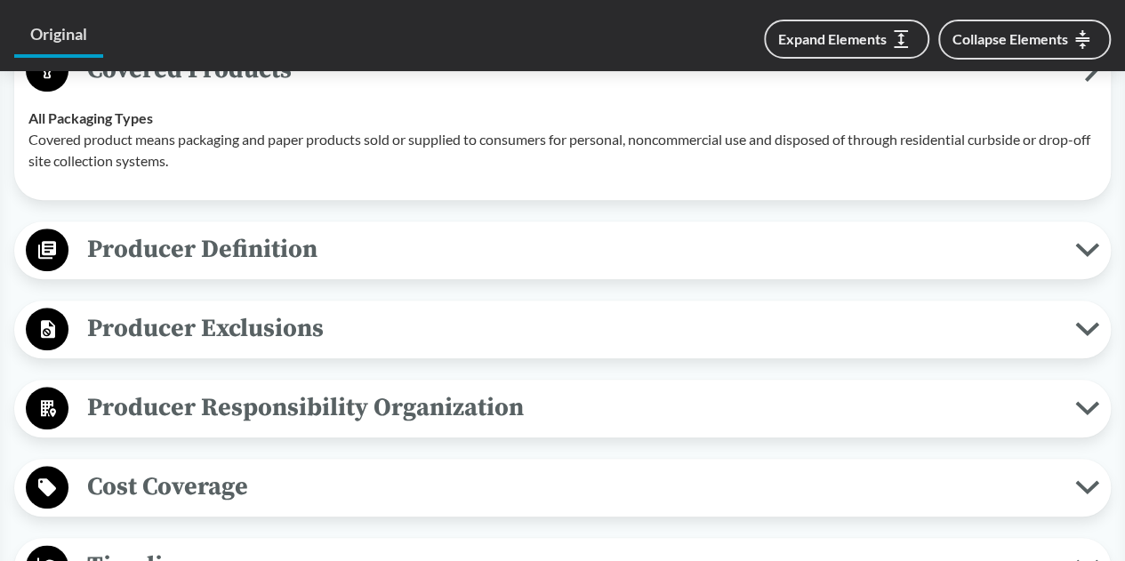
scroll to position [622, 0]
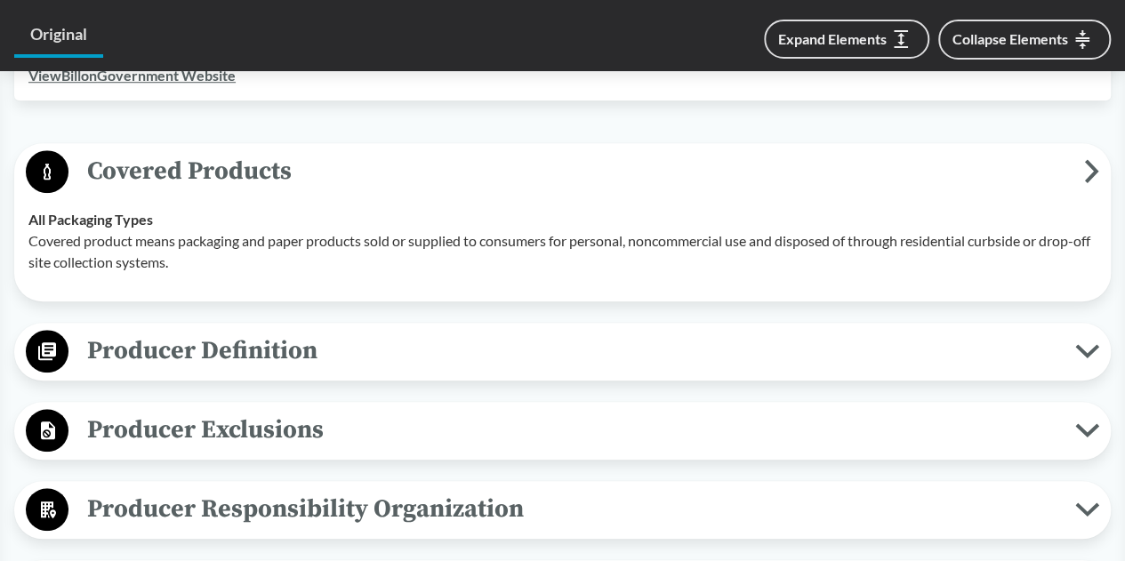
click at [308, 355] on span "Producer Definition" at bounding box center [571, 351] width 1006 height 40
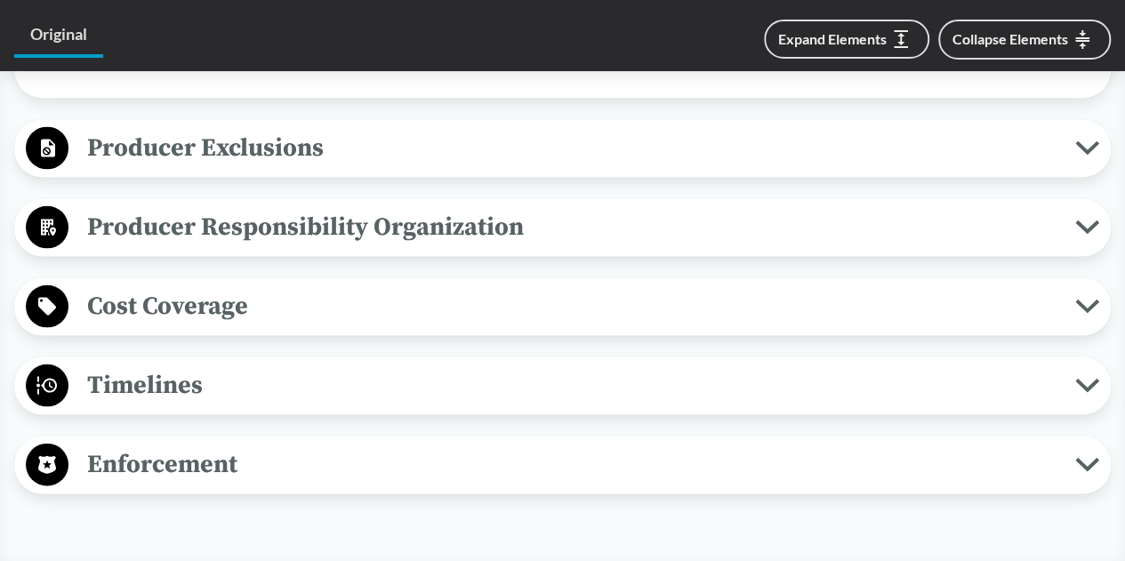
scroll to position [1689, 0]
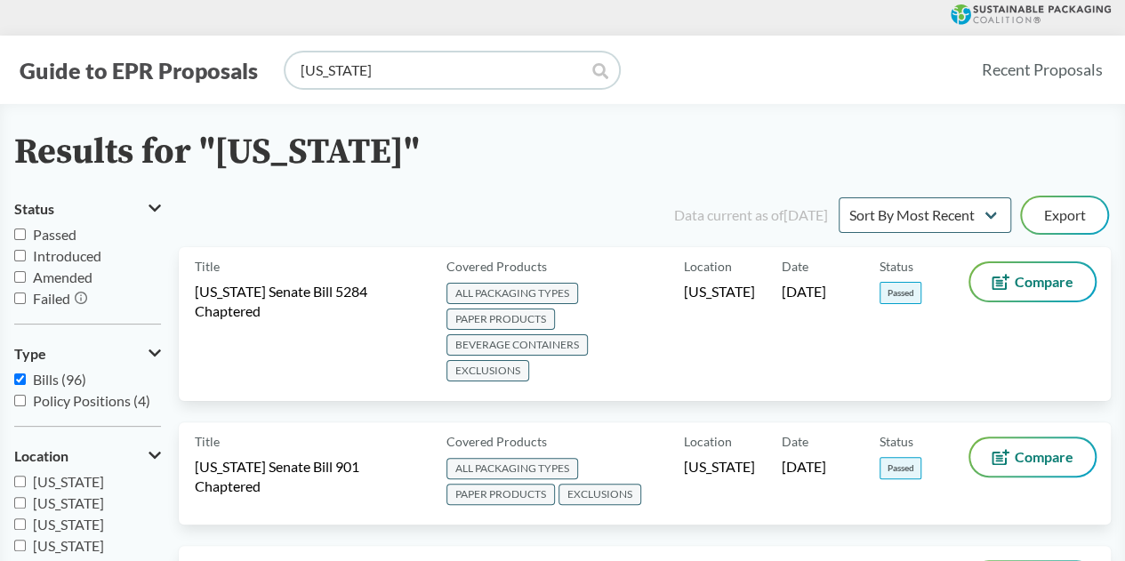
click at [436, 71] on input "[US_STATE]" at bounding box center [451, 70] width 333 height 36
click at [437, 72] on input "[US_STATE]" at bounding box center [451, 70] width 333 height 36
type input "[US_STATE]"
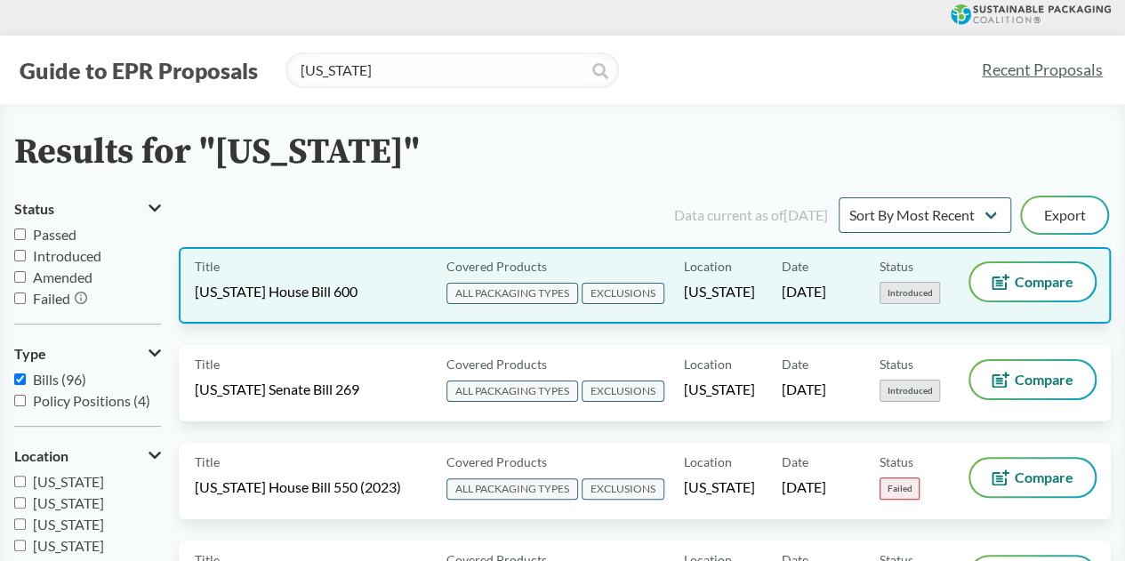
click at [399, 278] on div "Title [US_STATE] House Bill 600" at bounding box center [317, 285] width 244 height 44
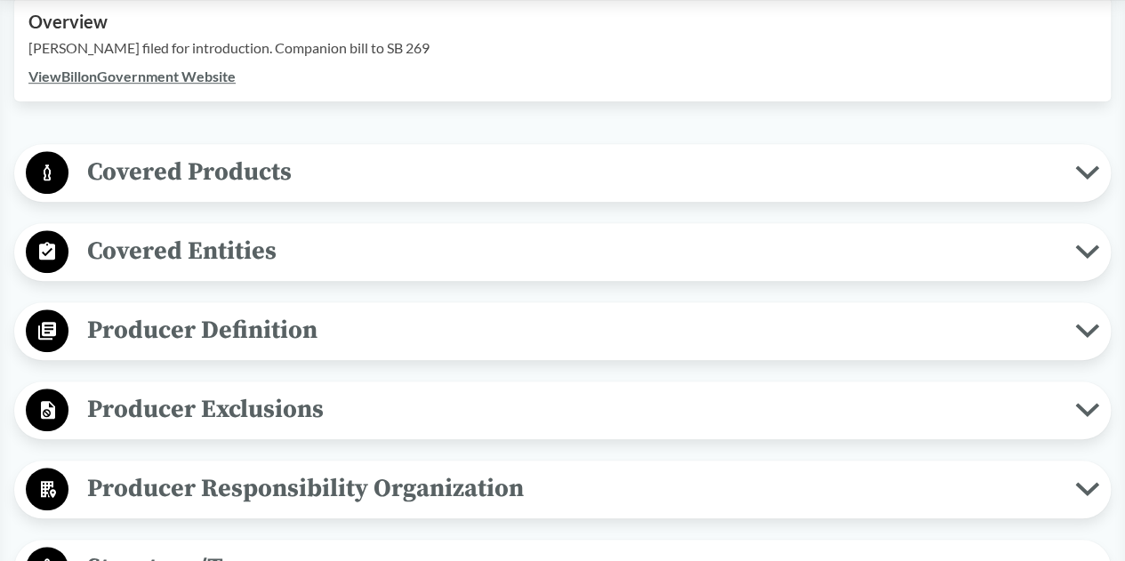
scroll to position [622, 0]
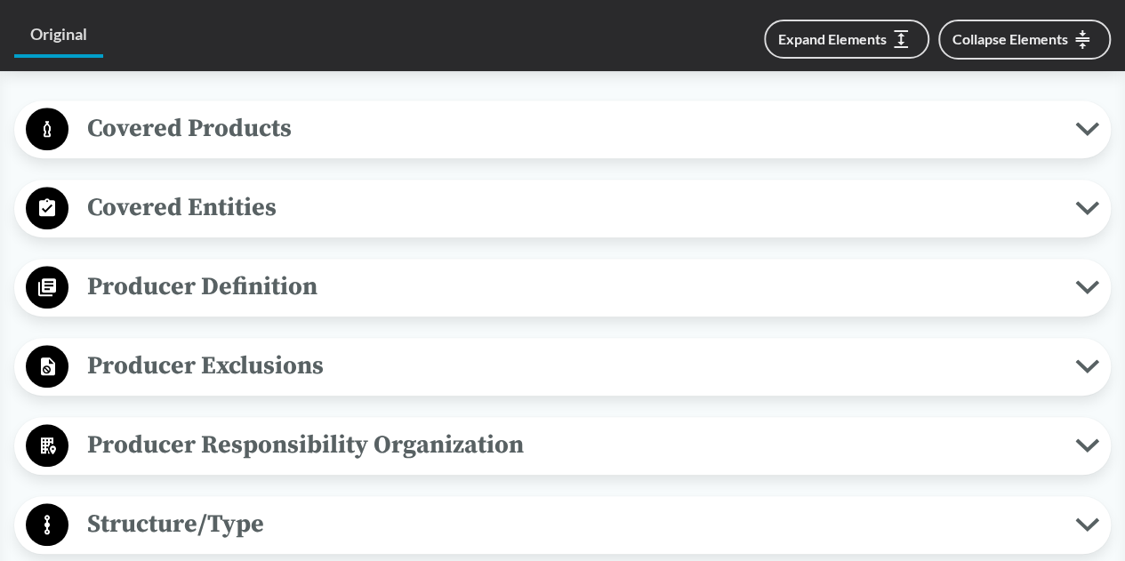
click at [629, 141] on span "Covered Products" at bounding box center [571, 128] width 1006 height 40
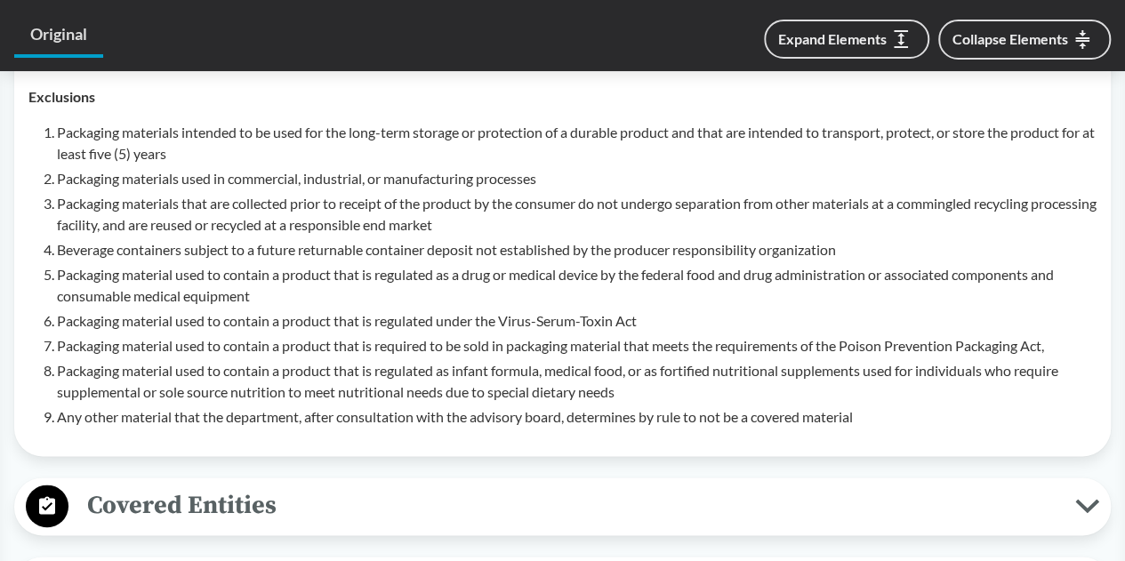
scroll to position [800, 0]
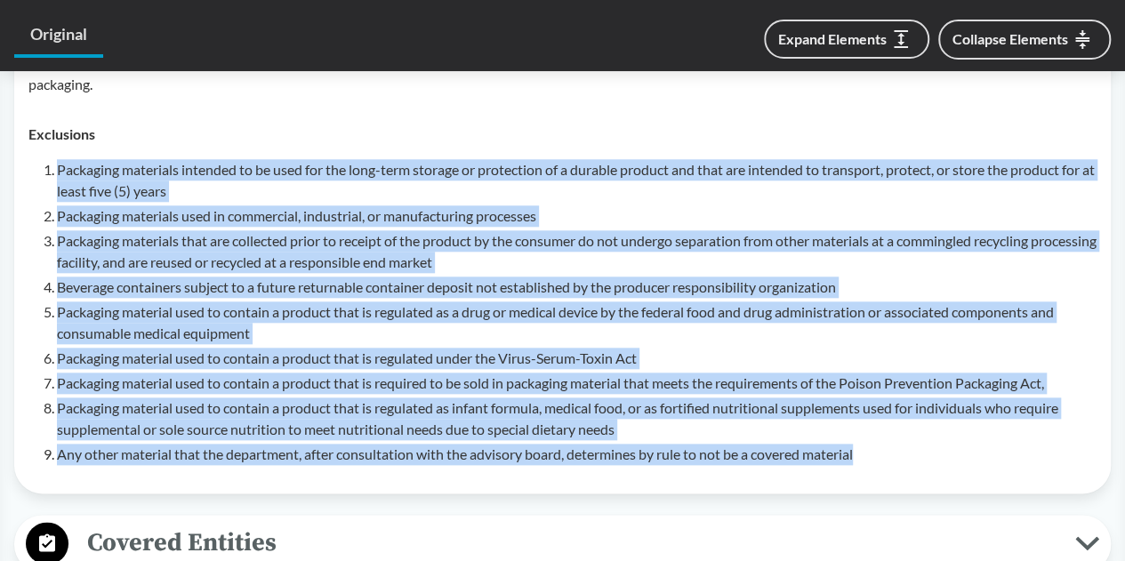
drag, startPoint x: 884, startPoint y: 444, endPoint x: 50, endPoint y: 164, distance: 879.6
click at [57, 164] on ol "Packaging materials intended to be used for the long-term storage or protection…" at bounding box center [576, 312] width 1039 height 306
copy ol "Packaging materials intended to be used for the long-term storage or protection…"
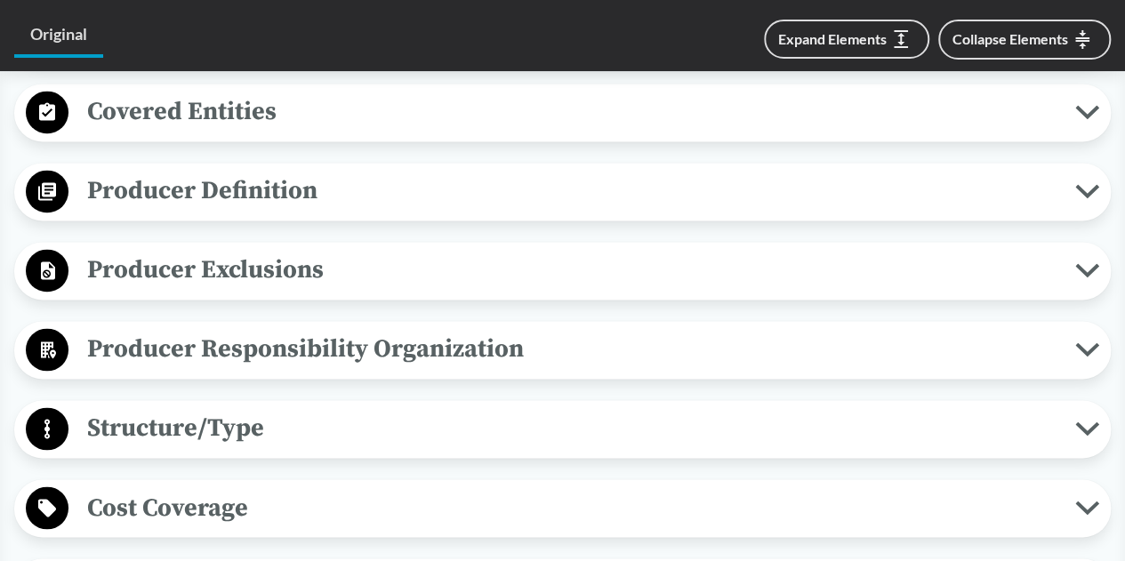
scroll to position [1245, 0]
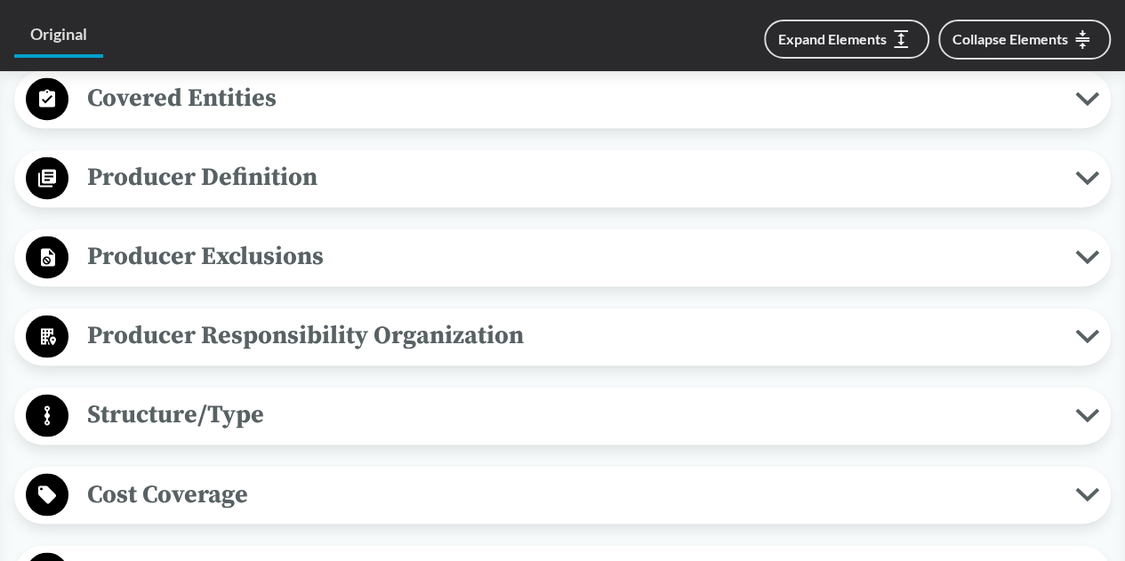
click at [353, 175] on span "Producer Definition" at bounding box center [571, 177] width 1006 height 40
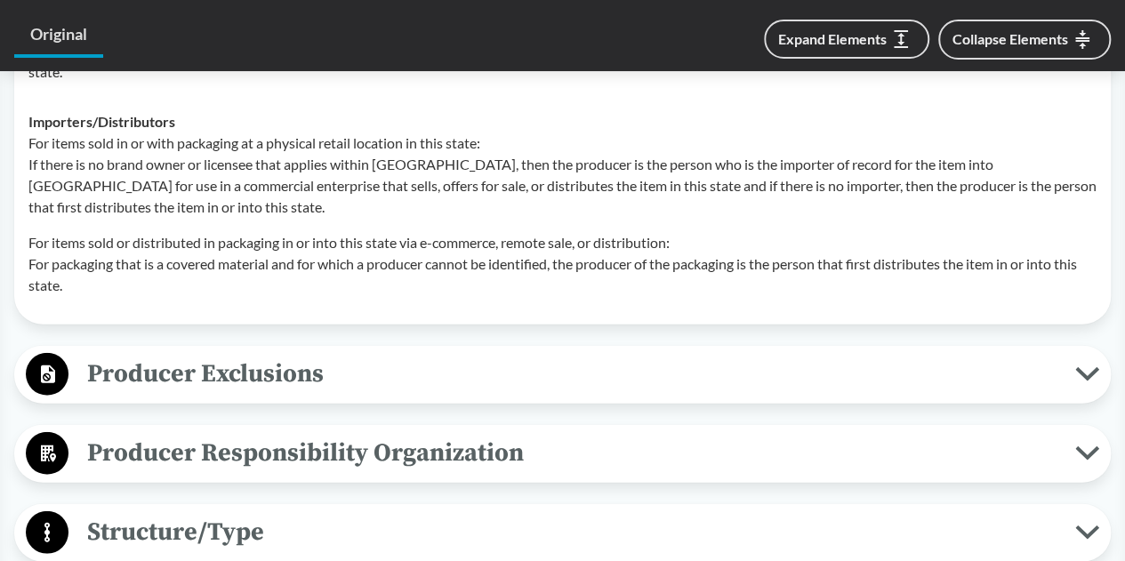
scroll to position [1867, 0]
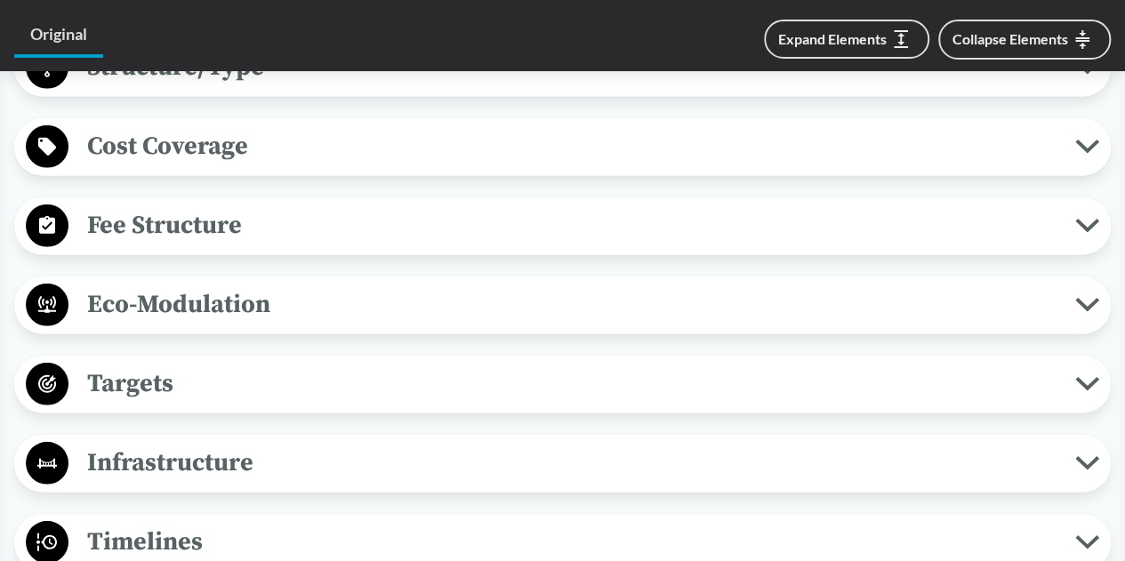
click at [440, 378] on span "Targets" at bounding box center [571, 384] width 1006 height 40
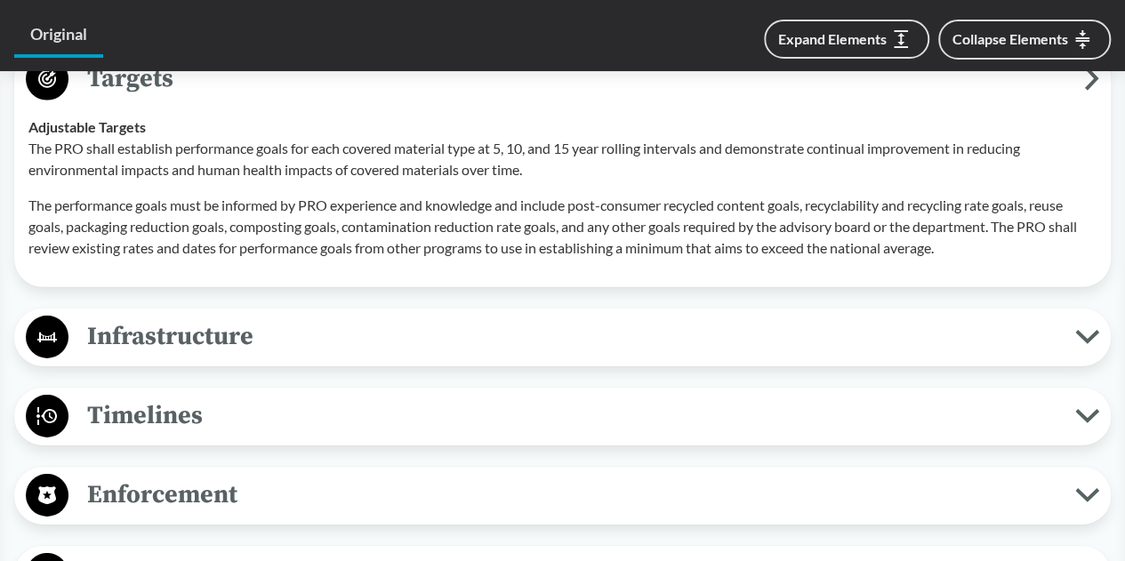
scroll to position [2578, 0]
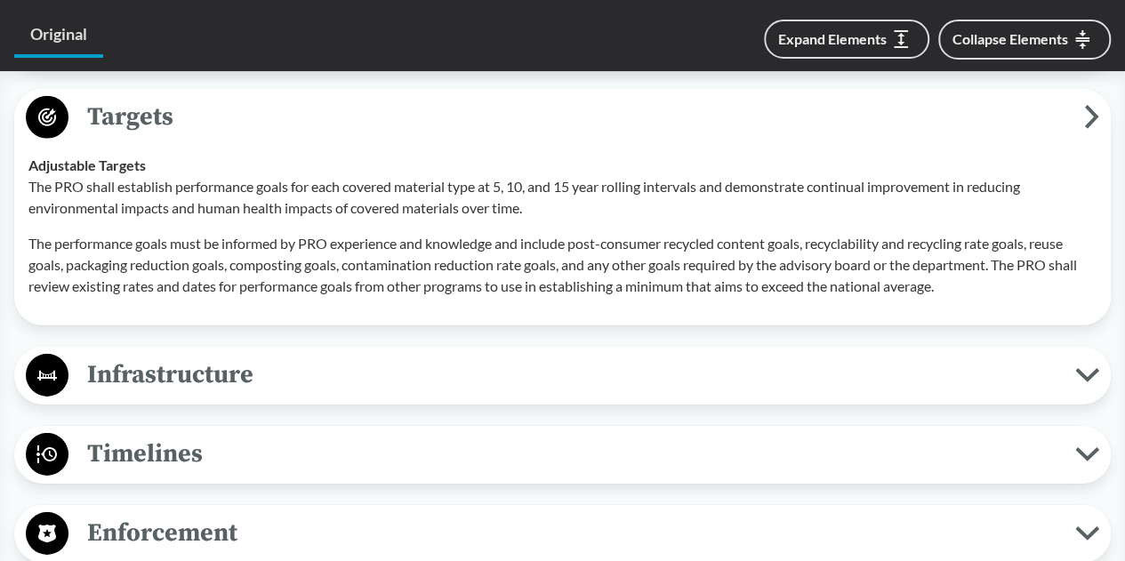
click at [409, 373] on span "Infrastructure" at bounding box center [571, 375] width 1006 height 40
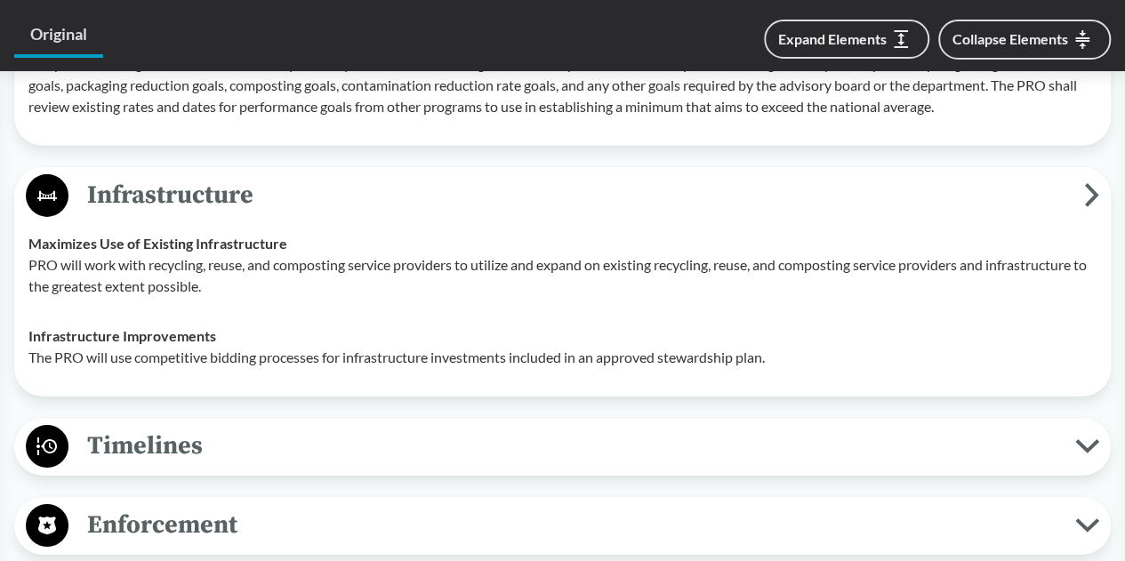
scroll to position [2756, 0]
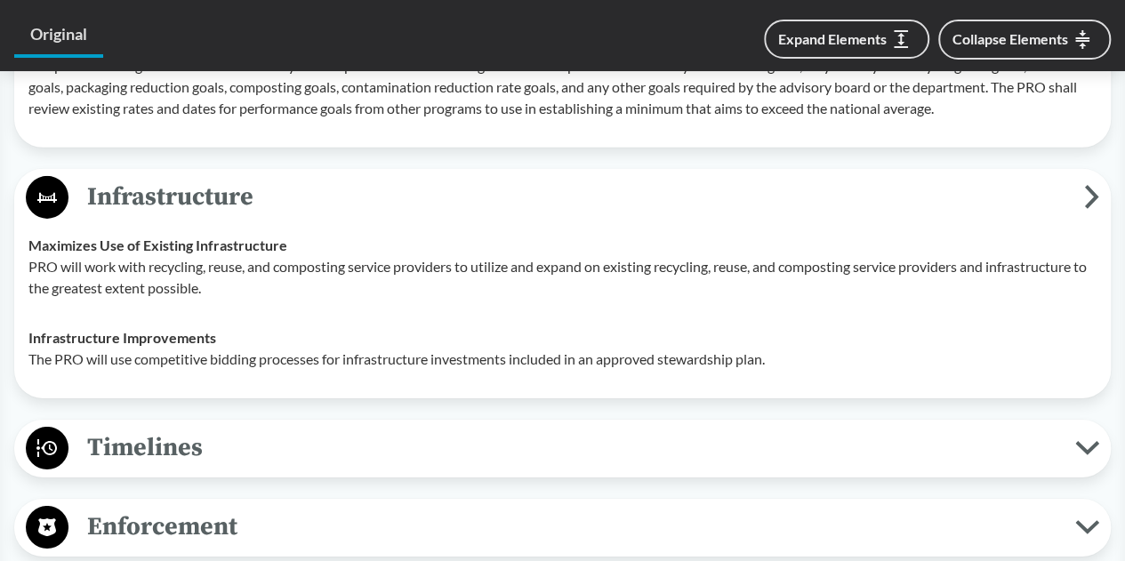
click at [517, 292] on p "PRO will work with recycling, reuse, and composting service providers to utiliz…" at bounding box center [562, 277] width 1068 height 43
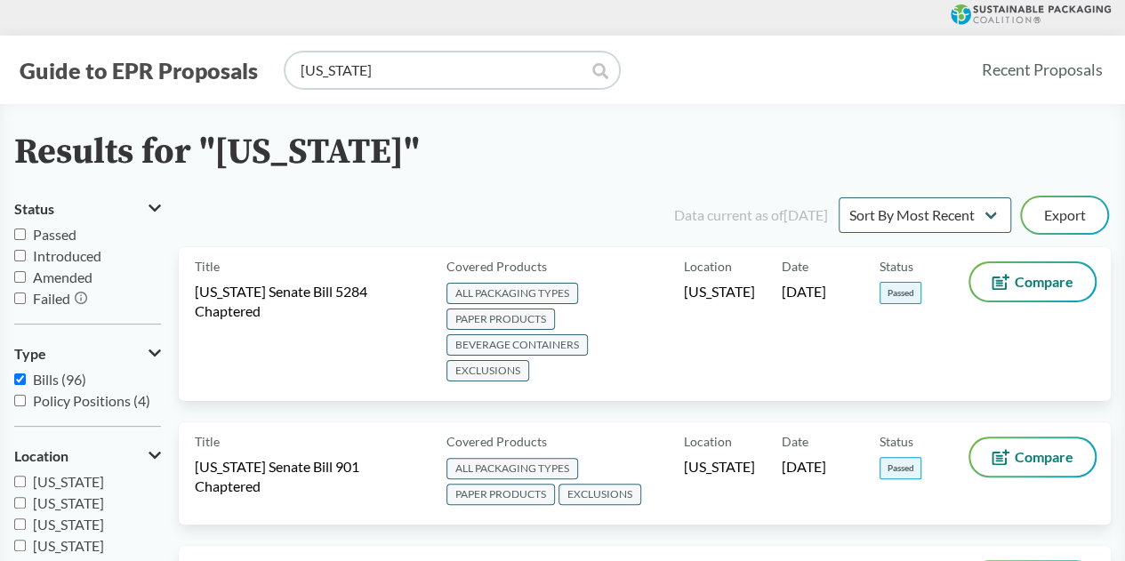
click at [476, 74] on input "[US_STATE]" at bounding box center [451, 70] width 333 height 36
type input "[US_STATE]"
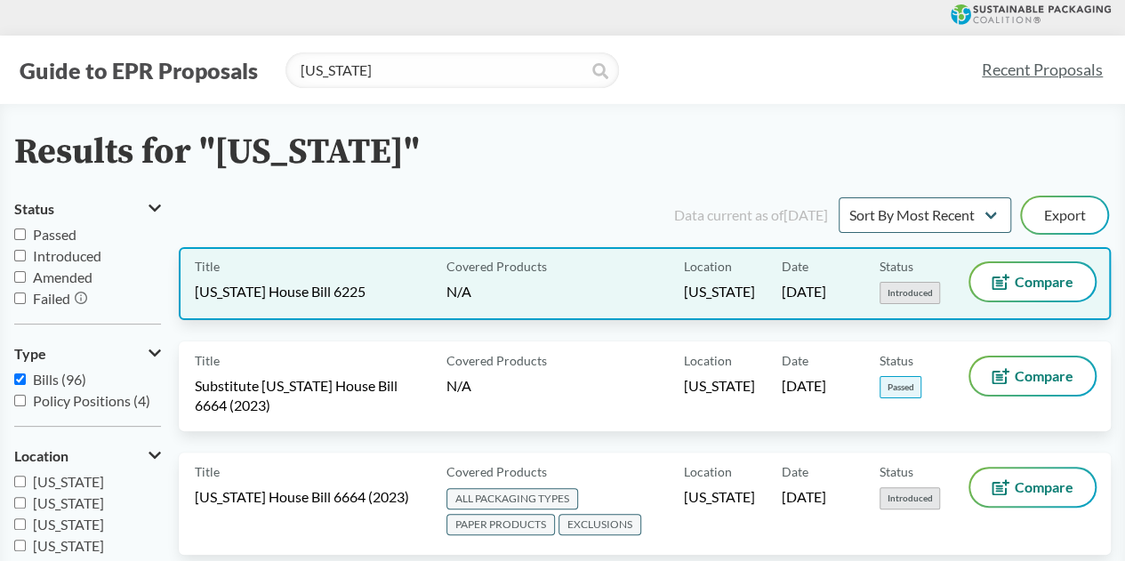
click at [380, 279] on div "Title [US_STATE] House Bill 6225" at bounding box center [317, 283] width 244 height 41
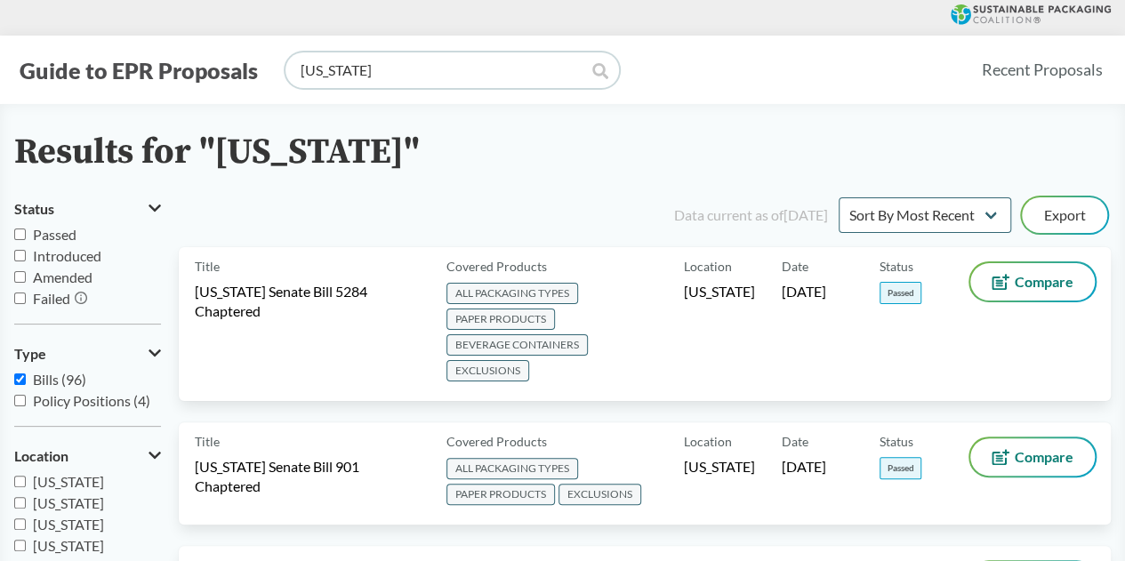
click at [436, 67] on input "[US_STATE]" at bounding box center [451, 70] width 333 height 36
type input "[US_STATE]"
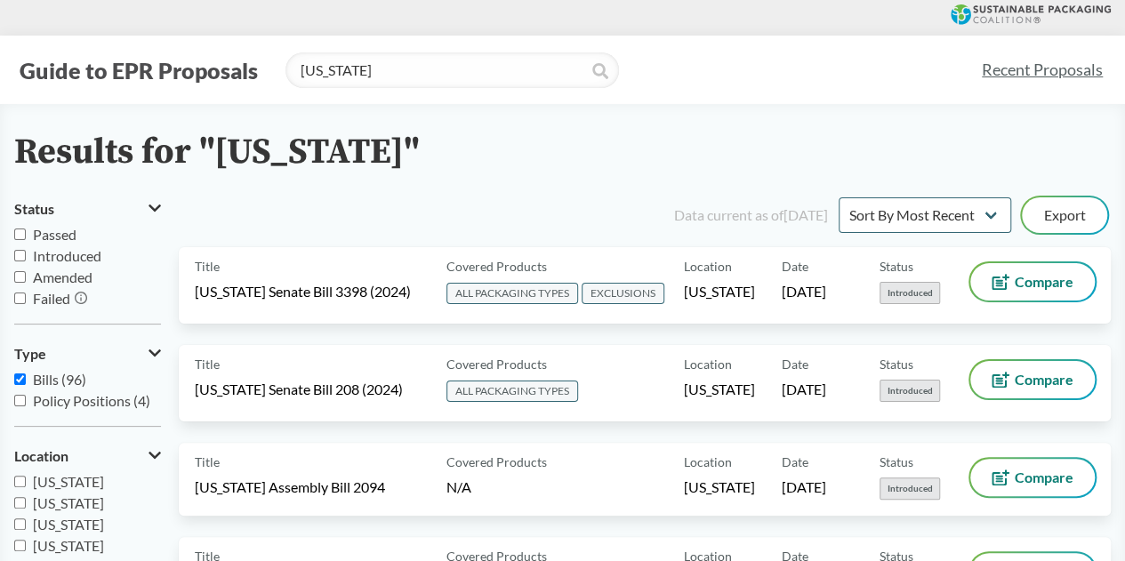
click at [391, 237] on div "Data current as of [DATE] Sort By Most Recent Sort By Status Export Title [US_S…" at bounding box center [645, 519] width 932 height 650
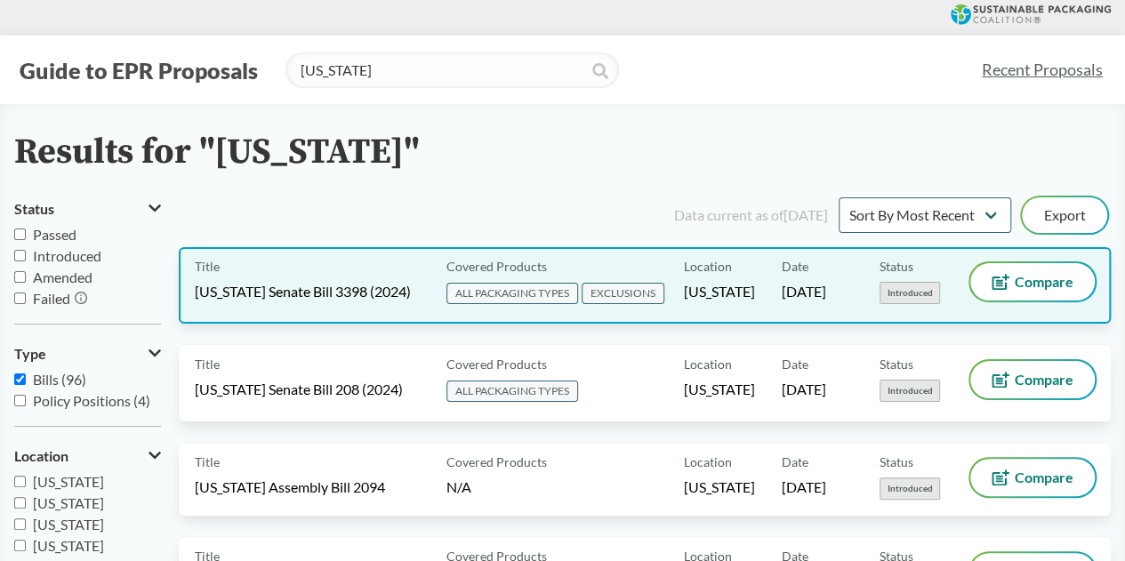
click at [391, 264] on div "Title [US_STATE] Senate Bill 3398 (2024)" at bounding box center [317, 285] width 244 height 44
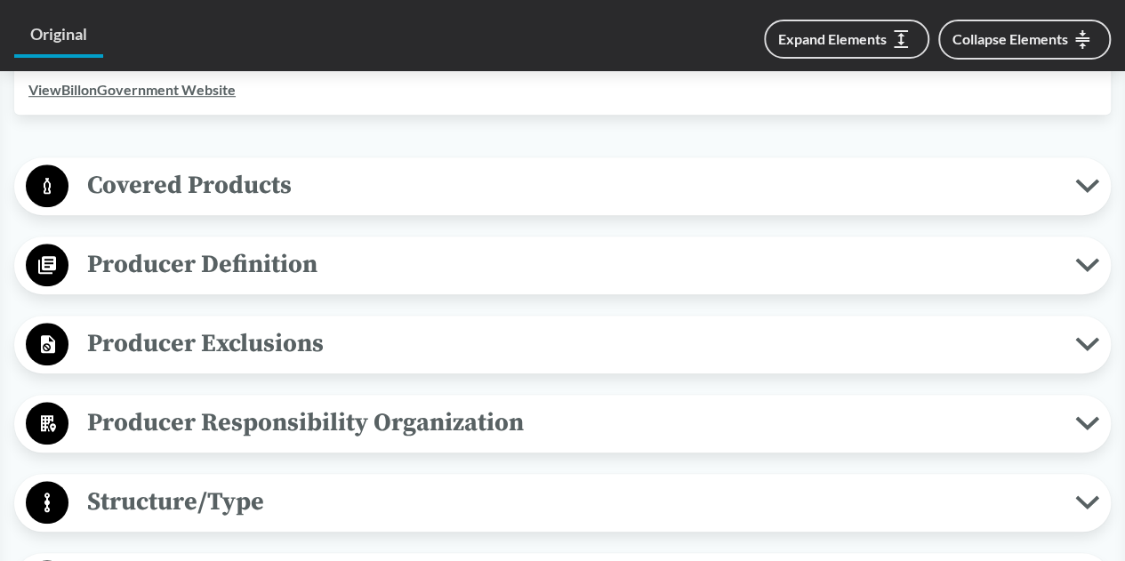
click at [427, 194] on span "Covered Products" at bounding box center [571, 185] width 1006 height 40
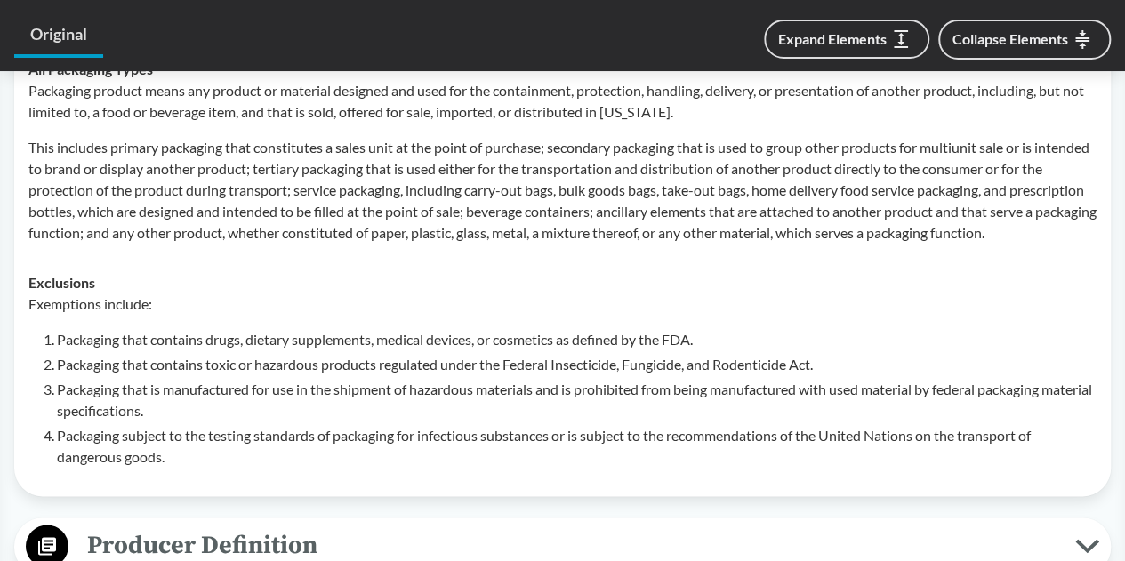
scroll to position [889, 0]
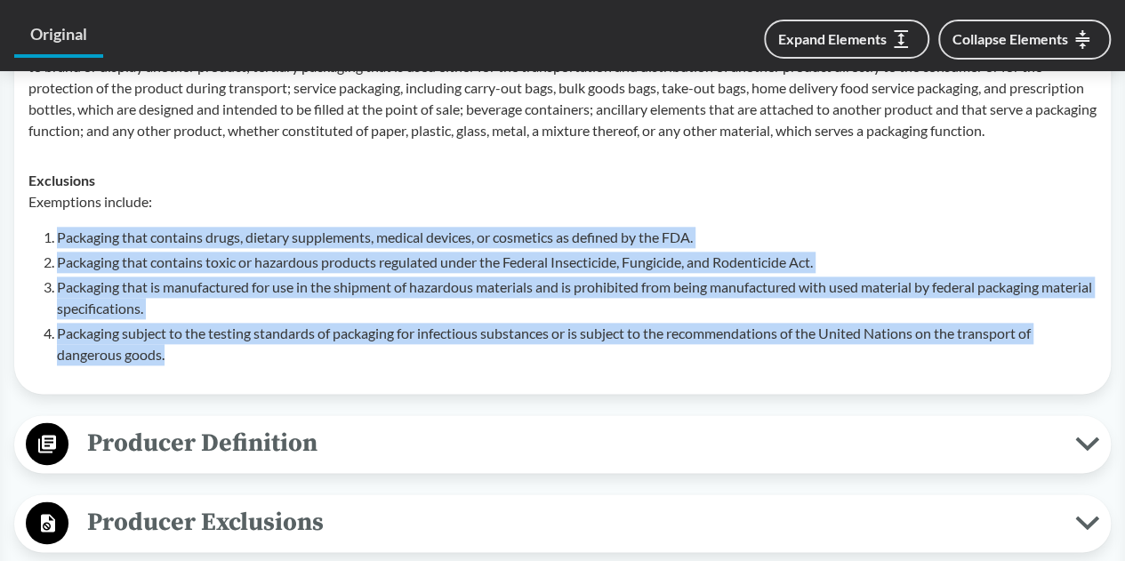
drag, startPoint x: 178, startPoint y: 374, endPoint x: 60, endPoint y: 262, distance: 162.2
click at [60, 262] on ol "Packaging that contains drugs, dietary supplements, medical devices, or cosmeti…" at bounding box center [576, 296] width 1039 height 139
copy ol "Packaging that contains drugs, dietary supplements, medical devices, or cosmeti…"
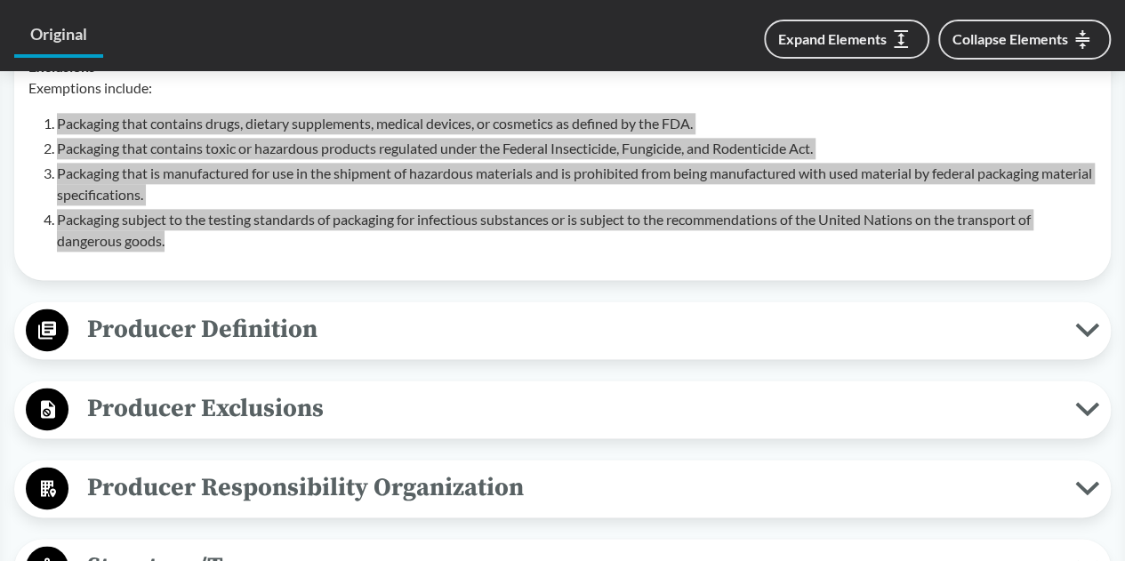
scroll to position [1156, 0]
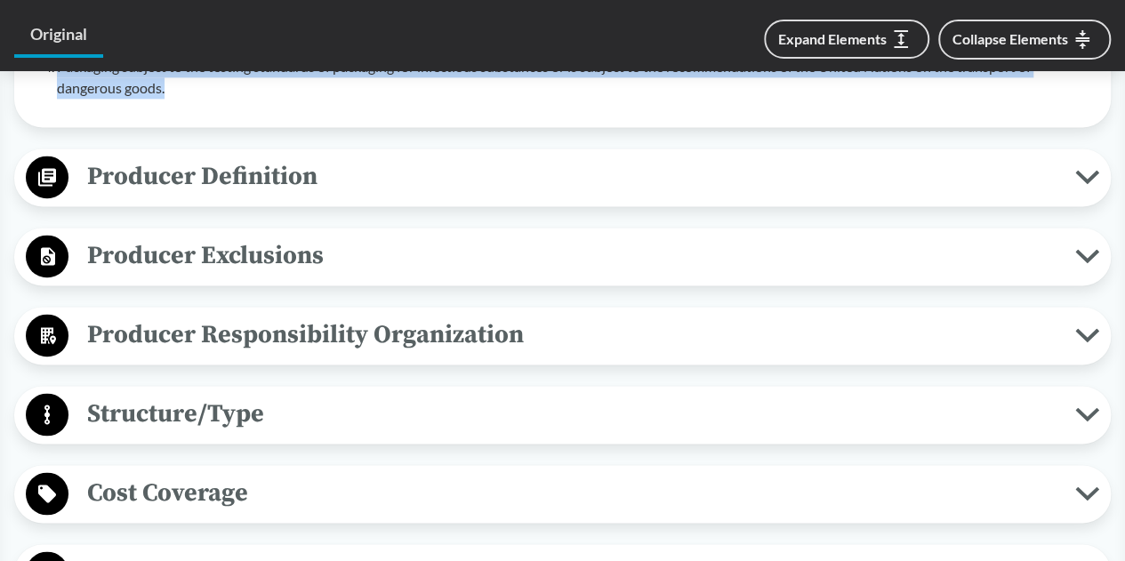
click at [334, 196] on span "Producer Definition" at bounding box center [571, 176] width 1006 height 40
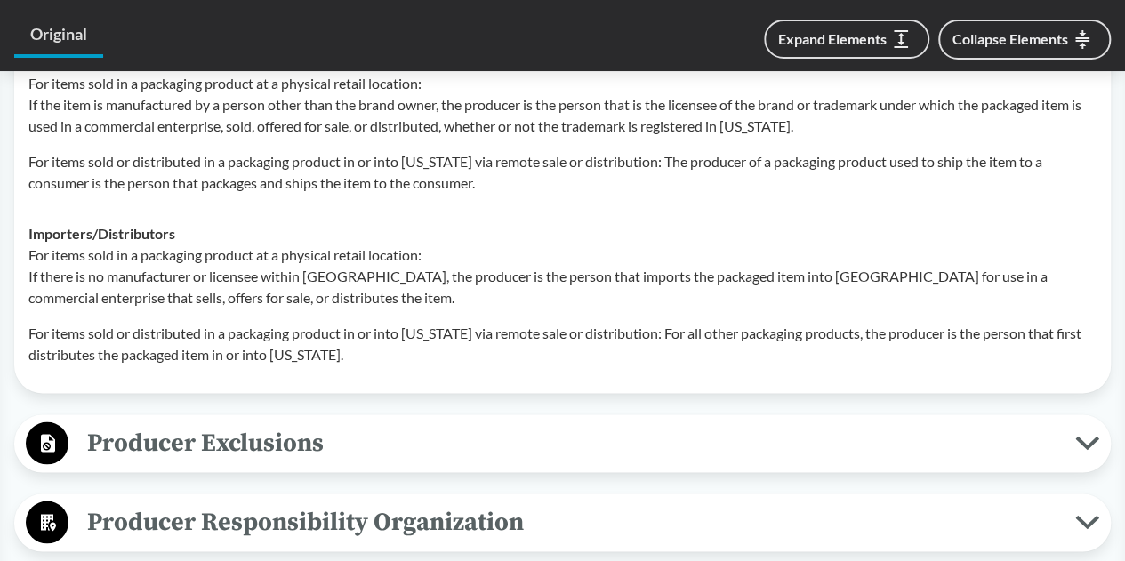
scroll to position [1511, 0]
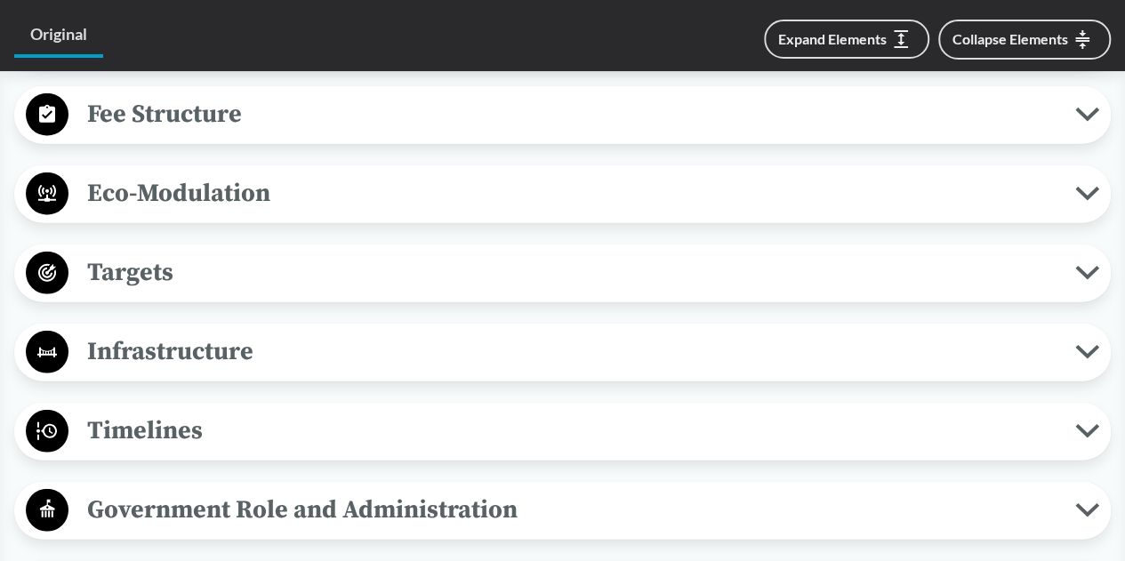
drag, startPoint x: 323, startPoint y: 301, endPoint x: 332, endPoint y: 307, distance: 11.1
click at [323, 292] on span "Targets" at bounding box center [571, 272] width 1006 height 40
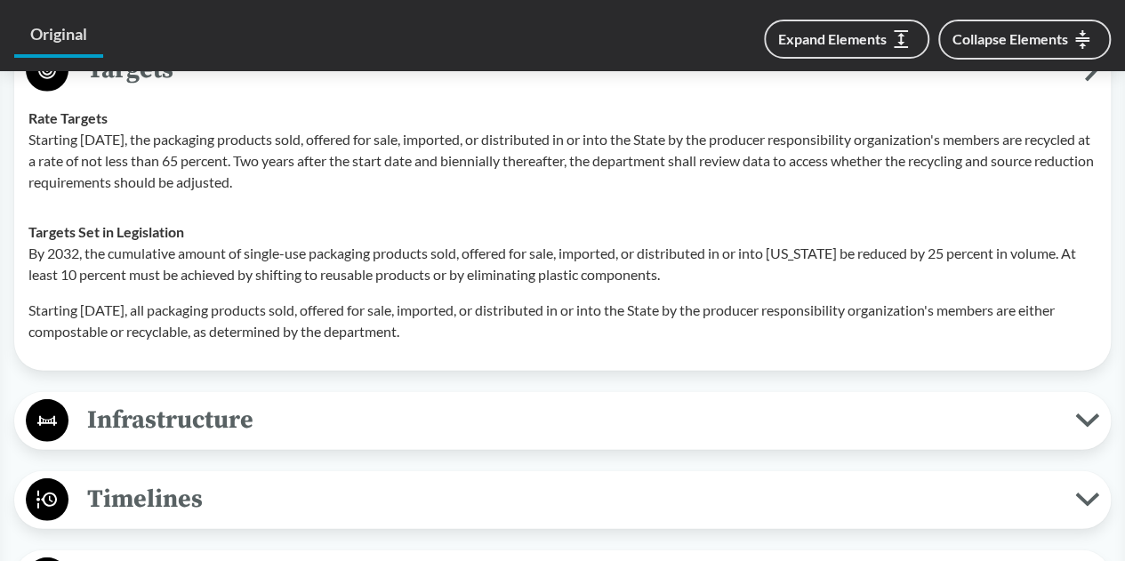
scroll to position [2311, 0]
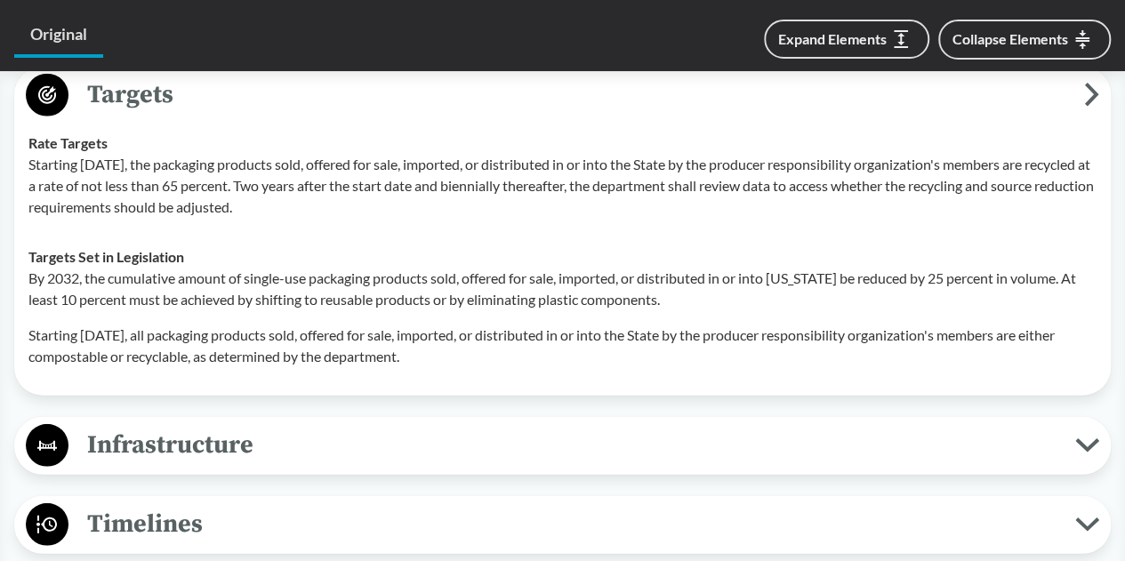
click at [690, 435] on div "Infrastructure Maximizes Use of Existing Infrastructure The program plan must u…" at bounding box center [562, 446] width 1096 height 58
click at [690, 438] on div "Infrastructure Maximizes Use of Existing Infrastructure The program plan must u…" at bounding box center [562, 446] width 1096 height 58
click at [688, 465] on span "Infrastructure" at bounding box center [571, 445] width 1006 height 40
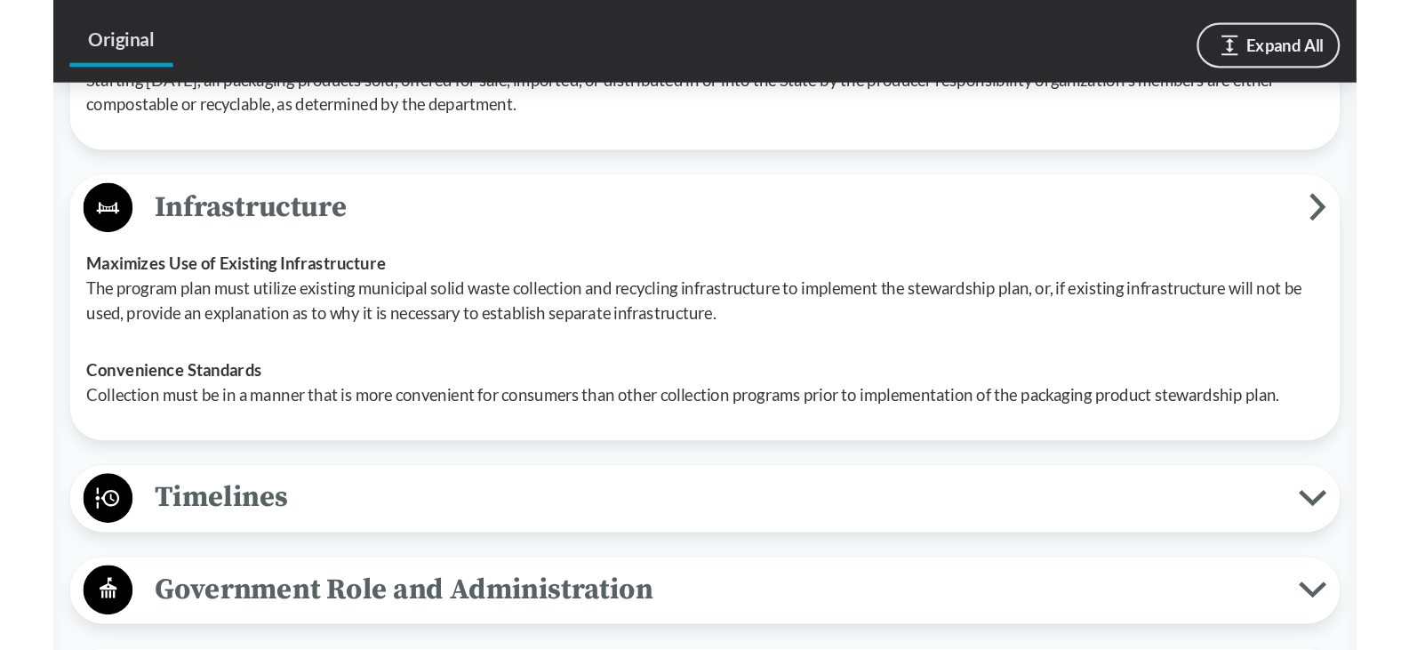
scroll to position [2500, 0]
